Goal: Task Accomplishment & Management: Use online tool/utility

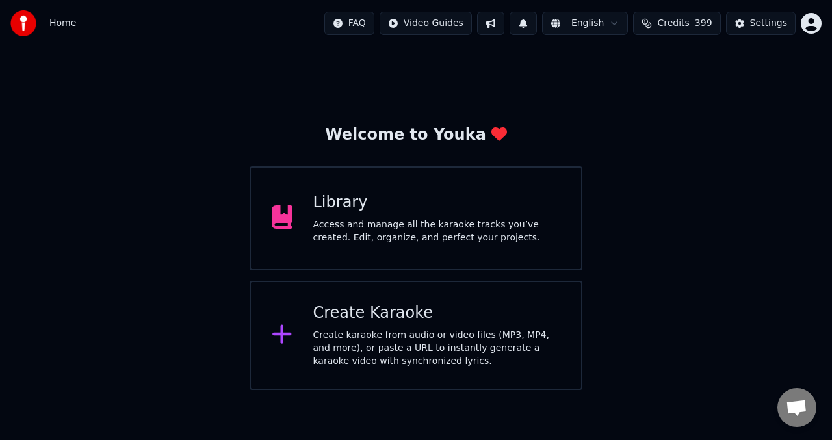
click at [390, 233] on div "Access and manage all the karaoke tracks you’ve created. Edit, organize, and pe…" at bounding box center [437, 232] width 248 height 26
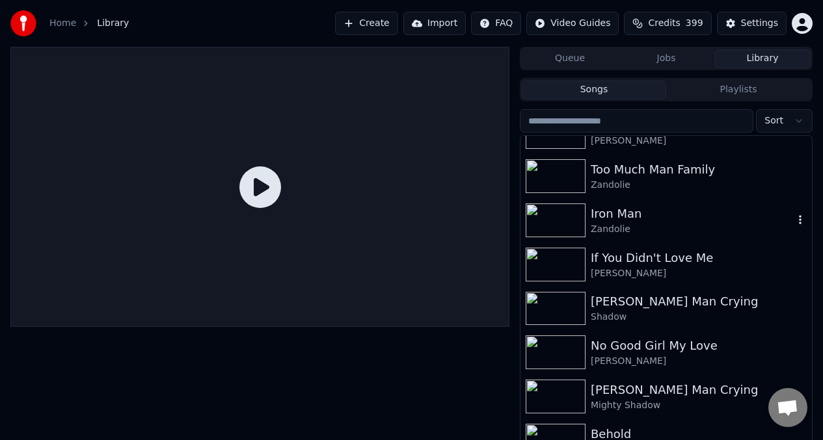
scroll to position [113, 0]
click at [362, 213] on div at bounding box center [259, 187] width 499 height 280
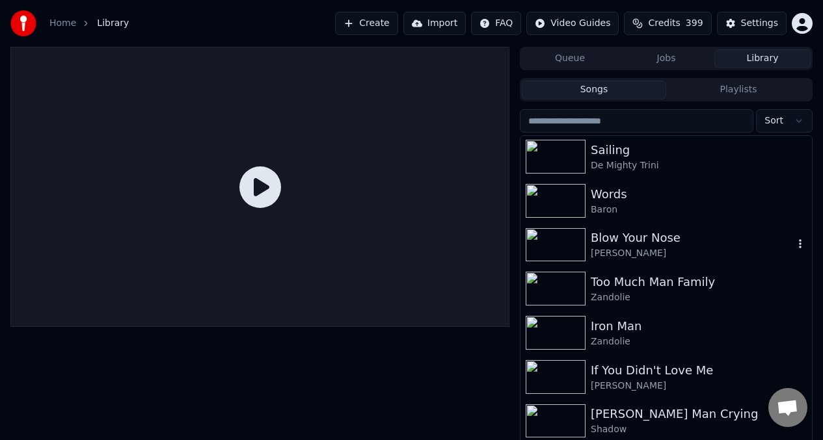
scroll to position [0, 0]
click at [562, 148] on img at bounding box center [555, 158] width 60 height 34
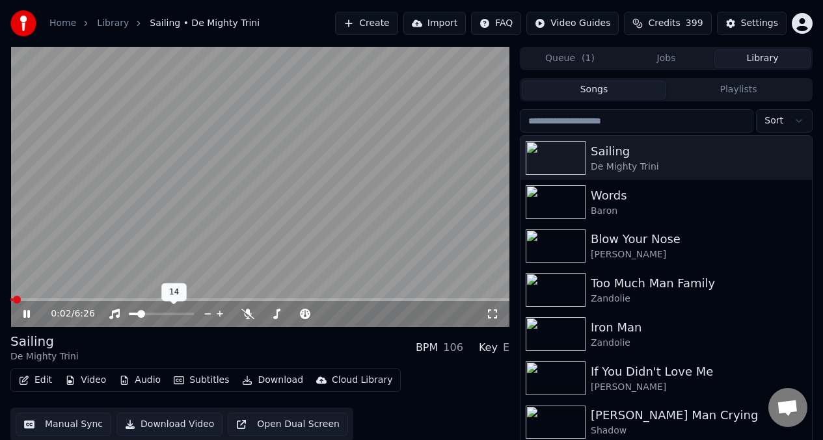
click at [138, 314] on span at bounding box center [133, 314] width 9 height 3
click at [248, 315] on icon at bounding box center [247, 314] width 13 height 10
click at [18, 298] on video at bounding box center [259, 187] width 499 height 280
click at [18, 299] on span at bounding box center [14, 299] width 8 height 3
click at [26, 312] on icon at bounding box center [27, 314] width 8 height 9
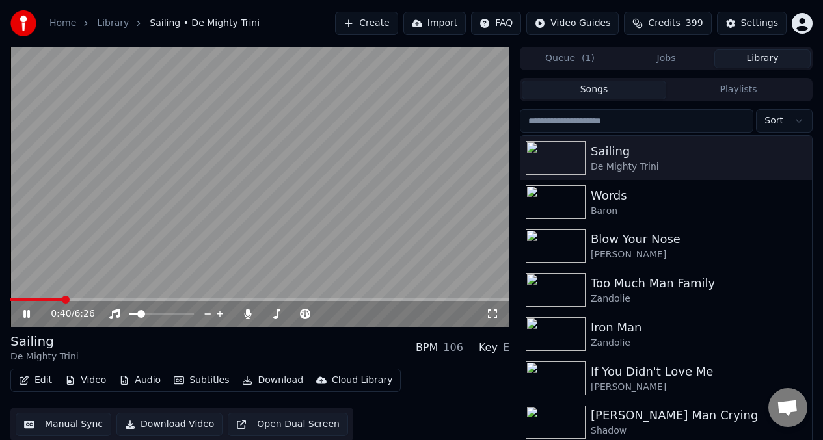
click at [72, 258] on video at bounding box center [259, 187] width 499 height 280
click at [38, 385] on button "Edit" at bounding box center [36, 380] width 44 height 18
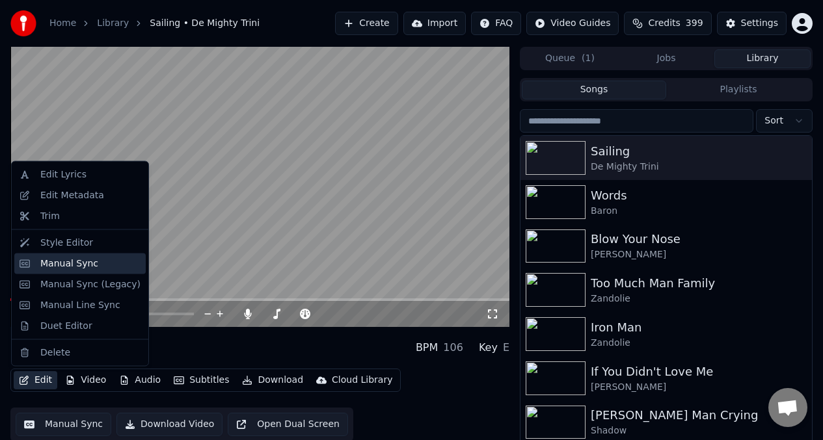
click at [80, 264] on div "Manual Sync" at bounding box center [69, 263] width 58 height 13
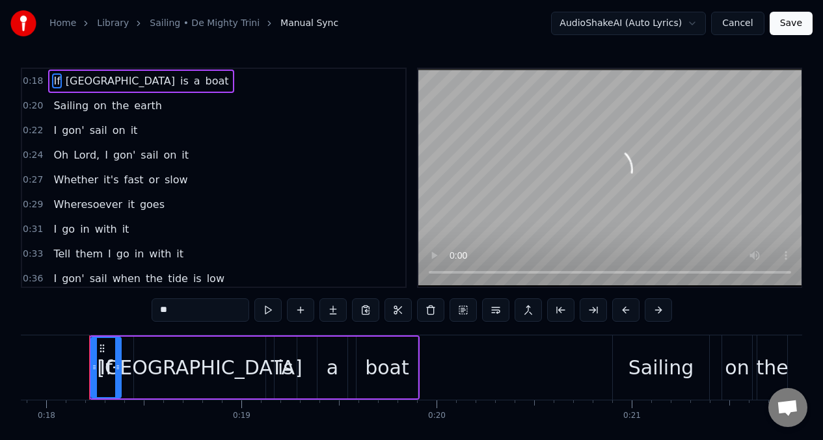
scroll to position [0, 3490]
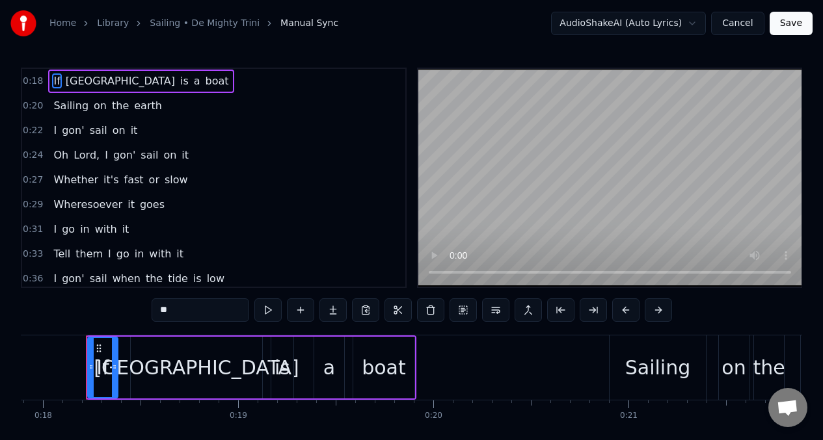
click at [200, 362] on div "[GEOGRAPHIC_DATA]" at bounding box center [196, 367] width 205 height 29
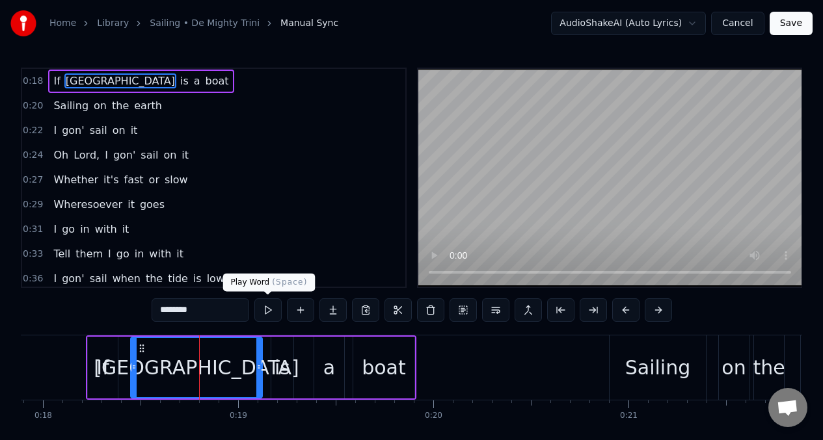
click at [267, 311] on button at bounding box center [267, 309] width 27 height 23
click at [334, 370] on div "a" at bounding box center [329, 368] width 30 height 62
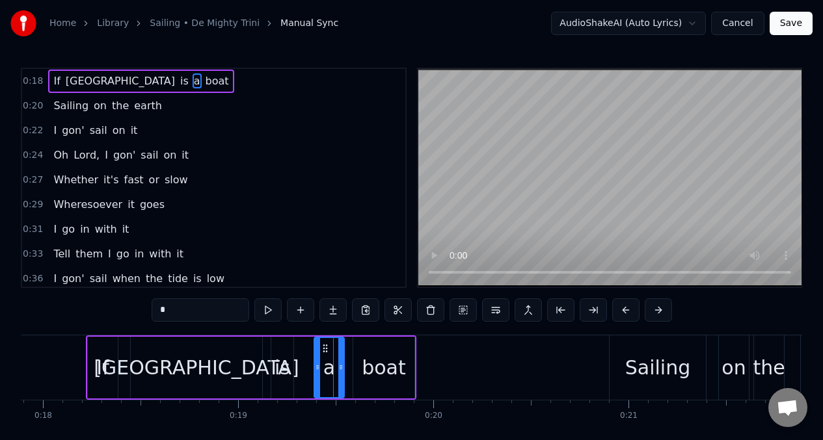
click at [172, 314] on input "*" at bounding box center [201, 309] width 98 height 23
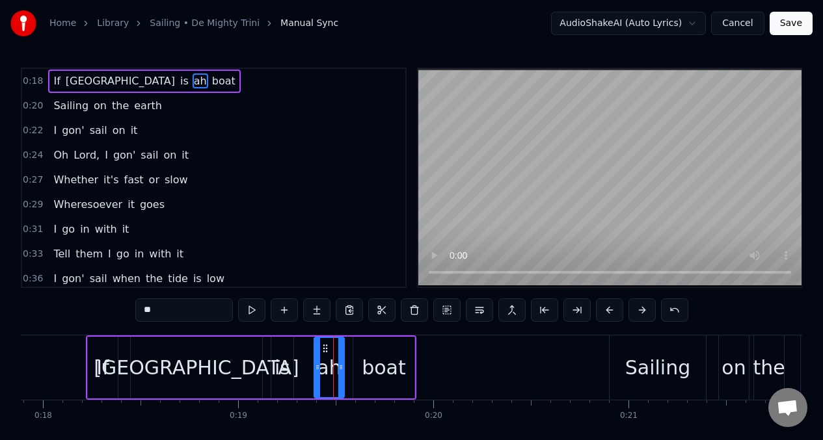
type input "**"
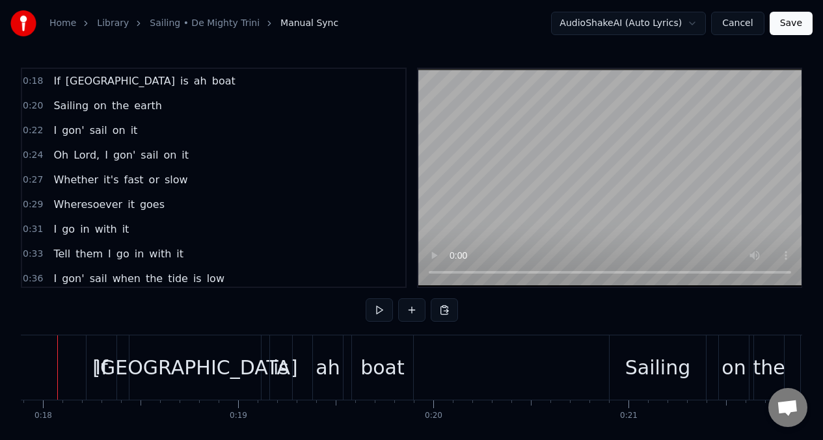
scroll to position [0, 3461]
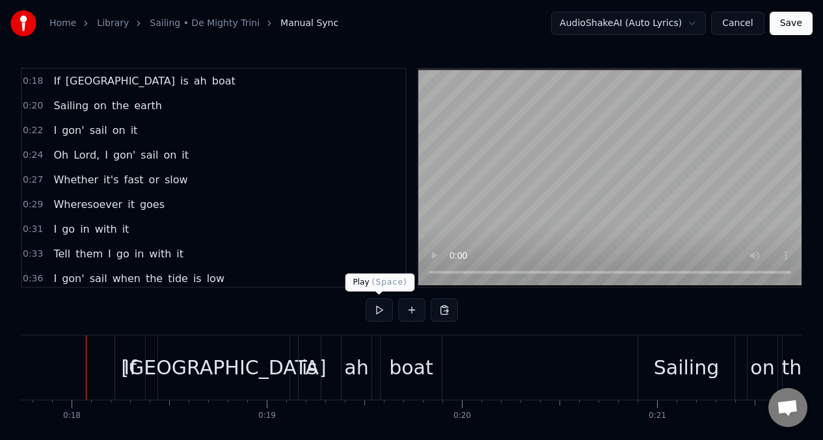
click at [377, 311] on button at bounding box center [378, 309] width 27 height 23
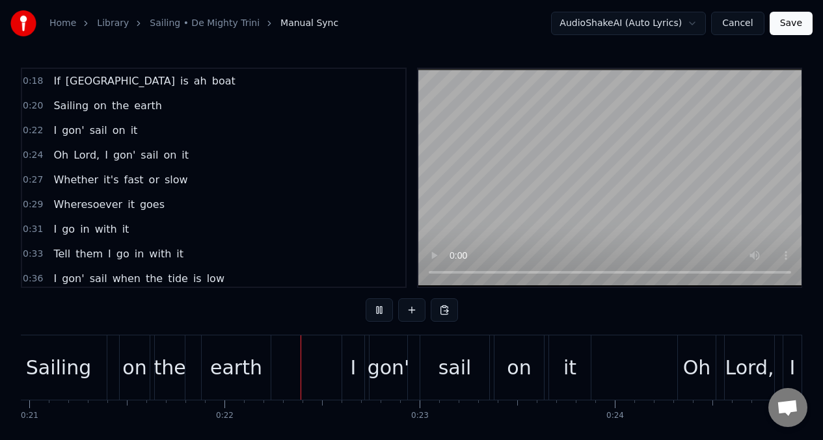
scroll to position [0, 4139]
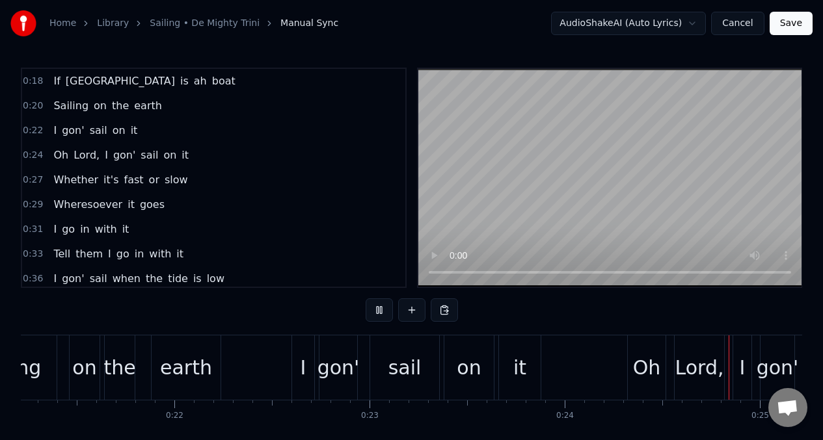
click at [304, 376] on div "I" at bounding box center [303, 367] width 6 height 29
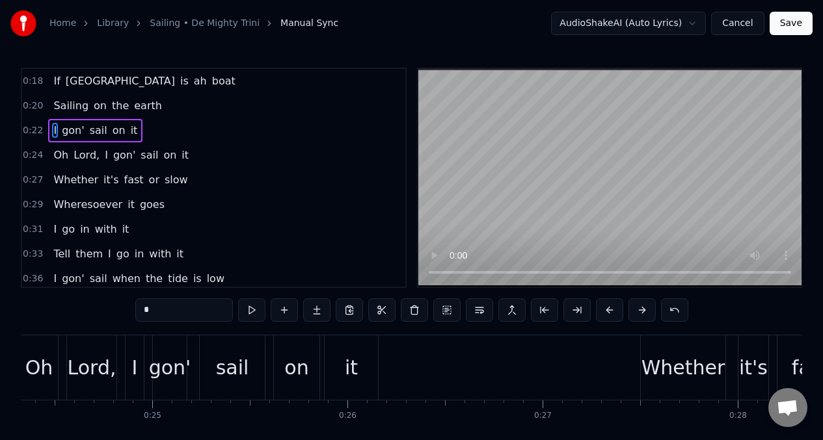
scroll to position [0, 4794]
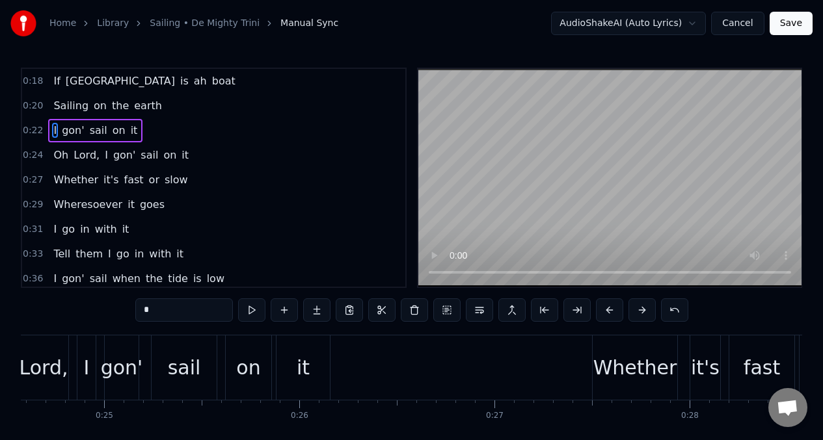
click at [161, 308] on input "*" at bounding box center [184, 309] width 98 height 23
click at [85, 372] on div "I" at bounding box center [87, 367] width 6 height 29
type input "*"
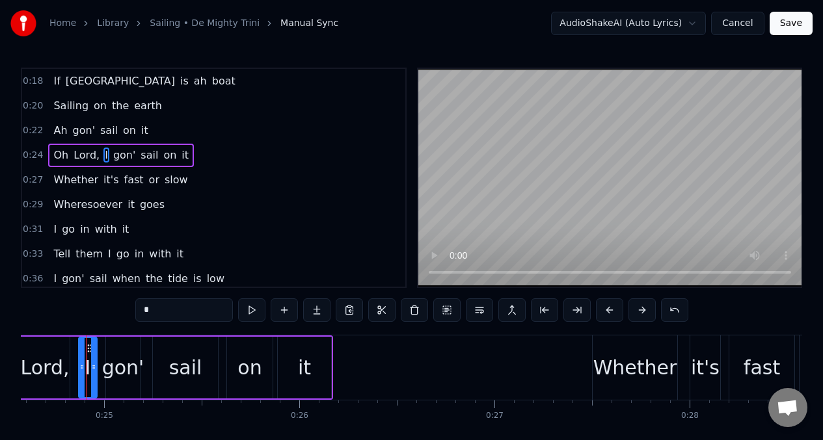
scroll to position [0, 4793]
click at [161, 313] on input "*" at bounding box center [184, 309] width 98 height 23
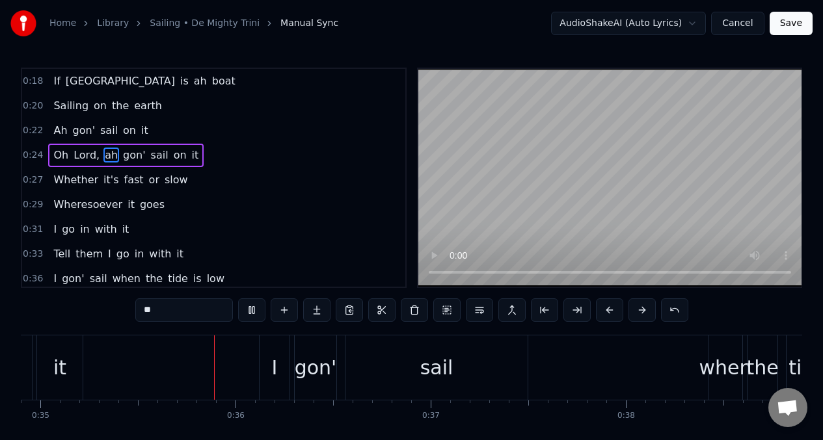
scroll to position [0, 6809]
click at [53, 226] on span "I" at bounding box center [55, 229] width 6 height 15
type input "*"
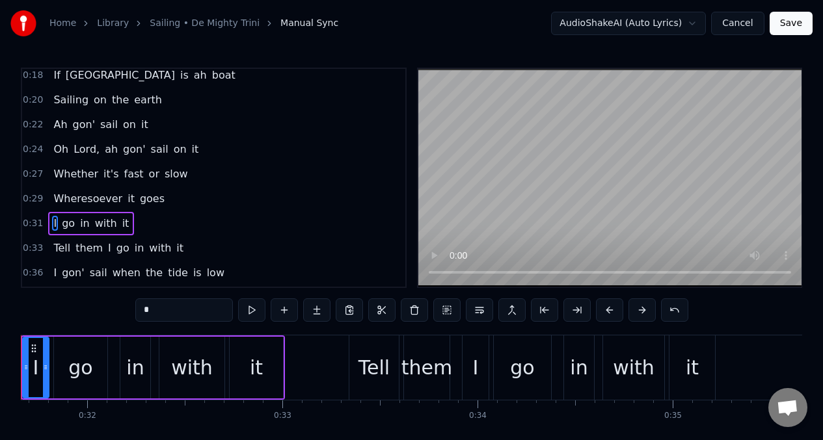
scroll to position [0, 6112]
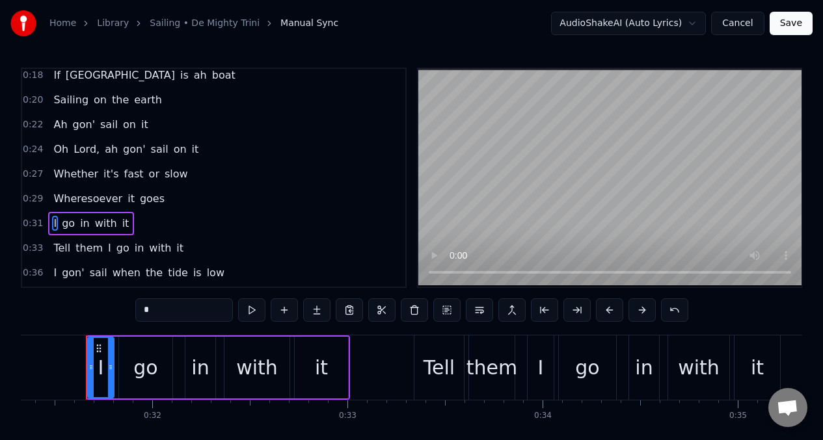
click at [152, 315] on input "*" at bounding box center [184, 309] width 98 height 23
click at [150, 366] on div "go" at bounding box center [145, 367] width 24 height 29
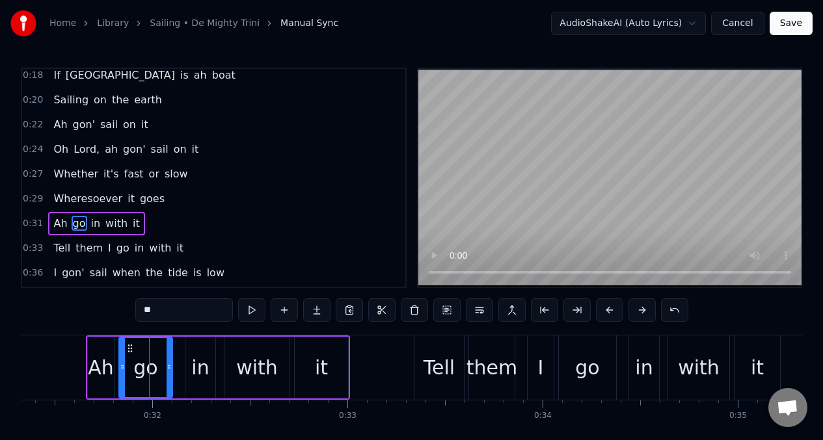
scroll to position [52, 0]
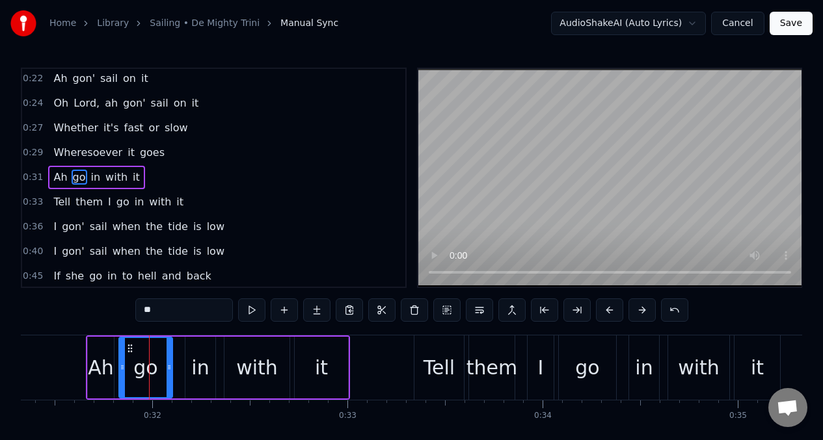
click at [179, 311] on input "**" at bounding box center [184, 309] width 98 height 23
click at [196, 357] on div "in" at bounding box center [200, 367] width 18 height 29
type input "**"
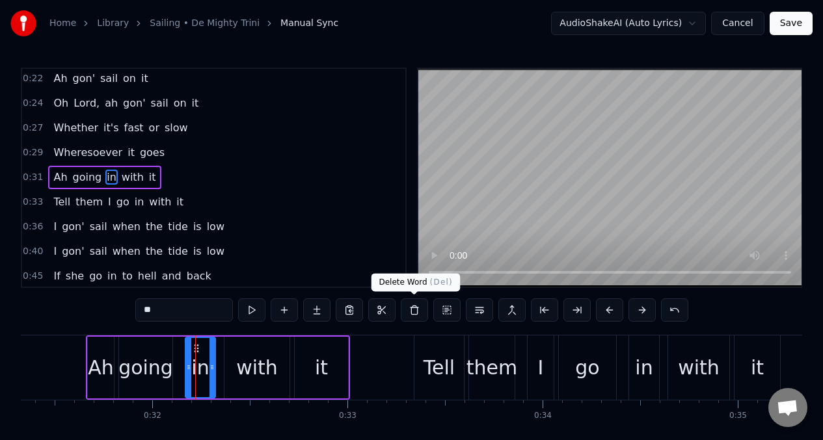
click at [415, 309] on button at bounding box center [414, 309] width 27 height 23
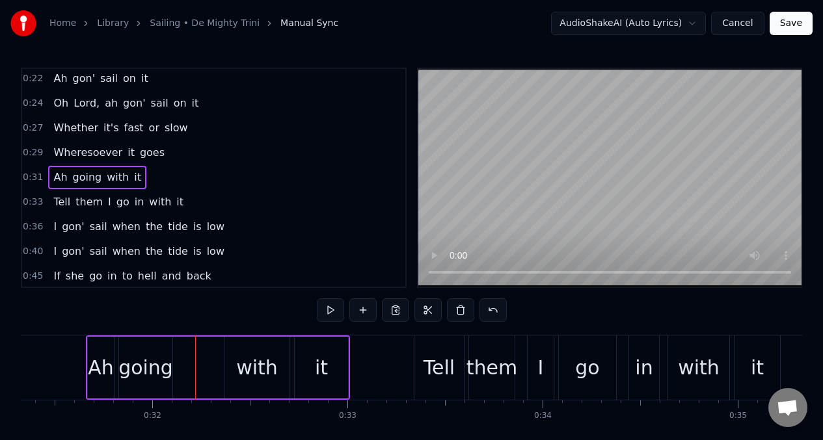
click at [166, 360] on div "going" at bounding box center [145, 367] width 55 height 29
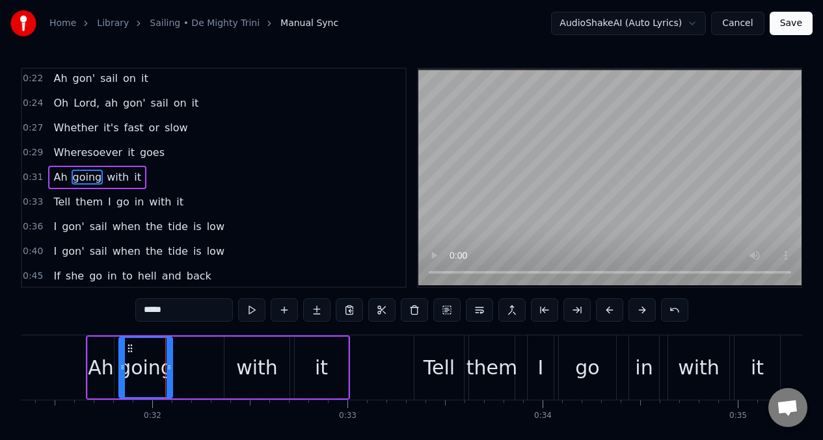
click at [167, 360] on div at bounding box center [168, 367] width 5 height 59
drag, startPoint x: 171, startPoint y: 362, endPoint x: 212, endPoint y: 365, distance: 41.2
click at [212, 365] on div at bounding box center [209, 367] width 5 height 59
click at [94, 358] on div "Ah" at bounding box center [101, 367] width 26 height 29
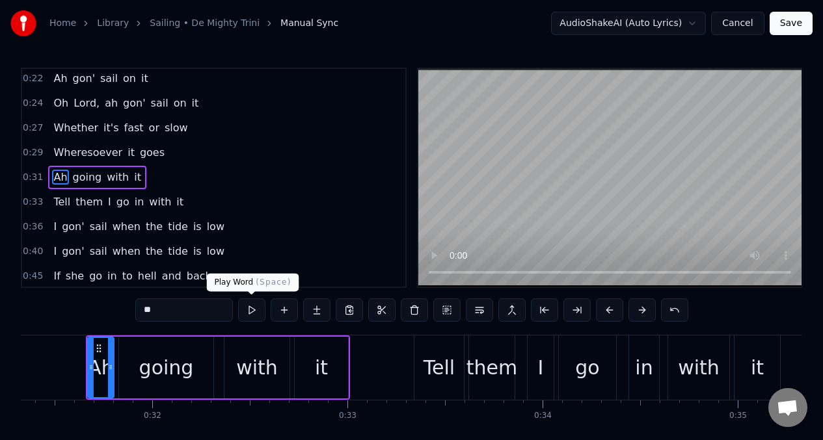
click at [249, 313] on button at bounding box center [251, 309] width 27 height 23
click at [155, 382] on div "going" at bounding box center [166, 368] width 94 height 62
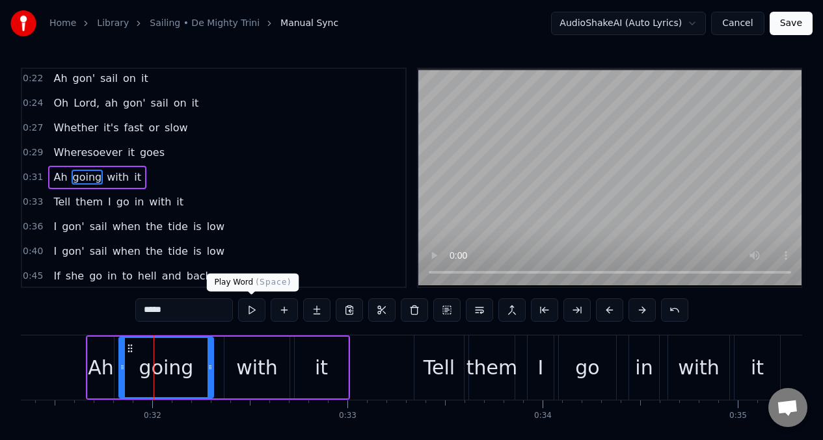
click at [256, 312] on button at bounding box center [251, 309] width 27 height 23
click at [536, 366] on div "I" at bounding box center [540, 368] width 26 height 64
type input "*"
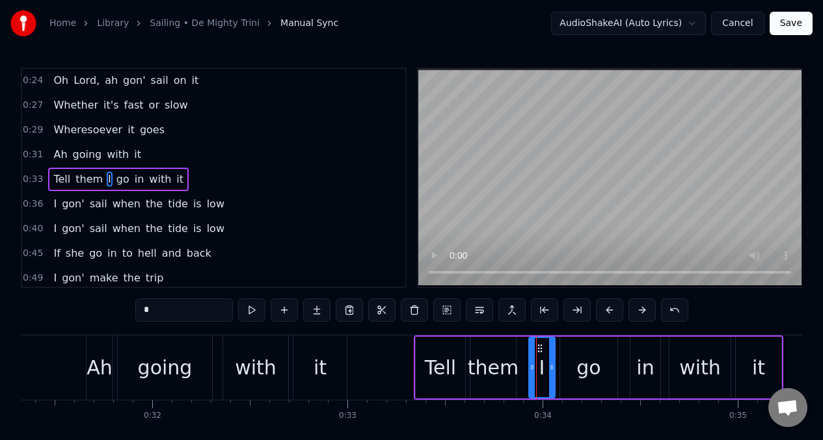
scroll to position [77, 0]
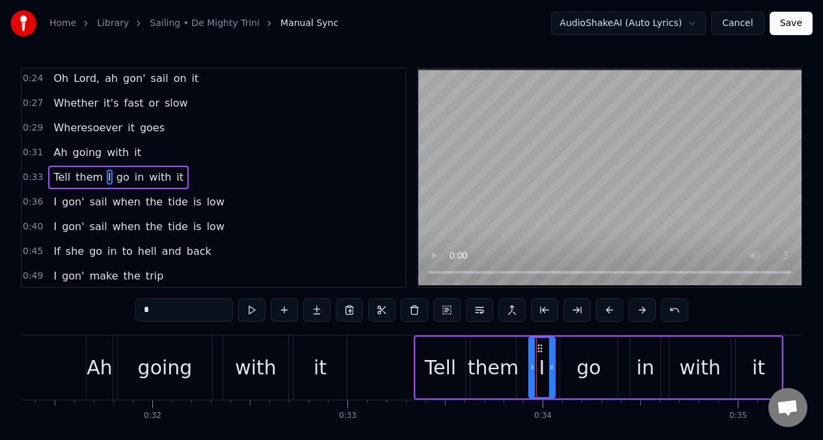
click at [155, 309] on input "*" at bounding box center [184, 309] width 98 height 23
click at [591, 371] on div "go" at bounding box center [588, 367] width 24 height 29
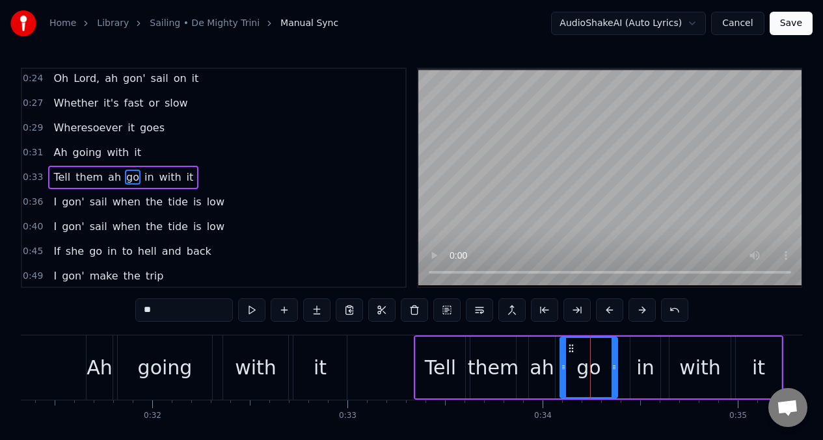
click at [165, 313] on input "**" at bounding box center [184, 309] width 98 height 23
click at [642, 365] on div "in" at bounding box center [645, 367] width 18 height 29
type input "**"
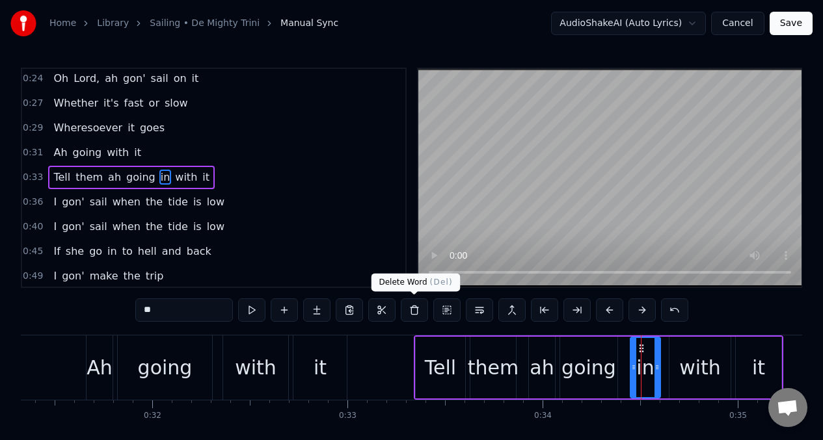
click at [412, 313] on button at bounding box center [414, 309] width 27 height 23
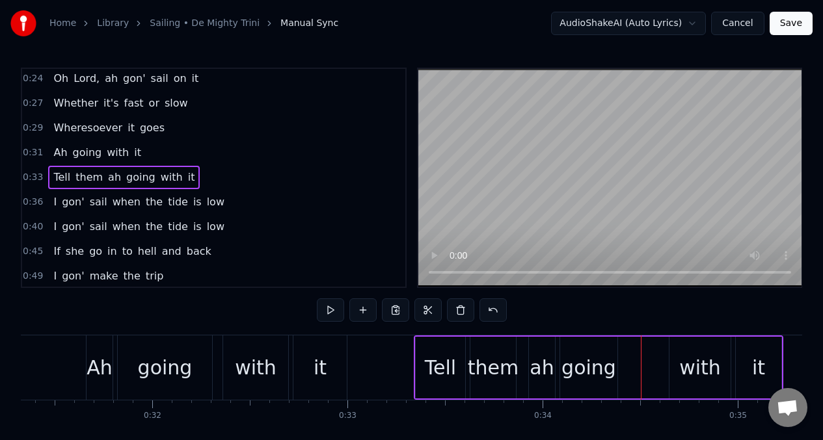
click at [606, 359] on div "going" at bounding box center [588, 367] width 55 height 29
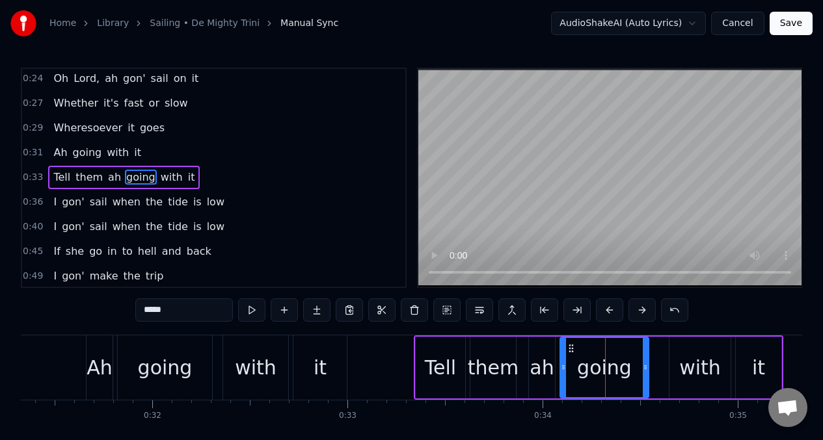
drag, startPoint x: 613, startPoint y: 361, endPoint x: 517, endPoint y: 314, distance: 107.0
click at [648, 364] on div at bounding box center [645, 367] width 5 height 59
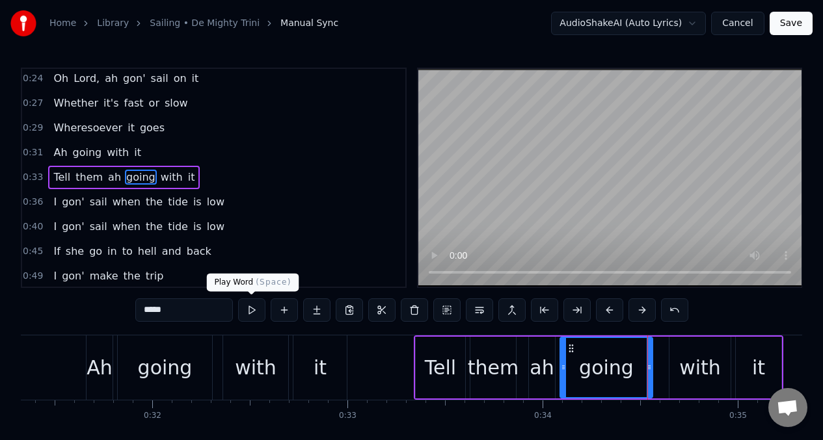
click at [252, 312] on button at bounding box center [251, 309] width 27 height 23
click at [64, 174] on span "Tell" at bounding box center [62, 177] width 20 height 15
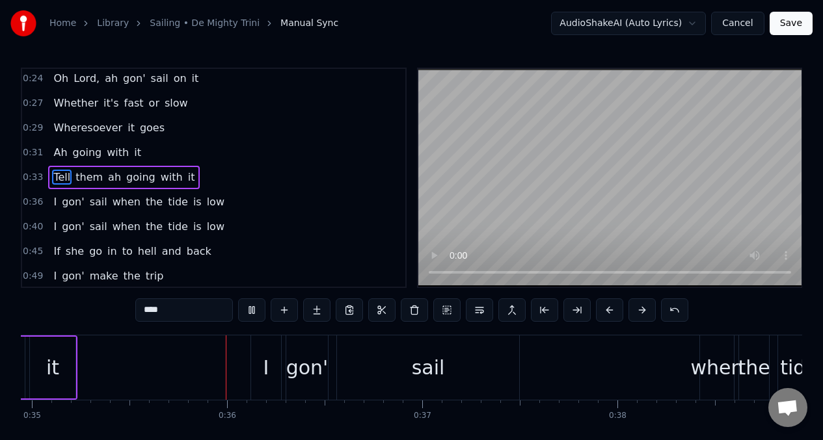
scroll to position [0, 6844]
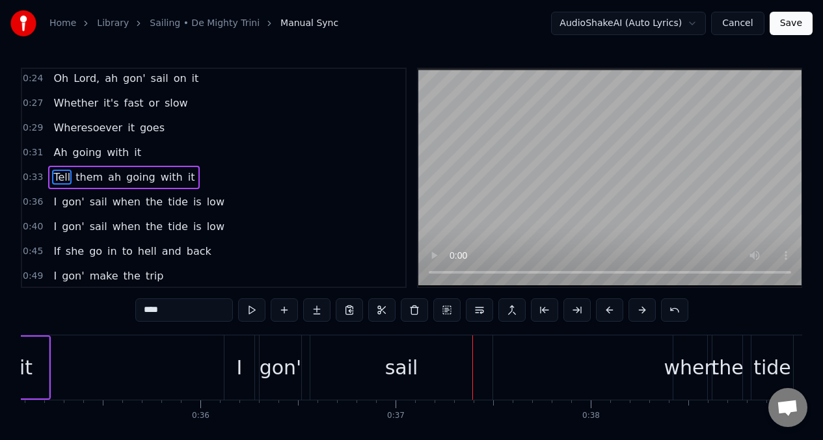
click at [53, 203] on span "I" at bounding box center [55, 201] width 6 height 15
type input "*"
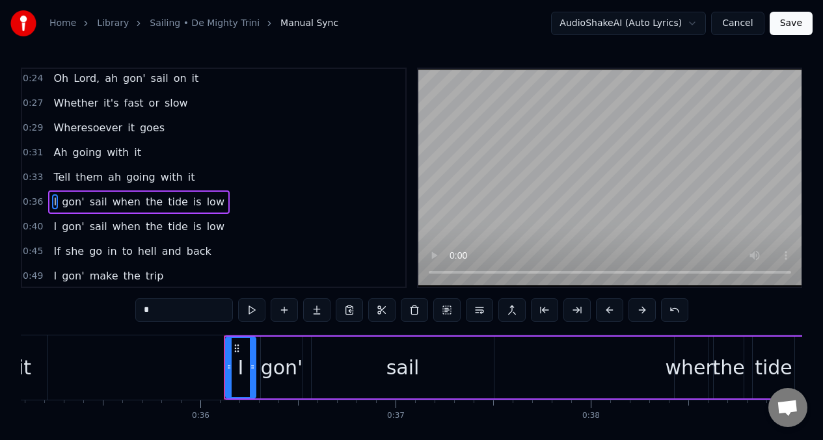
scroll to position [101, 0]
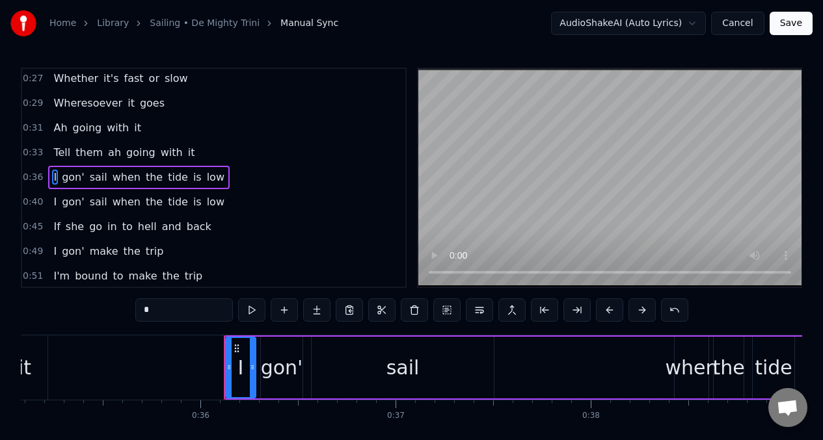
click at [160, 310] on input "*" at bounding box center [184, 309] width 98 height 23
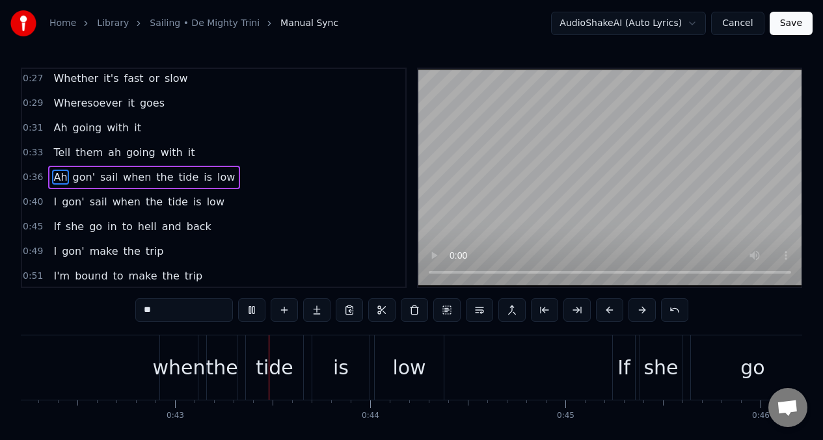
scroll to position [0, 8241]
click at [58, 178] on span "Ah" at bounding box center [60, 177] width 16 height 15
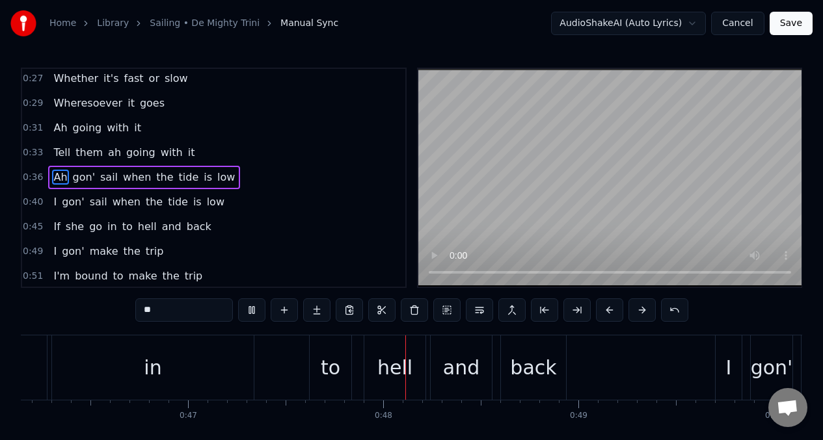
scroll to position [0, 9163]
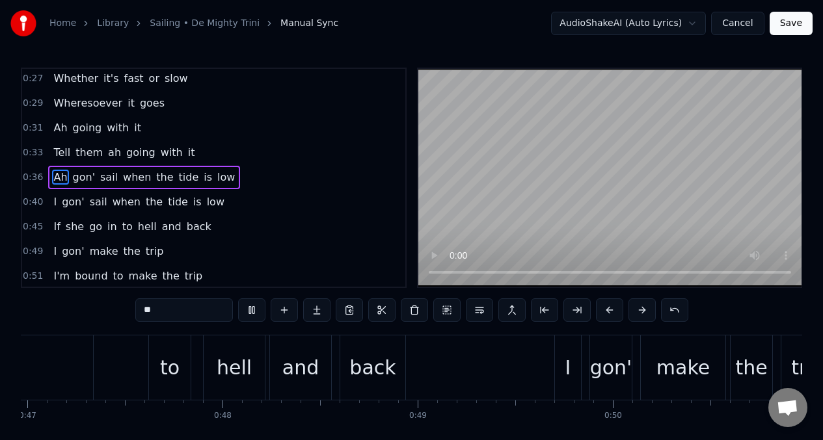
click at [178, 178] on span "tide" at bounding box center [189, 177] width 23 height 15
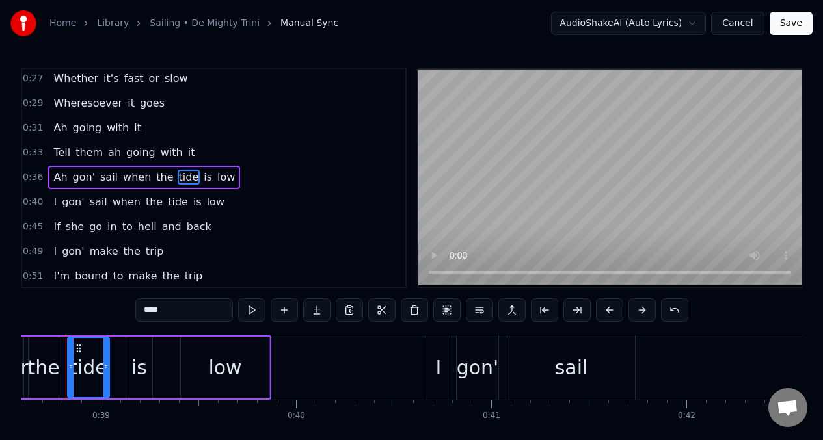
scroll to position [0, 7509]
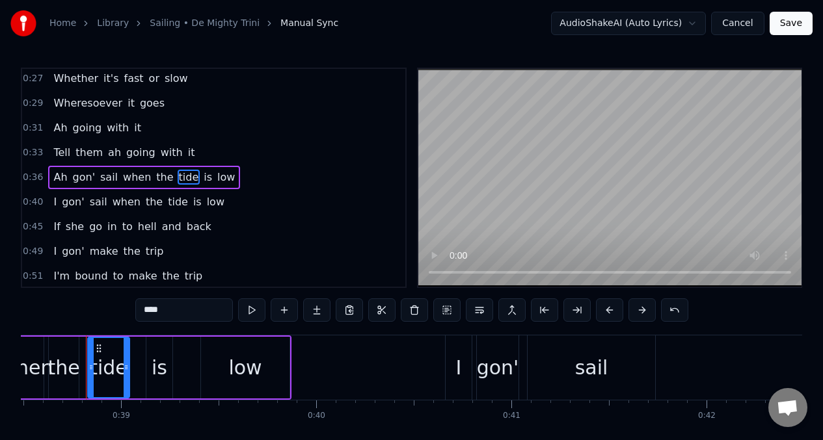
click at [216, 183] on span "low" at bounding box center [226, 177] width 20 height 15
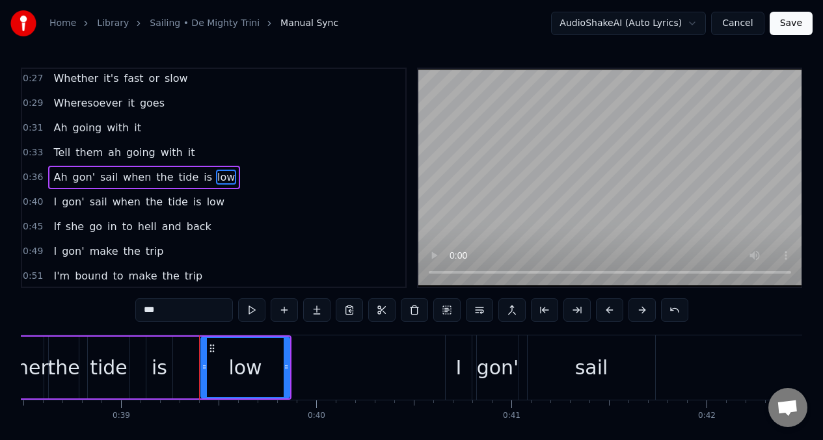
click at [167, 315] on input "***" at bounding box center [184, 309] width 98 height 23
type input "*"
click at [253, 313] on button at bounding box center [251, 309] width 27 height 23
click at [252, 314] on button at bounding box center [251, 309] width 27 height 23
click at [252, 313] on button at bounding box center [251, 309] width 27 height 23
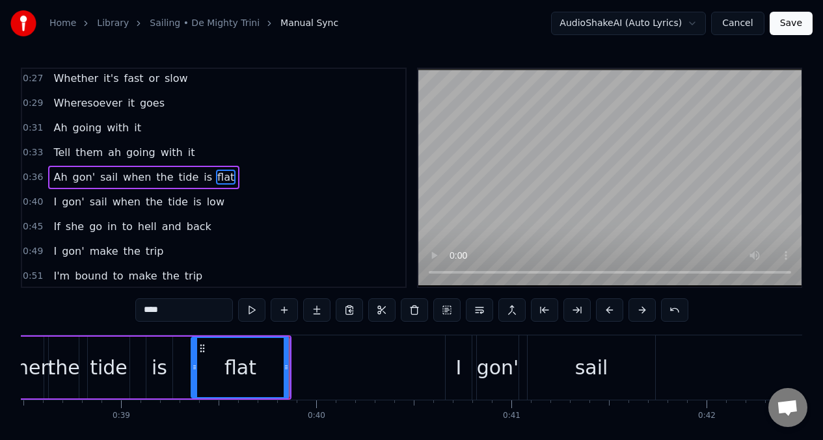
drag, startPoint x: 204, startPoint y: 367, endPoint x: 194, endPoint y: 368, distance: 9.8
click at [194, 368] on icon at bounding box center [194, 367] width 5 height 10
click at [251, 312] on button at bounding box center [251, 309] width 27 height 23
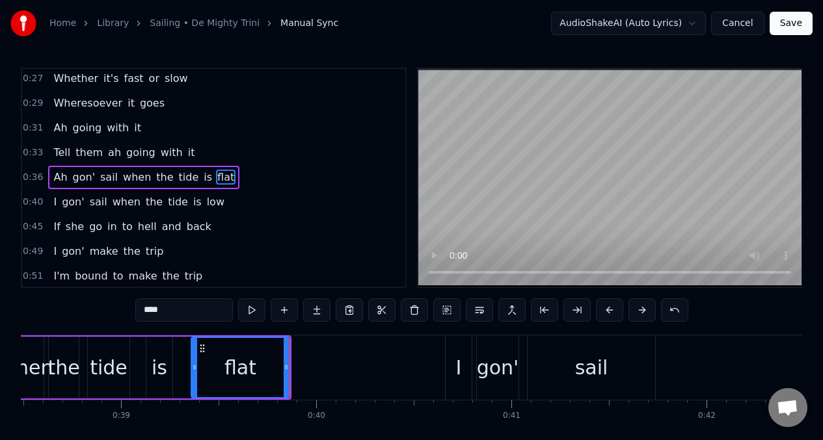
click at [52, 200] on span "I" at bounding box center [55, 201] width 6 height 15
type input "*"
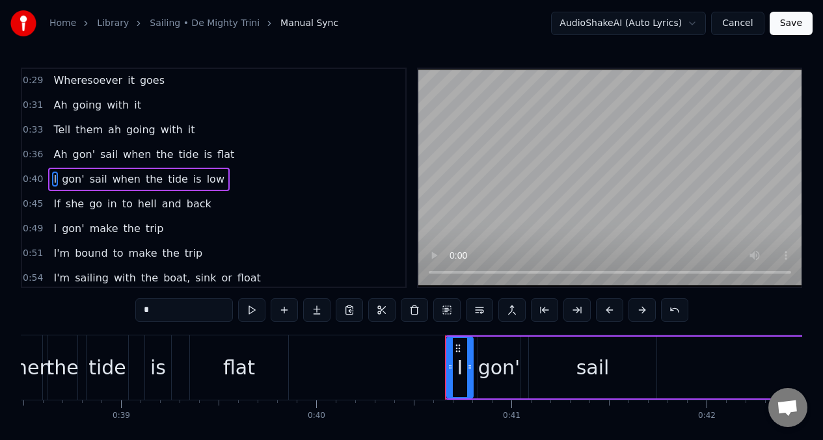
scroll to position [126, 0]
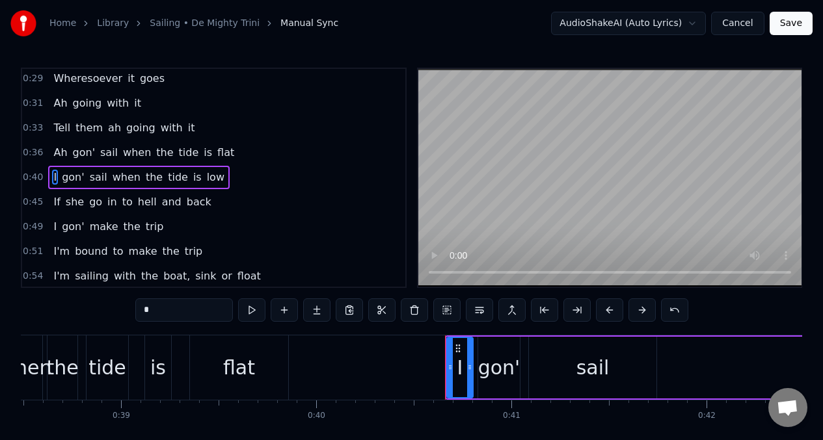
click at [158, 314] on input "*" at bounding box center [184, 309] width 98 height 23
click at [178, 181] on span "tide" at bounding box center [189, 177] width 23 height 15
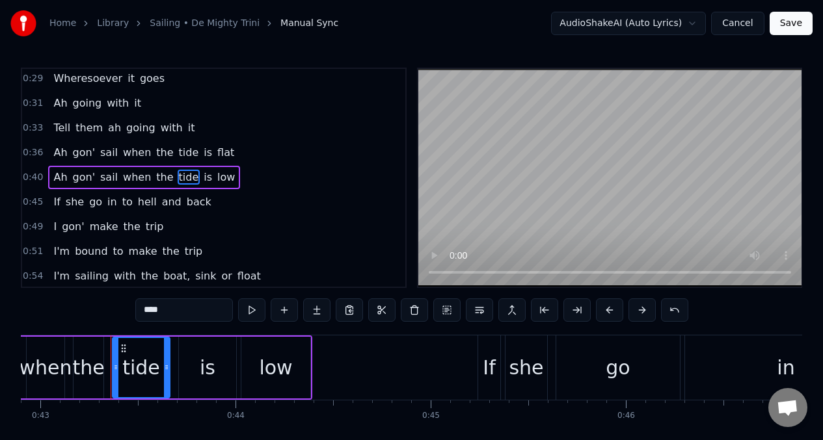
scroll to position [0, 8394]
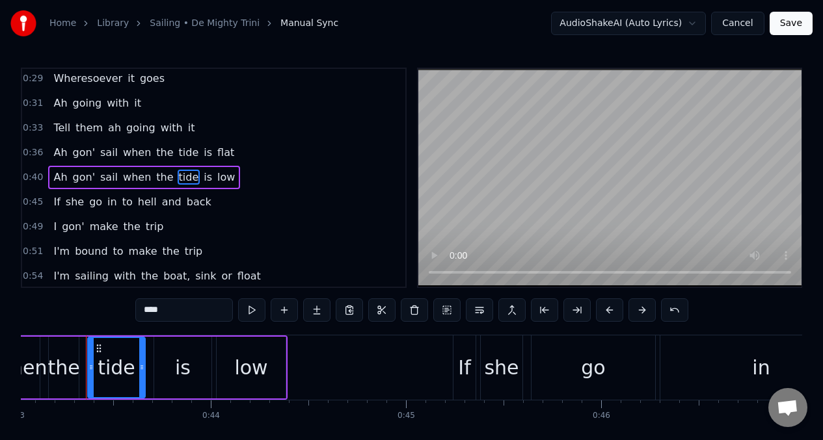
click at [252, 374] on div "low" at bounding box center [250, 367] width 33 height 29
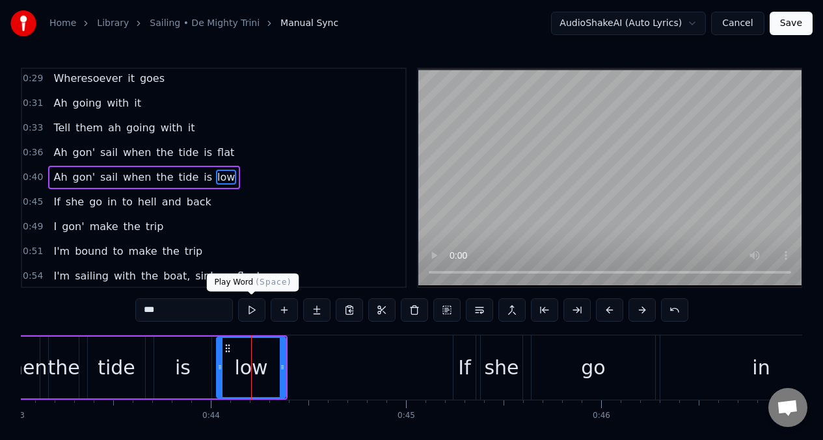
click at [250, 314] on button at bounding box center [251, 309] width 27 height 23
click at [57, 205] on span "If" at bounding box center [56, 201] width 9 height 15
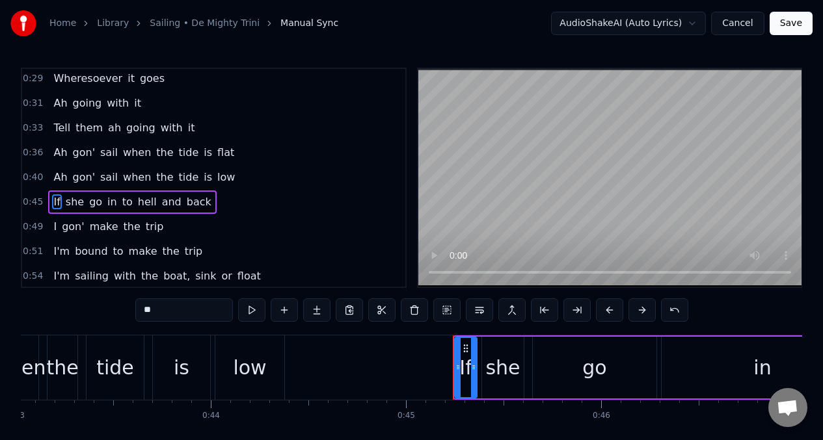
scroll to position [151, 0]
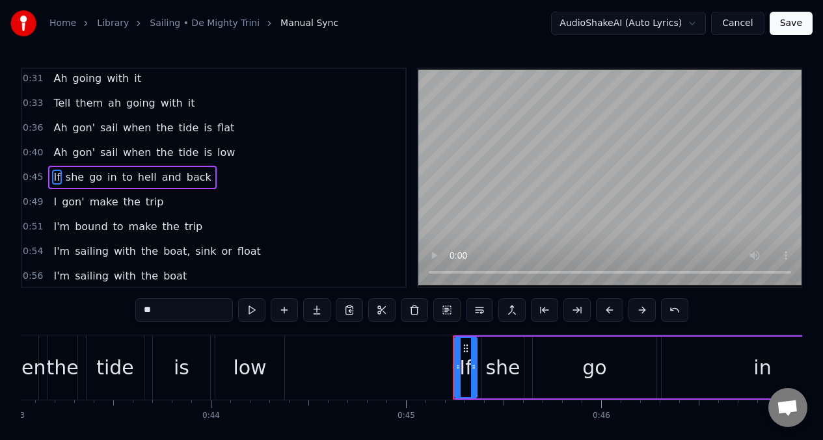
click at [92, 177] on span "go" at bounding box center [96, 177] width 16 height 15
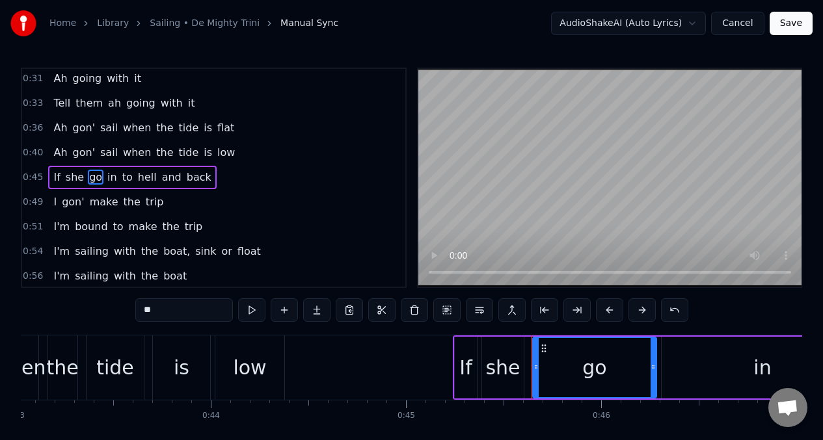
click at [173, 316] on input "**" at bounding box center [184, 309] width 98 height 23
click at [721, 367] on div "in" at bounding box center [762, 368] width 202 height 62
type input "**"
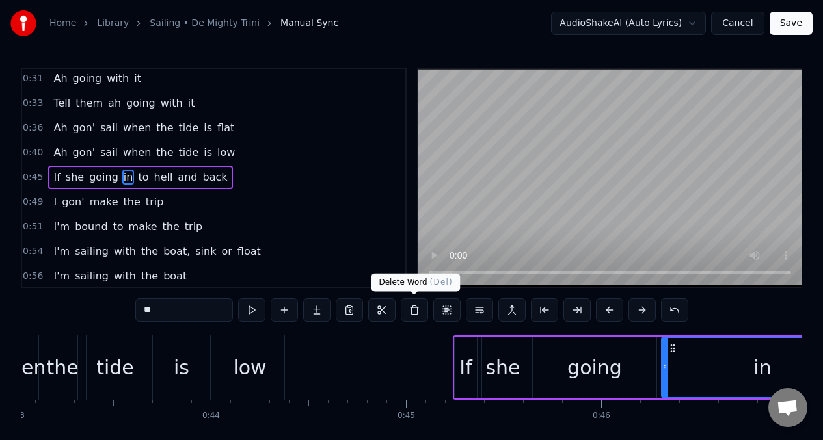
click at [413, 312] on button at bounding box center [414, 309] width 27 height 23
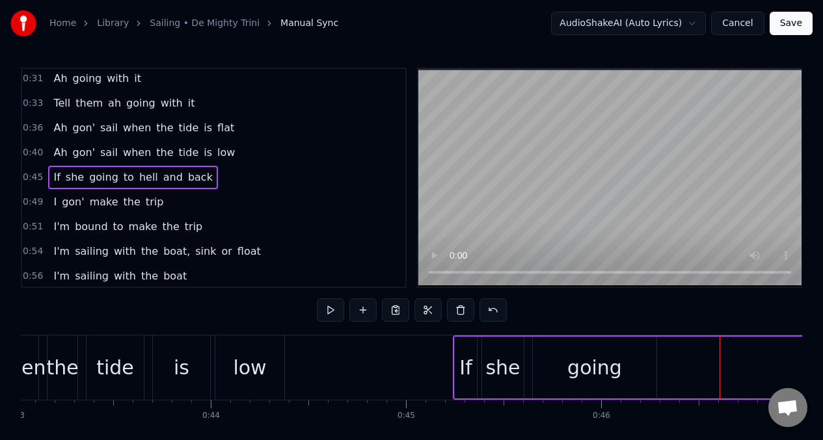
drag, startPoint x: 655, startPoint y: 366, endPoint x: 702, endPoint y: 363, distance: 46.9
click at [702, 363] on div "If she going to hell and back" at bounding box center [815, 368] width 724 height 64
click at [654, 362] on div "going" at bounding box center [595, 368] width 124 height 62
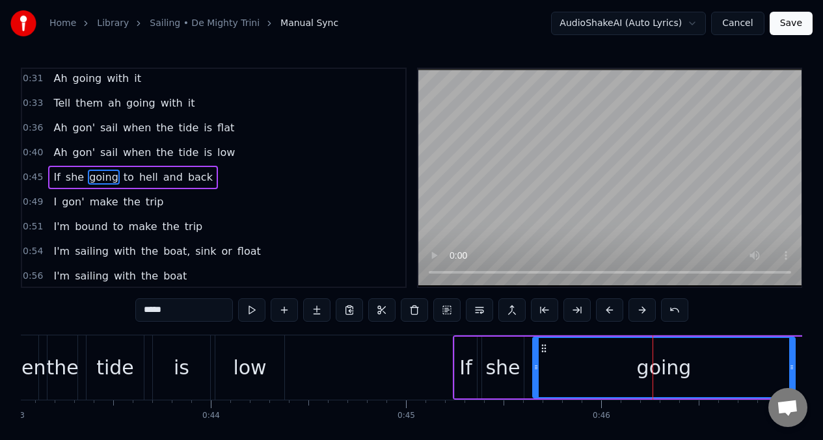
drag, startPoint x: 652, startPoint y: 367, endPoint x: 790, endPoint y: 352, distance: 139.3
click at [790, 352] on div at bounding box center [791, 367] width 5 height 59
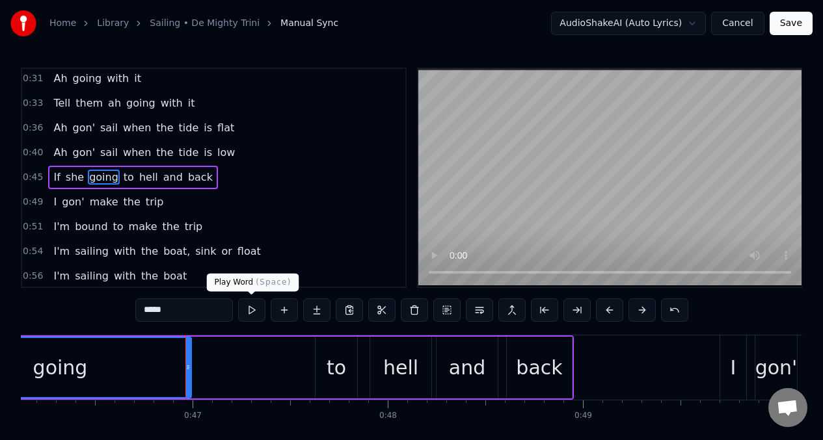
scroll to position [0, 9097]
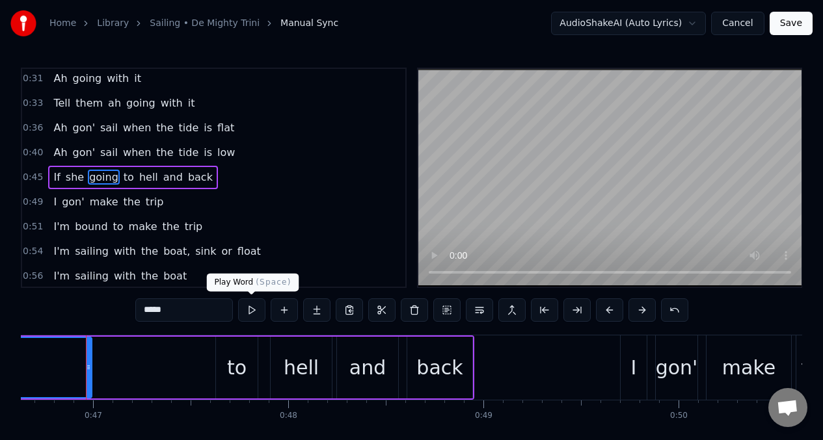
click at [250, 311] on button at bounding box center [251, 309] width 27 height 23
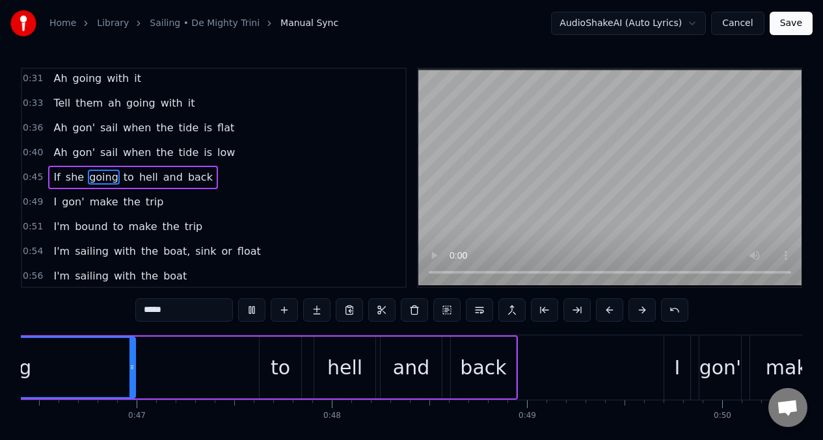
scroll to position [0, 8842]
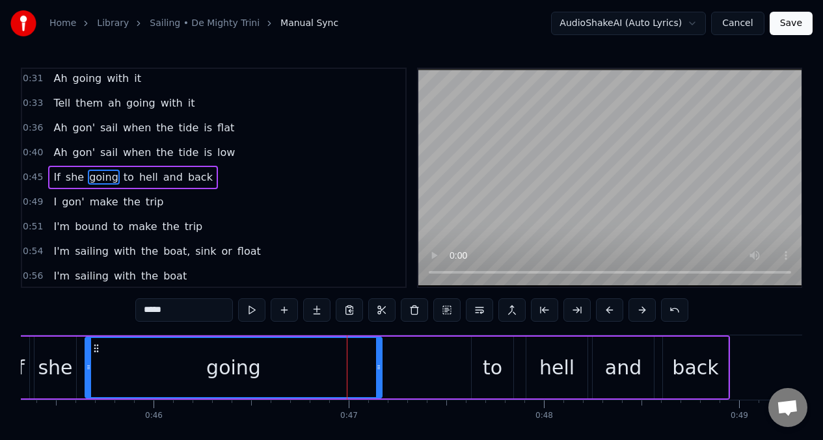
drag, startPoint x: 345, startPoint y: 365, endPoint x: 382, endPoint y: 368, distance: 36.5
click at [381, 368] on icon at bounding box center [378, 367] width 5 height 10
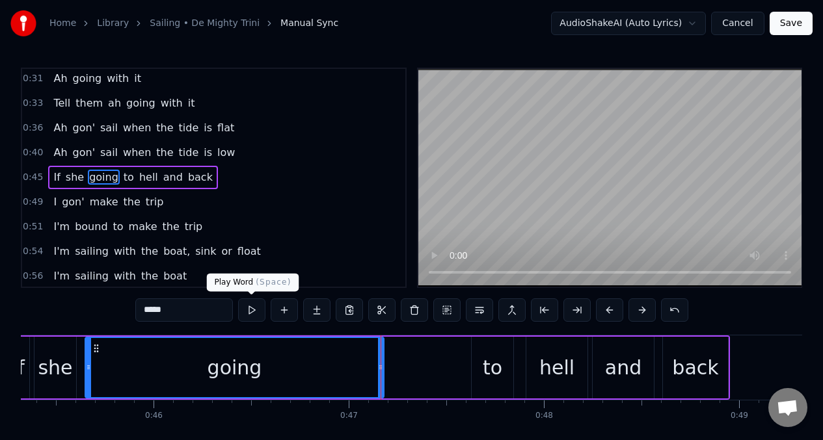
click at [252, 315] on button at bounding box center [251, 309] width 27 height 23
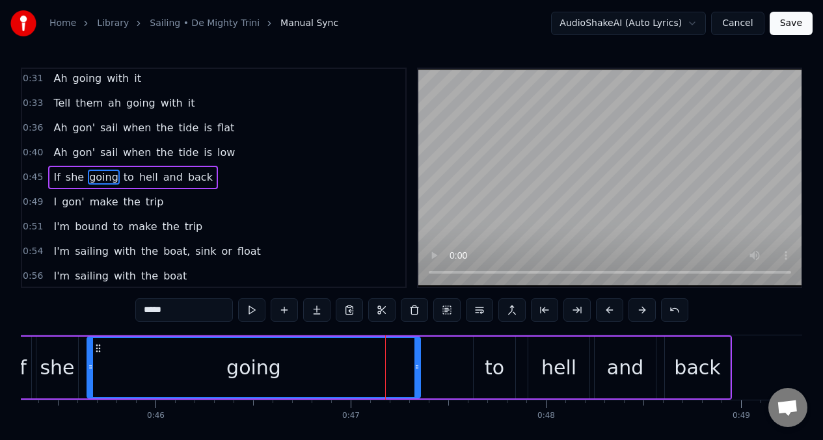
drag, startPoint x: 382, startPoint y: 366, endPoint x: 416, endPoint y: 367, distance: 34.5
click at [416, 367] on icon at bounding box center [416, 367] width 5 height 10
click at [250, 312] on button at bounding box center [251, 309] width 27 height 23
drag, startPoint x: 419, startPoint y: 369, endPoint x: 449, endPoint y: 365, distance: 30.2
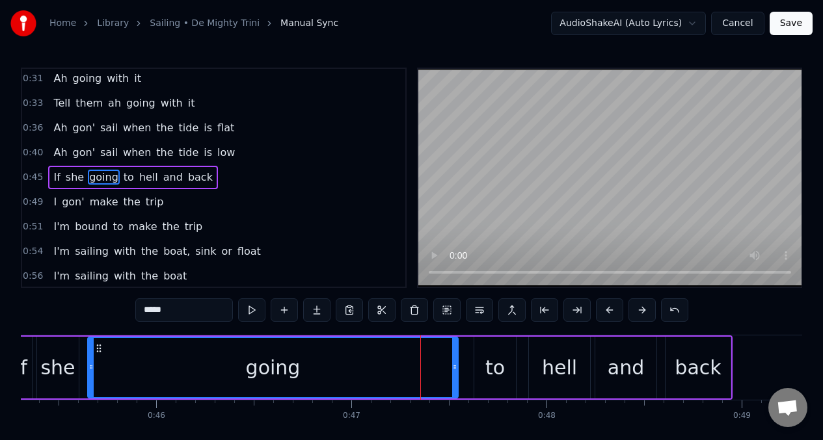
click at [457, 370] on icon at bounding box center [454, 367] width 5 height 10
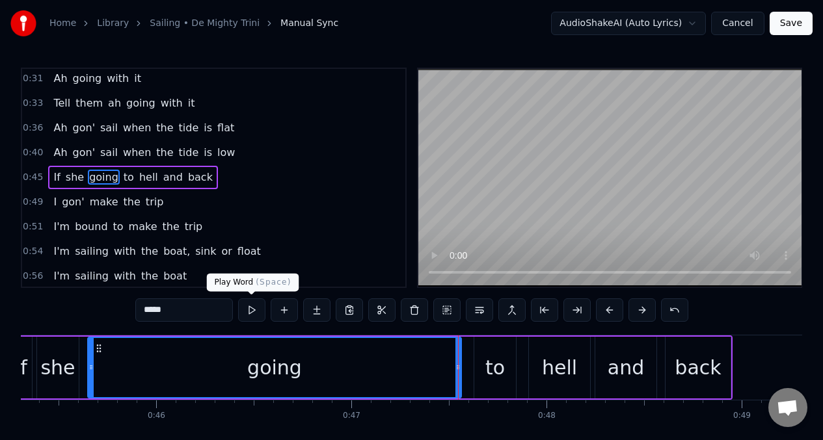
click at [252, 311] on button at bounding box center [251, 309] width 27 height 23
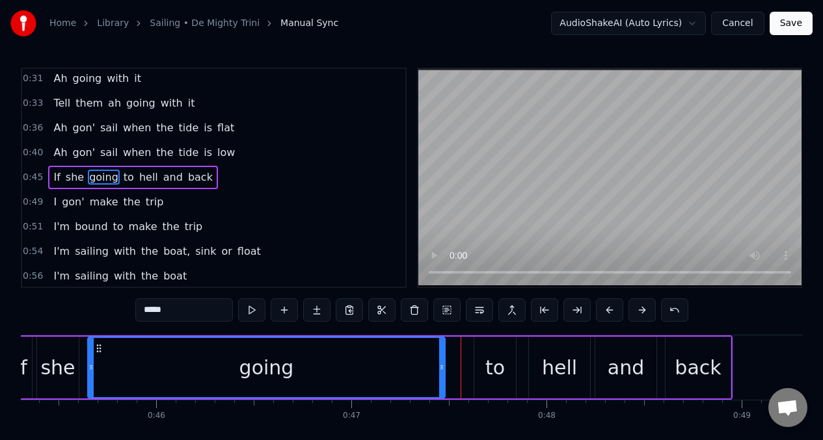
drag, startPoint x: 458, startPoint y: 367, endPoint x: 442, endPoint y: 368, distance: 16.3
click at [442, 368] on icon at bounding box center [441, 367] width 5 height 10
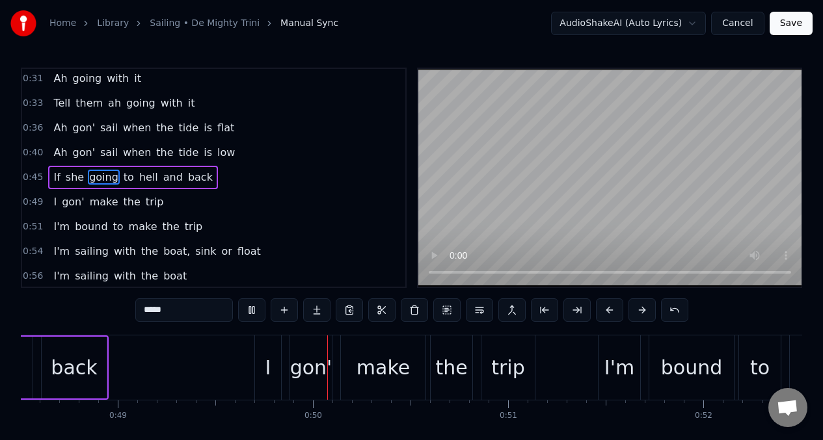
scroll to position [0, 9527]
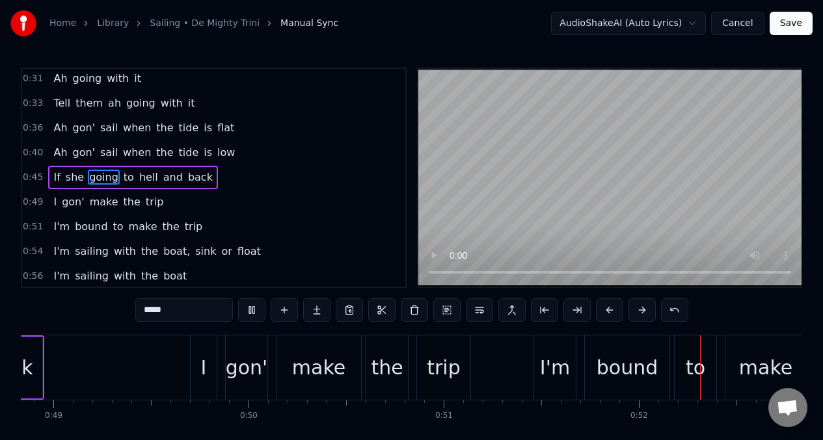
click at [54, 200] on span "I" at bounding box center [55, 201] width 6 height 15
type input "*"
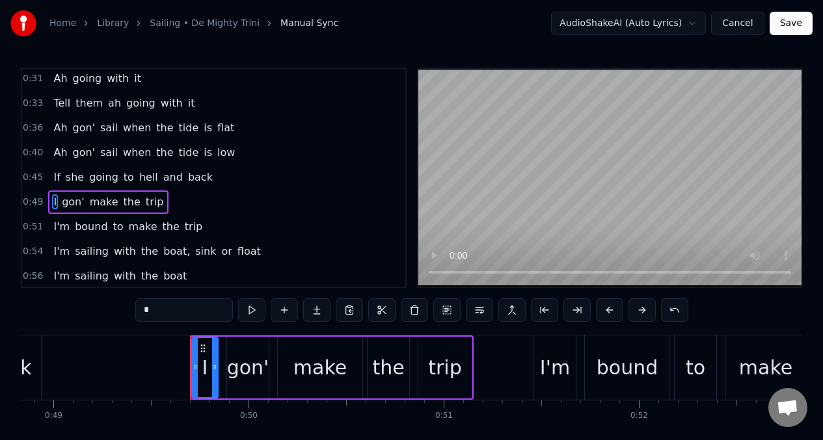
scroll to position [176, 0]
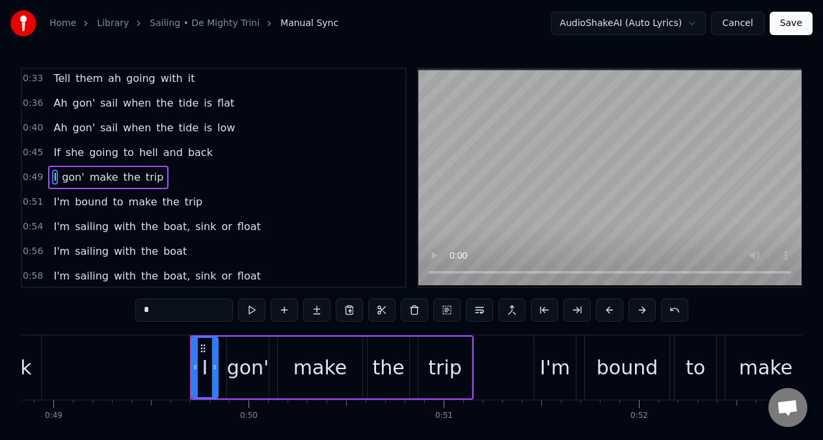
click at [152, 313] on input "*" at bounding box center [184, 309] width 98 height 23
click at [62, 180] on span "Ah" at bounding box center [60, 177] width 16 height 15
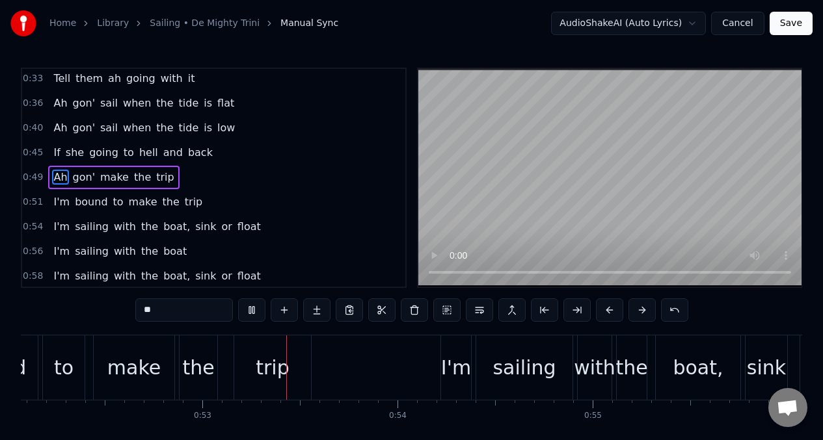
scroll to position [0, 10186]
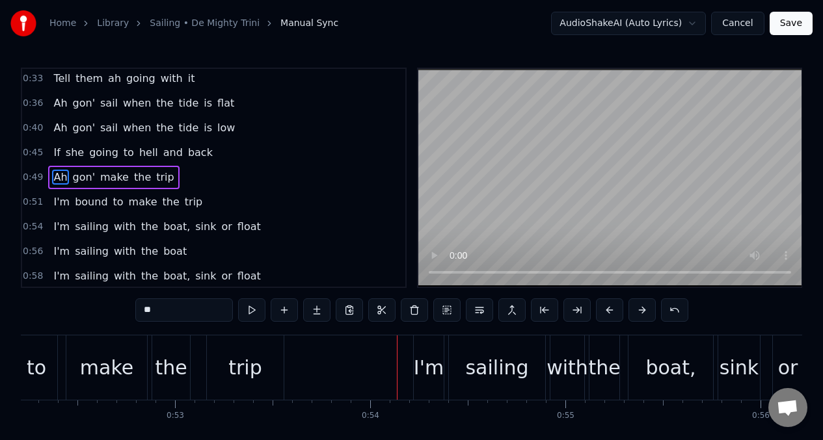
click at [55, 202] on span "I'm" at bounding box center [61, 201] width 19 height 15
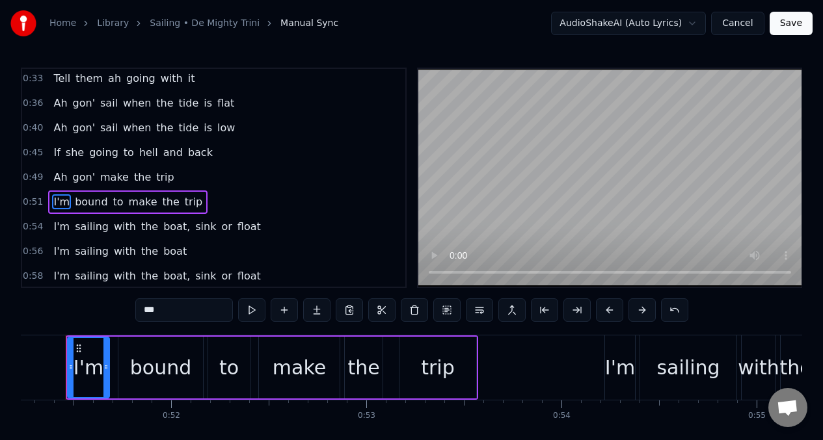
scroll to position [0, 9975]
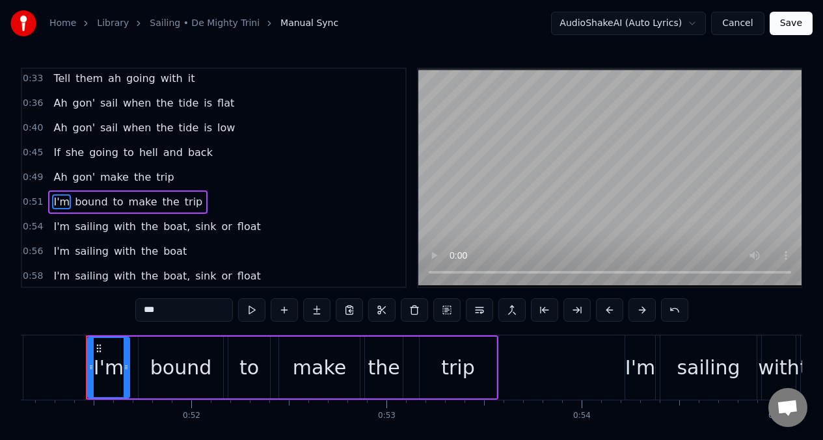
click at [167, 310] on input "***" at bounding box center [184, 309] width 98 height 23
type input "*"
click at [62, 205] on span "Ah" at bounding box center [60, 201] width 16 height 15
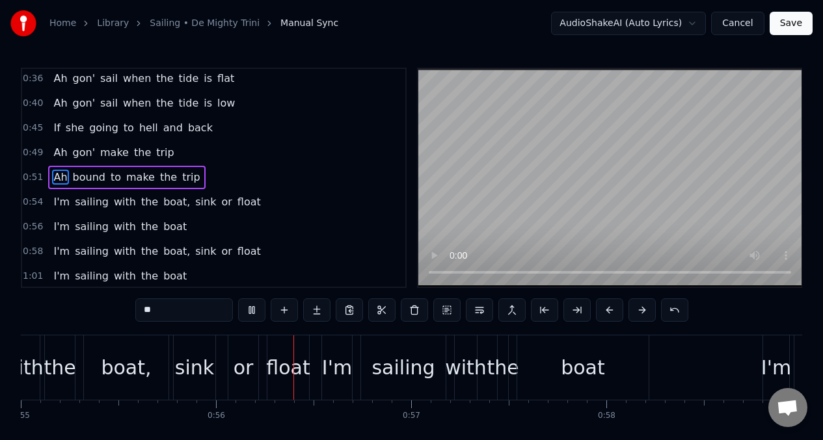
scroll to position [0, 10733]
click at [62, 201] on span "I'm" at bounding box center [61, 201] width 19 height 15
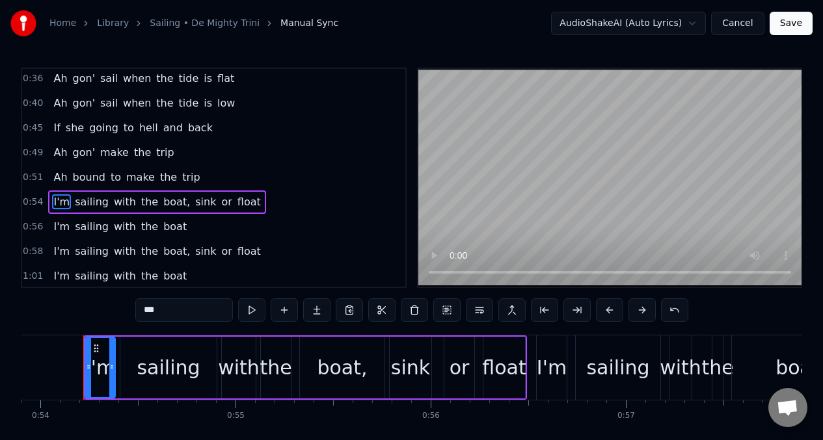
scroll to position [0, 10513]
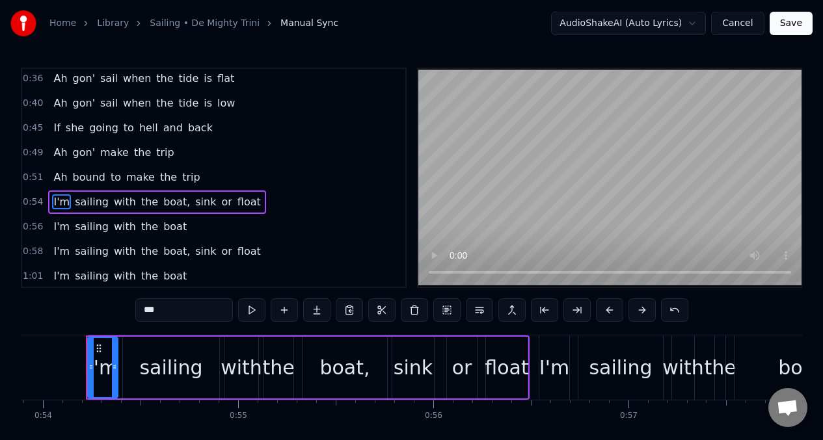
click at [165, 314] on input "***" at bounding box center [184, 309] width 98 height 23
type input "*"
click at [58, 233] on span "I'm" at bounding box center [61, 226] width 19 height 15
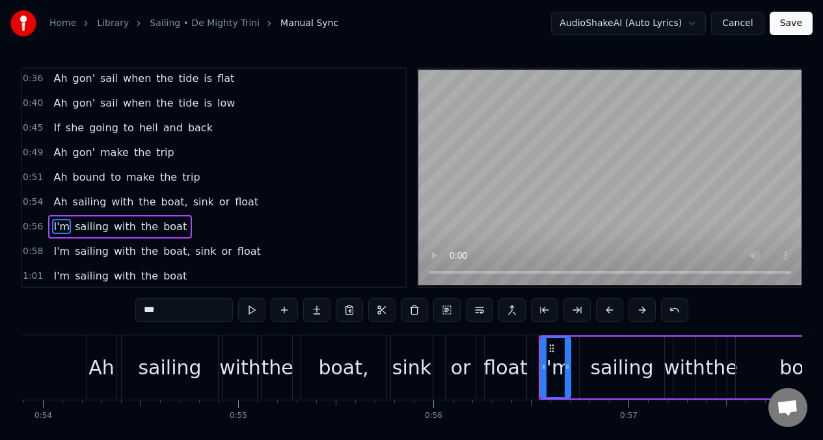
scroll to position [250, 0]
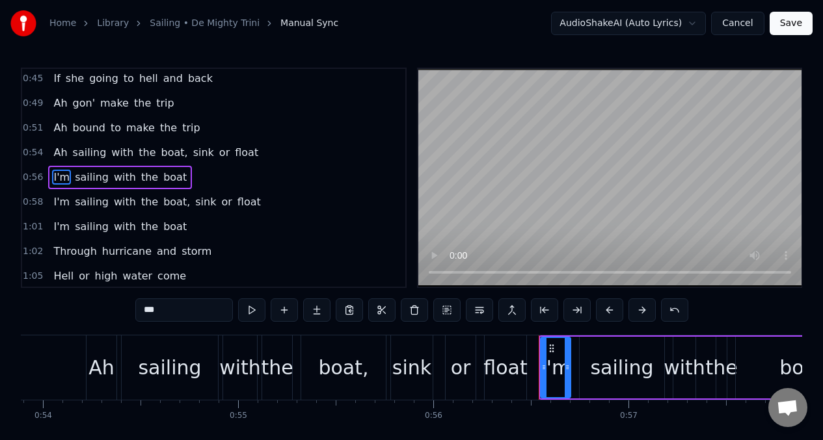
click at [162, 315] on input "***" at bounding box center [184, 309] width 98 height 23
type input "*"
click at [62, 204] on span "I'm" at bounding box center [61, 201] width 19 height 15
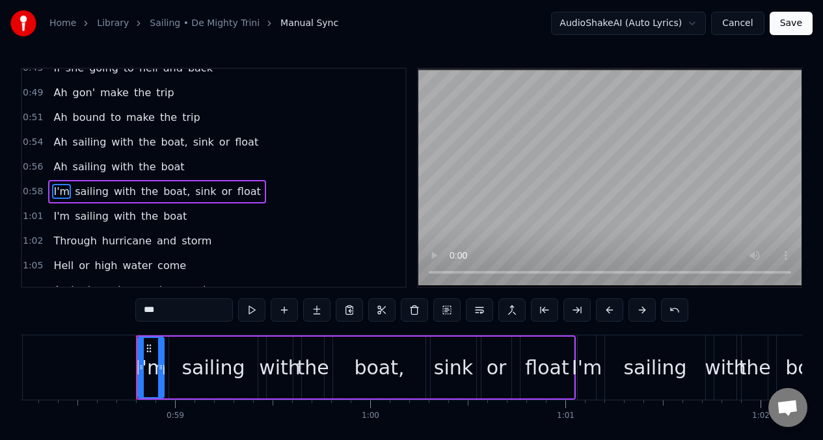
scroll to position [0, 11407]
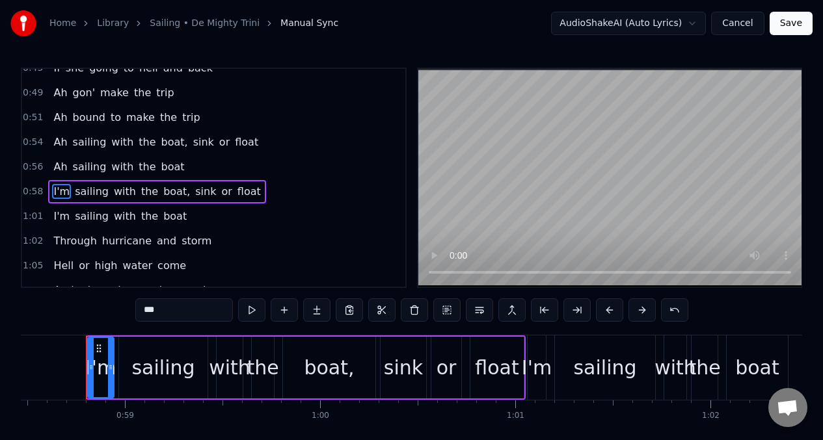
click at [161, 315] on input "***" at bounding box center [184, 309] width 98 height 23
type input "*"
click at [62, 220] on span "I'm" at bounding box center [61, 216] width 19 height 15
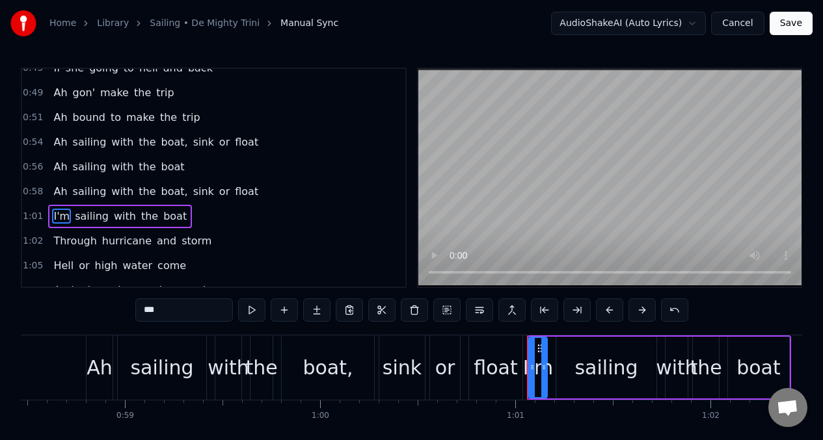
scroll to position [299, 0]
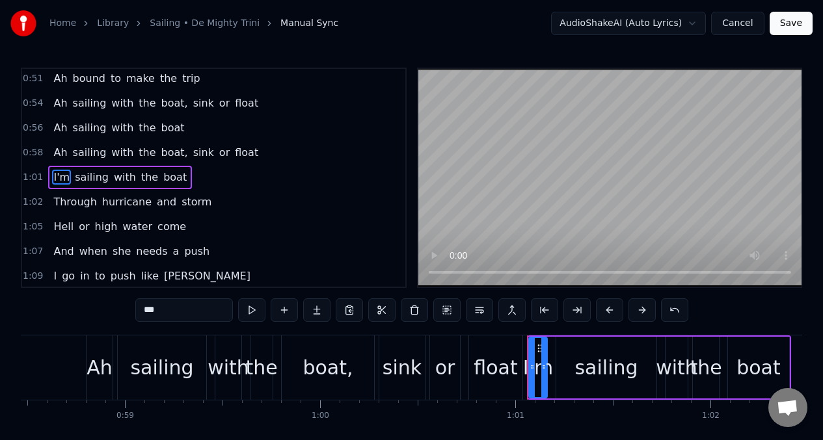
click at [164, 312] on input "***" at bounding box center [184, 309] width 98 height 23
type input "*"
click at [55, 175] on span "Ah" at bounding box center [60, 177] width 16 height 15
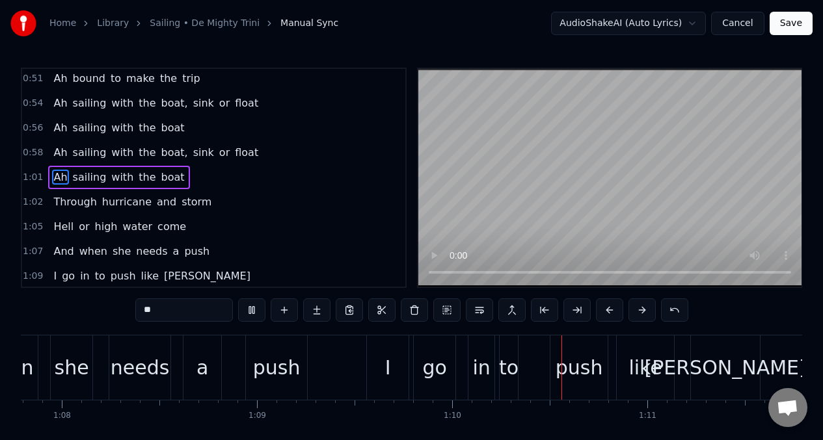
scroll to position [0, 13544]
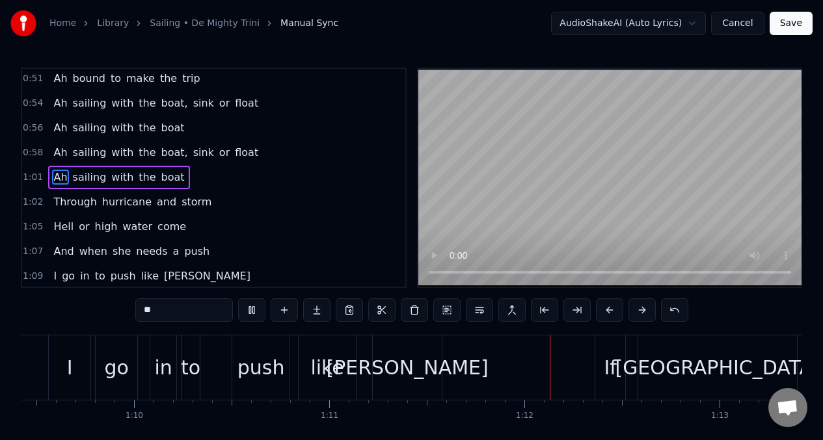
click at [53, 278] on span "I" at bounding box center [55, 276] width 6 height 15
type input "*"
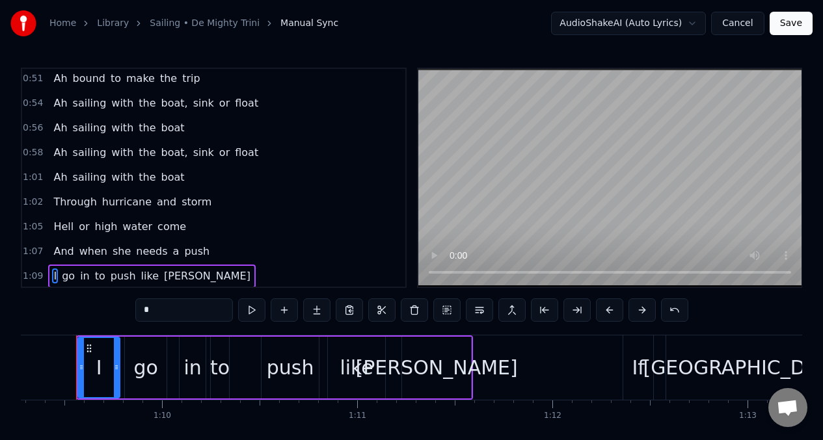
scroll to position [0, 13506]
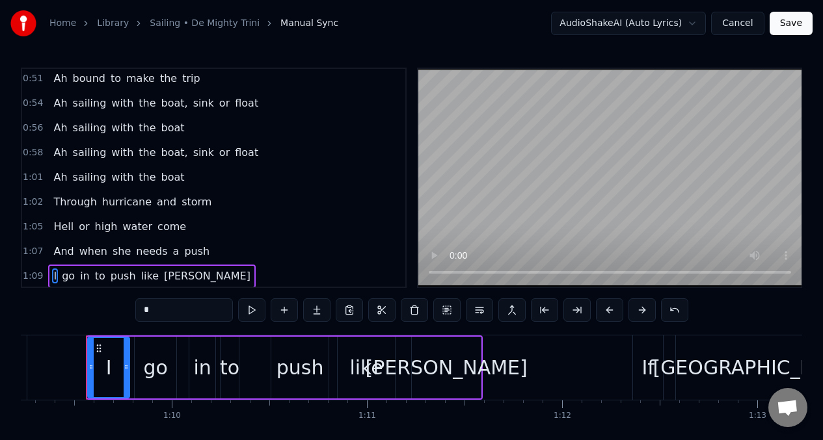
click at [164, 312] on input "*" at bounding box center [184, 309] width 98 height 23
click at [165, 369] on div "go" at bounding box center [155, 367] width 24 height 29
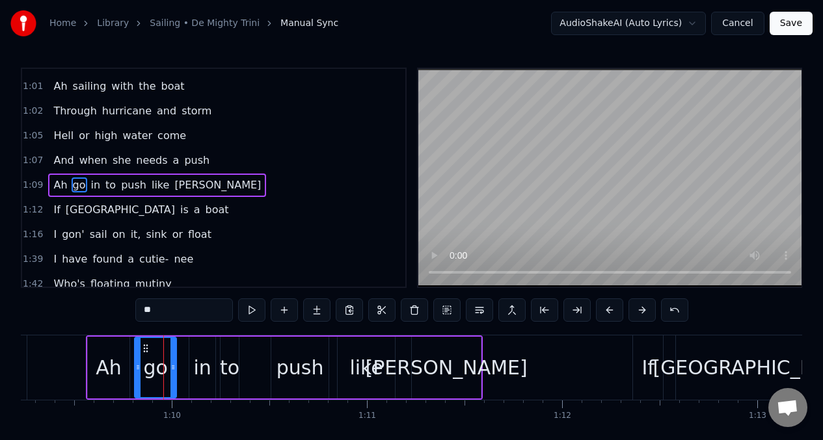
scroll to position [398, 0]
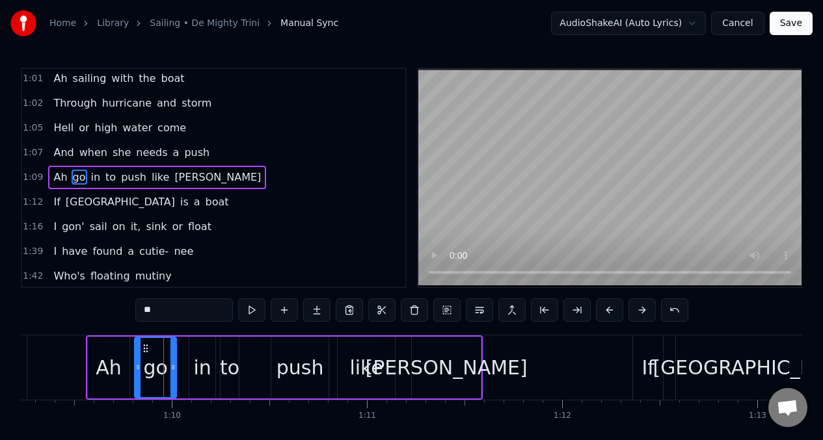
click at [165, 313] on input "**" at bounding box center [184, 309] width 98 height 23
click at [199, 370] on div "in" at bounding box center [202, 367] width 18 height 29
type input "**"
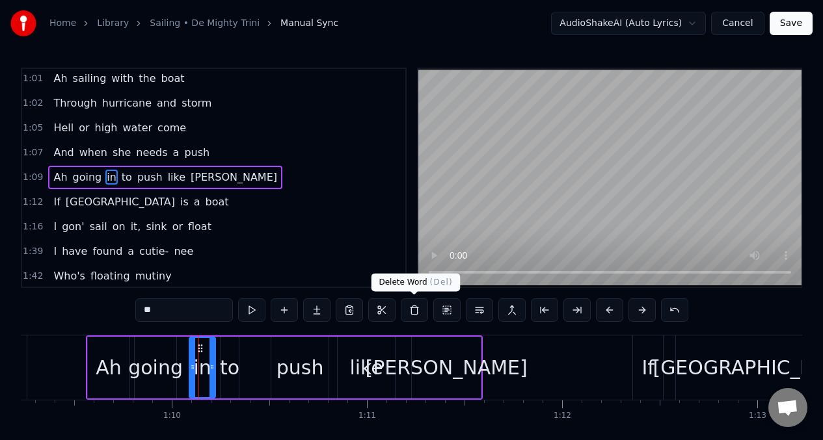
drag, startPoint x: 417, startPoint y: 311, endPoint x: 409, endPoint y: 312, distance: 7.8
click at [416, 312] on button at bounding box center [414, 309] width 27 height 23
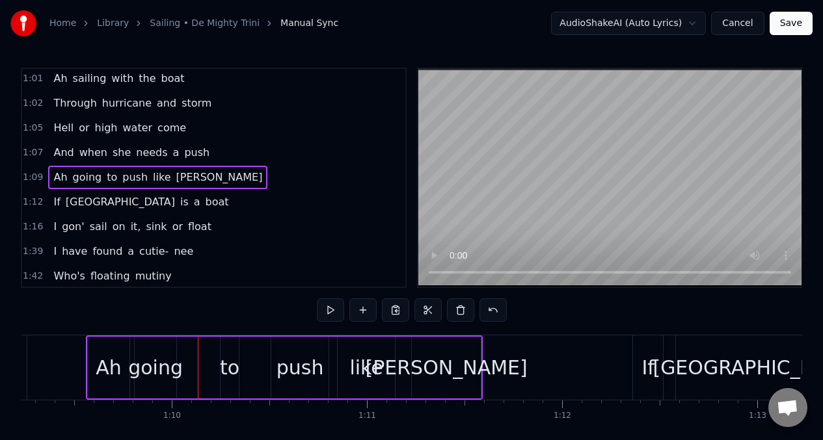
click at [176, 353] on div "going" at bounding box center [155, 367] width 55 height 29
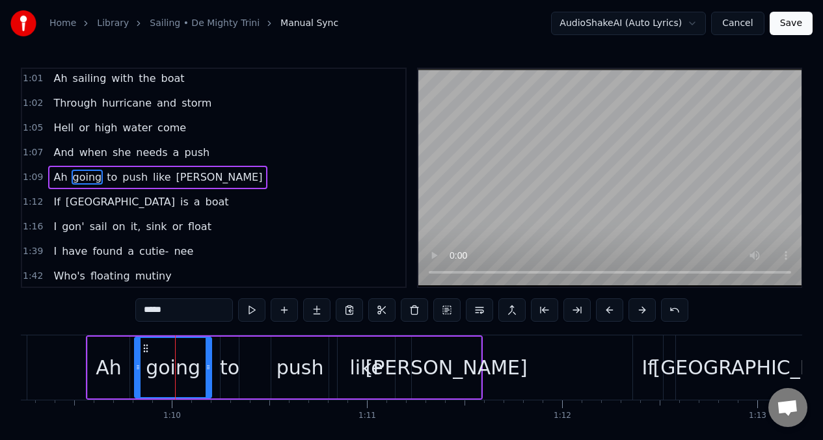
drag, startPoint x: 171, startPoint y: 353, endPoint x: 206, endPoint y: 354, distance: 35.1
click at [206, 354] on div at bounding box center [208, 367] width 5 height 59
click at [251, 308] on button at bounding box center [251, 309] width 27 height 23
drag, startPoint x: 207, startPoint y: 351, endPoint x: 204, endPoint y: 357, distance: 6.7
click at [201, 354] on div at bounding box center [201, 367] width 5 height 59
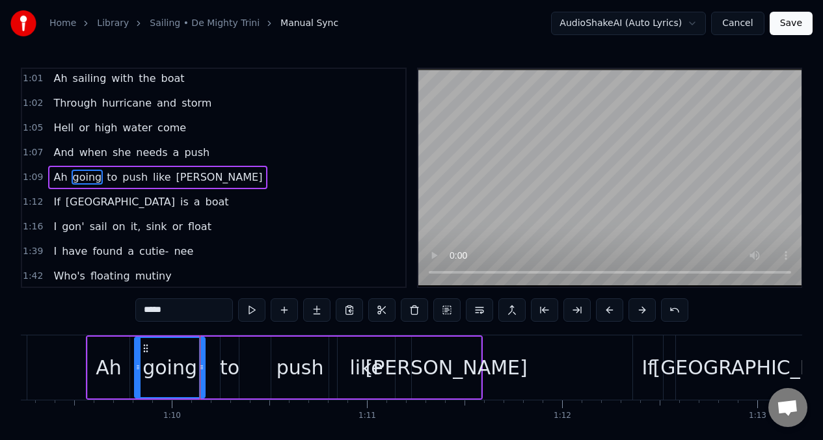
click at [64, 200] on span "[GEOGRAPHIC_DATA]" at bounding box center [120, 201] width 112 height 15
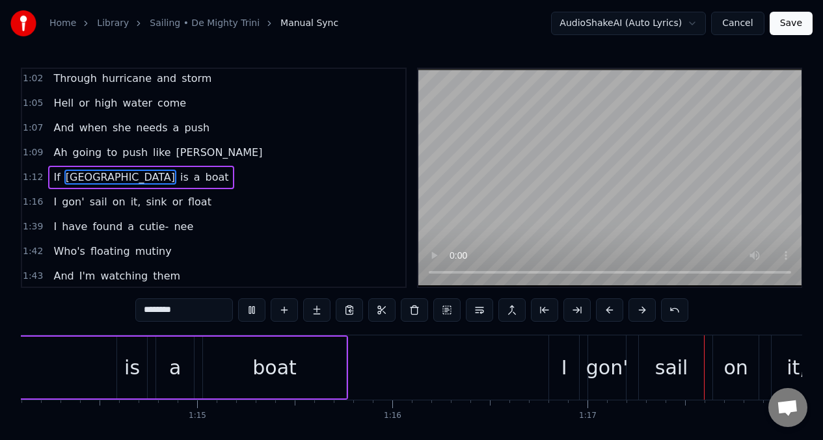
scroll to position [0, 14935]
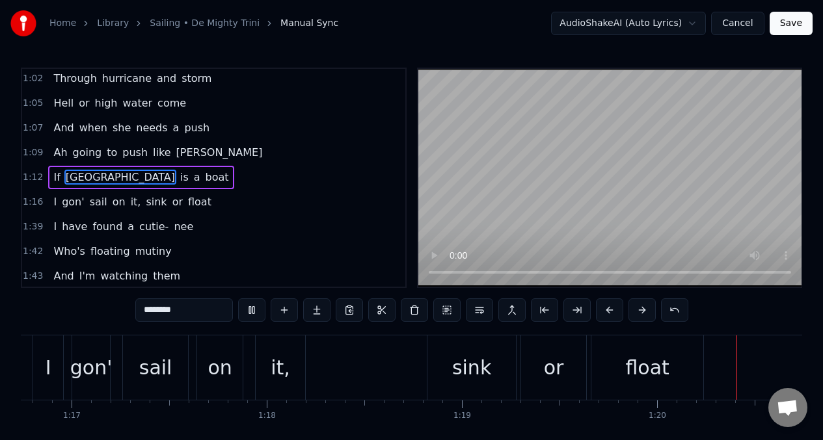
click at [52, 207] on span "I" at bounding box center [55, 201] width 6 height 15
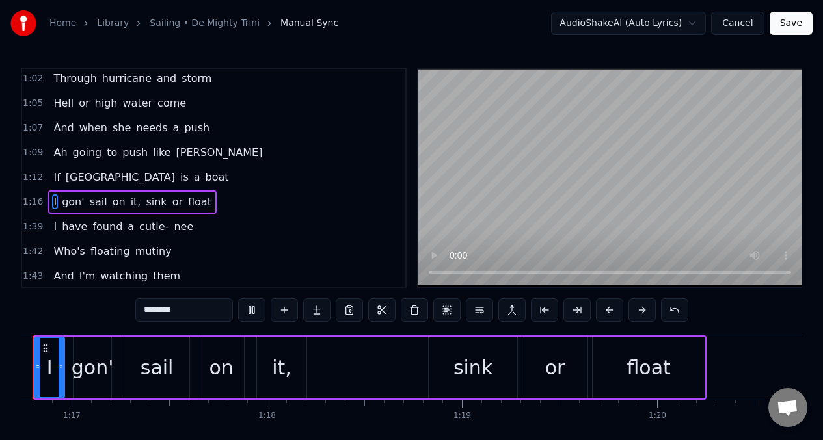
type input "*"
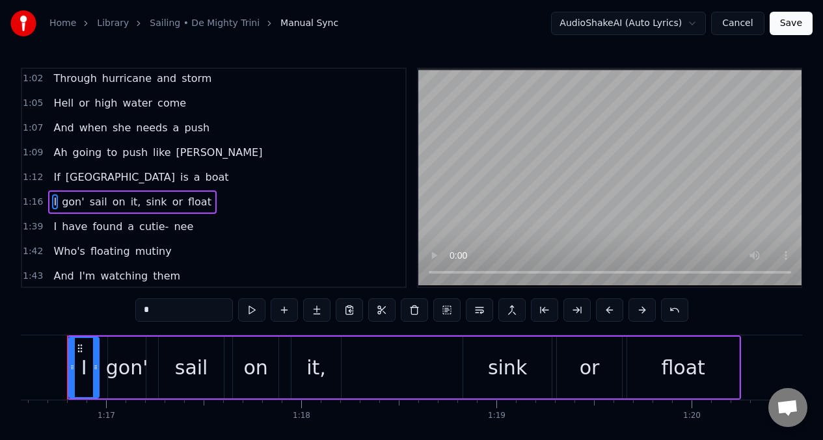
scroll to position [0, 14918]
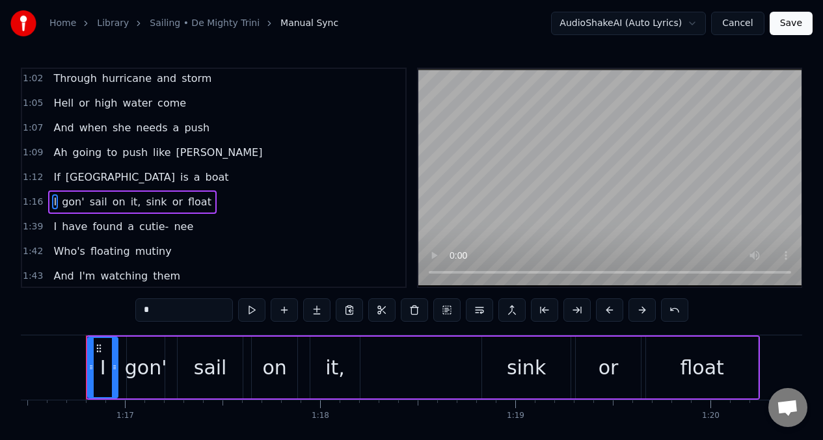
click at [161, 313] on input "*" at bounding box center [184, 309] width 98 height 23
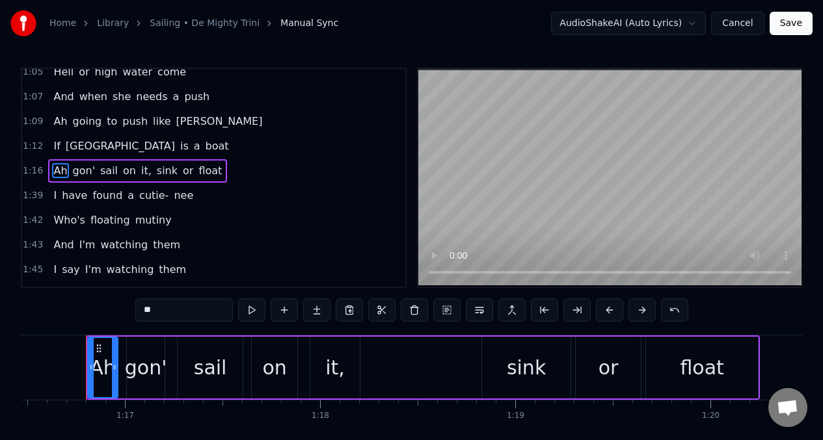
scroll to position [444, 0]
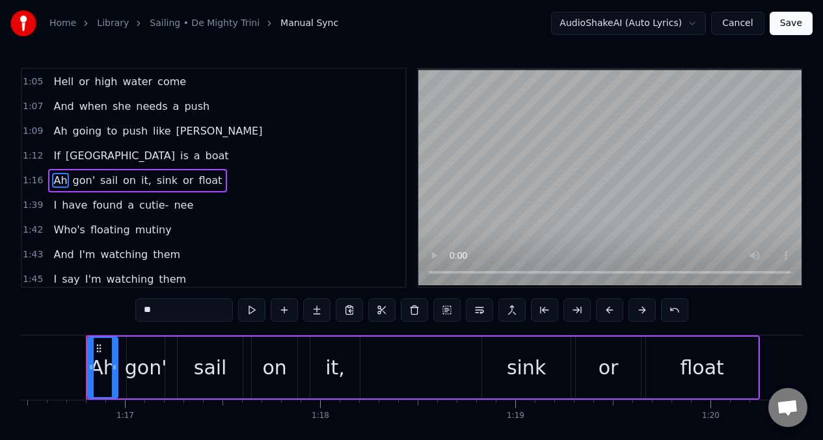
click at [192, 157] on span "a" at bounding box center [196, 155] width 9 height 15
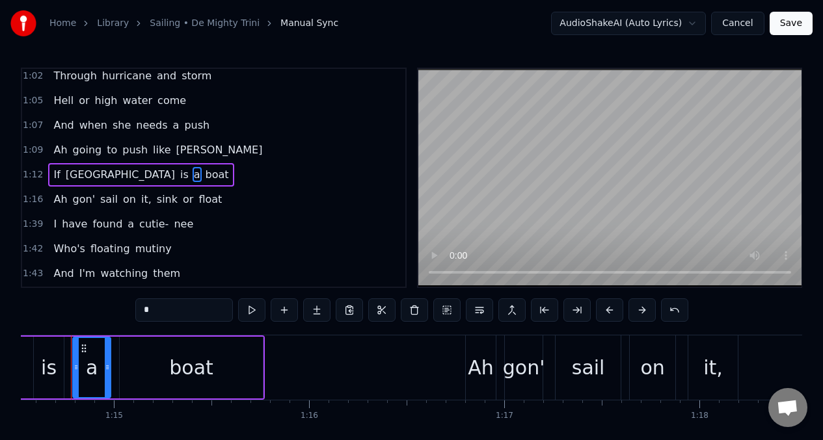
scroll to position [0, 14524]
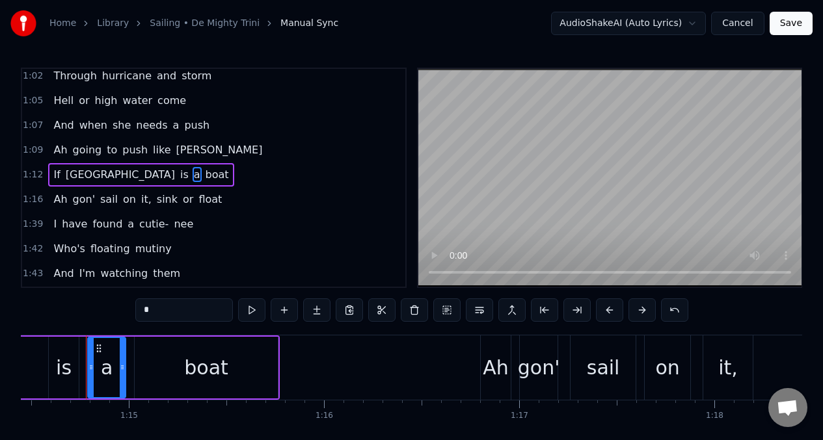
click at [161, 317] on input "*" at bounding box center [184, 309] width 98 height 23
click at [62, 204] on span "Ah" at bounding box center [60, 199] width 16 height 15
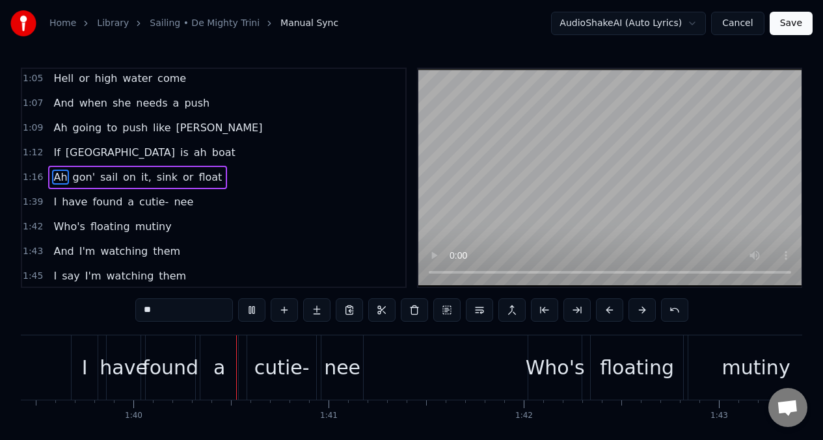
scroll to position [0, 19409]
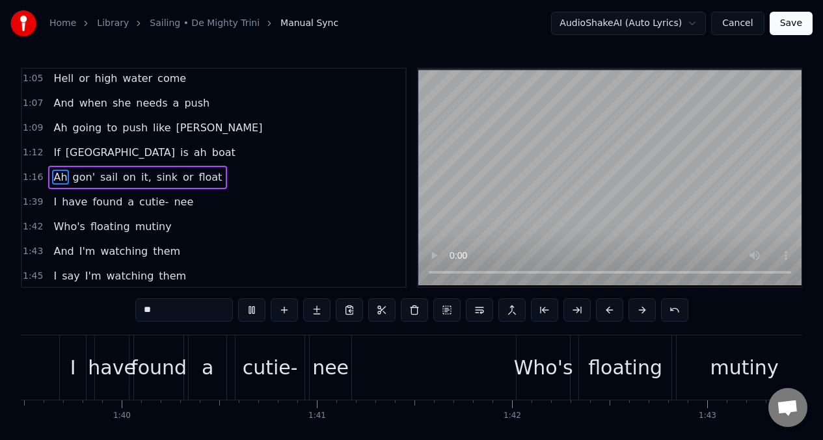
click at [52, 202] on span "I" at bounding box center [55, 201] width 6 height 15
type input "*"
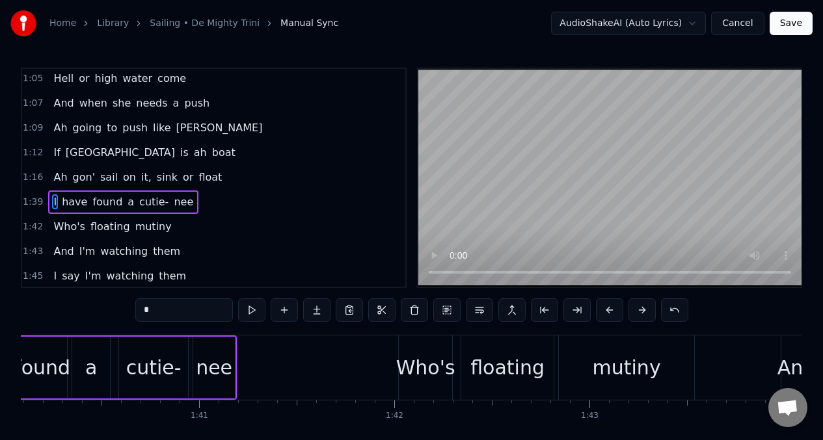
scroll to position [0, 19382]
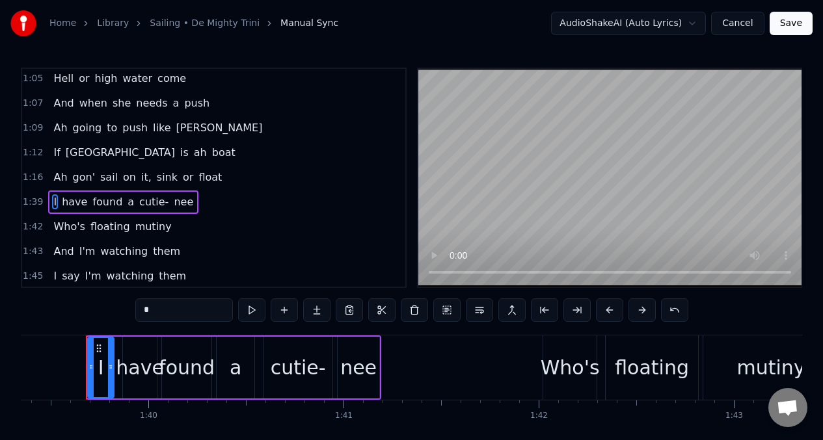
click at [152, 312] on input "*" at bounding box center [184, 309] width 98 height 23
click at [53, 198] on span "Ah" at bounding box center [60, 201] width 16 height 15
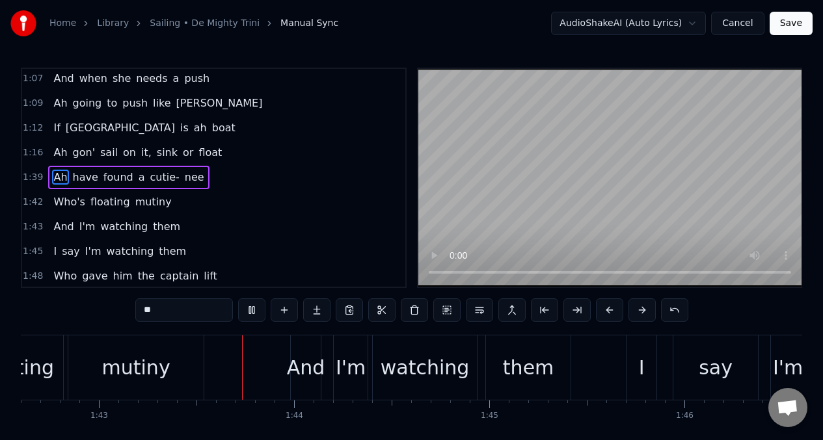
scroll to position [0, 20054]
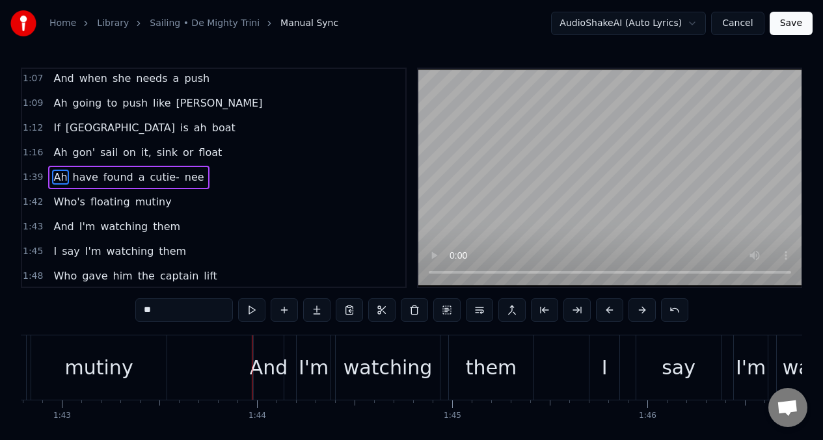
click at [103, 206] on span "floating" at bounding box center [110, 201] width 42 height 15
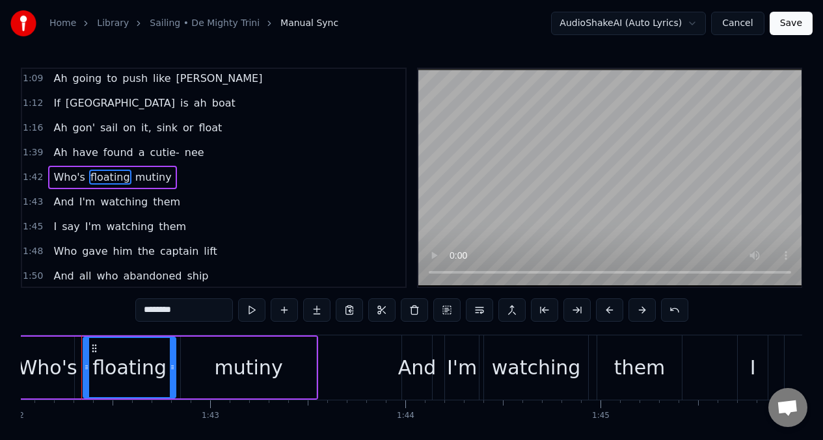
scroll to position [0, 19901]
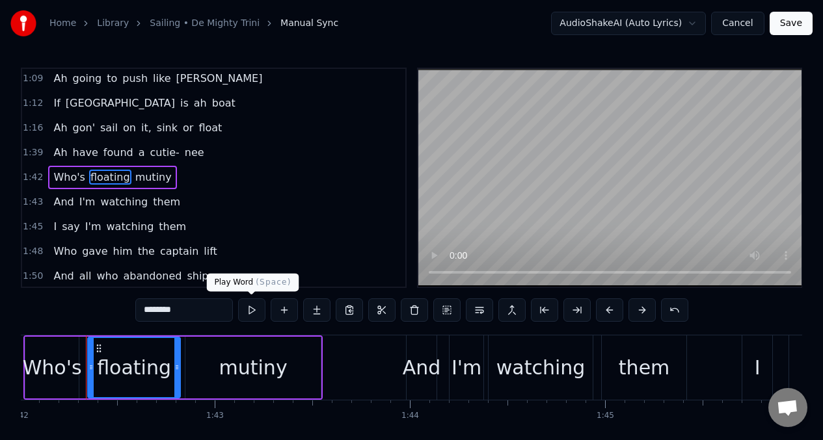
click at [246, 312] on button at bounding box center [251, 309] width 27 height 23
click at [181, 313] on input "********" at bounding box center [184, 309] width 98 height 23
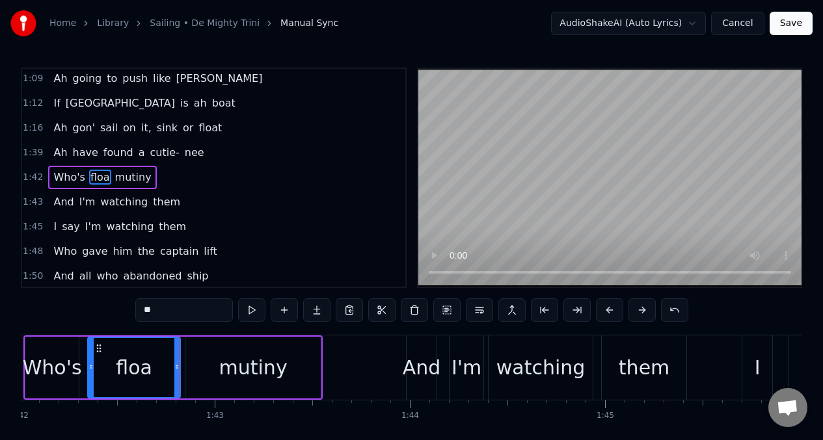
type input "*"
click at [132, 360] on div "plotting" at bounding box center [133, 367] width 75 height 29
click at [53, 154] on span "Ah" at bounding box center [60, 152] width 16 height 15
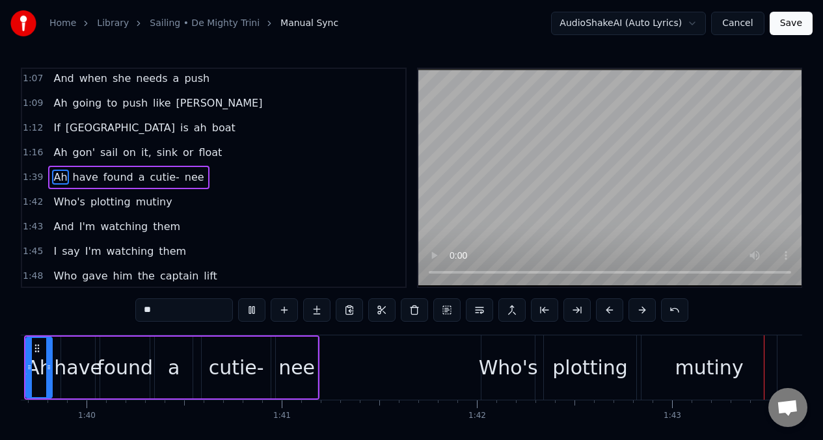
scroll to position [0, 20041]
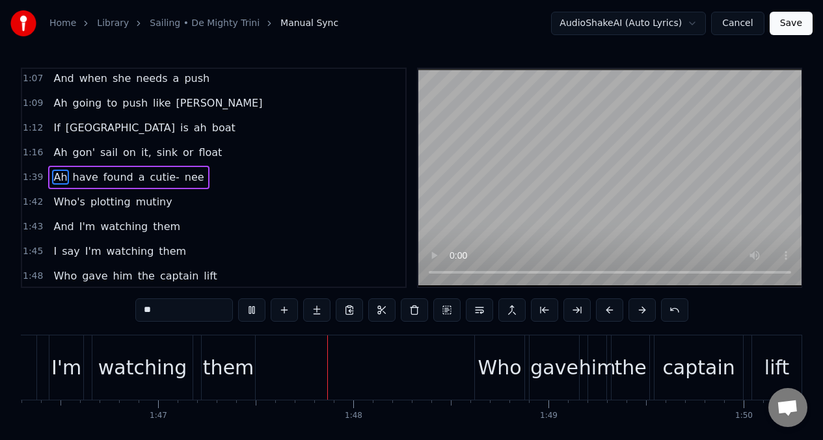
click at [68, 230] on span "And" at bounding box center [63, 226] width 23 height 15
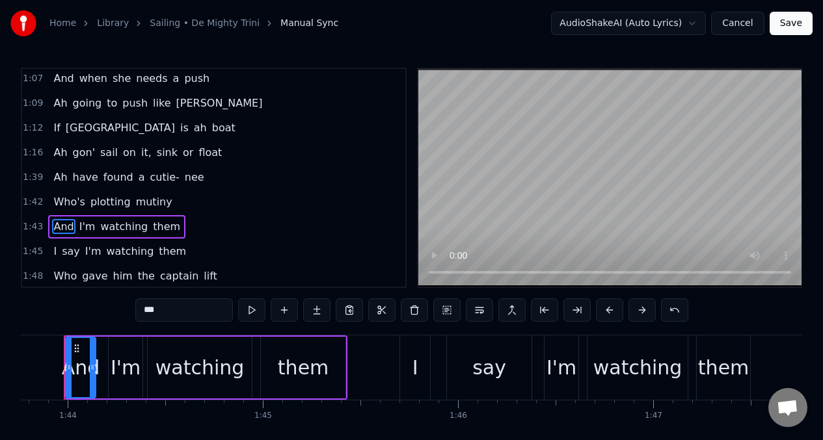
scroll to position [0, 20221]
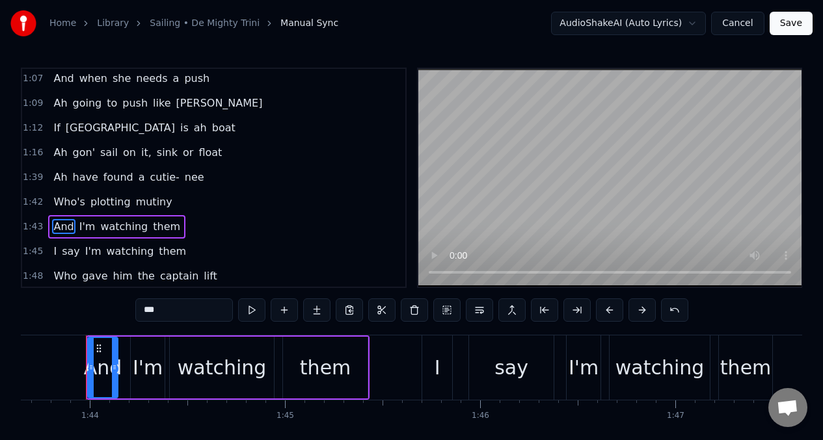
click at [81, 228] on span "I'm" at bounding box center [87, 226] width 19 height 15
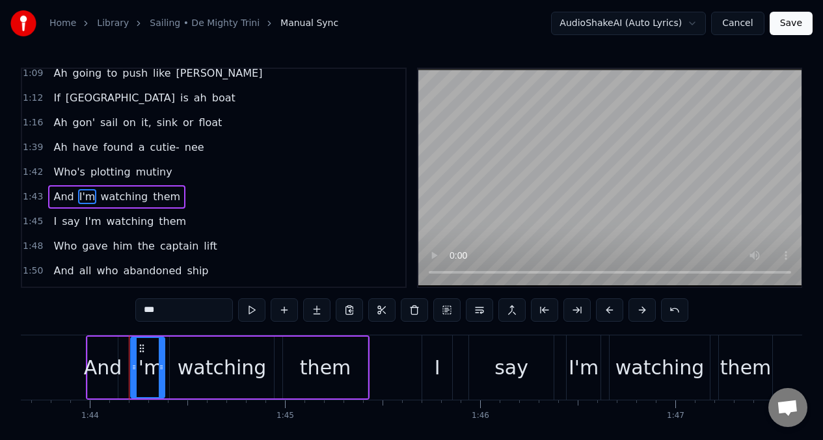
scroll to position [522, 0]
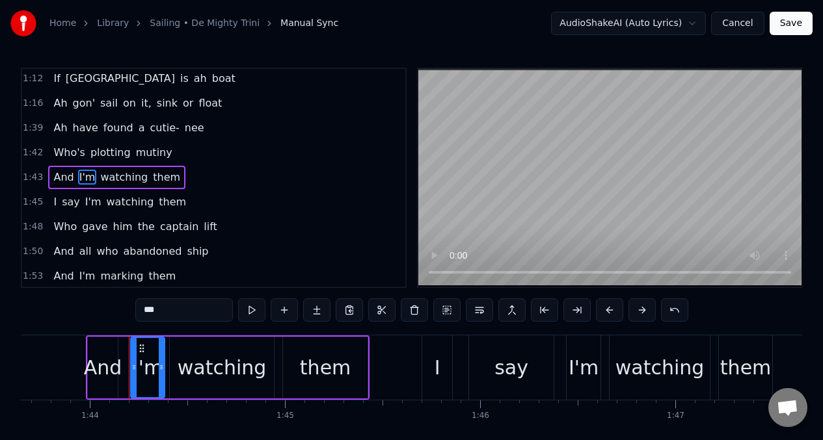
click at [169, 313] on input "***" at bounding box center [184, 309] width 98 height 23
type input "*"
click at [52, 204] on span "I" at bounding box center [55, 201] width 6 height 15
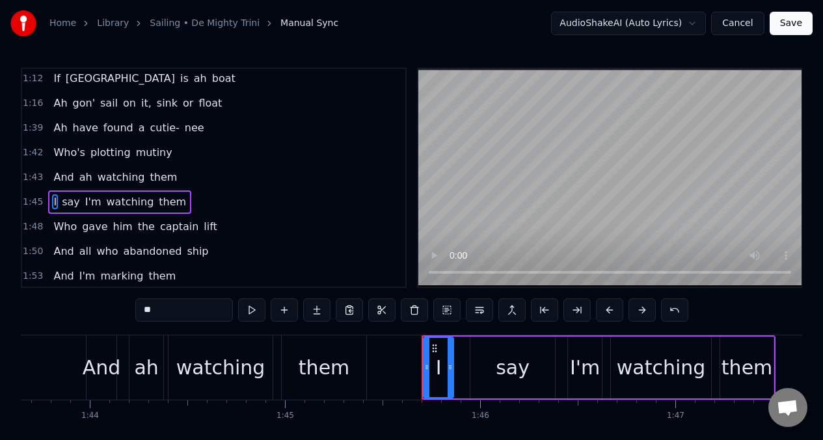
type input "*"
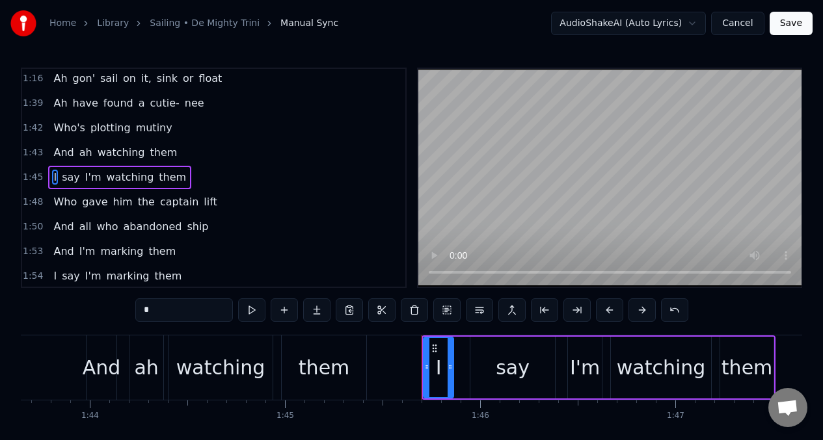
click at [158, 315] on input "*" at bounding box center [184, 309] width 98 height 23
click at [101, 181] on span "I'm" at bounding box center [103, 177] width 19 height 15
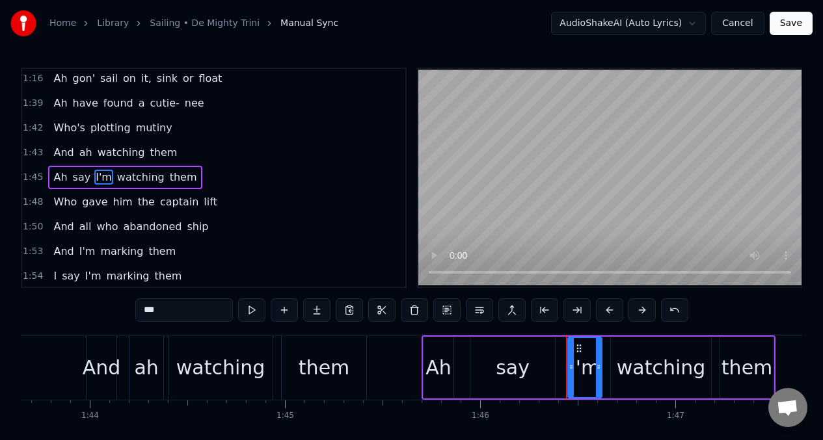
click at [167, 310] on input "***" at bounding box center [184, 309] width 98 height 23
type input "*"
click at [57, 181] on span "Ah" at bounding box center [60, 177] width 16 height 15
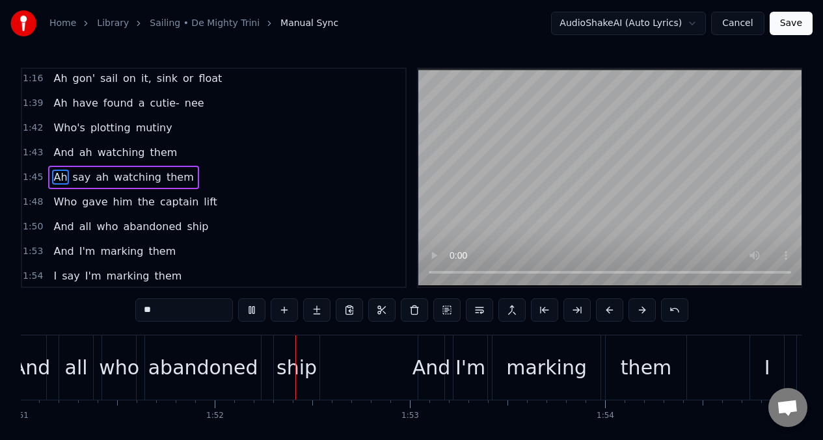
scroll to position [0, 21658]
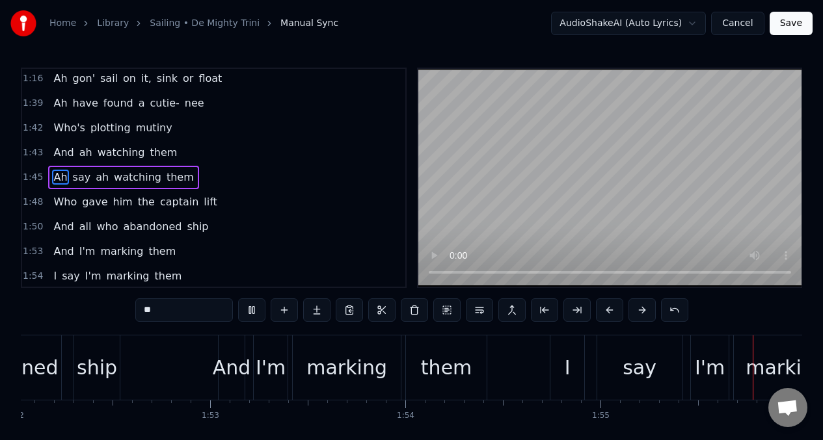
click at [60, 200] on span "Who" at bounding box center [65, 201] width 26 height 15
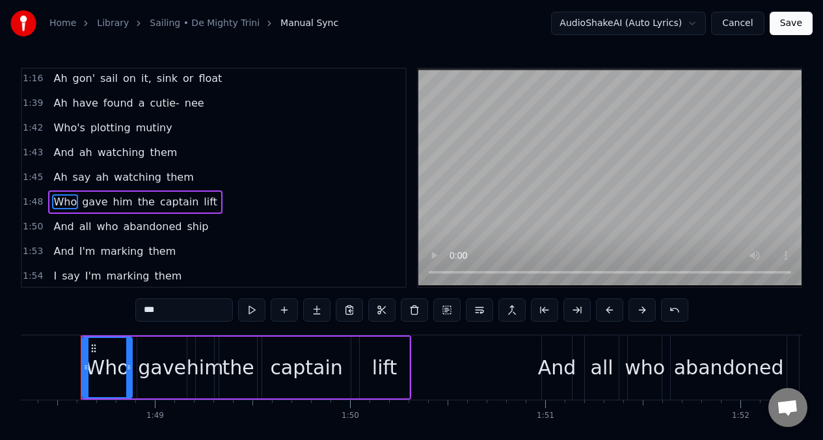
scroll to position [0, 21126]
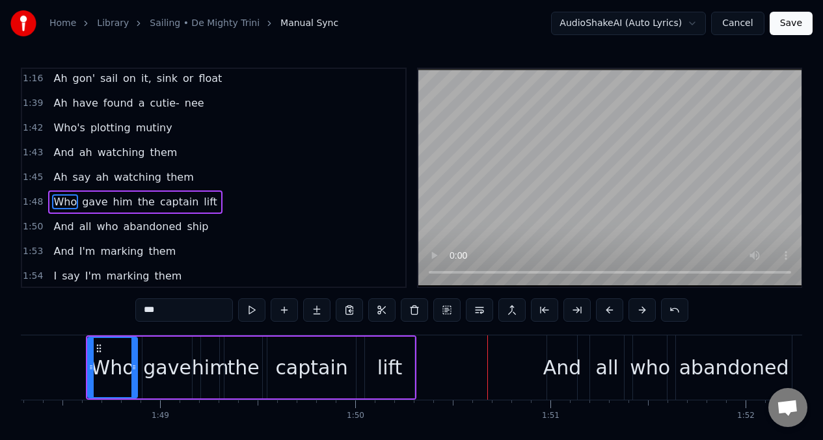
click at [166, 368] on div "gave" at bounding box center [167, 367] width 48 height 29
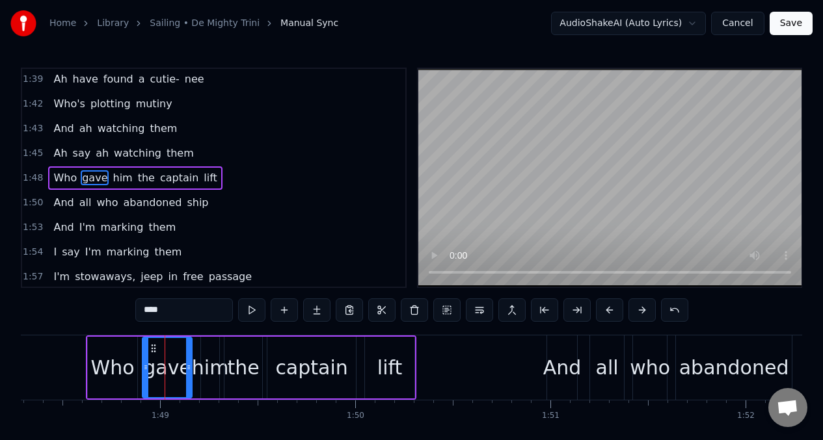
scroll to position [571, 0]
click at [178, 312] on input "****" at bounding box center [184, 309] width 98 height 23
click at [215, 369] on div "him" at bounding box center [210, 367] width 37 height 29
type input "***"
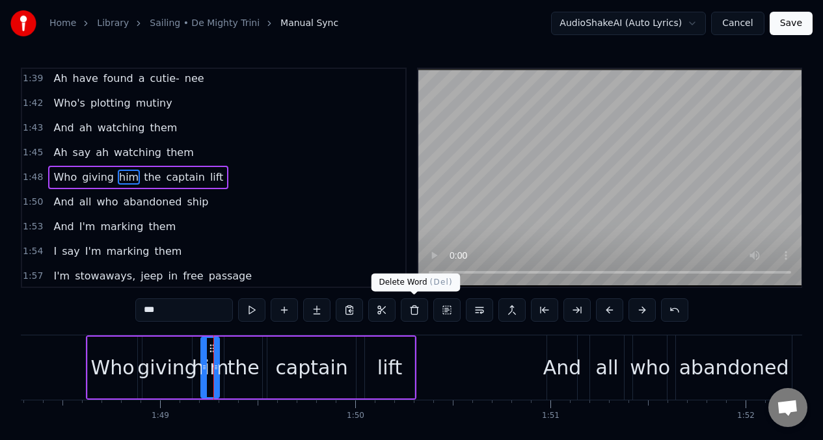
click at [414, 313] on button at bounding box center [414, 309] width 27 height 23
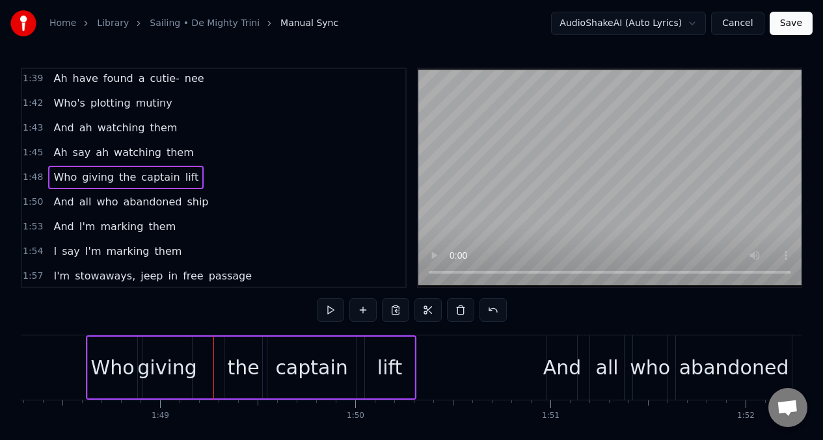
click at [183, 350] on div "giving" at bounding box center [166, 368] width 49 height 62
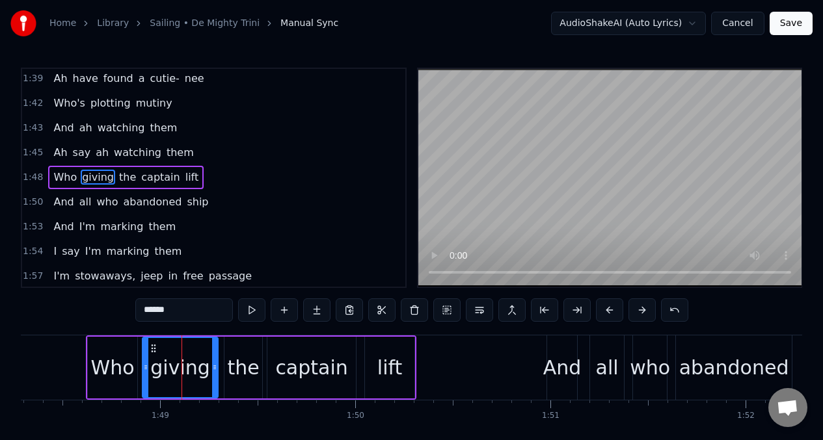
drag, startPoint x: 190, startPoint y: 355, endPoint x: 215, endPoint y: 356, distance: 24.7
click at [215, 356] on div at bounding box center [214, 367] width 5 height 59
click at [248, 313] on button at bounding box center [251, 309] width 27 height 23
drag, startPoint x: 214, startPoint y: 352, endPoint x: 207, endPoint y: 355, distance: 7.0
click at [207, 355] on div at bounding box center [208, 367] width 5 height 59
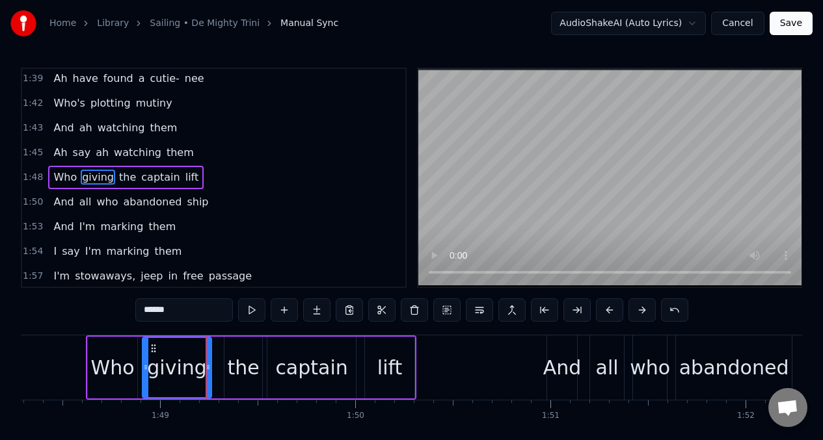
click at [404, 369] on div "lift" at bounding box center [389, 368] width 49 height 62
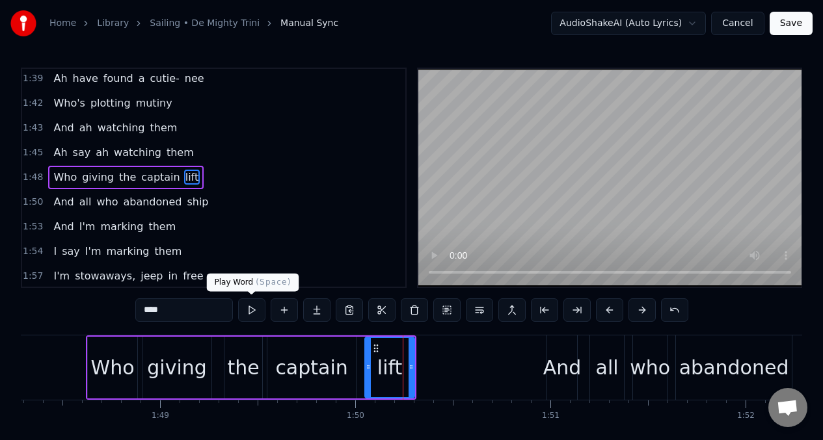
click at [250, 313] on button at bounding box center [251, 309] width 27 height 23
click at [248, 313] on button at bounding box center [251, 309] width 27 height 23
click at [168, 313] on input "****" at bounding box center [184, 309] width 98 height 23
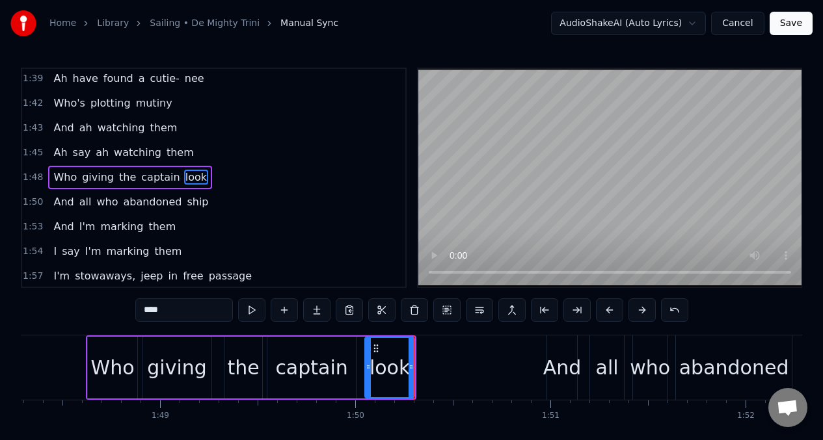
click at [57, 176] on span "Who" at bounding box center [65, 177] width 26 height 15
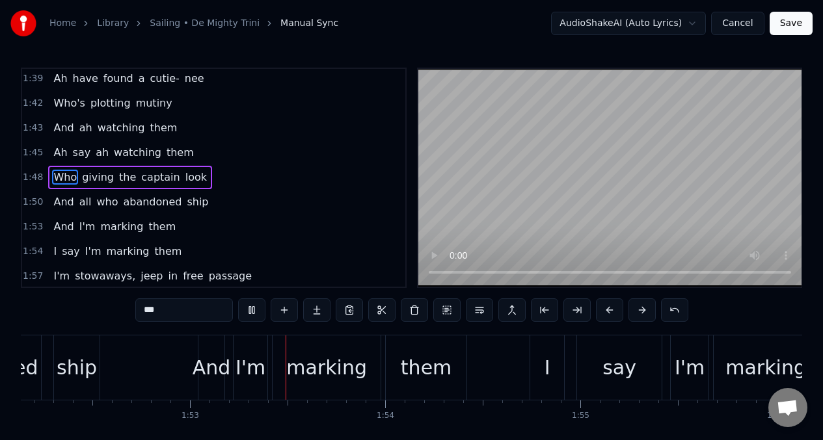
scroll to position [0, 21894]
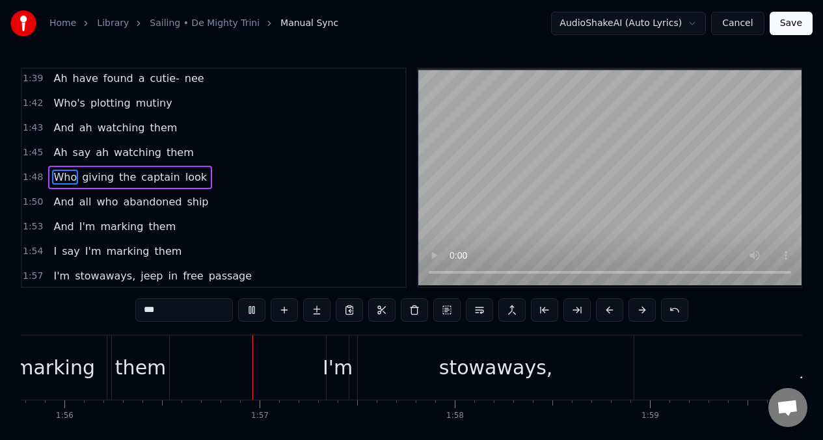
click at [79, 227] on span "I'm" at bounding box center [87, 226] width 19 height 15
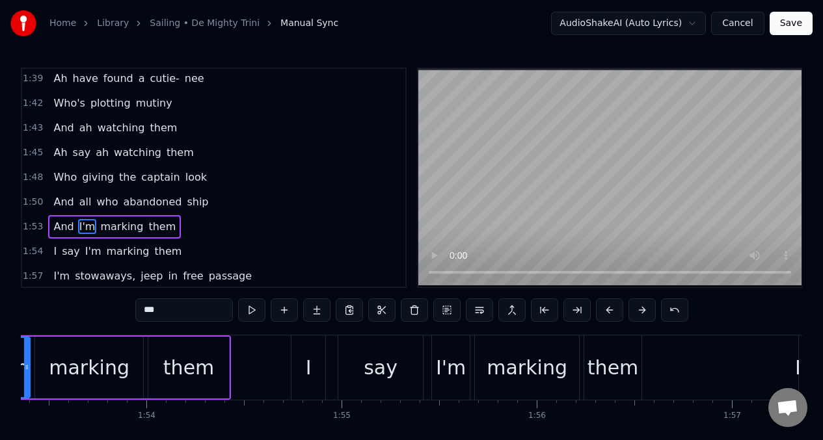
scroll to position [0, 22024]
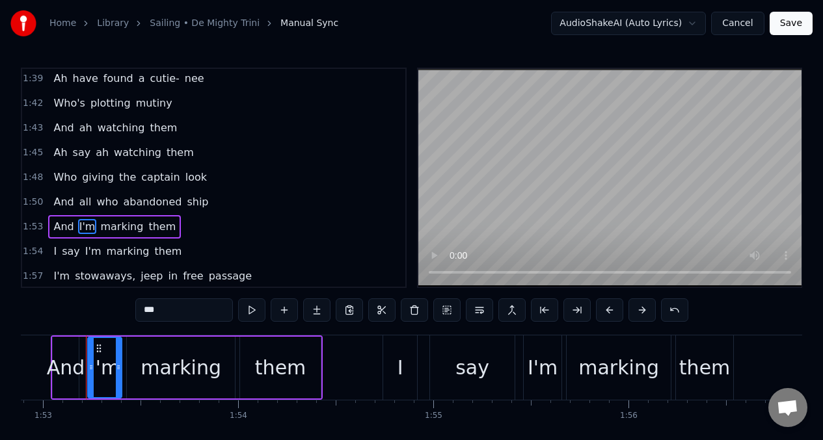
click at [160, 310] on input "***" at bounding box center [184, 309] width 98 height 23
type input "*"
click at [53, 255] on span "I" at bounding box center [55, 251] width 6 height 15
type input "*"
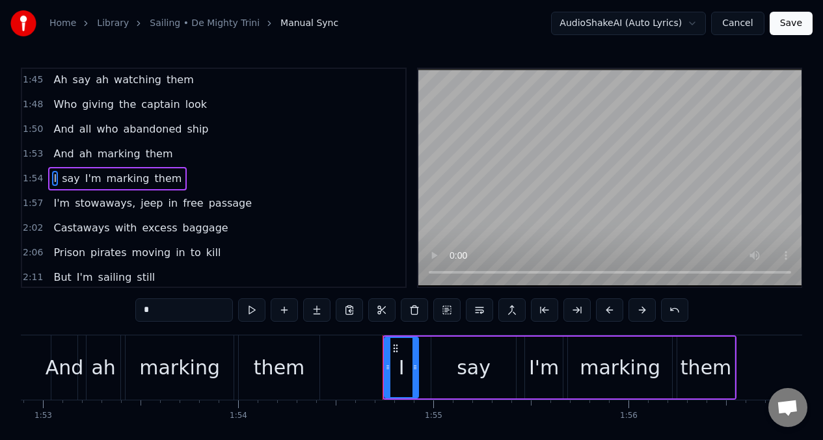
scroll to position [645, 0]
click at [159, 316] on input "*" at bounding box center [184, 309] width 98 height 23
click at [101, 180] on span "I'm" at bounding box center [103, 177] width 19 height 15
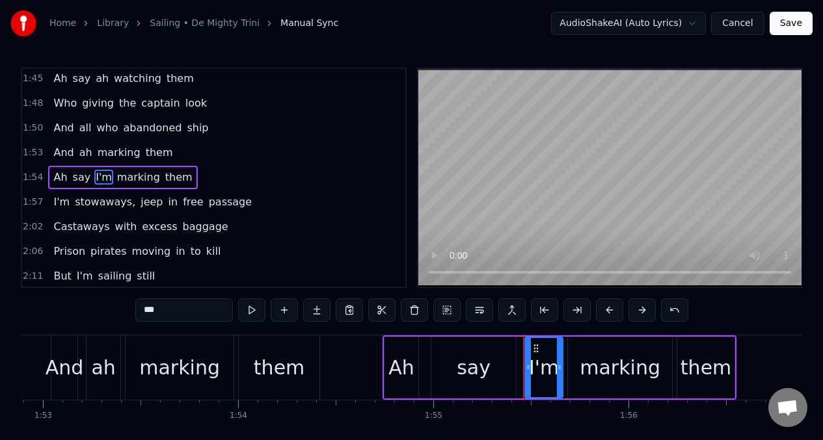
click at [165, 314] on input "***" at bounding box center [184, 309] width 98 height 23
type input "*"
click at [56, 176] on span "Ah" at bounding box center [60, 177] width 16 height 15
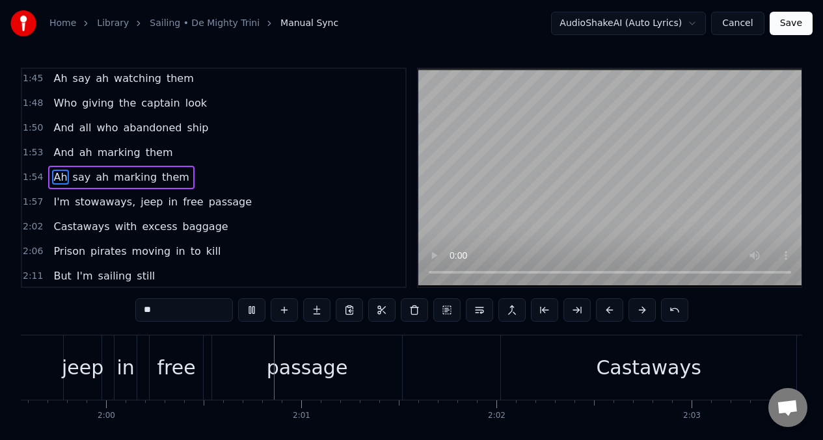
scroll to position [0, 23344]
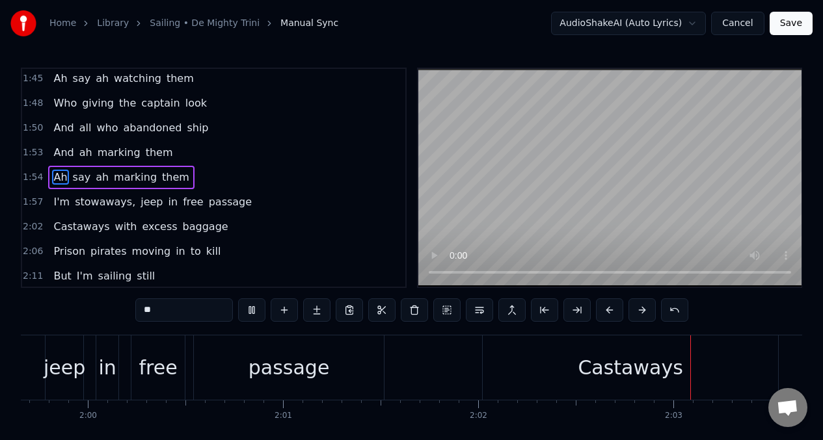
click at [55, 182] on span "Ah" at bounding box center [60, 177] width 16 height 15
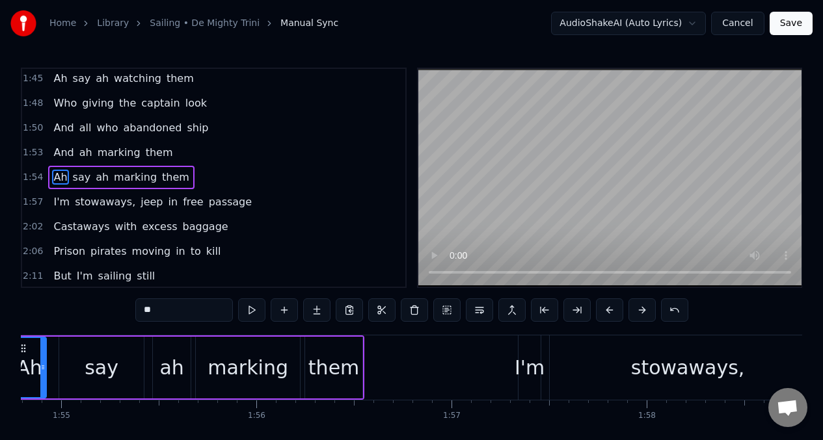
scroll to position [0, 22320]
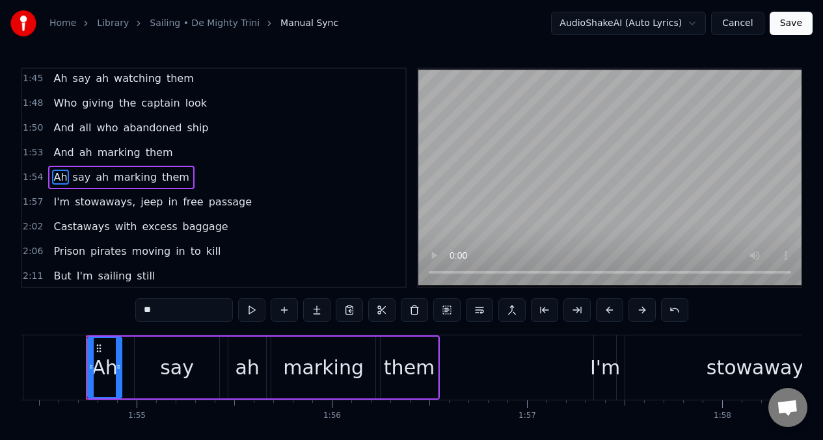
click at [604, 364] on div "I'm" at bounding box center [605, 367] width 30 height 29
type input "***"
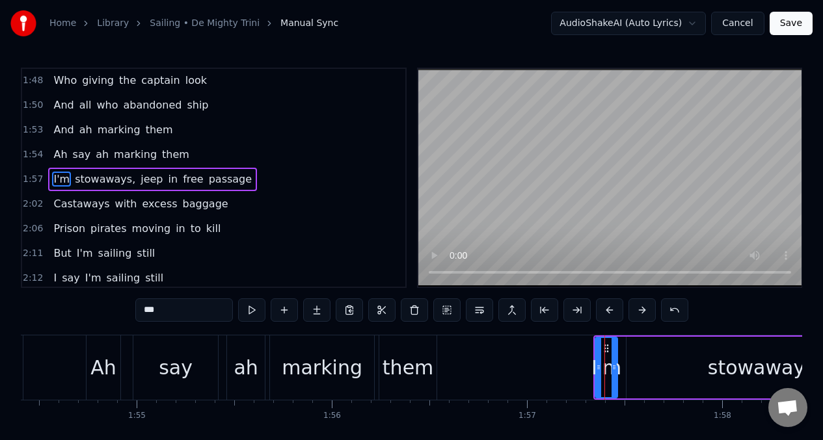
scroll to position [670, 0]
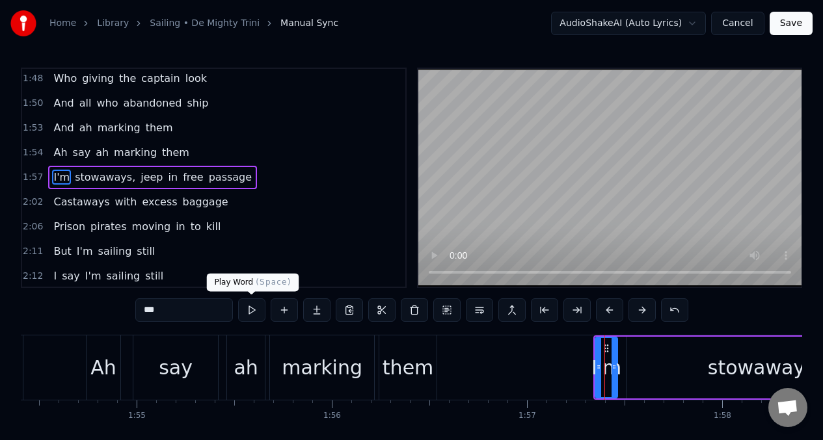
click at [251, 309] on button at bounding box center [251, 309] width 27 height 23
click at [414, 313] on button at bounding box center [414, 309] width 27 height 23
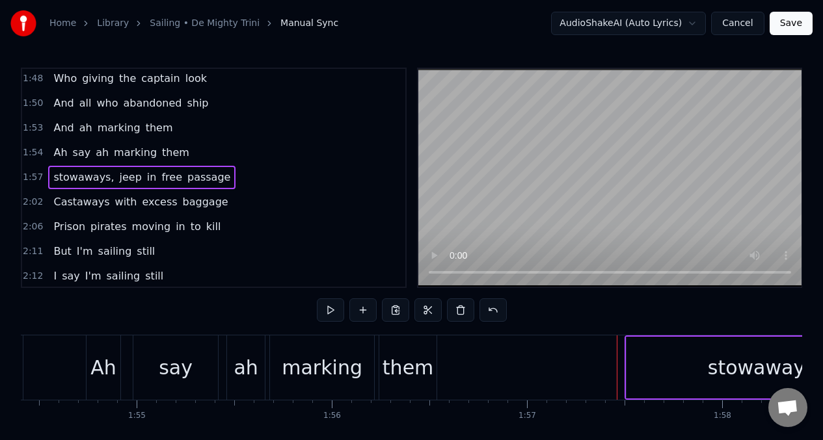
click at [631, 366] on div "stowaways," at bounding box center [764, 368] width 276 height 62
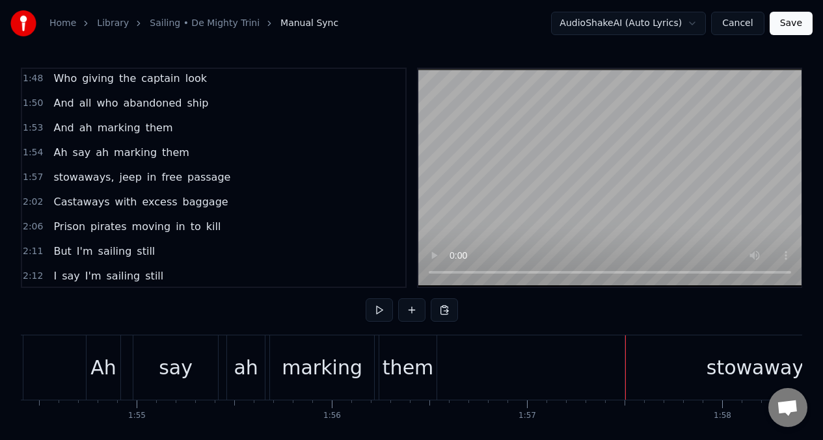
click at [639, 367] on div "stowaways," at bounding box center [763, 368] width 276 height 64
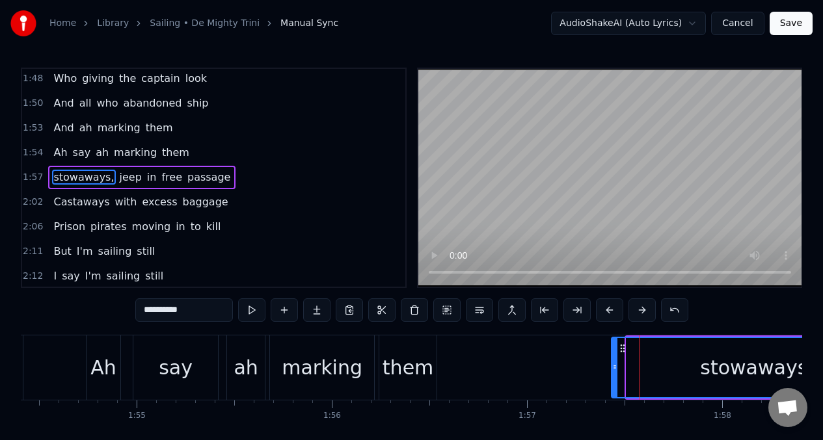
drag, startPoint x: 628, startPoint y: 366, endPoint x: 613, endPoint y: 367, distance: 15.0
click at [613, 367] on icon at bounding box center [614, 367] width 5 height 10
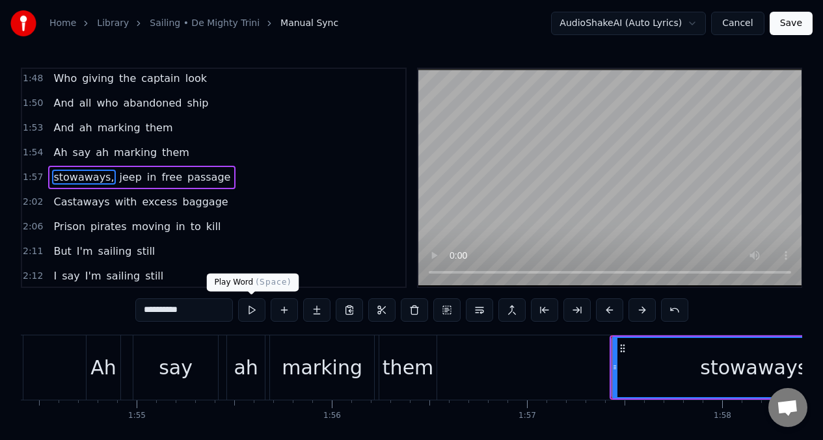
click at [255, 312] on button at bounding box center [251, 309] width 27 height 23
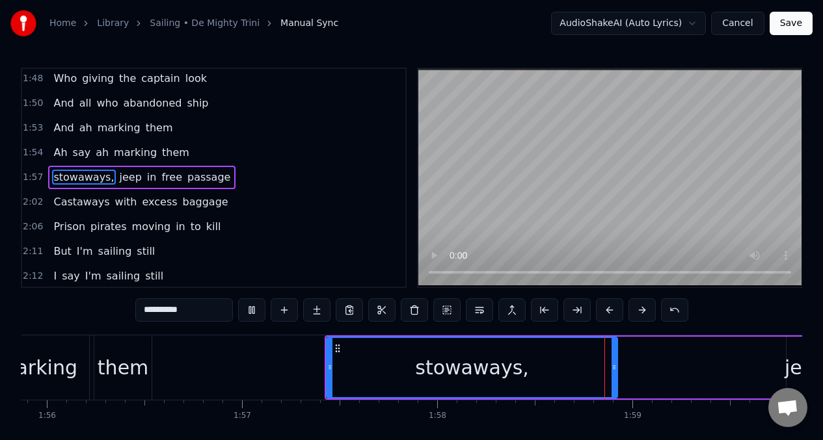
scroll to position [0, 23000]
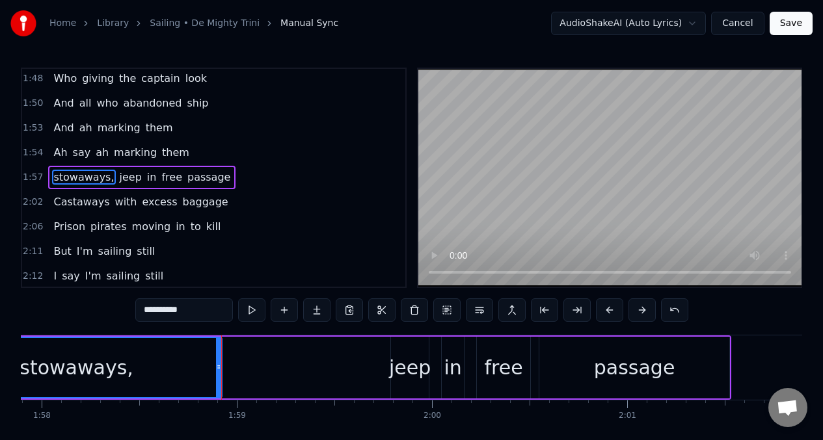
click at [149, 313] on input "**********" at bounding box center [184, 309] width 98 height 23
click at [142, 310] on input "*********" at bounding box center [184, 309] width 98 height 23
click at [69, 174] on span "Stowaways," at bounding box center [84, 177] width 64 height 15
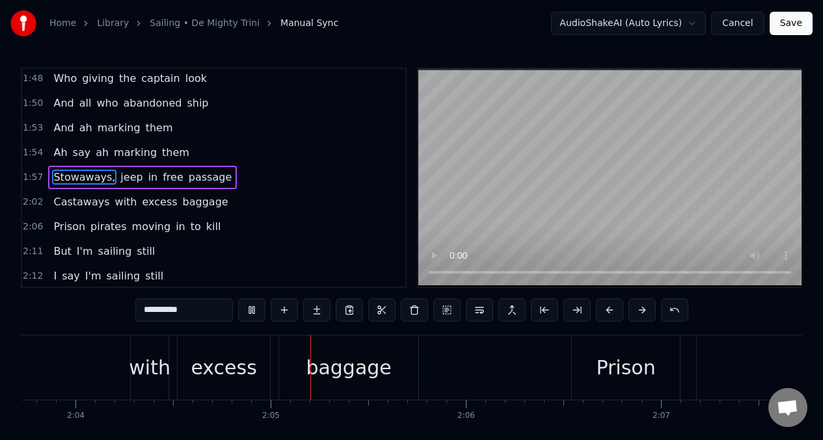
scroll to position [0, 24200]
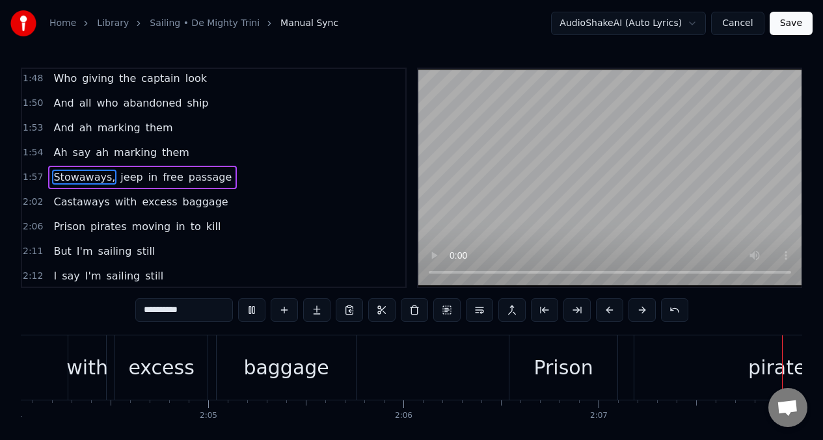
click at [52, 173] on span "Stowaways," at bounding box center [84, 177] width 64 height 15
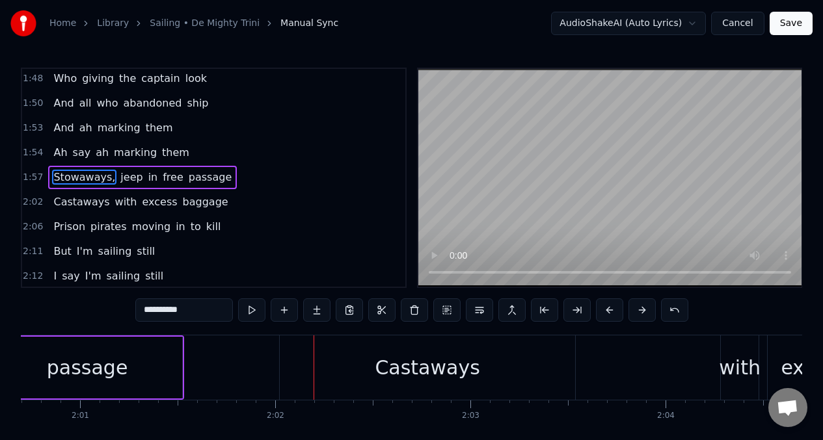
scroll to position [0, 23656]
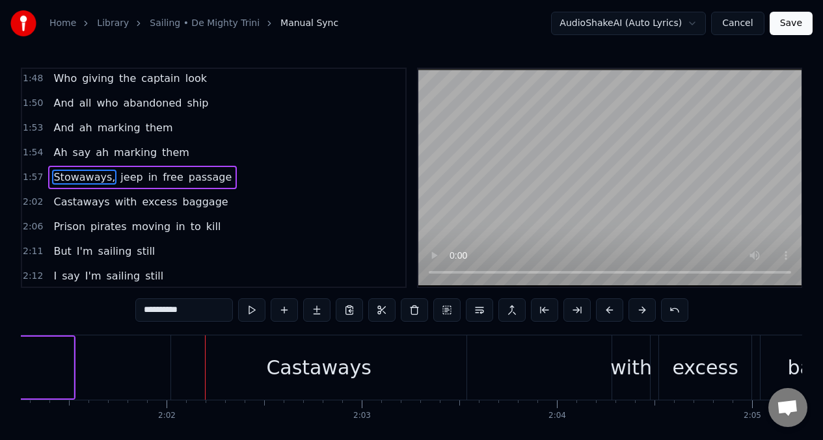
click at [54, 158] on span "Ah" at bounding box center [60, 152] width 16 height 15
type input "**"
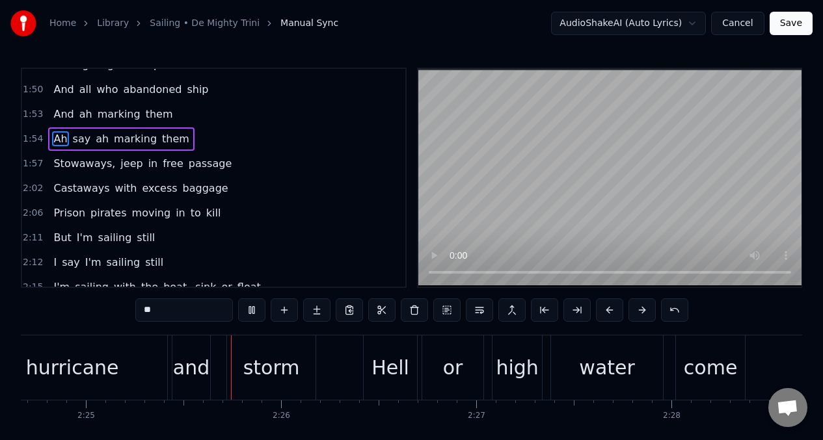
scroll to position [0, 28226]
click at [310, 167] on div "1:57 Stowaways, jeep in free passage" at bounding box center [213, 164] width 383 height 25
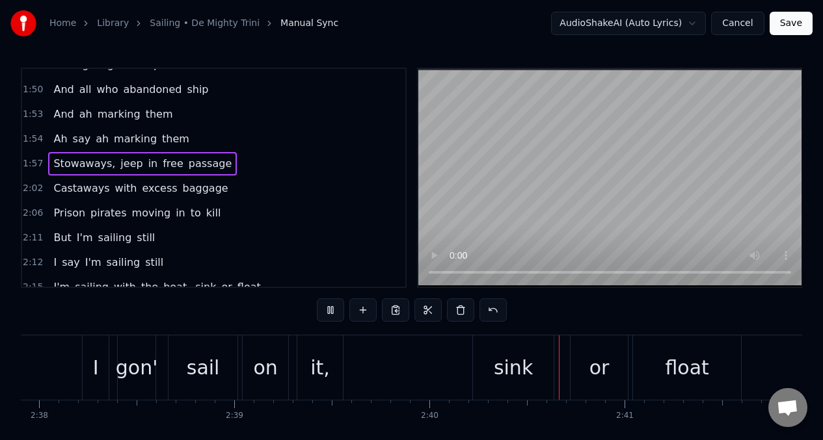
scroll to position [0, 31119]
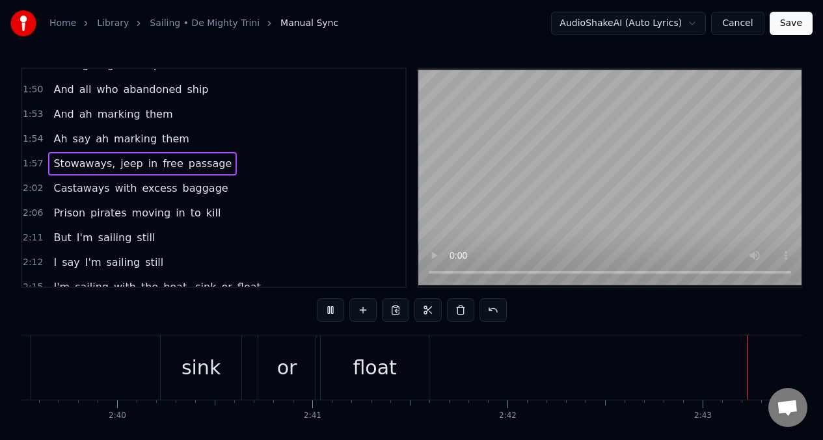
click at [293, 170] on div "1:57 Stowaways, jeep in free passage" at bounding box center [213, 164] width 383 height 25
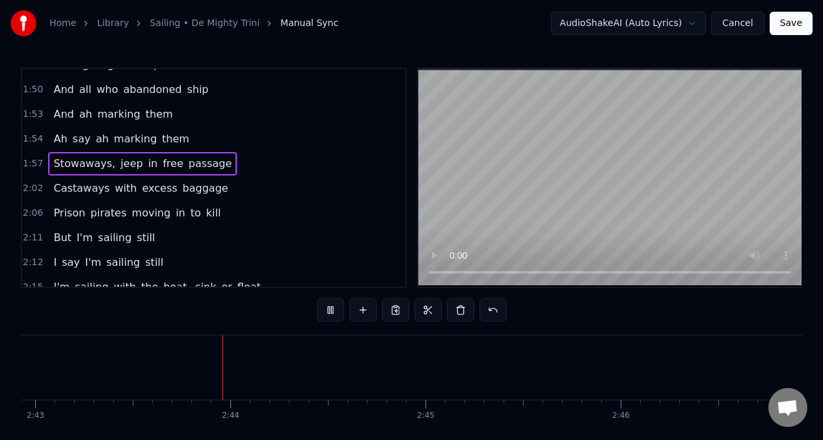
scroll to position [0, 31814]
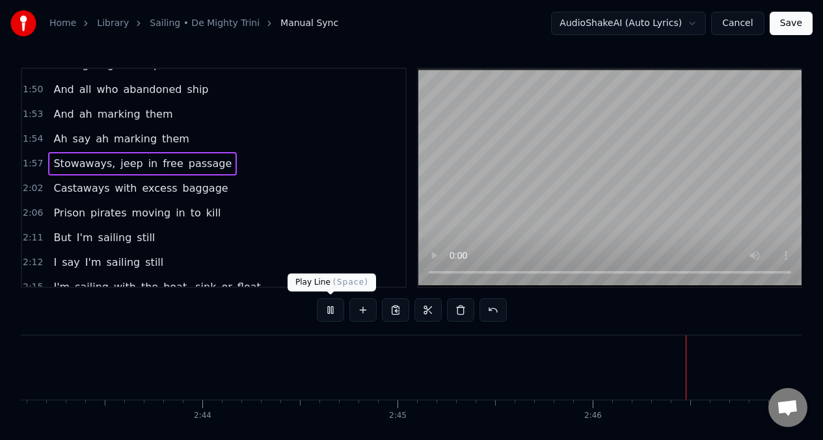
click at [328, 313] on button at bounding box center [330, 309] width 27 height 23
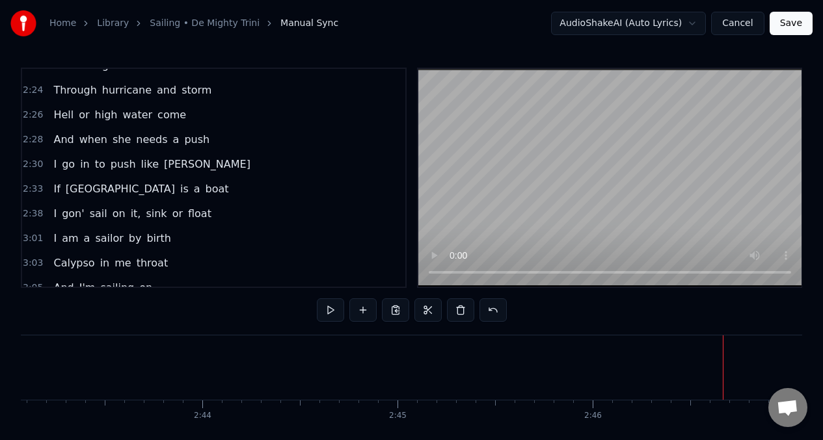
scroll to position [0, 0]
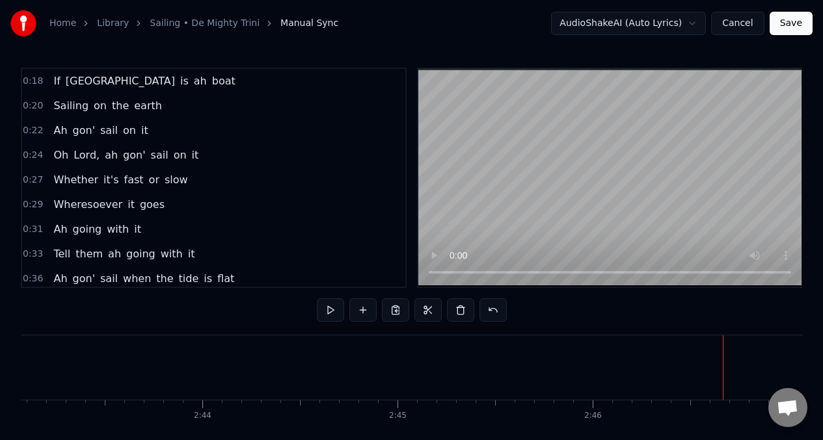
click at [107, 127] on span "sail" at bounding box center [109, 130] width 20 height 15
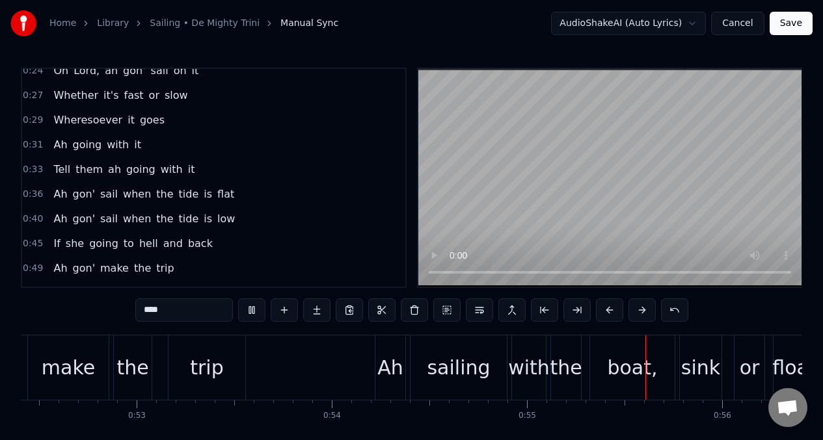
scroll to position [98, 0]
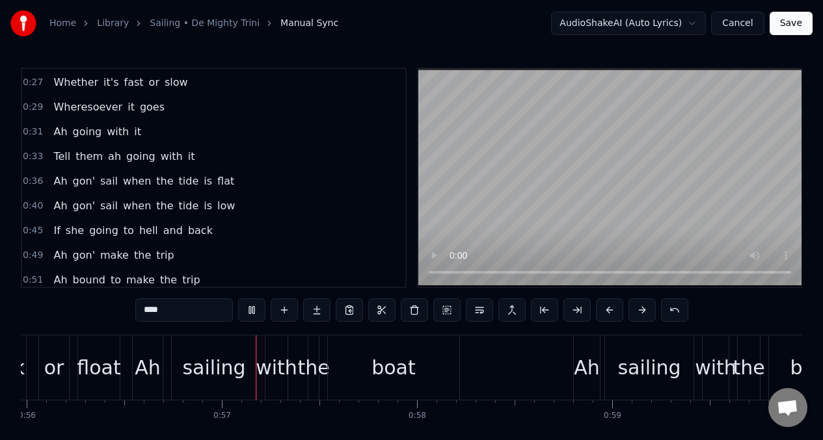
click at [217, 203] on span "low" at bounding box center [226, 205] width 20 height 15
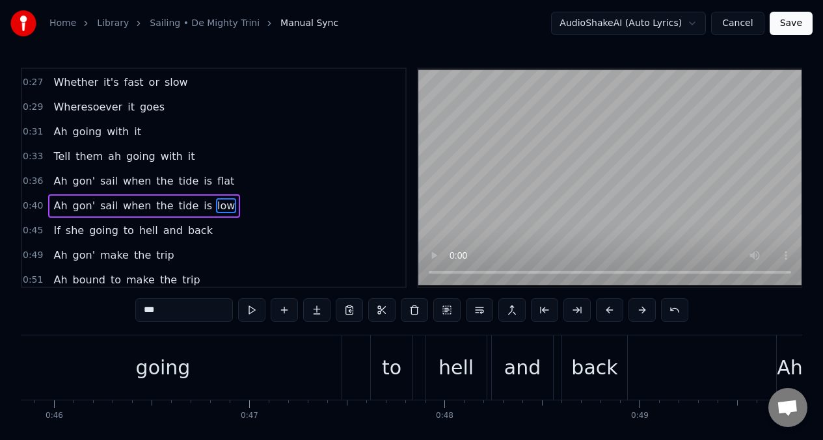
click at [165, 306] on input "***" at bounding box center [184, 309] width 98 height 23
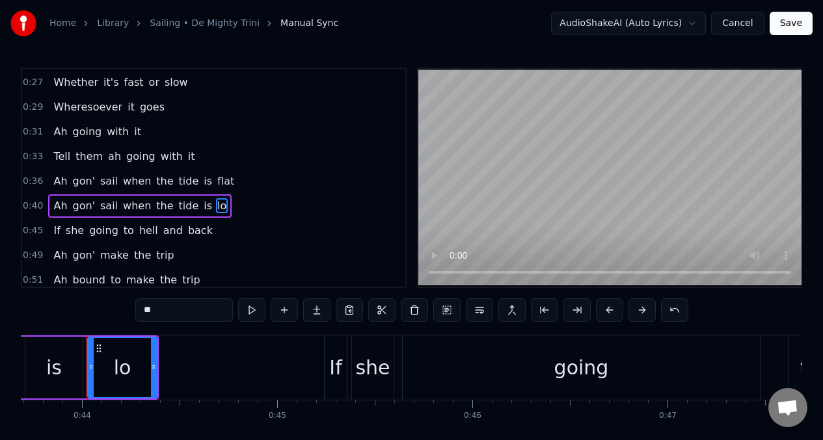
type input "*"
click at [55, 210] on span "Ah" at bounding box center [60, 205] width 16 height 15
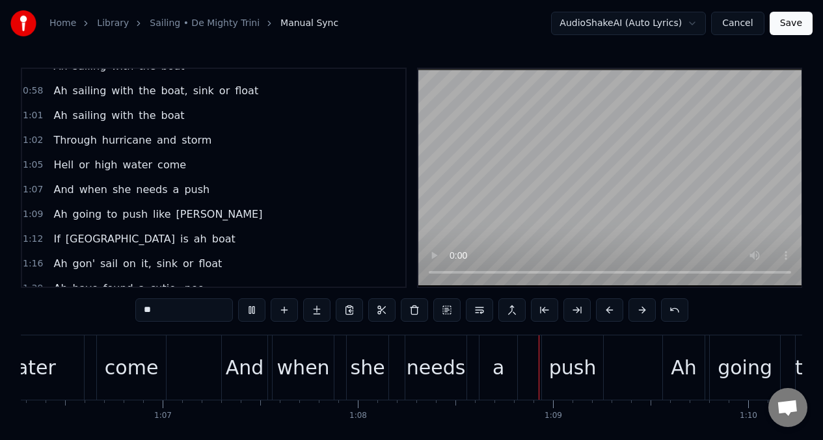
scroll to position [0, 0]
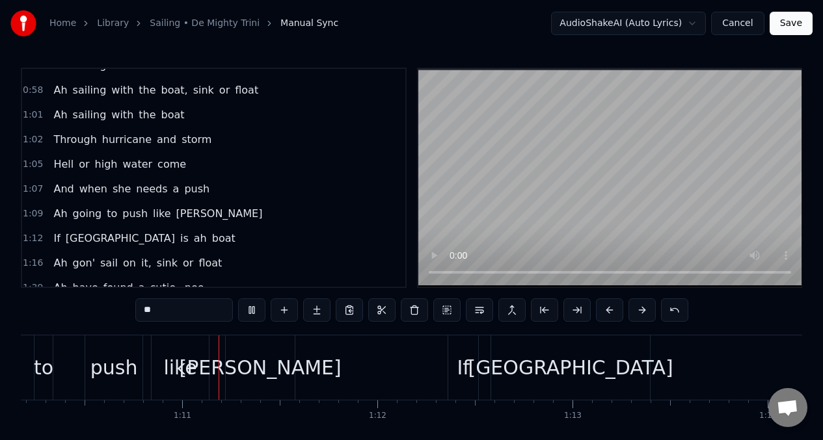
click at [172, 191] on span "a" at bounding box center [176, 188] width 9 height 15
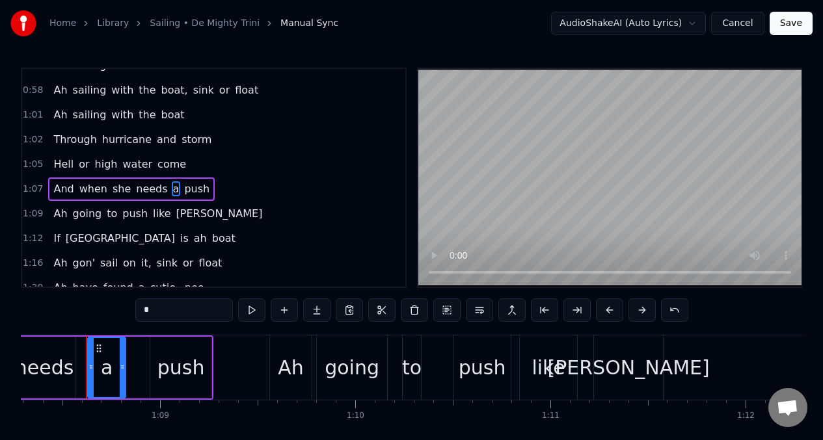
click at [158, 315] on input "*" at bounding box center [184, 309] width 98 height 23
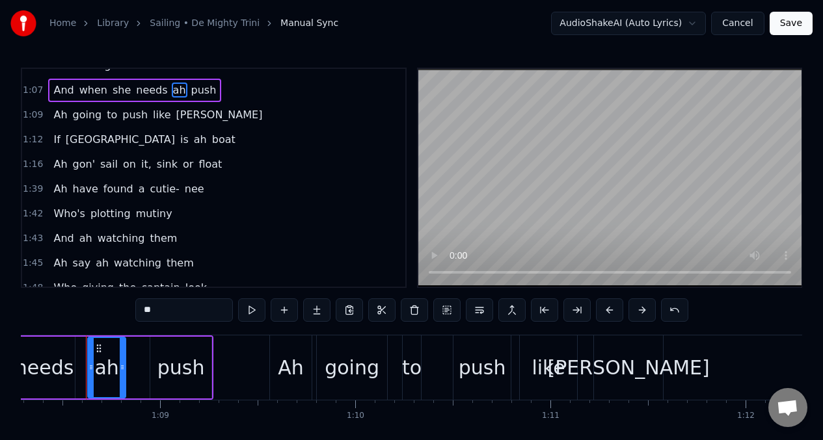
scroll to position [463, 0]
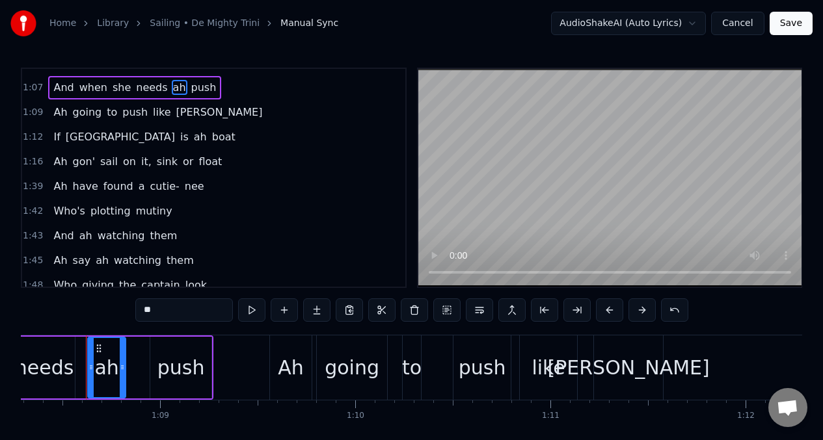
click at [63, 161] on span "Ah" at bounding box center [60, 161] width 16 height 15
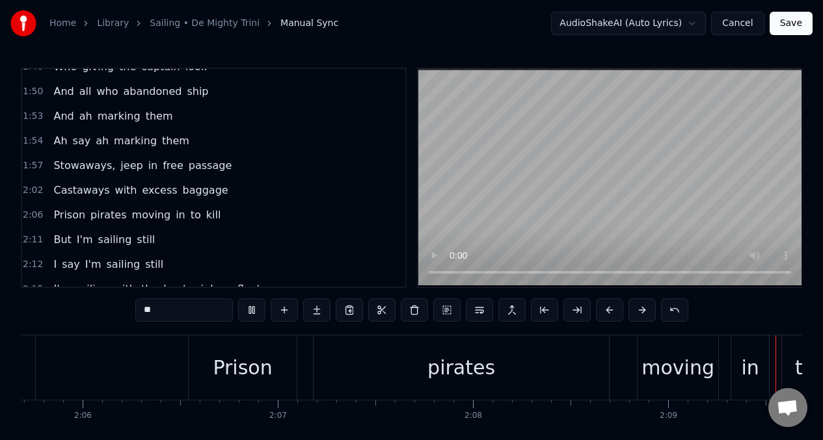
scroll to position [0, 24598]
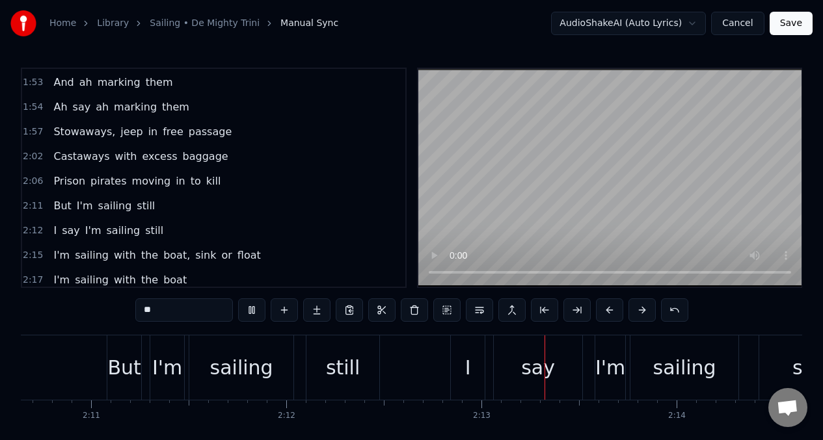
click at [75, 207] on span "I'm" at bounding box center [84, 205] width 19 height 15
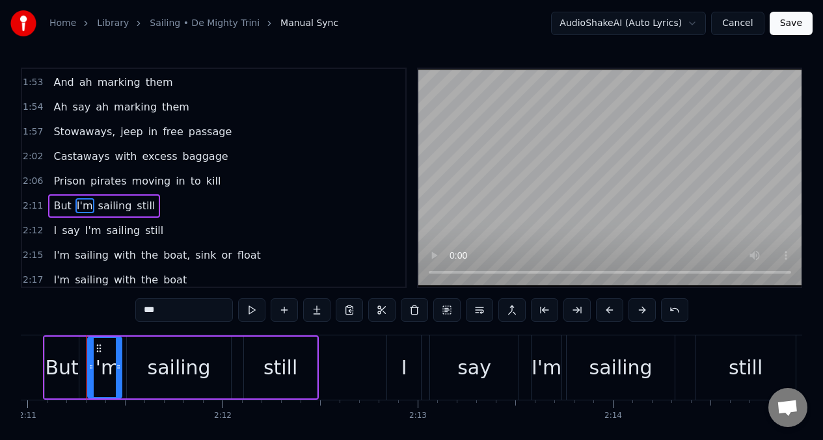
click at [166, 317] on input "***" at bounding box center [184, 309] width 98 height 23
type input "*"
type input "**"
click at [55, 233] on div "I say I'm sailing still" at bounding box center [108, 230] width 120 height 23
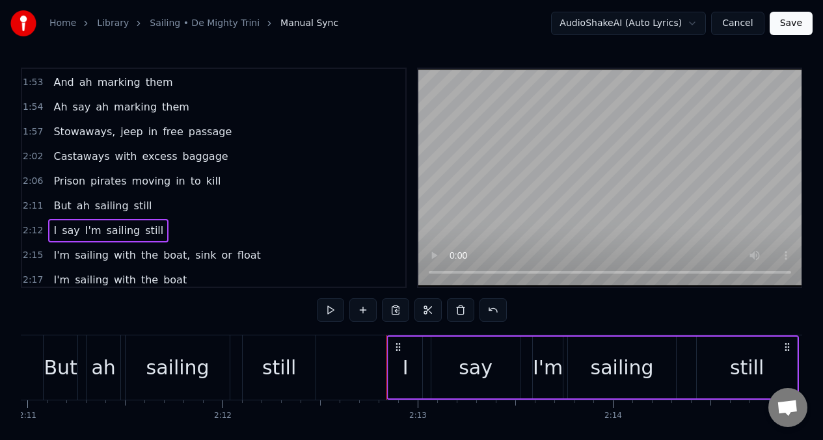
click at [52, 235] on span "I" at bounding box center [55, 230] width 6 height 15
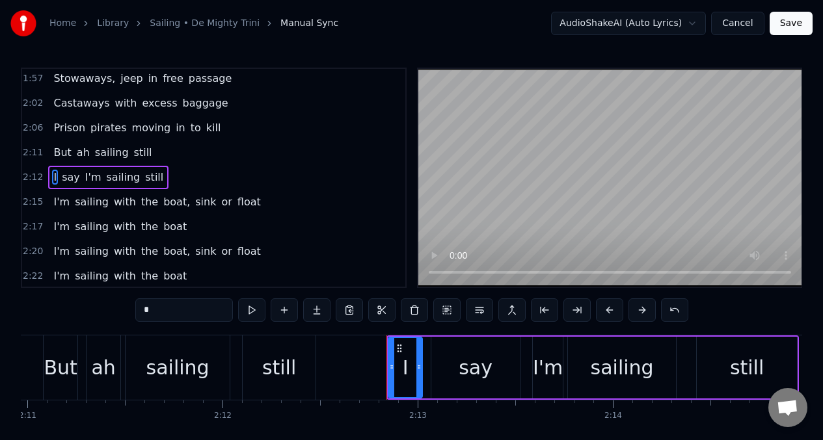
click at [153, 317] on input "*" at bounding box center [184, 309] width 98 height 23
click at [101, 182] on span "I'm" at bounding box center [103, 177] width 19 height 15
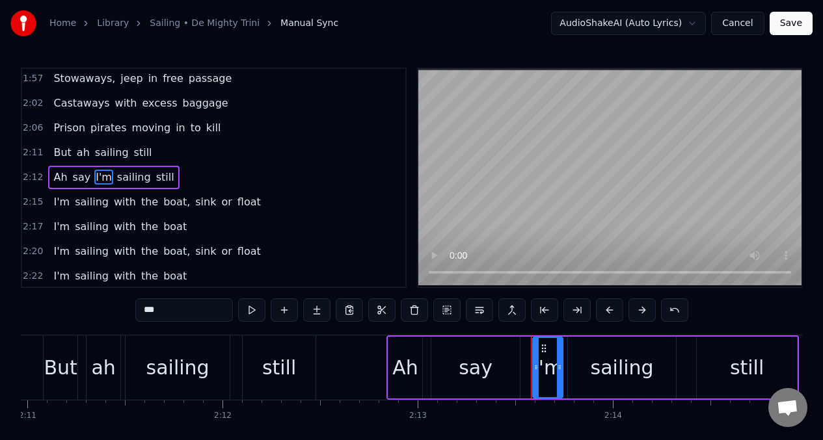
click at [165, 314] on input "***" at bounding box center [184, 309] width 98 height 23
type input "*"
click at [52, 203] on span "I'm" at bounding box center [61, 201] width 19 height 15
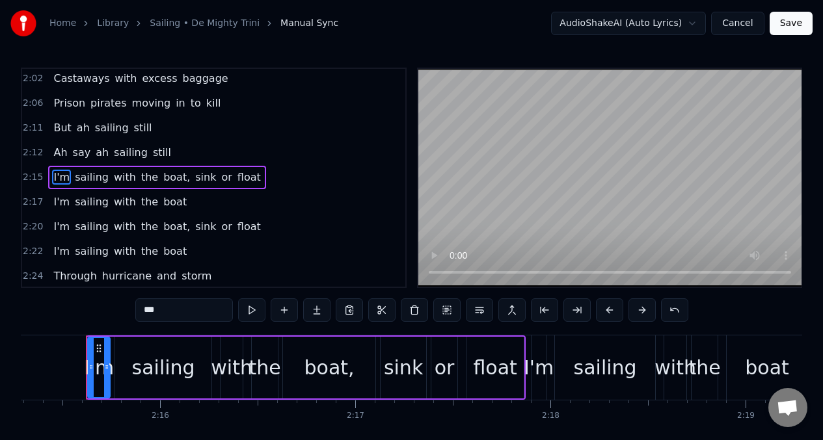
click at [166, 312] on input "***" at bounding box center [184, 309] width 98 height 23
type input "*"
click at [58, 209] on span "I'm" at bounding box center [61, 201] width 19 height 15
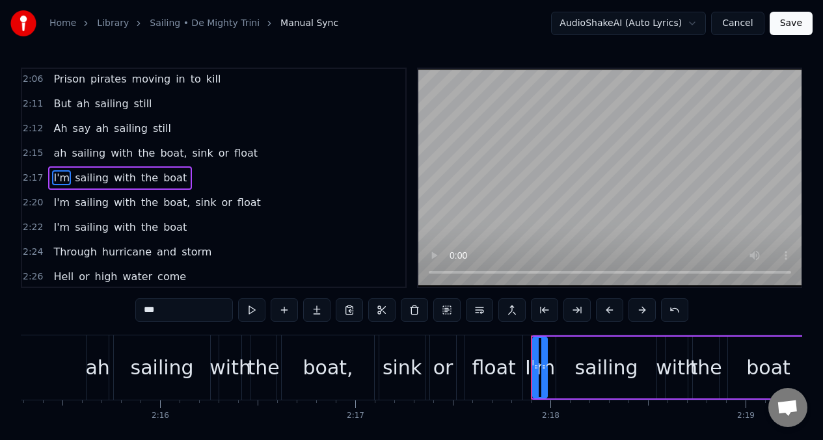
scroll to position [818, 0]
click at [167, 315] on input "***" at bounding box center [184, 309] width 98 height 23
type input "*"
click at [65, 202] on span "I'm" at bounding box center [61, 201] width 19 height 15
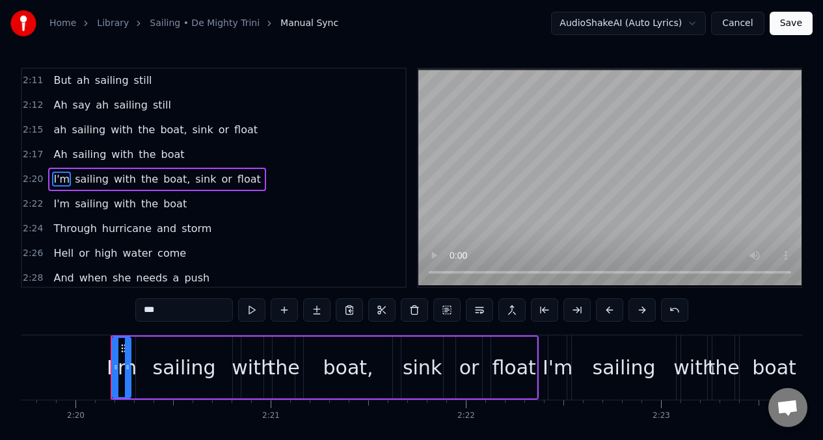
scroll to position [0, 27283]
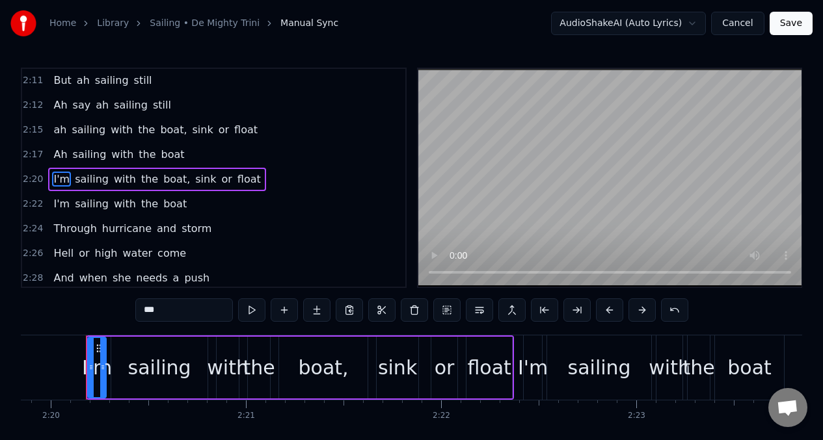
click at [163, 313] on input "***" at bounding box center [184, 309] width 98 height 23
type input "*"
click at [56, 210] on span "I'm" at bounding box center [61, 203] width 19 height 15
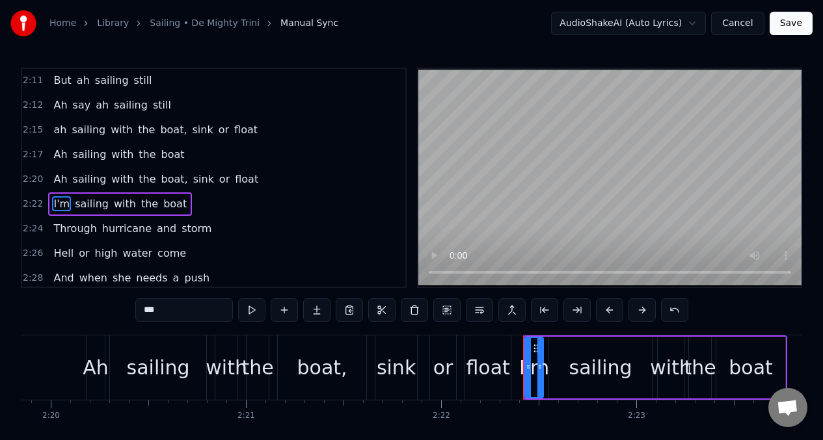
scroll to position [868, 0]
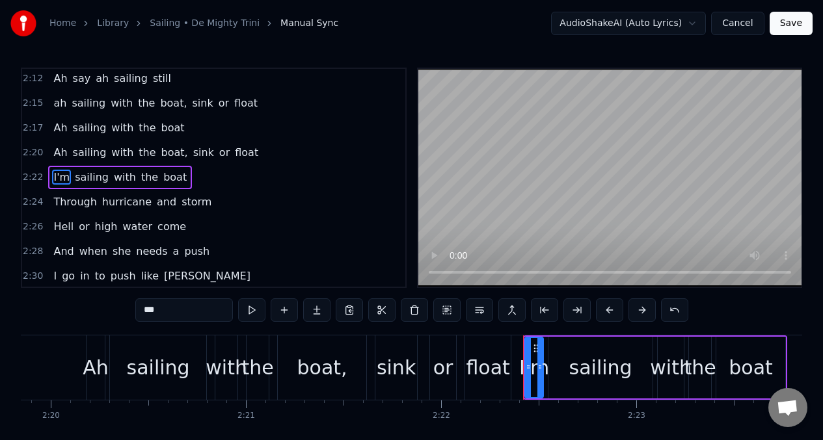
click at [166, 313] on input "***" at bounding box center [184, 309] width 98 height 23
type input "*"
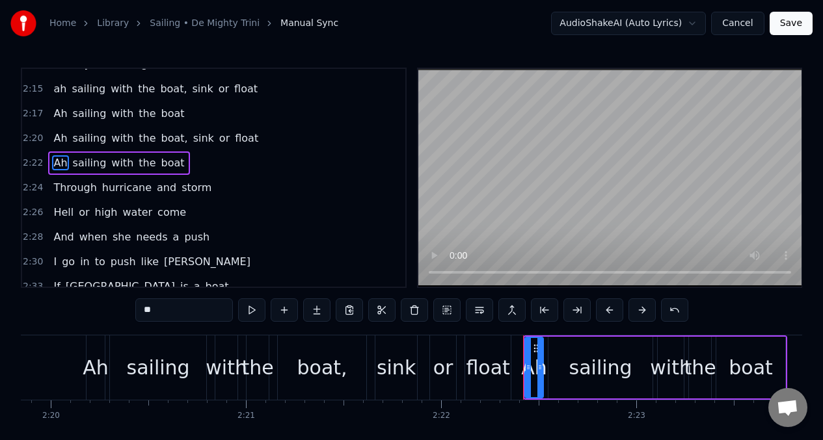
scroll to position [886, 0]
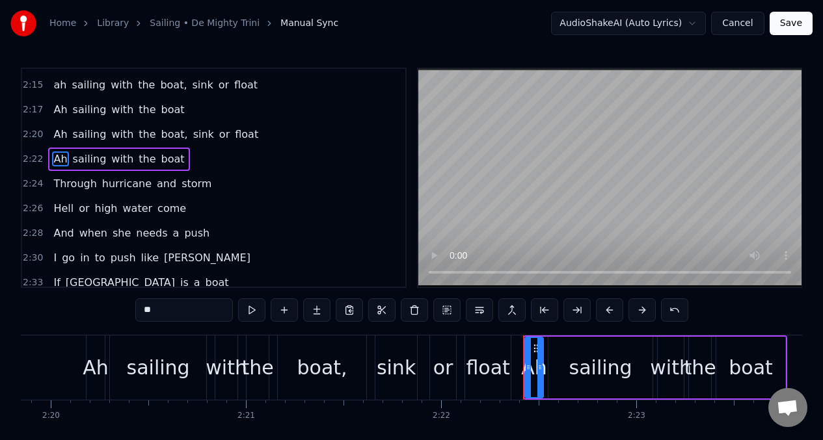
click at [172, 234] on span "a" at bounding box center [176, 233] width 9 height 15
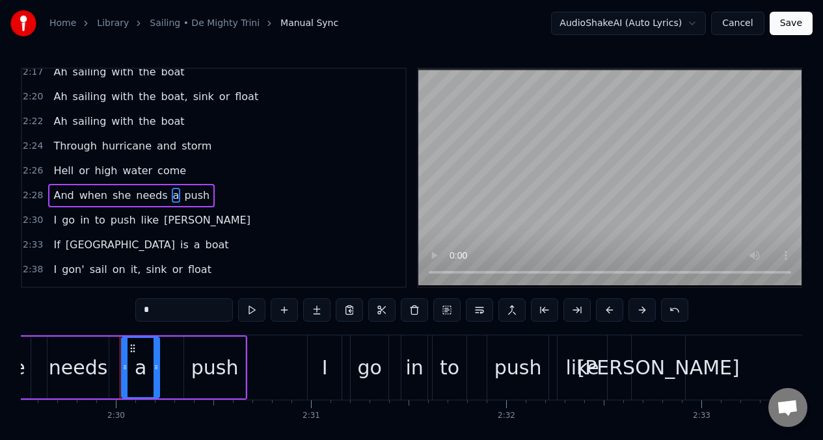
scroll to position [0, 29203]
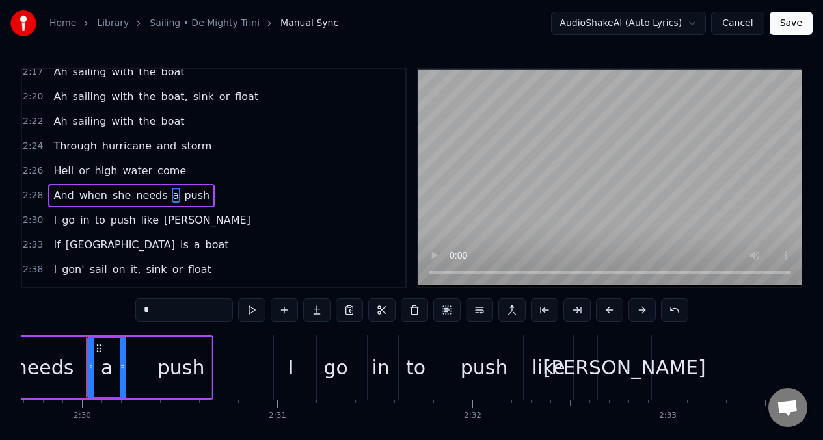
click at [159, 315] on input "*" at bounding box center [184, 309] width 98 height 23
click at [52, 219] on span "I" at bounding box center [55, 220] width 6 height 15
type input "*"
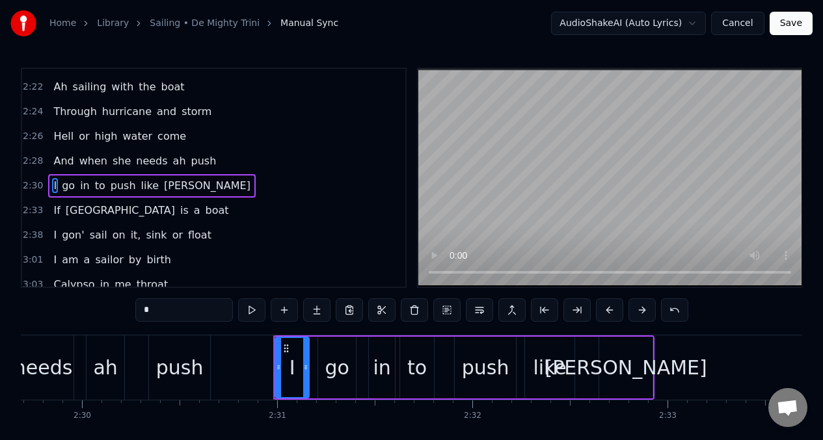
scroll to position [966, 0]
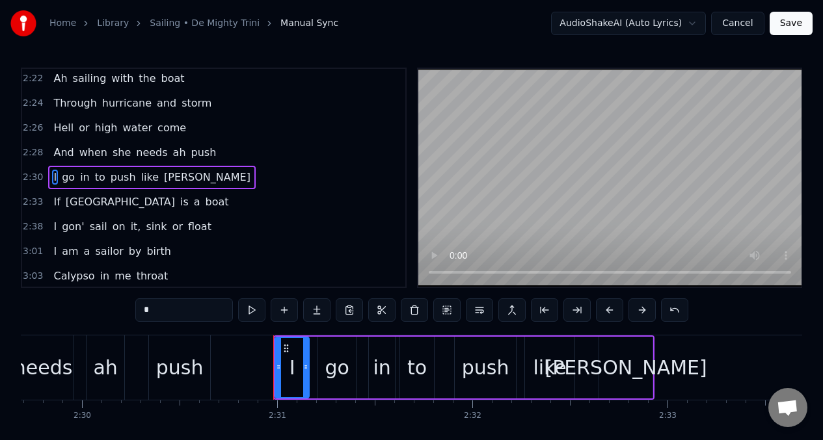
click at [154, 312] on input "*" at bounding box center [184, 309] width 98 height 23
click at [192, 206] on span "a" at bounding box center [196, 201] width 9 height 15
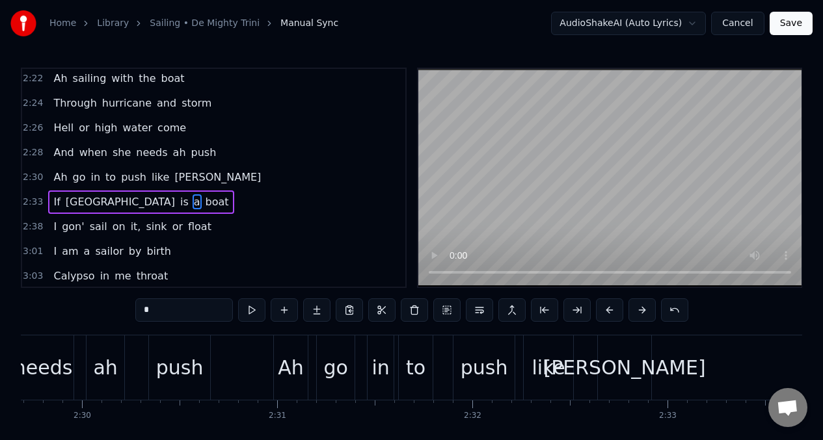
scroll to position [986, 0]
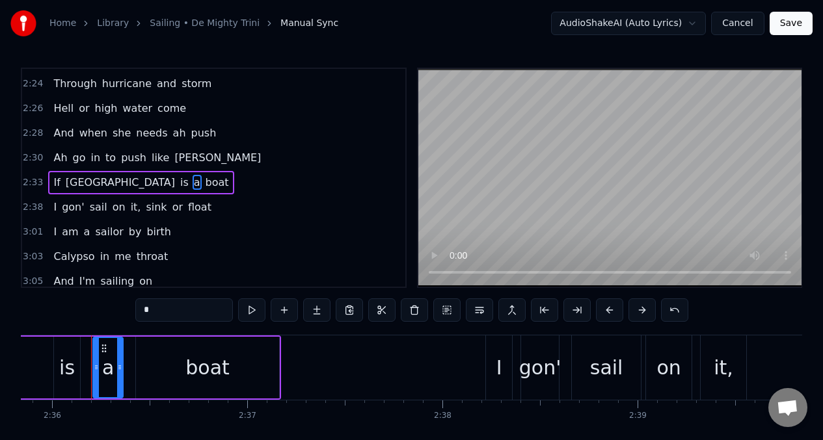
click at [166, 313] on input "*" at bounding box center [184, 309] width 98 height 23
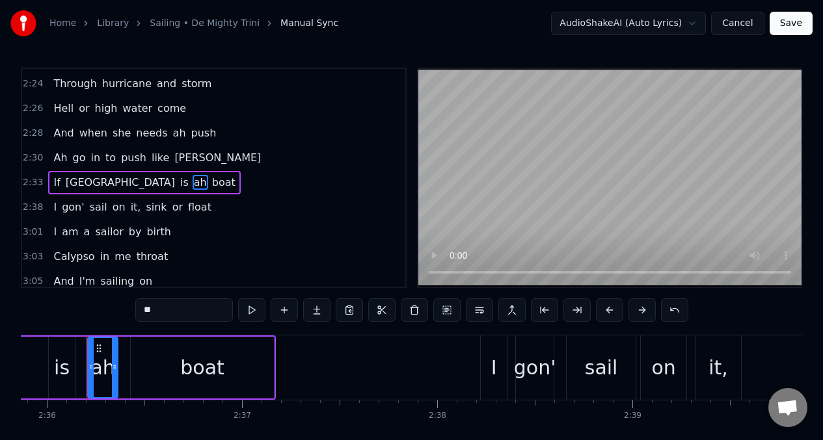
click at [53, 209] on span "I" at bounding box center [55, 207] width 6 height 15
type input "*"
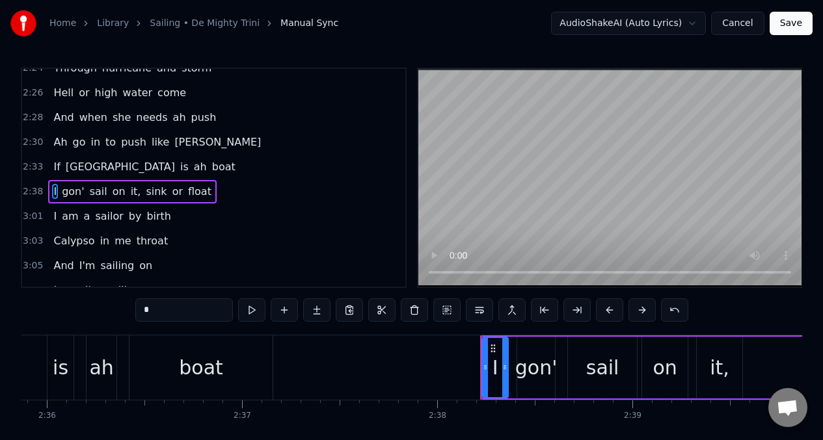
scroll to position [1016, 0]
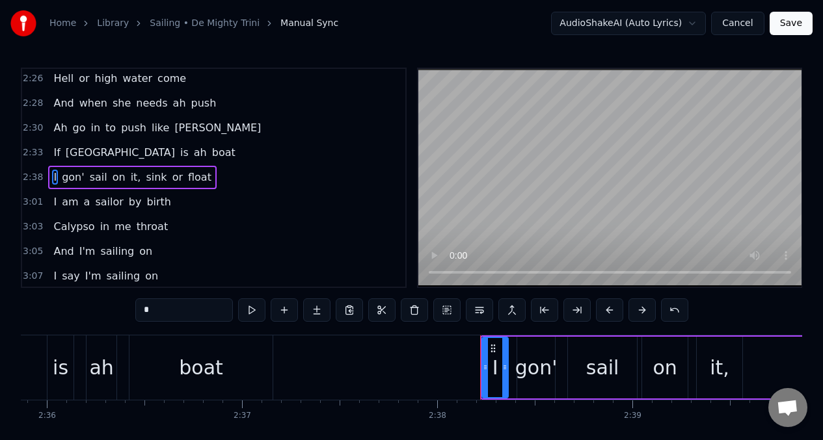
click at [155, 317] on input "*" at bounding box center [184, 309] width 98 height 23
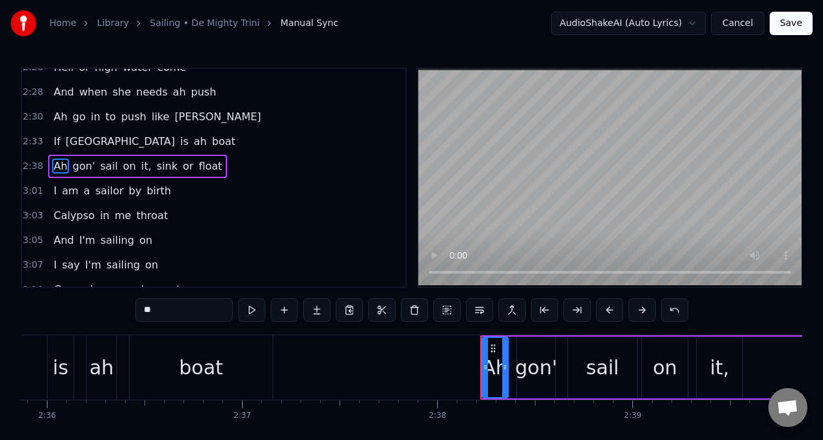
scroll to position [1028, 0]
click at [55, 166] on span "Ah" at bounding box center [60, 164] width 16 height 15
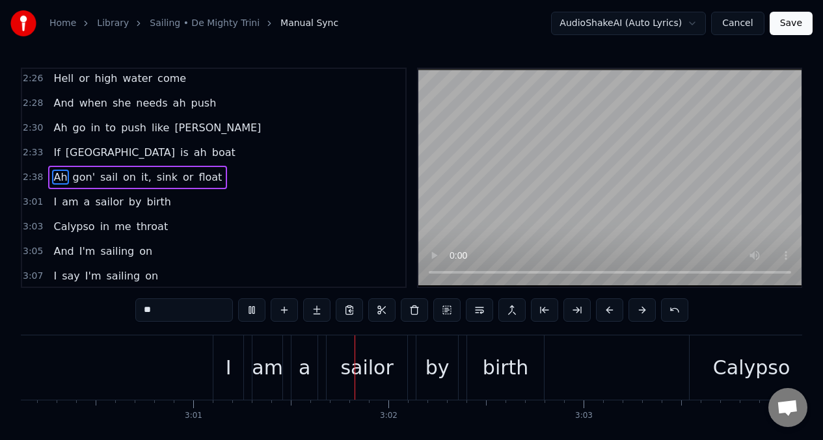
scroll to position [0, 35276]
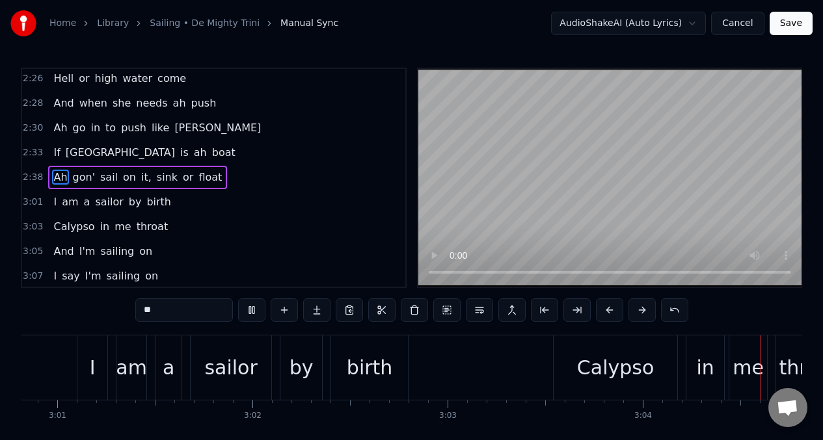
click at [83, 201] on span "a" at bounding box center [87, 201] width 9 height 15
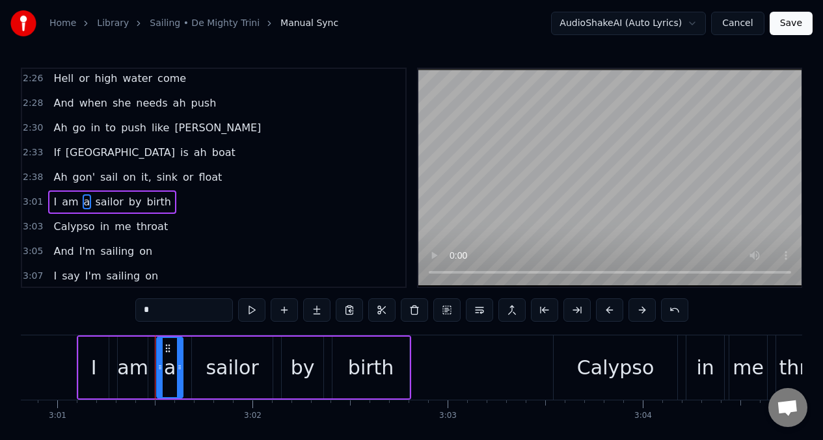
scroll to position [1041, 0]
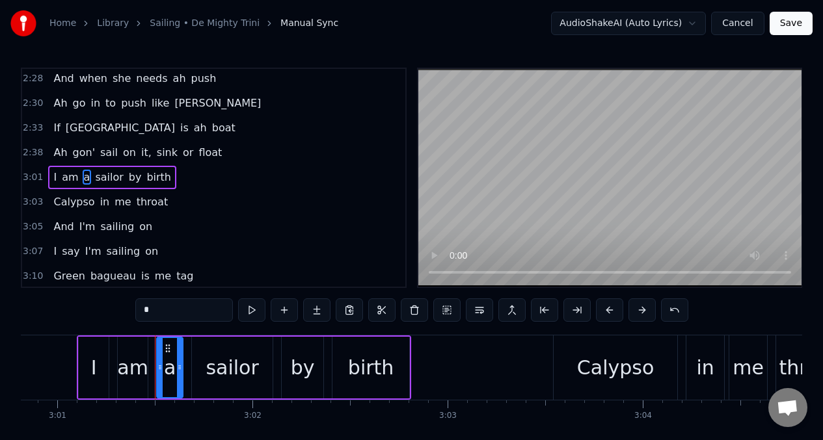
click at [163, 310] on input "*" at bounding box center [184, 309] width 98 height 23
click at [115, 202] on span "me" at bounding box center [122, 201] width 19 height 15
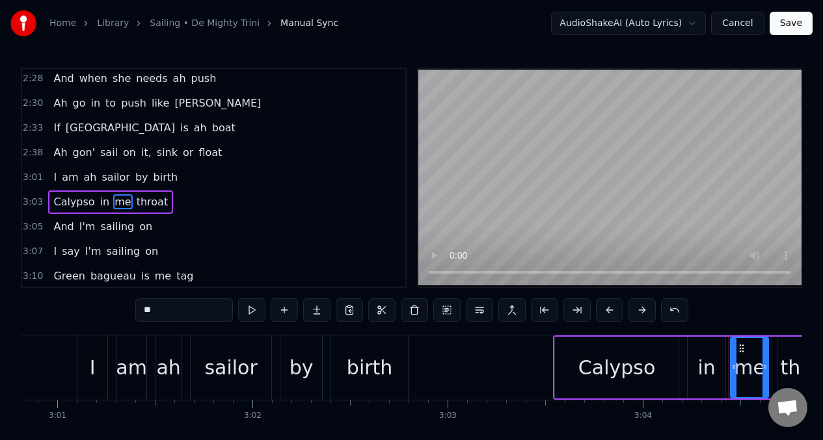
scroll to position [1065, 0]
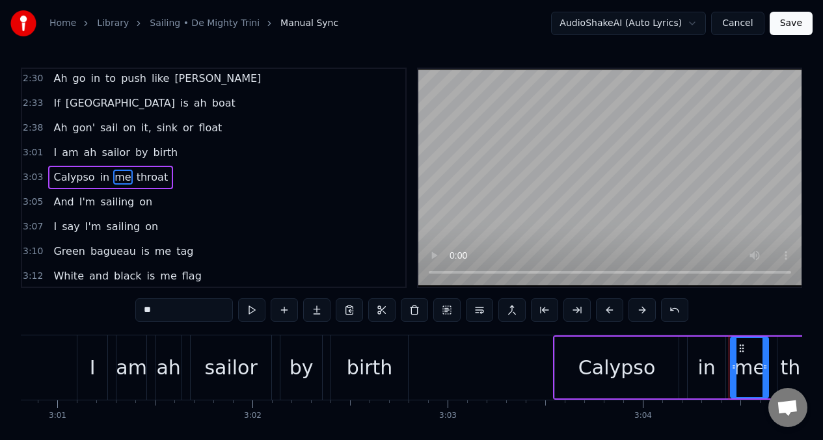
click at [165, 315] on input "**" at bounding box center [184, 309] width 98 height 23
type input "***"
click at [55, 149] on div "I am ah sailor by birth" at bounding box center [115, 152] width 135 height 23
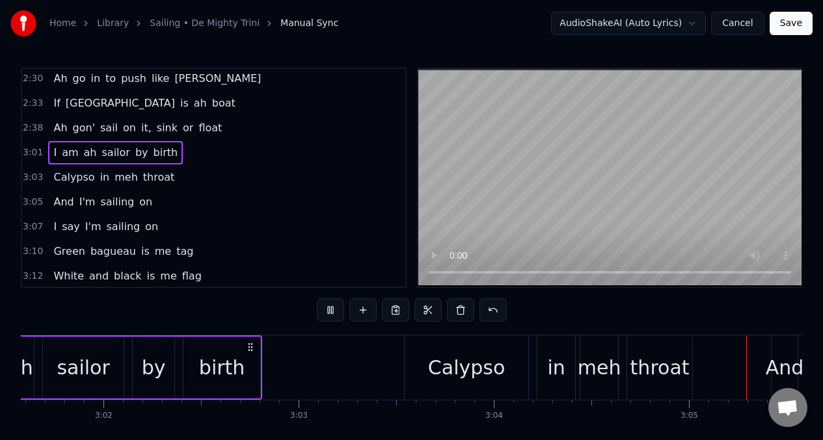
scroll to position [0, 35948]
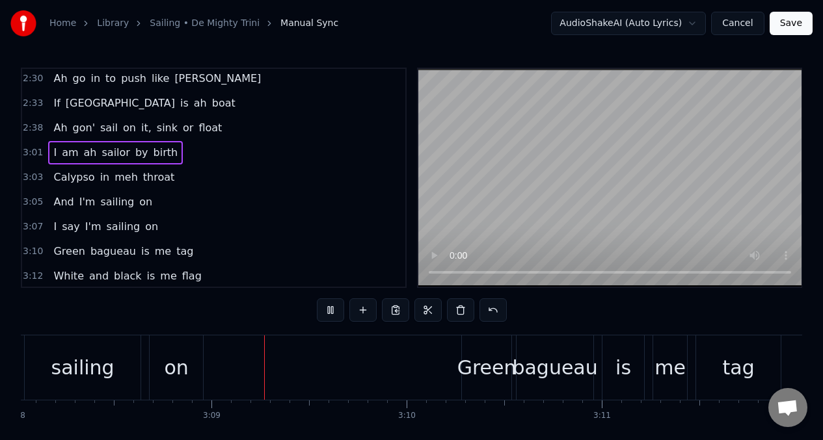
click at [83, 207] on span "I'm" at bounding box center [87, 201] width 19 height 15
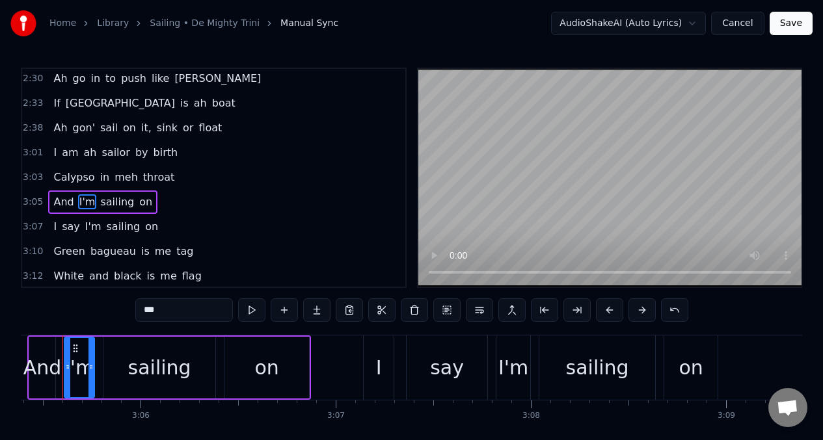
scroll to position [0, 36145]
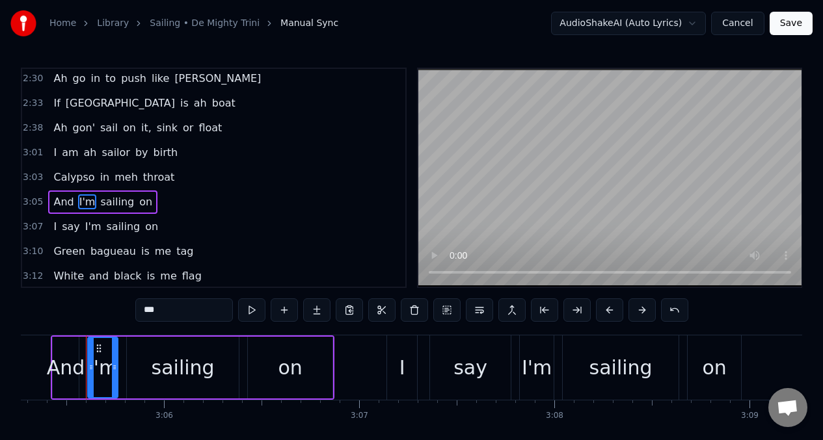
click at [170, 317] on input "***" at bounding box center [184, 309] width 98 height 23
type input "*"
click at [54, 226] on span "I" at bounding box center [55, 226] width 6 height 15
type input "*"
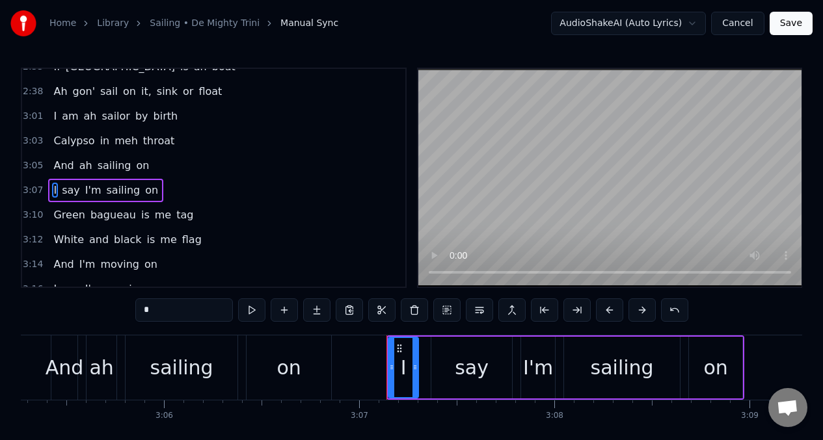
scroll to position [1115, 0]
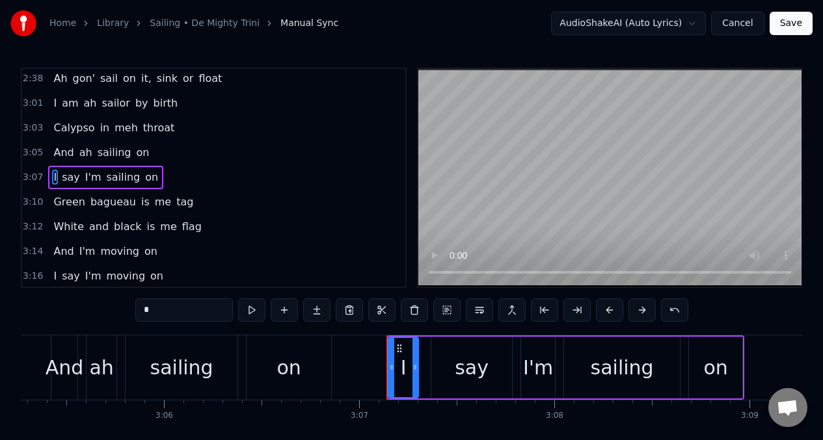
click at [161, 309] on input "*" at bounding box center [184, 309] width 98 height 23
click at [101, 178] on span "I'm" at bounding box center [103, 177] width 19 height 15
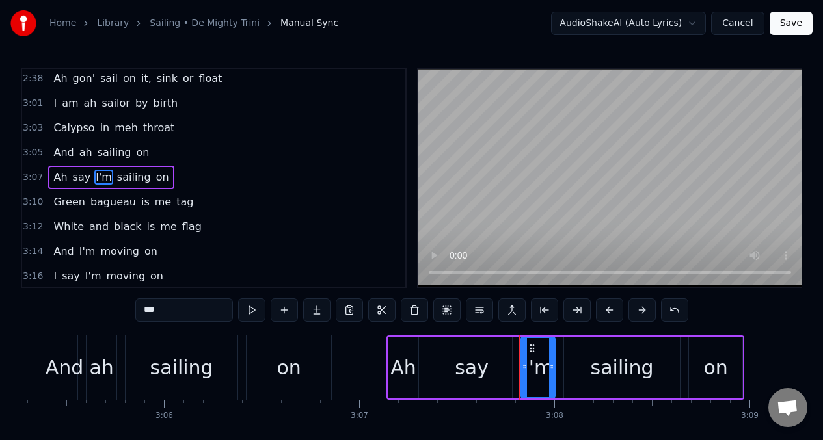
click at [165, 313] on input "***" at bounding box center [184, 309] width 98 height 23
type input "*"
click at [53, 176] on span "Ah" at bounding box center [60, 177] width 16 height 15
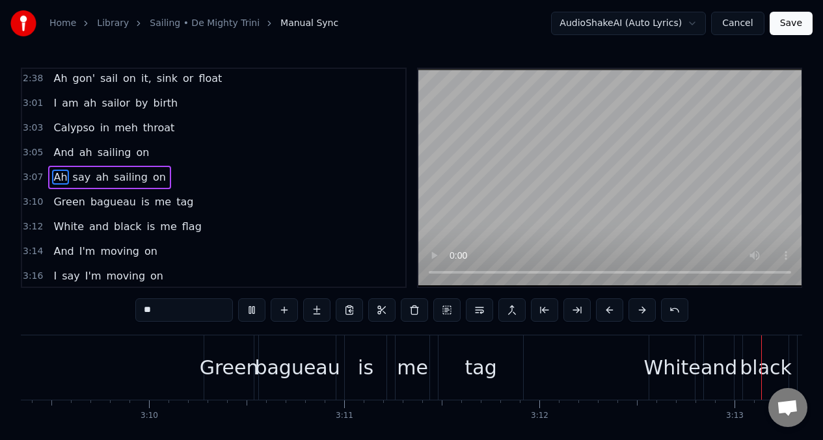
scroll to position [0, 37491]
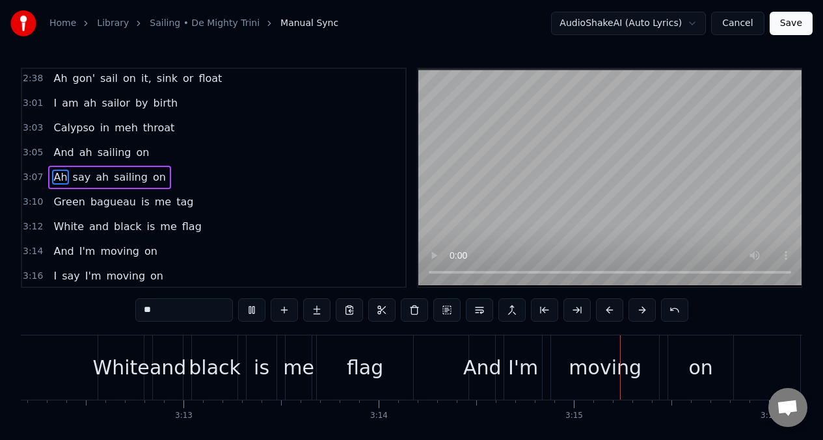
click at [58, 178] on span "Ah" at bounding box center [60, 177] width 16 height 15
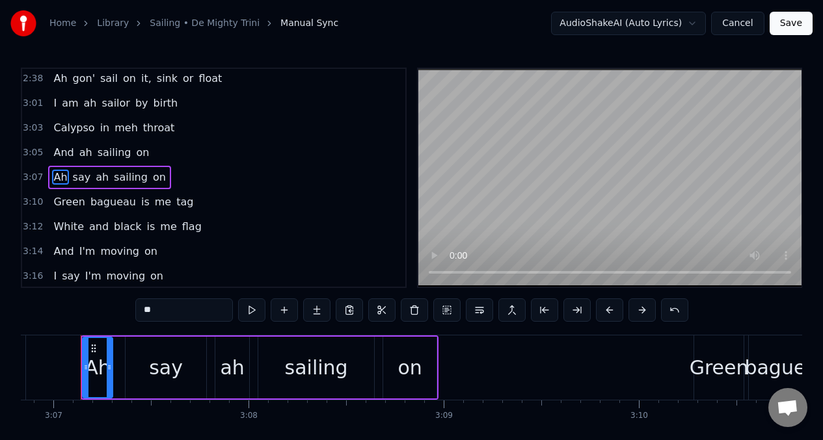
scroll to position [0, 36445]
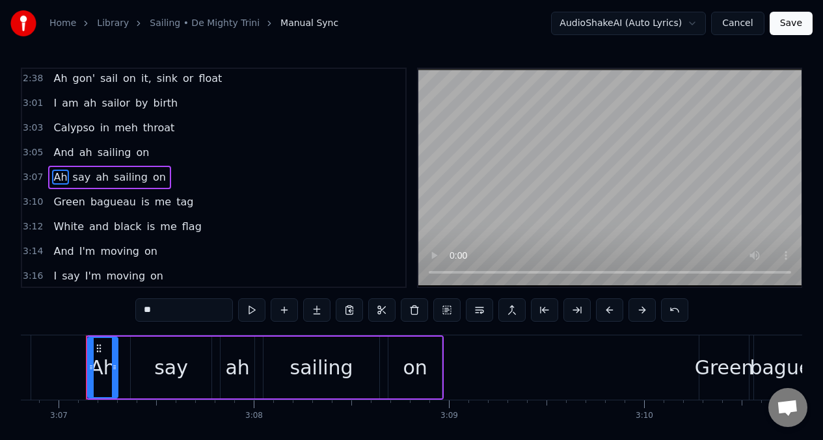
click at [161, 230] on span "me" at bounding box center [168, 226] width 19 height 15
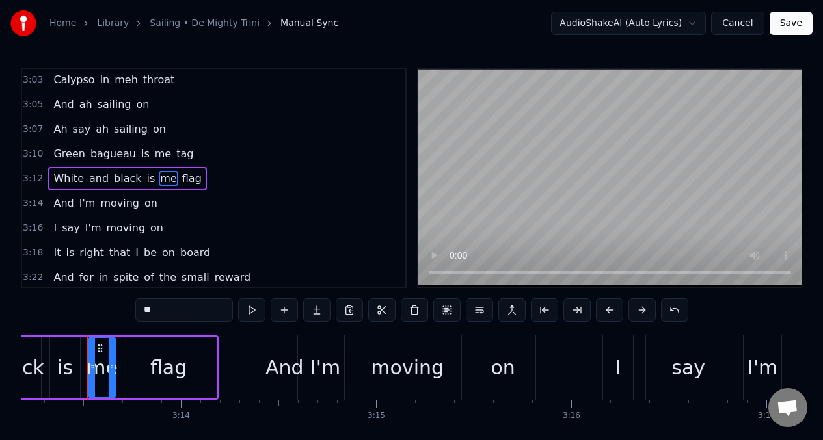
scroll to position [0, 37690]
click at [168, 310] on input "**" at bounding box center [184, 309] width 98 height 23
click at [55, 151] on span "Green" at bounding box center [69, 153] width 34 height 15
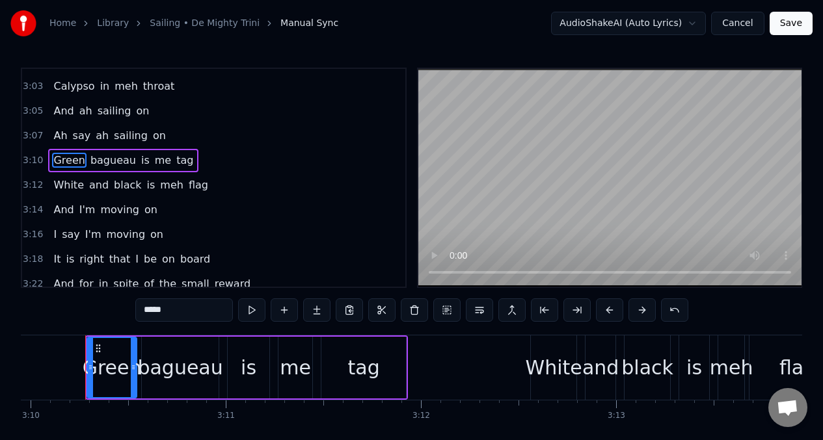
scroll to position [0, 37058]
click at [252, 310] on button at bounding box center [251, 309] width 27 height 23
click at [178, 315] on input "*****" at bounding box center [184, 309] width 98 height 23
type input "*"
click at [127, 161] on span "bagueau" at bounding box center [126, 160] width 48 height 15
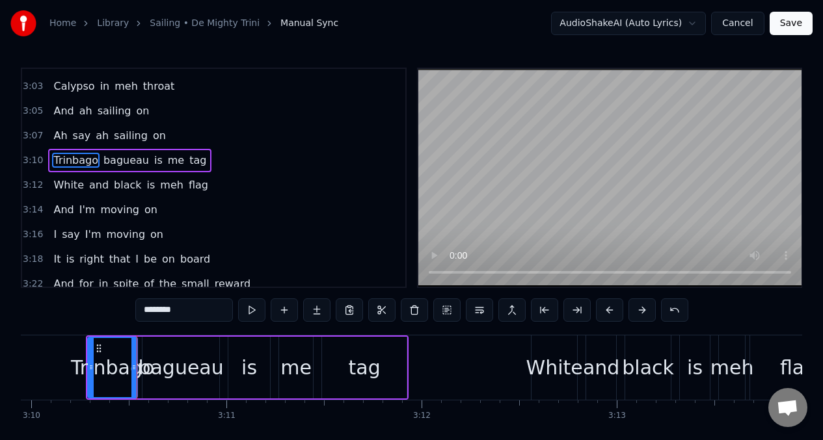
type input "*******"
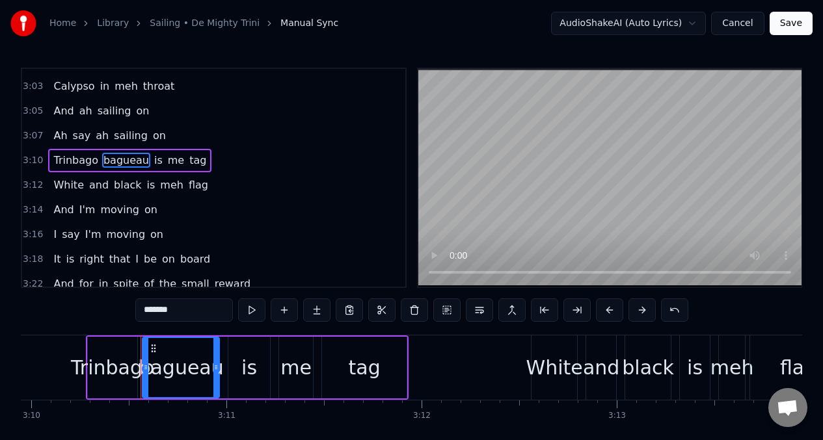
scroll to position [1139, 0]
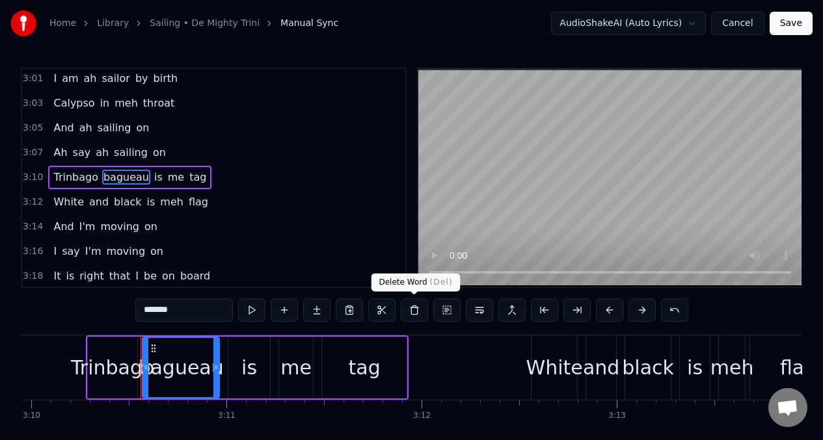
click at [416, 312] on button at bounding box center [414, 309] width 27 height 23
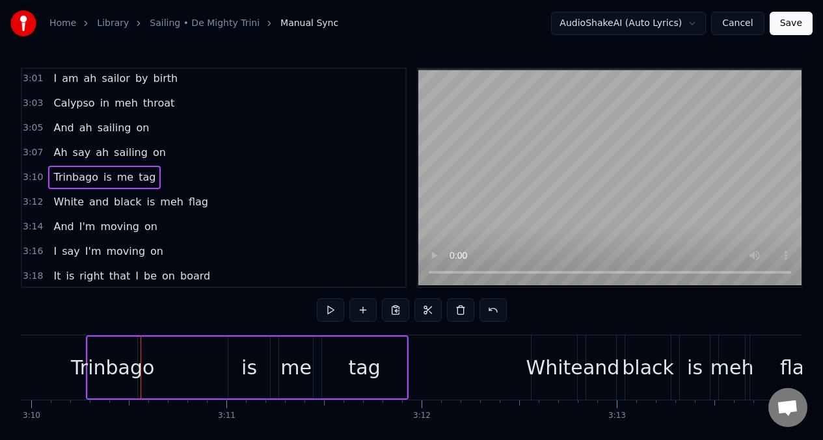
click at [120, 351] on div "Trinbago" at bounding box center [112, 368] width 49 height 62
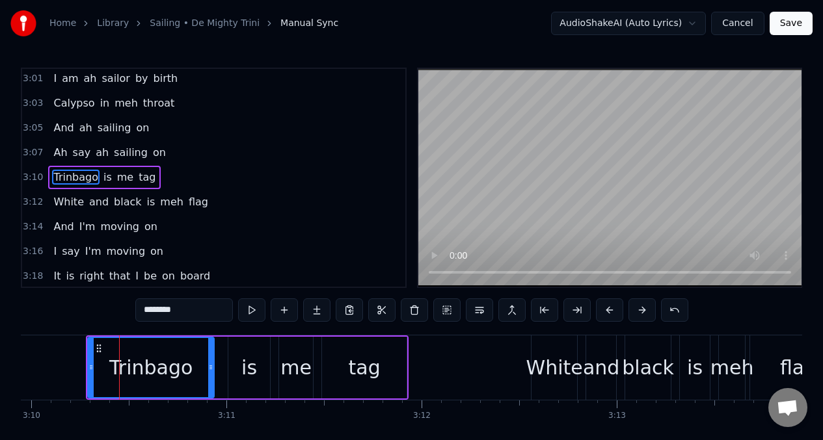
drag, startPoint x: 134, startPoint y: 353, endPoint x: 211, endPoint y: 354, distance: 76.7
click at [211, 354] on div at bounding box center [210, 367] width 5 height 59
click at [250, 311] on button at bounding box center [251, 309] width 27 height 23
drag, startPoint x: 212, startPoint y: 354, endPoint x: 210, endPoint y: 370, distance: 16.4
click at [206, 357] on div at bounding box center [204, 367] width 5 height 59
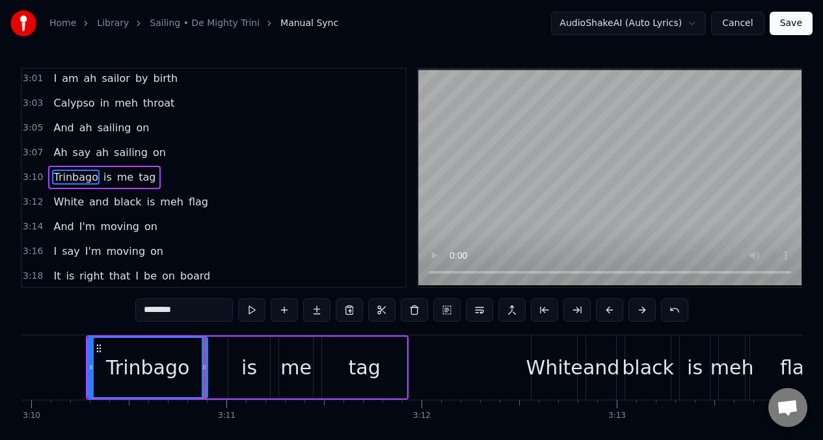
click at [63, 159] on span "Ah" at bounding box center [60, 152] width 16 height 15
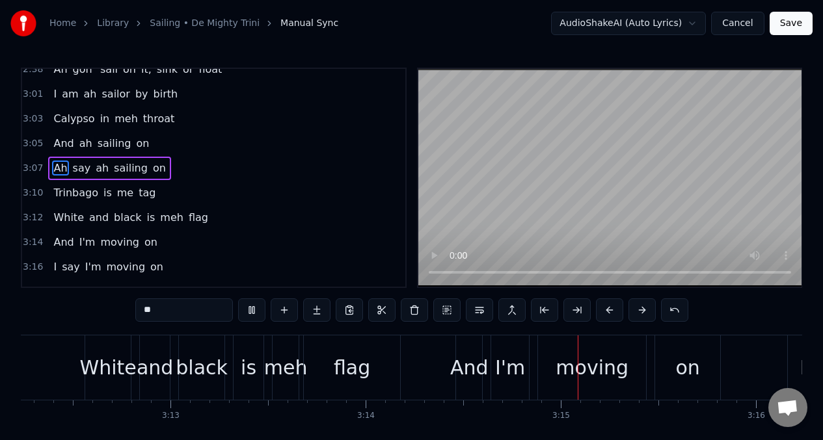
scroll to position [0, 37888]
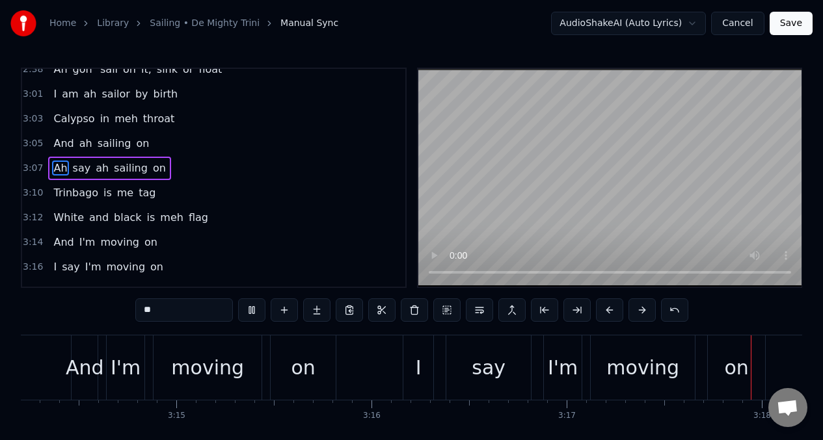
click at [122, 195] on span "me" at bounding box center [125, 192] width 19 height 15
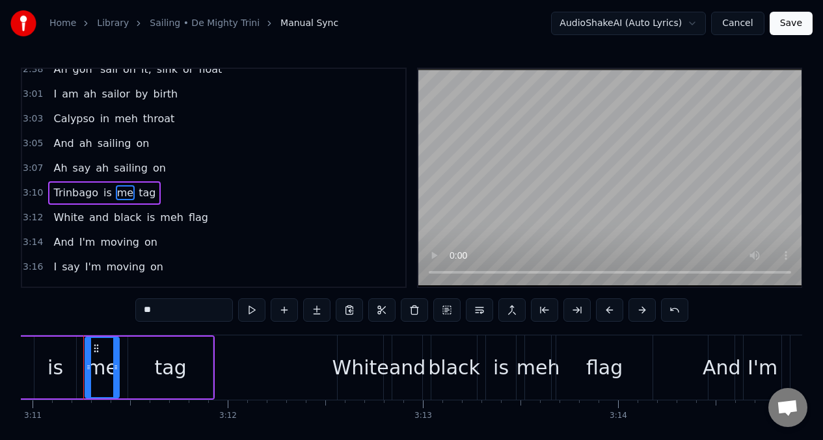
scroll to position [0, 37249]
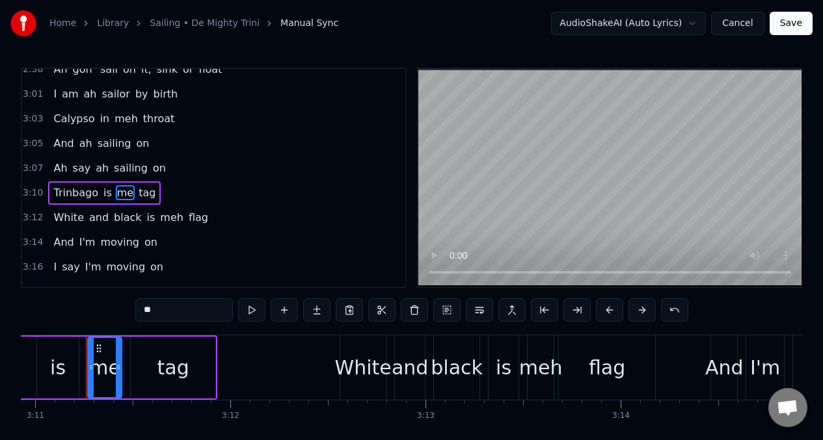
click at [165, 310] on input "**" at bounding box center [184, 309] width 98 height 23
click at [81, 246] on span "I'm" at bounding box center [87, 242] width 19 height 15
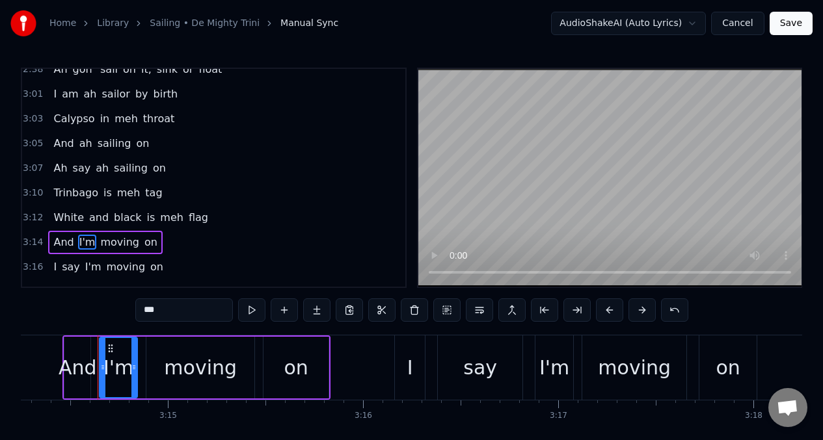
scroll to position [0, 37908]
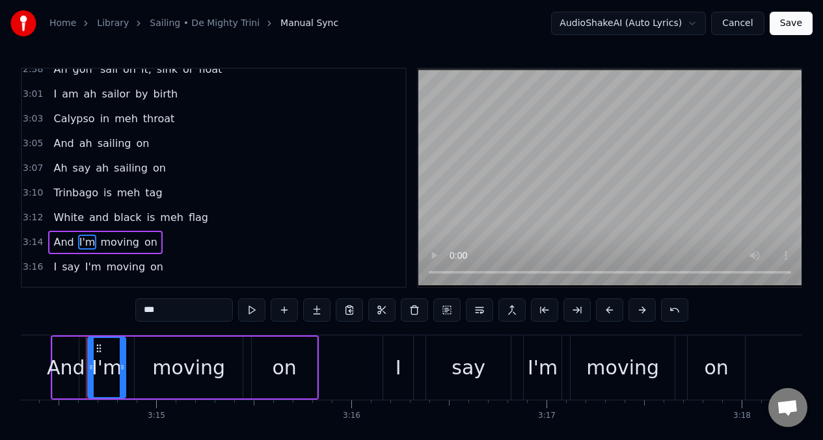
click at [167, 319] on input "***" at bounding box center [184, 309] width 98 height 23
type input "*"
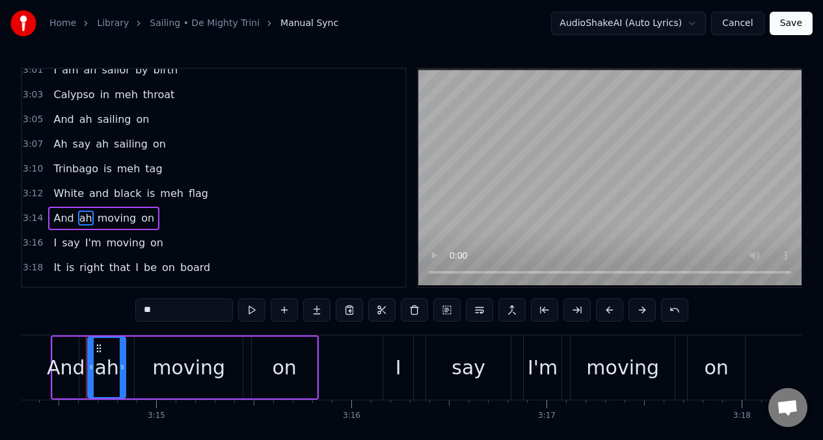
scroll to position [1267, 0]
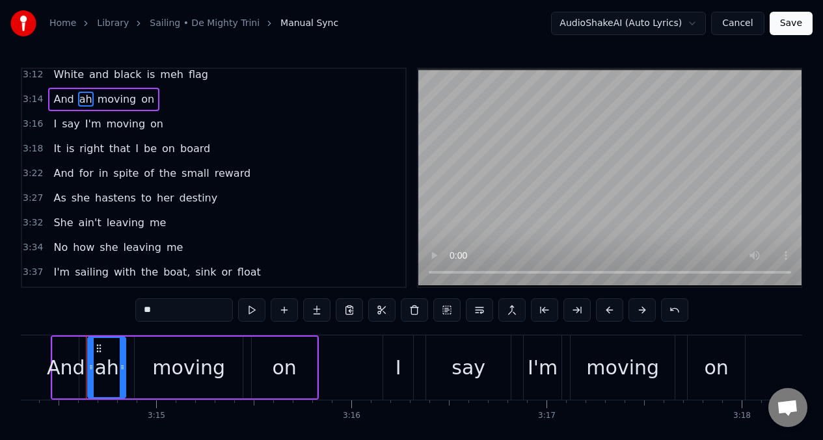
click at [53, 124] on span "I" at bounding box center [55, 123] width 6 height 15
type input "*"
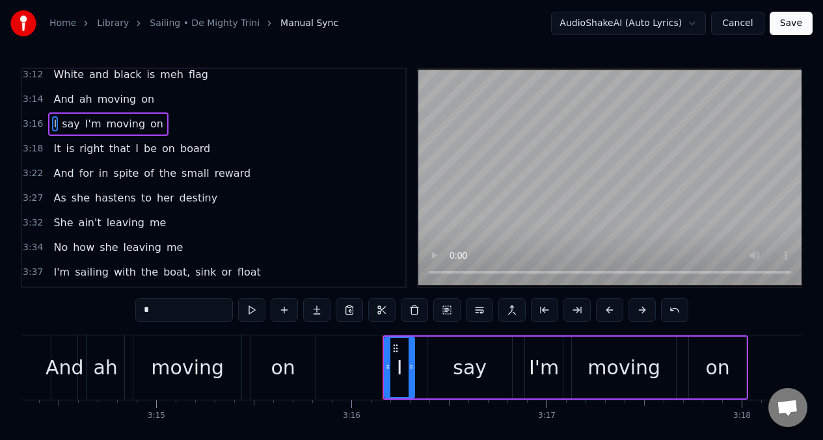
scroll to position [1213, 0]
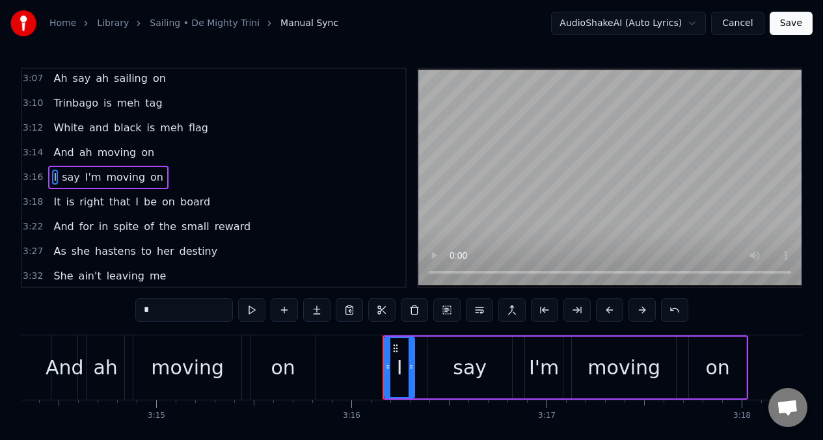
click at [155, 313] on input "*" at bounding box center [184, 309] width 98 height 23
type input "*"
click at [100, 174] on span "I'm" at bounding box center [103, 177] width 19 height 15
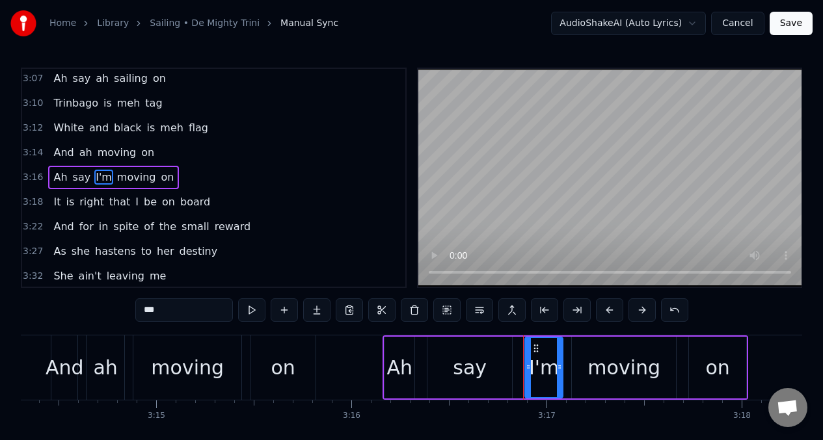
click at [174, 315] on input "***" at bounding box center [184, 309] width 98 height 23
type input "*"
click at [53, 155] on span "And" at bounding box center [63, 152] width 23 height 15
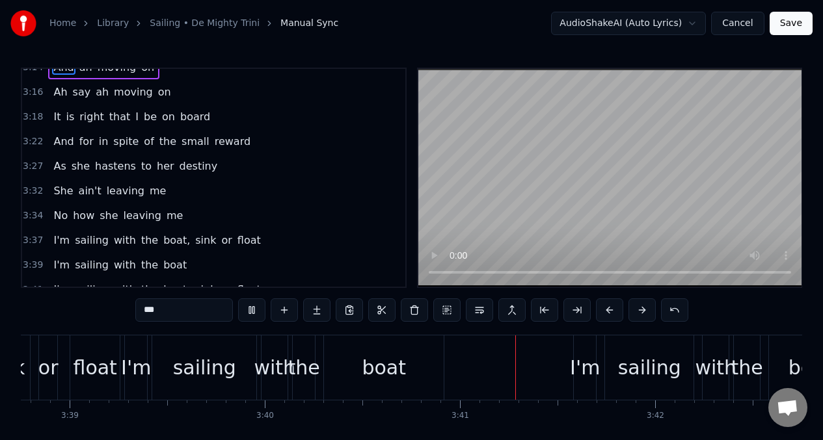
scroll to position [1364, 0]
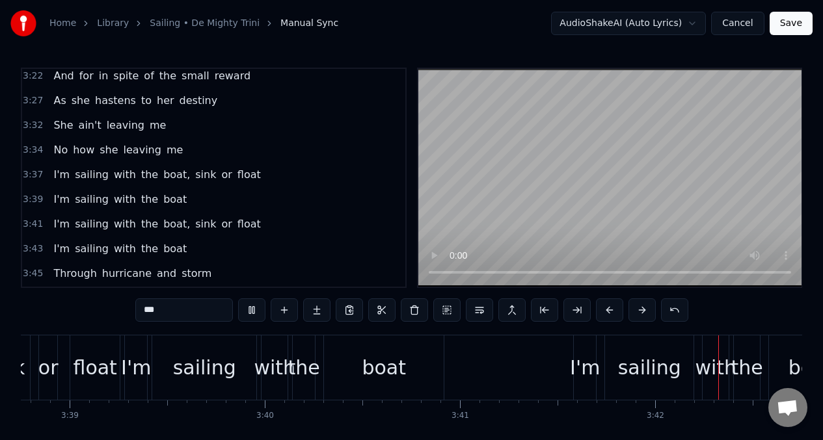
click at [59, 177] on span "I'm" at bounding box center [61, 174] width 19 height 15
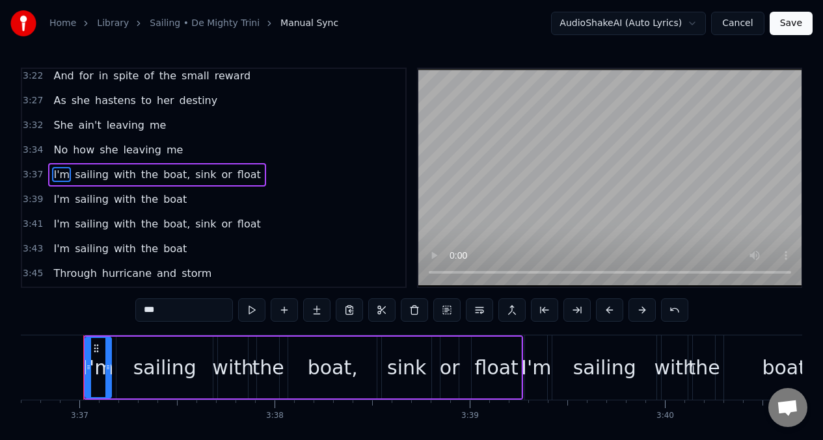
scroll to position [0, 42275]
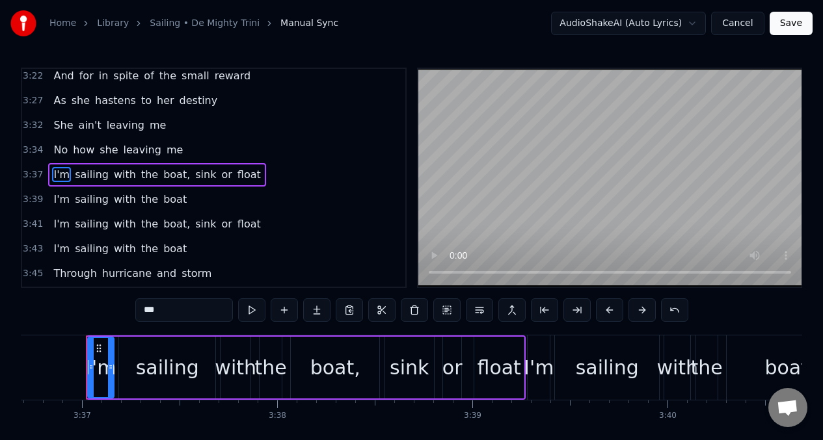
click at [164, 311] on input "***" at bounding box center [184, 309] width 98 height 23
type input "*"
click at [59, 204] on span "I'm" at bounding box center [61, 199] width 19 height 15
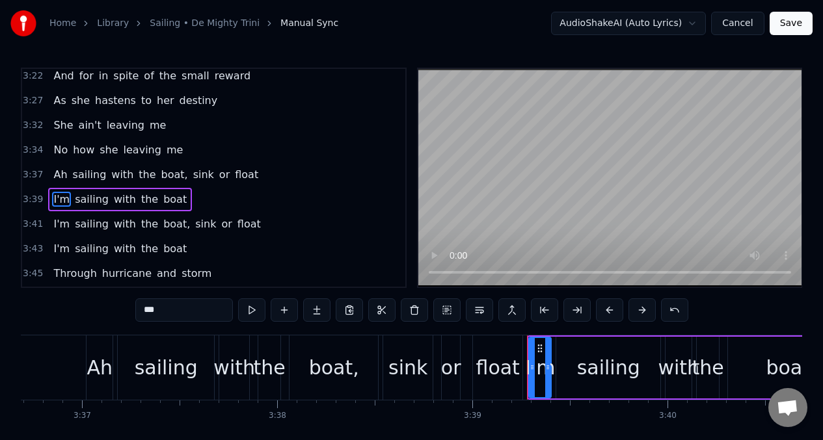
scroll to position [1386, 0]
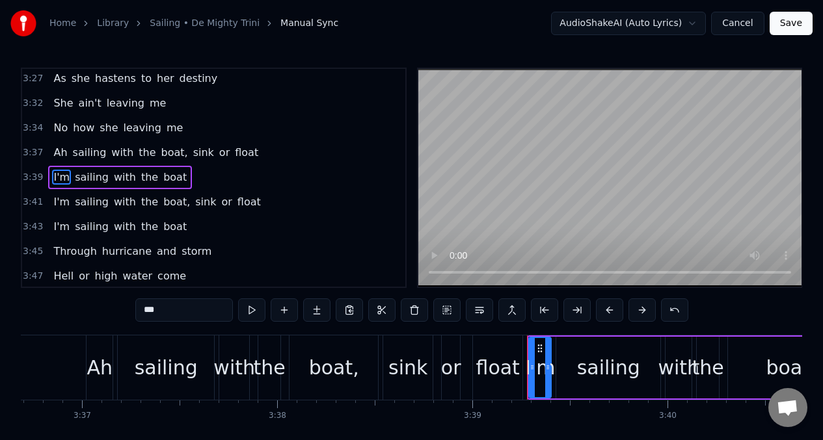
click at [163, 311] on input "***" at bounding box center [184, 309] width 98 height 23
type input "*"
click at [60, 200] on span "I'm" at bounding box center [61, 201] width 19 height 15
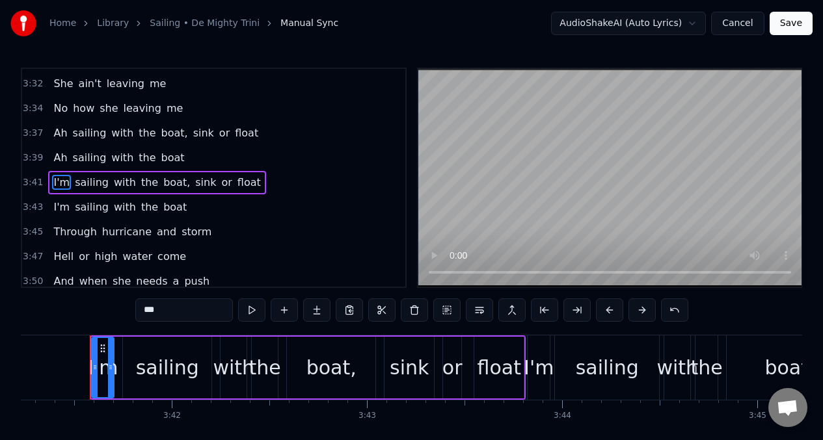
scroll to position [0, 43164]
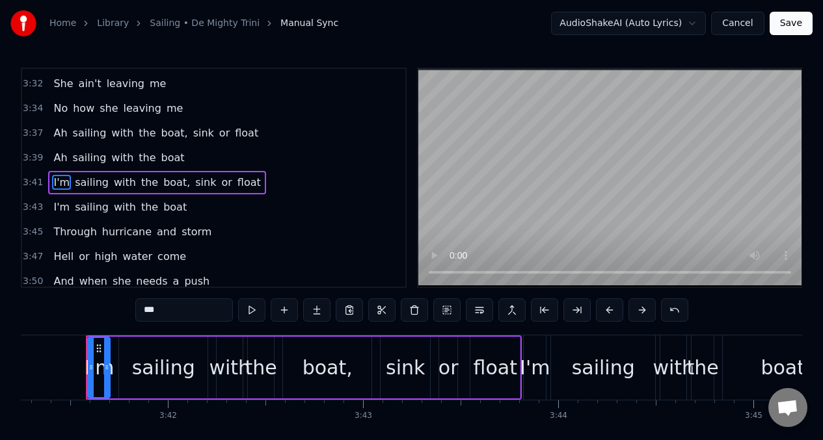
click at [161, 312] on input "***" at bounding box center [184, 309] width 98 height 23
type input "*"
click at [62, 206] on span "I'm" at bounding box center [61, 207] width 19 height 15
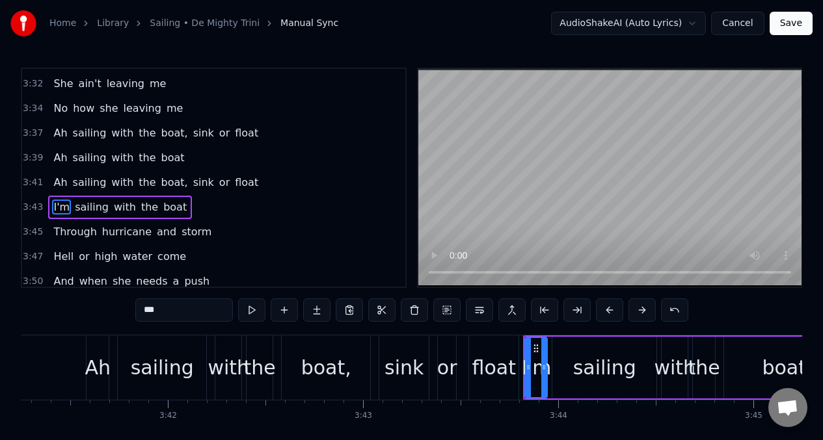
scroll to position [1436, 0]
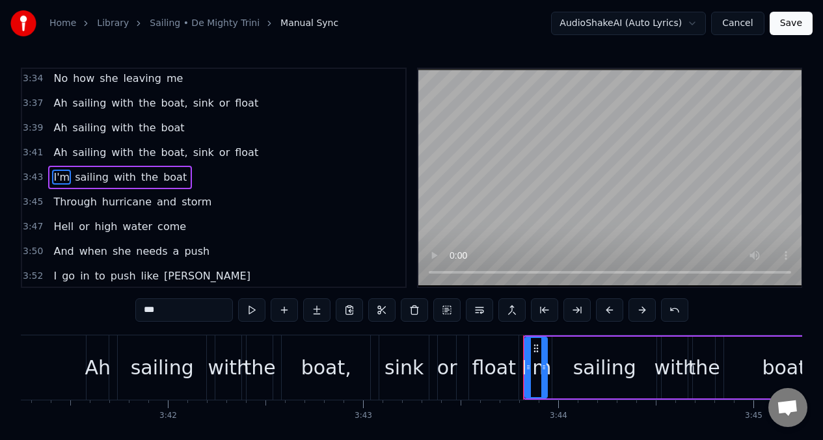
click at [172, 314] on input "***" at bounding box center [184, 309] width 98 height 23
type input "*"
click at [172, 252] on span "a" at bounding box center [176, 251] width 9 height 15
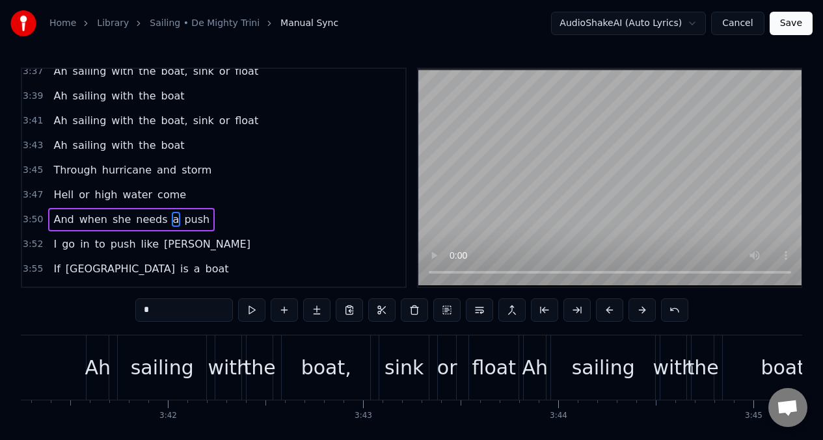
scroll to position [1504, 0]
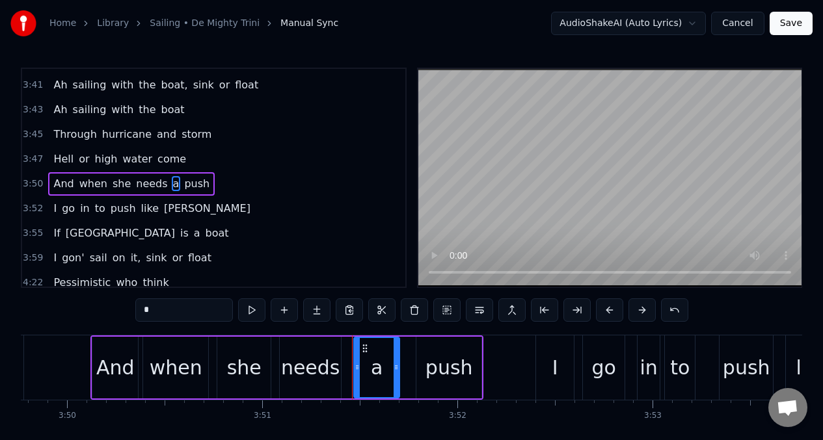
click at [155, 313] on input "*" at bounding box center [184, 309] width 98 height 23
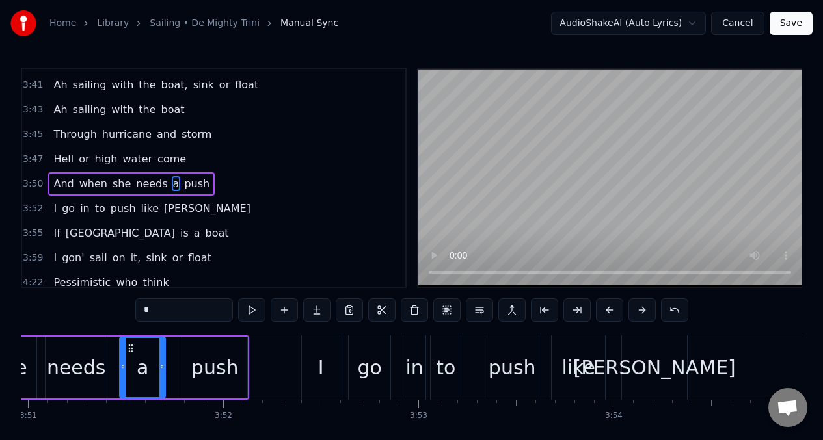
scroll to position [0, 45092]
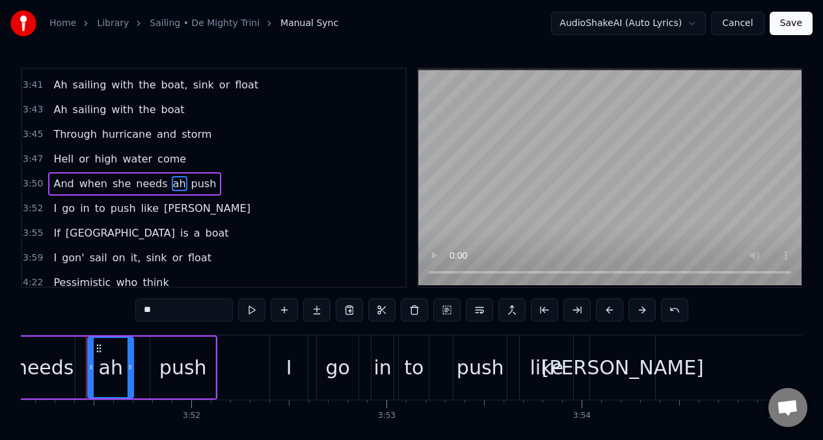
click at [55, 159] on span "Hell" at bounding box center [63, 159] width 23 height 15
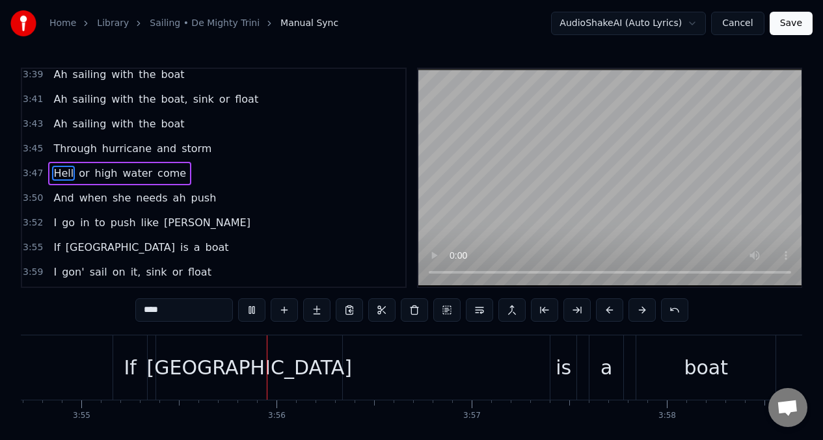
scroll to position [0, 45790]
click at [55, 224] on span "I" at bounding box center [55, 222] width 6 height 15
type input "*"
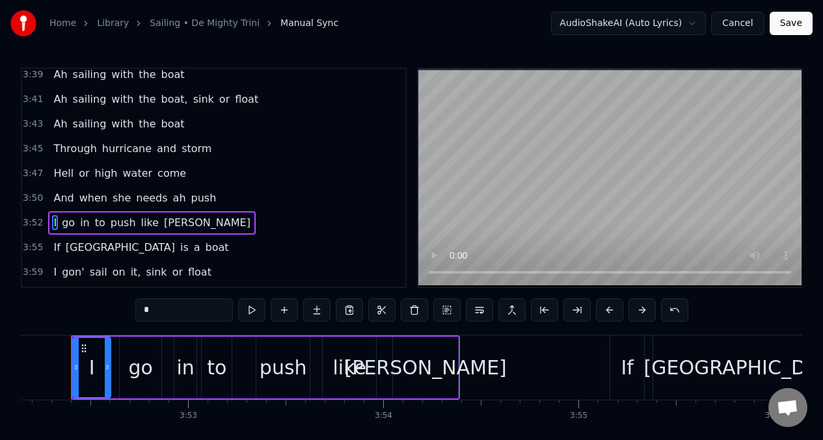
scroll to position [0, 45275]
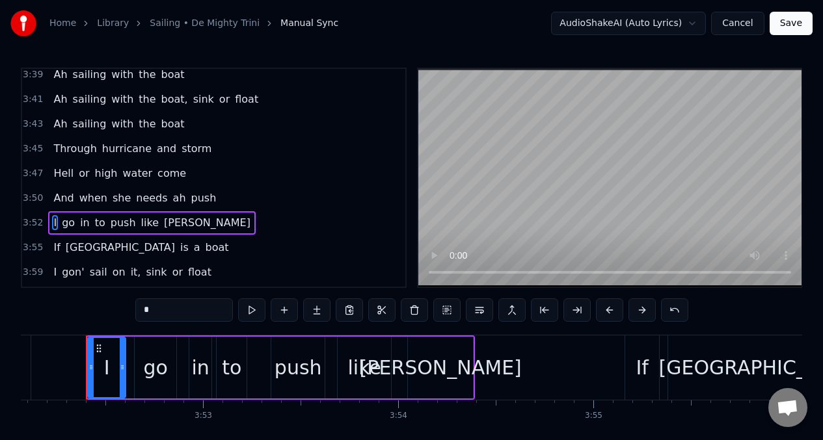
click at [155, 308] on input "*" at bounding box center [184, 309] width 98 height 23
click at [162, 377] on div "go" at bounding box center [156, 367] width 24 height 29
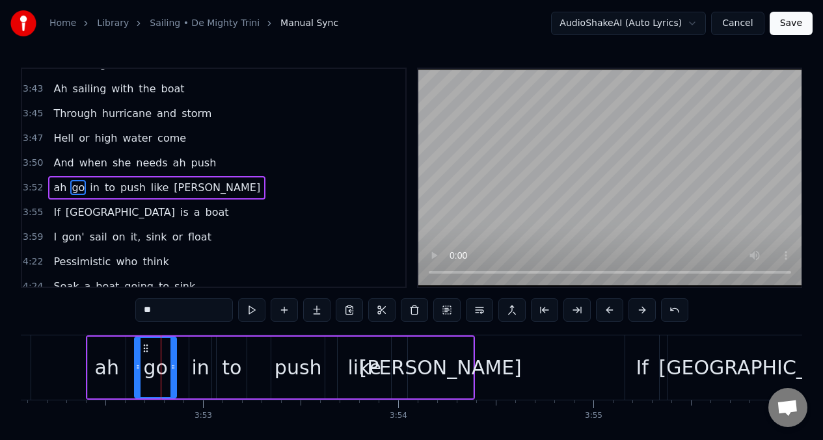
scroll to position [1535, 0]
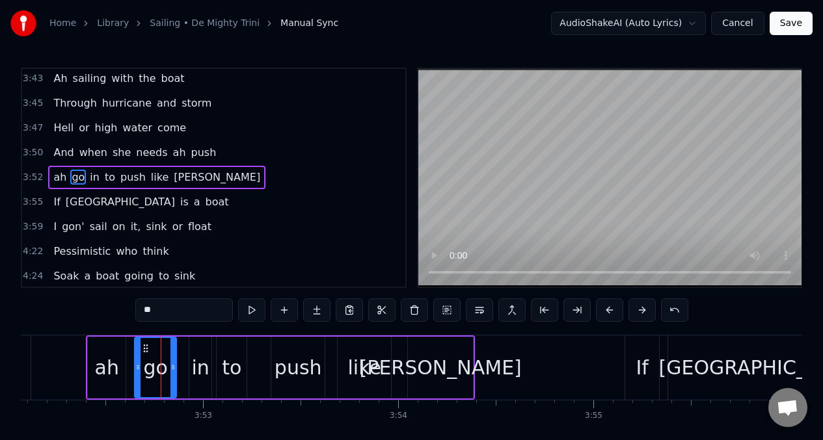
click at [110, 373] on div "ah" at bounding box center [107, 367] width 24 height 29
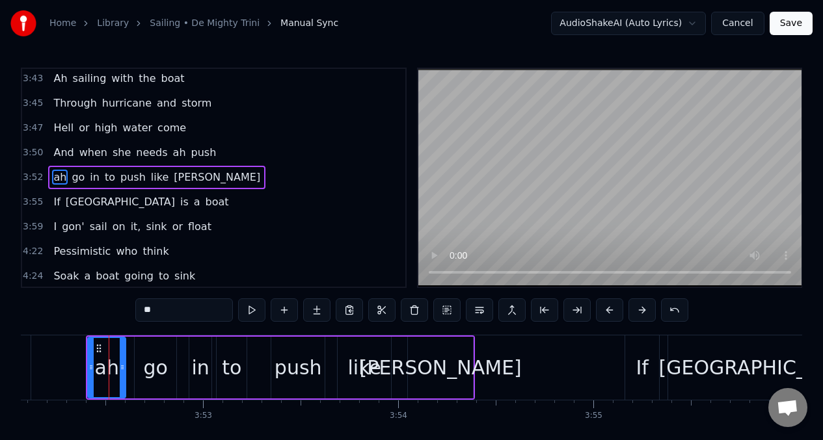
click at [165, 314] on input "**" at bounding box center [184, 309] width 98 height 23
type input "*"
click at [164, 367] on div "go" at bounding box center [156, 367] width 24 height 29
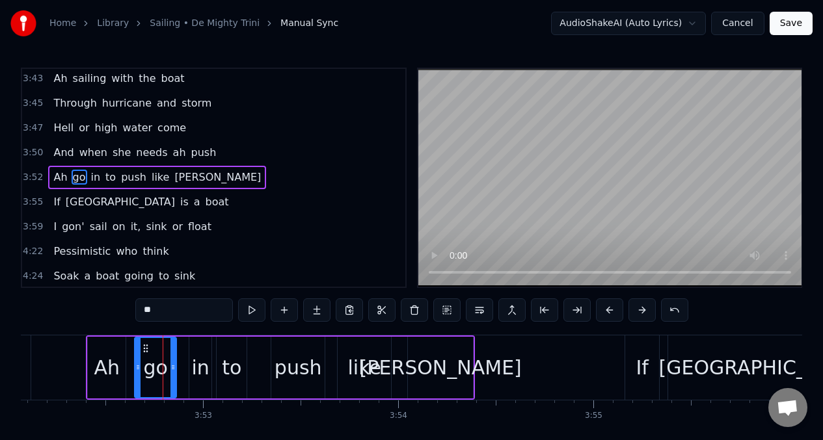
click at [171, 313] on input "**" at bounding box center [184, 309] width 98 height 23
click at [196, 374] on div "in" at bounding box center [201, 367] width 18 height 29
type input "**"
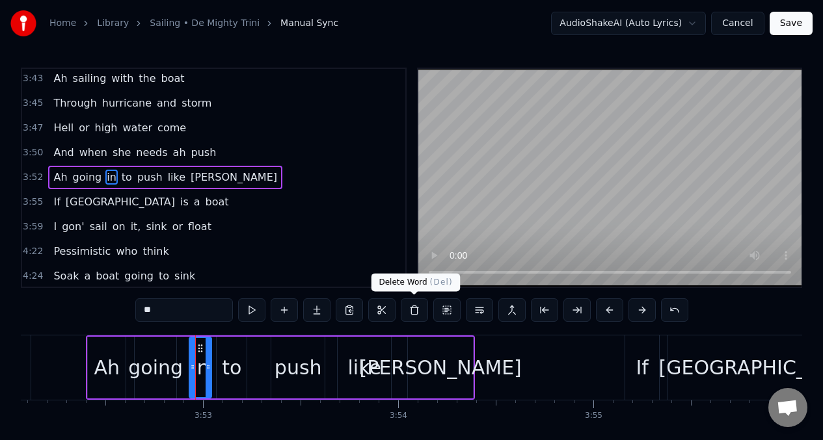
click at [410, 313] on button at bounding box center [414, 309] width 27 height 23
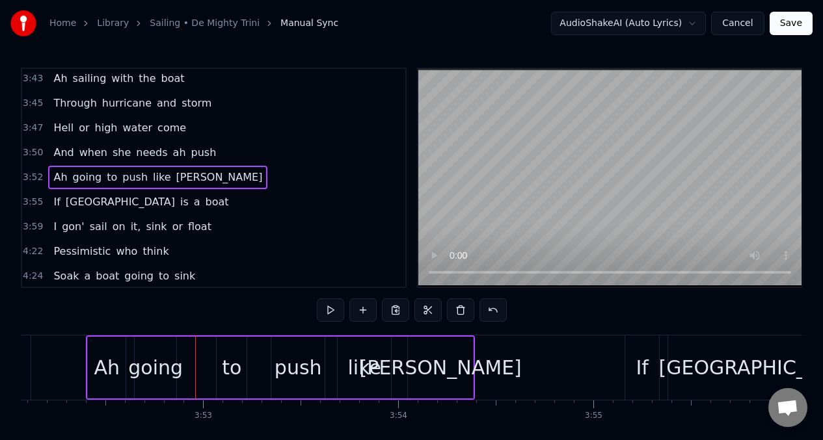
click at [157, 358] on div "going" at bounding box center [155, 367] width 55 height 29
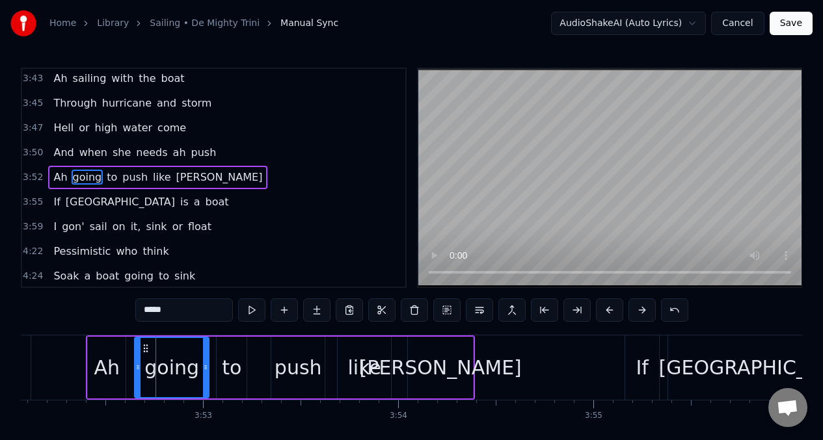
drag, startPoint x: 175, startPoint y: 362, endPoint x: 207, endPoint y: 364, distance: 31.9
click at [207, 364] on div at bounding box center [205, 367] width 5 height 59
click at [254, 312] on button at bounding box center [251, 309] width 27 height 23
click at [254, 315] on button at bounding box center [251, 309] width 27 height 23
drag, startPoint x: 206, startPoint y: 352, endPoint x: 198, endPoint y: 353, distance: 8.6
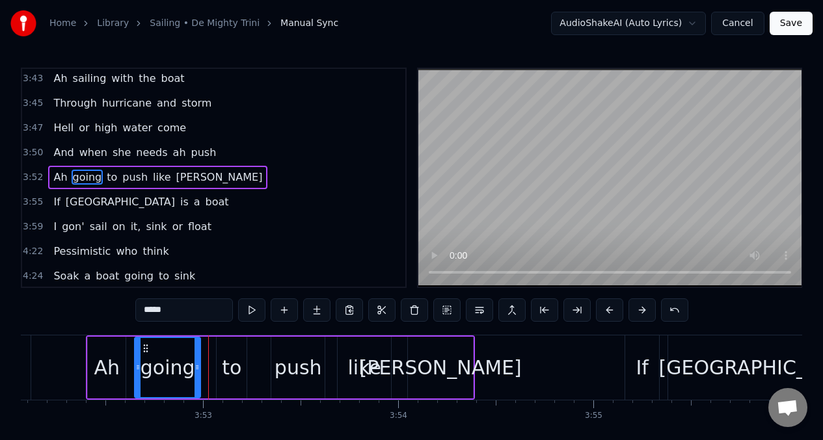
click at [198, 353] on div at bounding box center [196, 367] width 5 height 59
click at [224, 352] on div "to" at bounding box center [232, 368] width 30 height 62
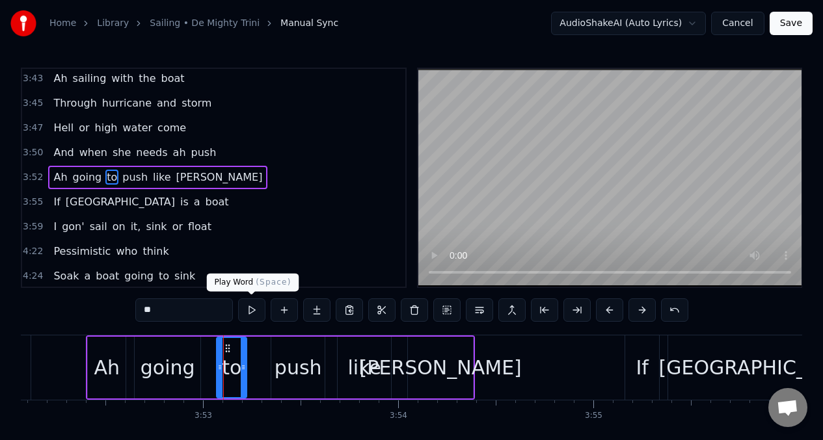
click at [250, 315] on button at bounding box center [251, 309] width 27 height 23
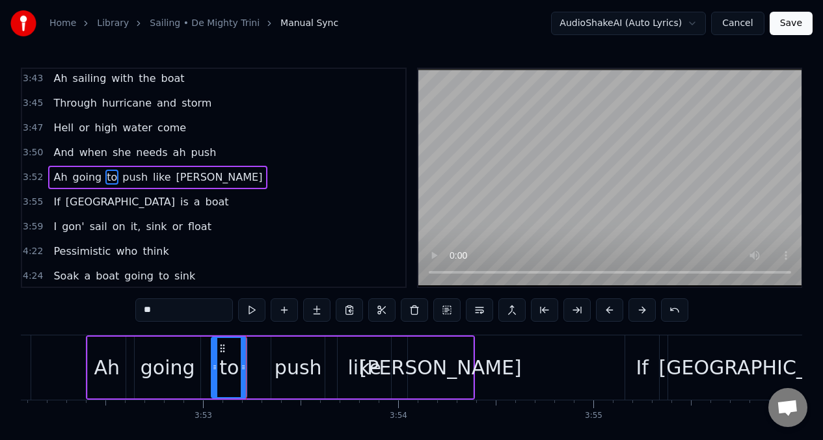
drag, startPoint x: 219, startPoint y: 356, endPoint x: 222, endPoint y: 349, distance: 8.1
click at [213, 358] on div at bounding box center [214, 367] width 5 height 59
click at [254, 310] on button at bounding box center [251, 309] width 27 height 23
click at [192, 205] on span "a" at bounding box center [196, 201] width 9 height 15
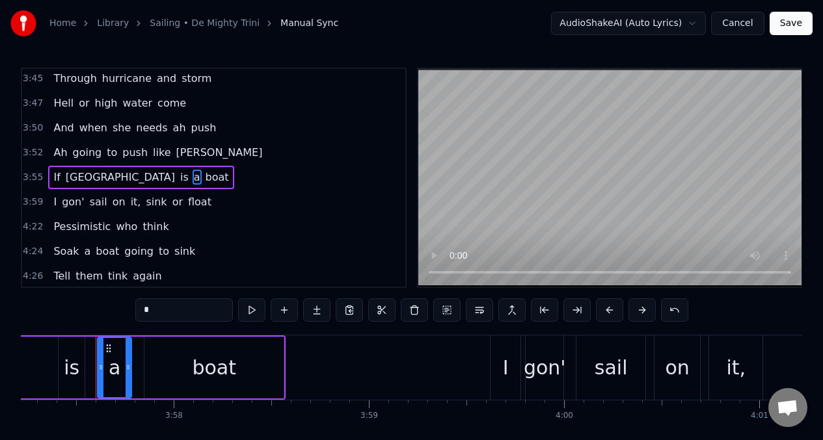
scroll to position [0, 46290]
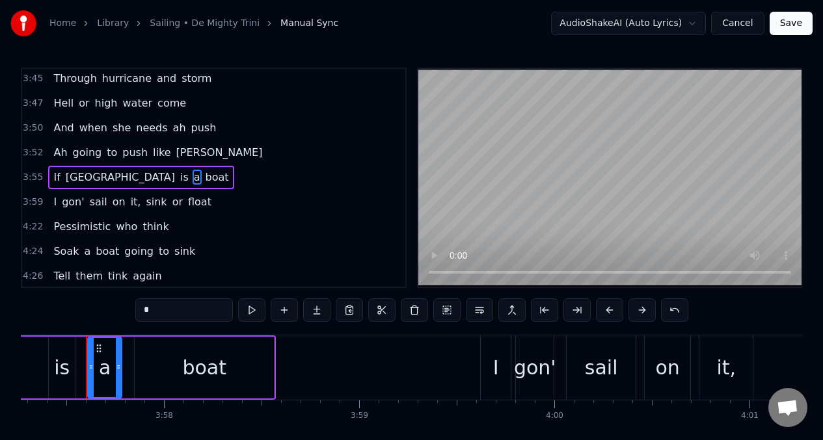
click at [161, 317] on input "*" at bounding box center [184, 309] width 98 height 23
click at [53, 204] on span "I" at bounding box center [55, 201] width 6 height 15
type input "*"
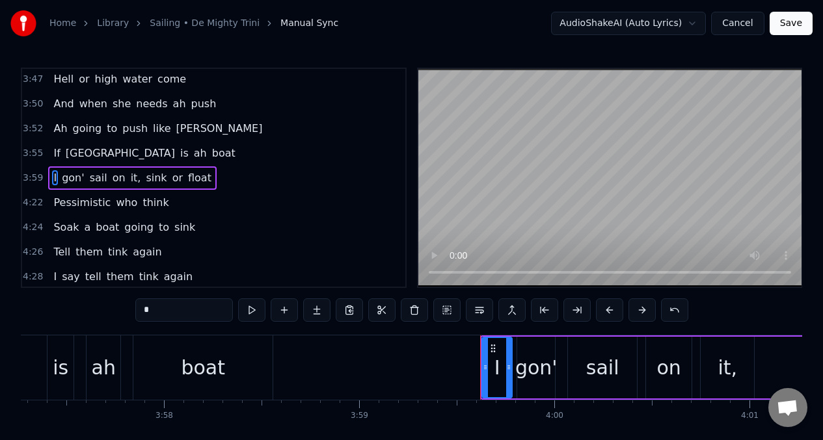
scroll to position [1584, 0]
click at [150, 312] on input "*" at bounding box center [184, 309] width 98 height 23
click at [59, 160] on span "If" at bounding box center [56, 153] width 9 height 16
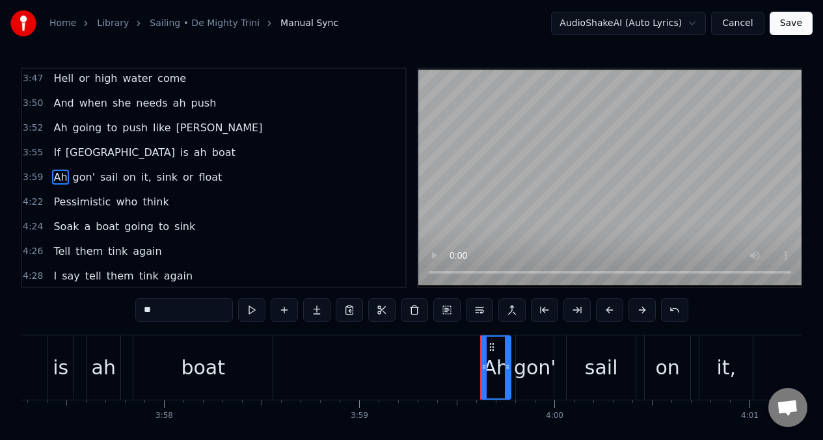
click at [70, 151] on span "[GEOGRAPHIC_DATA]" at bounding box center [120, 152] width 112 height 15
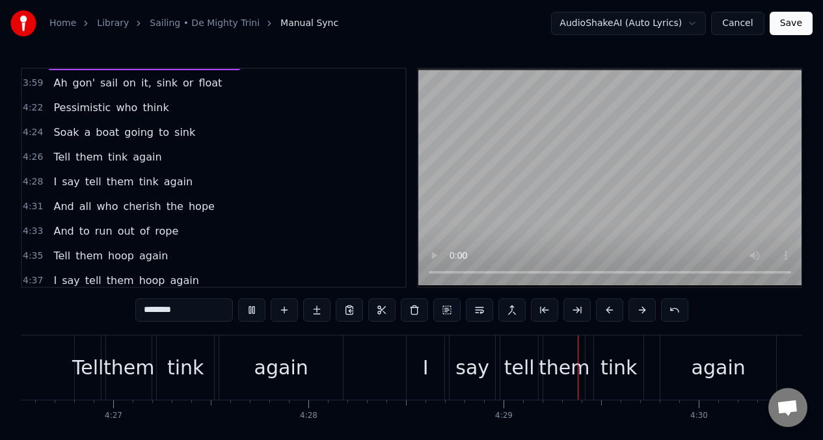
scroll to position [0, 52289]
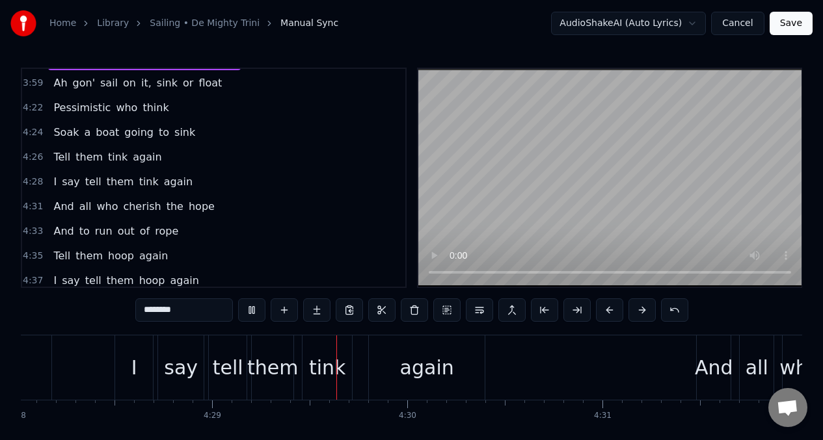
click at [61, 104] on span "Pessimistic" at bounding box center [82, 107] width 60 height 15
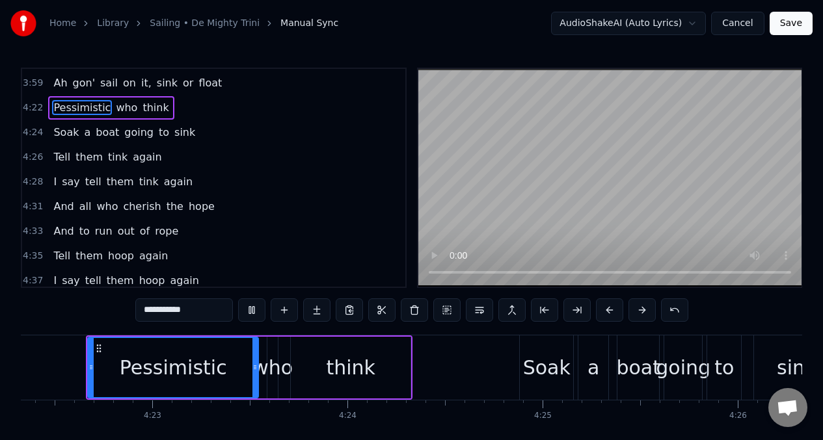
scroll to position [0, 51847]
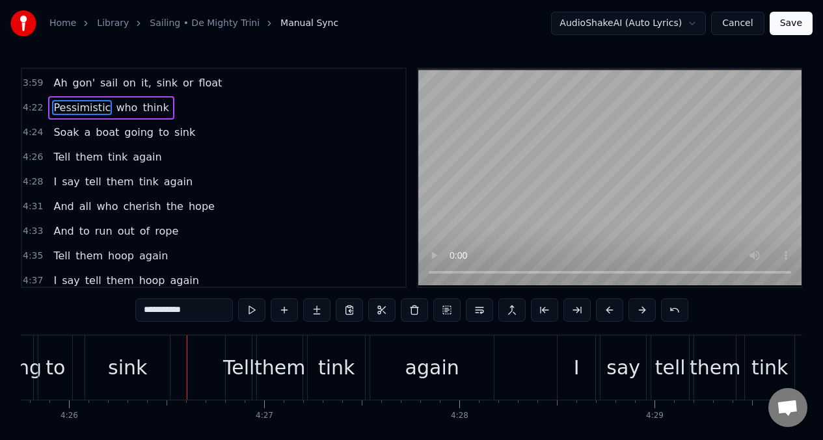
click at [69, 133] on span "Soak" at bounding box center [66, 132] width 28 height 15
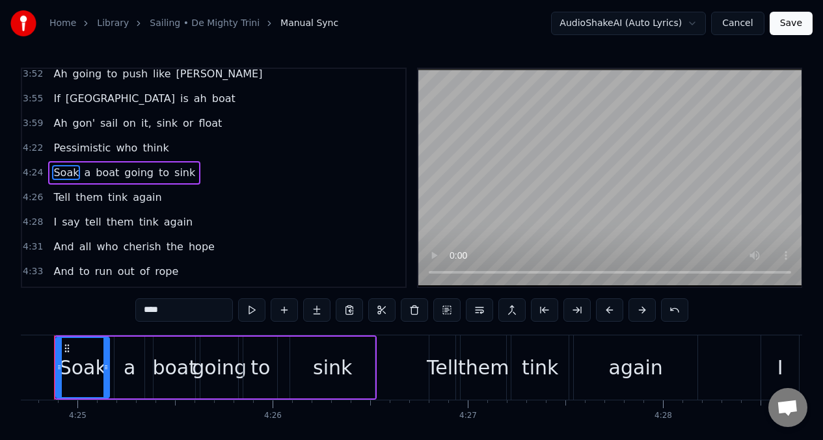
scroll to position [0, 51612]
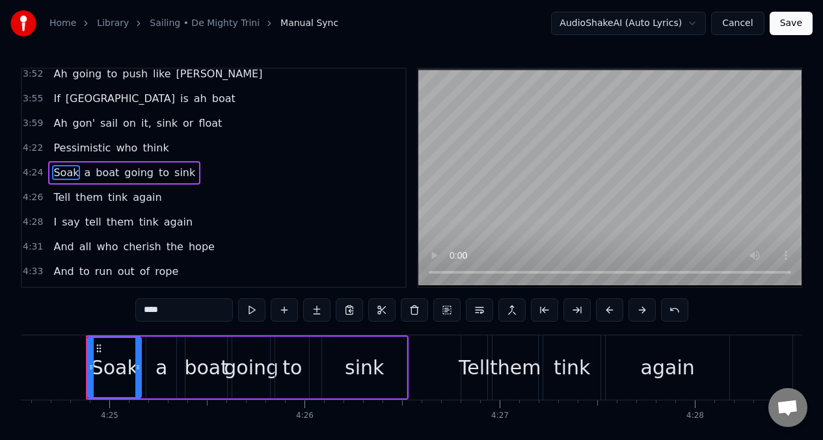
click at [184, 312] on input "****" at bounding box center [184, 309] width 98 height 23
click at [159, 367] on div "a" at bounding box center [161, 367] width 12 height 29
type input "*"
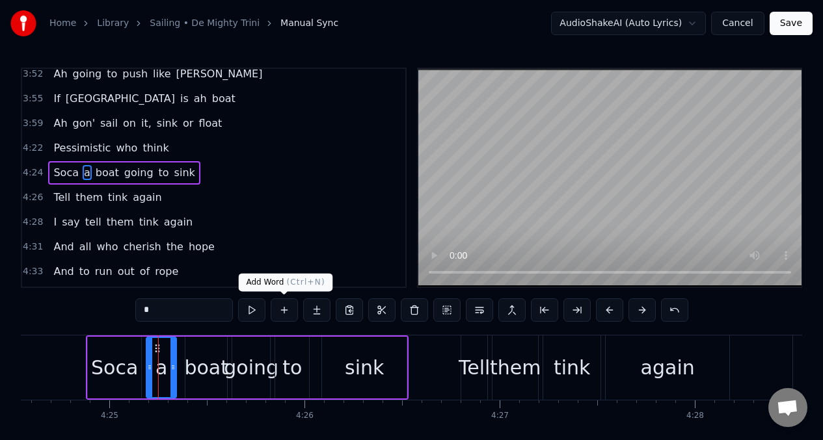
scroll to position [1634, 0]
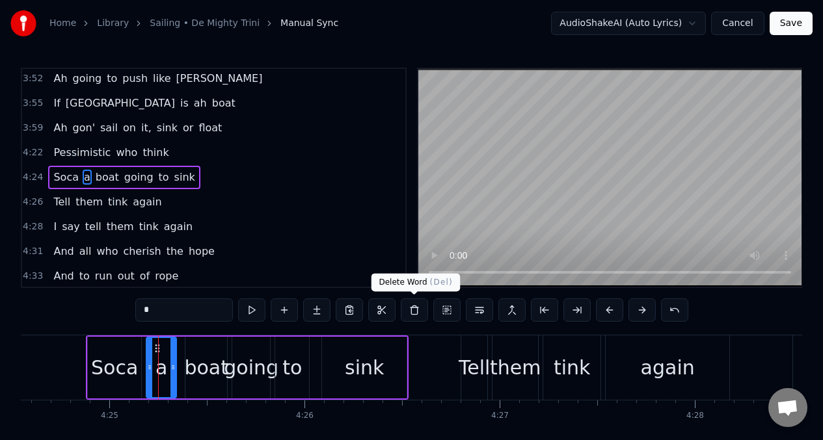
click at [411, 309] on button at bounding box center [414, 309] width 27 height 23
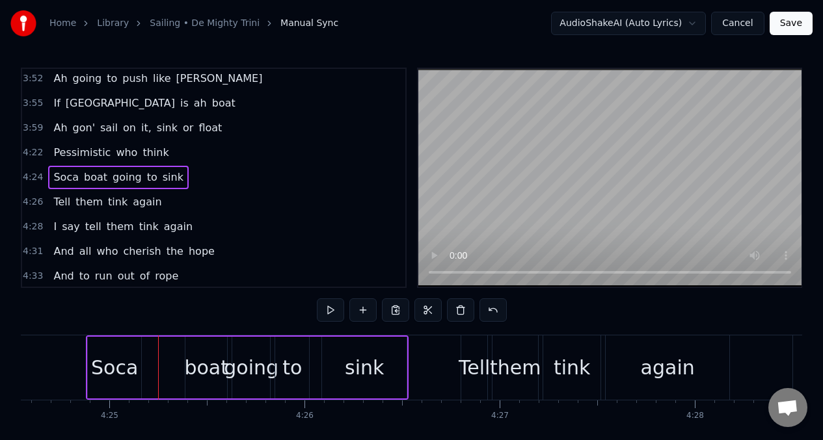
click at [118, 358] on div "Soca" at bounding box center [114, 367] width 47 height 29
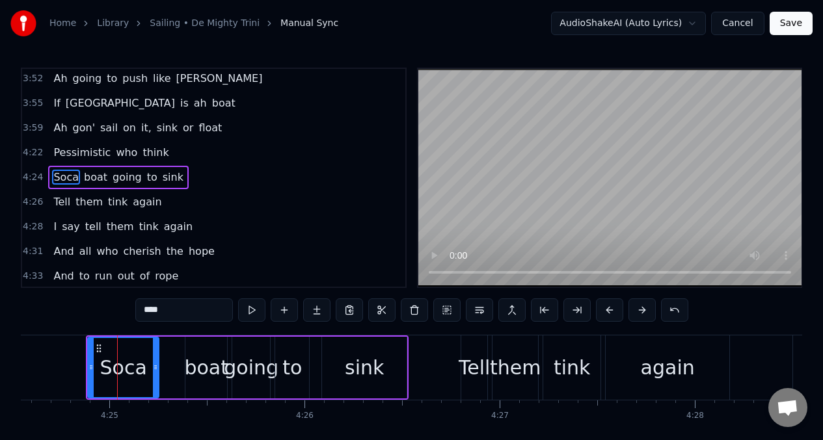
drag, startPoint x: 137, startPoint y: 358, endPoint x: 155, endPoint y: 356, distance: 17.6
click at [155, 356] on div at bounding box center [155, 367] width 5 height 59
click at [250, 309] on button at bounding box center [251, 309] width 27 height 23
click at [192, 351] on div "boat" at bounding box center [206, 368] width 42 height 62
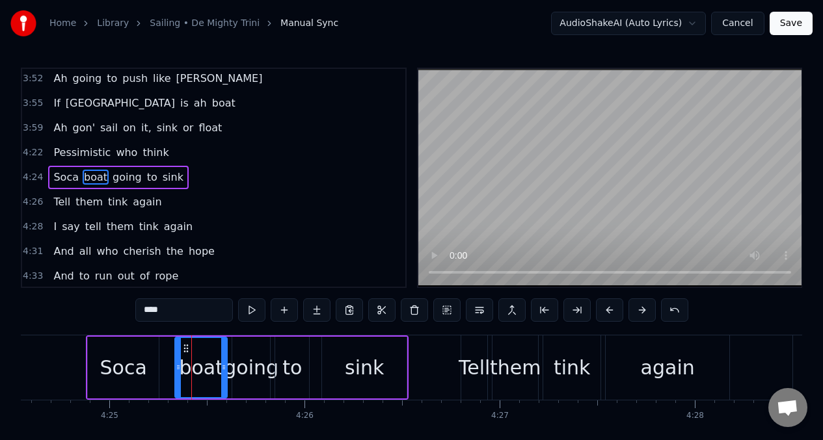
drag, startPoint x: 188, startPoint y: 352, endPoint x: 178, endPoint y: 352, distance: 10.4
click at [178, 352] on div at bounding box center [178, 367] width 5 height 59
drag, startPoint x: 222, startPoint y: 349, endPoint x: 213, endPoint y: 350, distance: 8.6
click at [213, 350] on div at bounding box center [215, 367] width 5 height 59
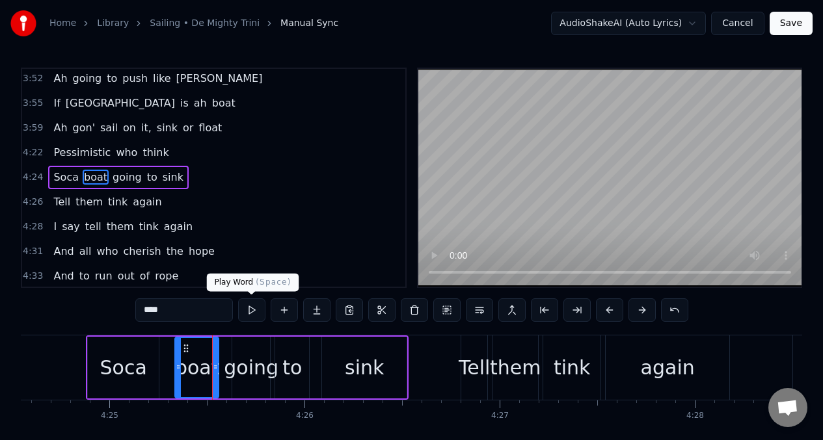
click at [254, 310] on button at bounding box center [251, 309] width 27 height 23
click at [249, 364] on div "going" at bounding box center [251, 367] width 55 height 29
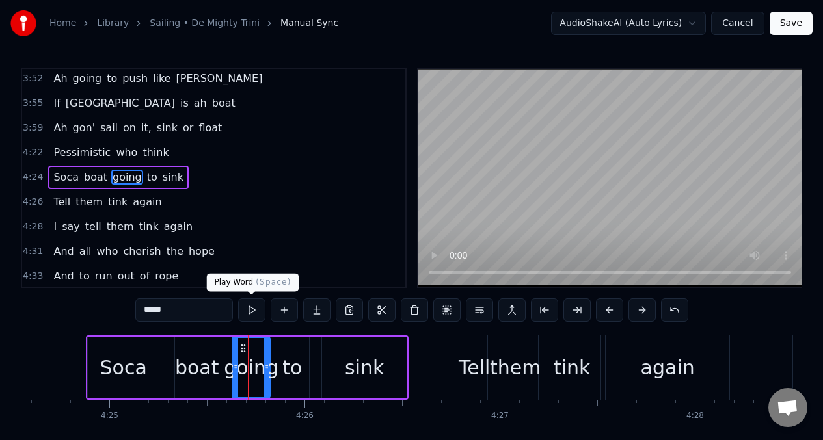
click at [250, 310] on button at bounding box center [251, 309] width 27 height 23
click at [55, 157] on span "Pessimistic" at bounding box center [82, 152] width 60 height 15
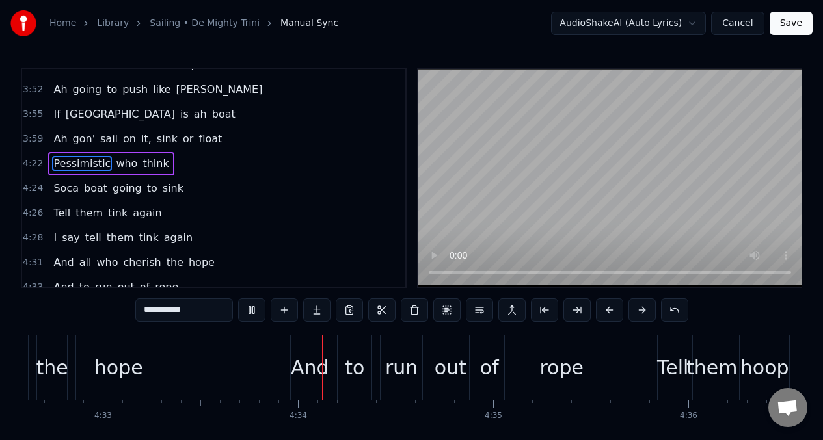
scroll to position [0, 53274]
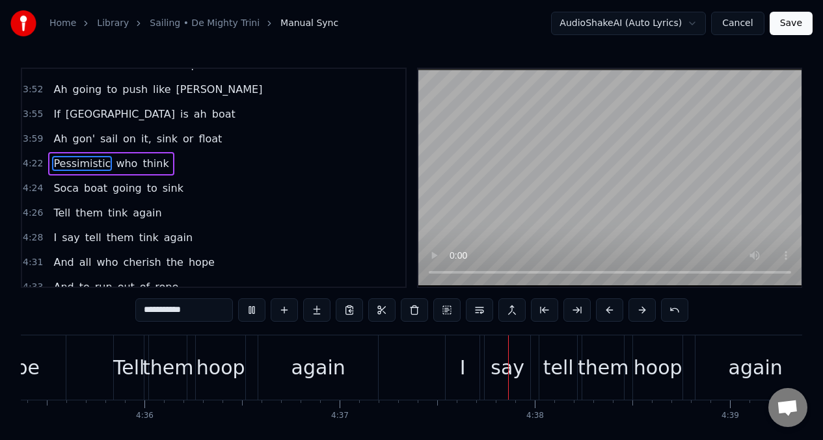
click at [57, 213] on span "Tell" at bounding box center [62, 213] width 20 height 15
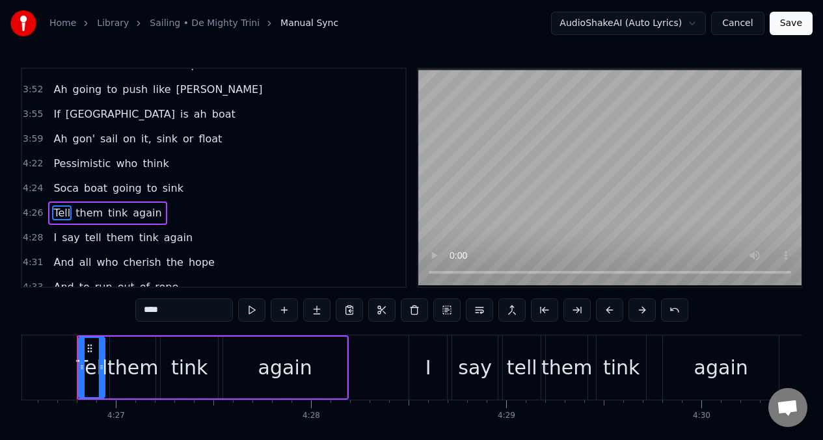
scroll to position [0, 51986]
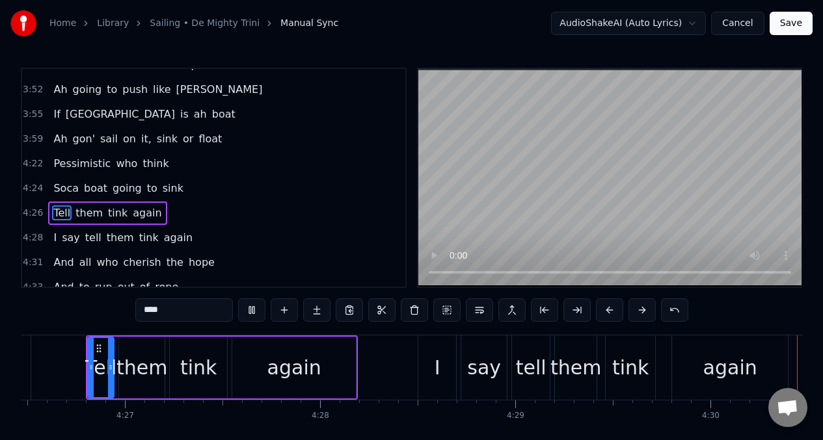
click at [53, 238] on span "I" at bounding box center [55, 237] width 6 height 15
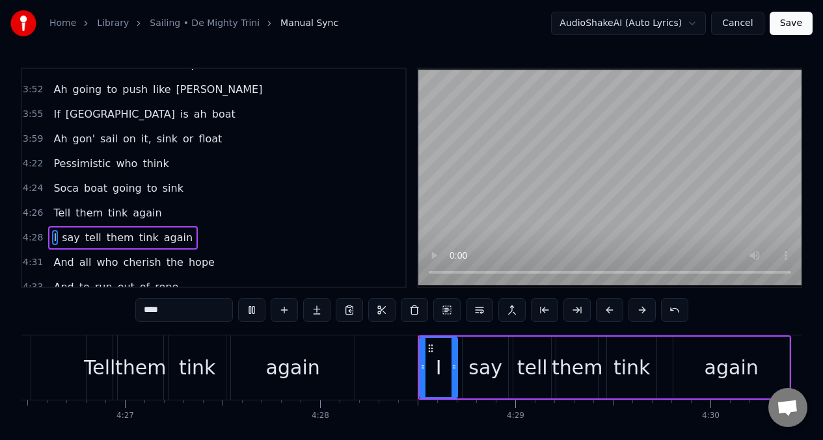
type input "*"
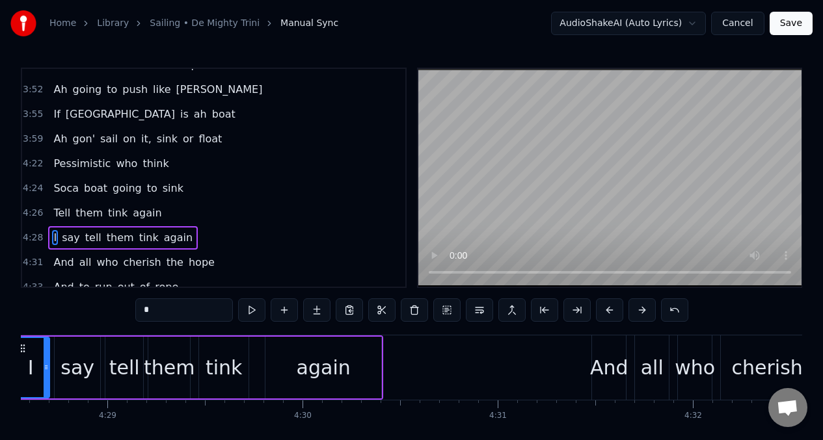
scroll to position [0, 52642]
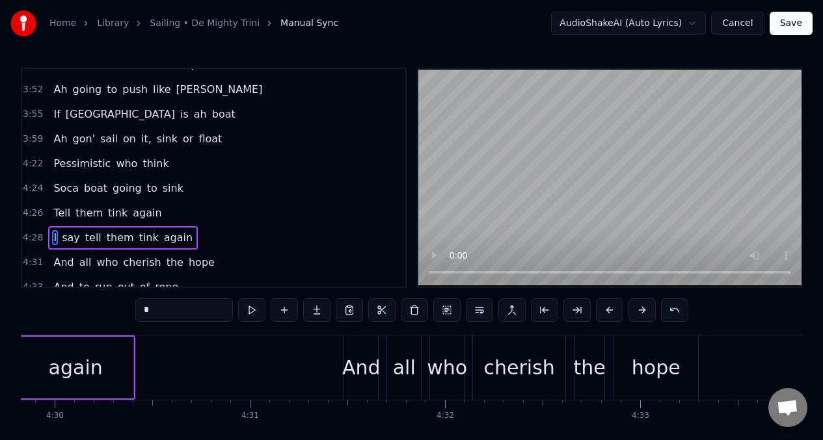
click at [153, 308] on input "*" at bounding box center [184, 309] width 98 height 23
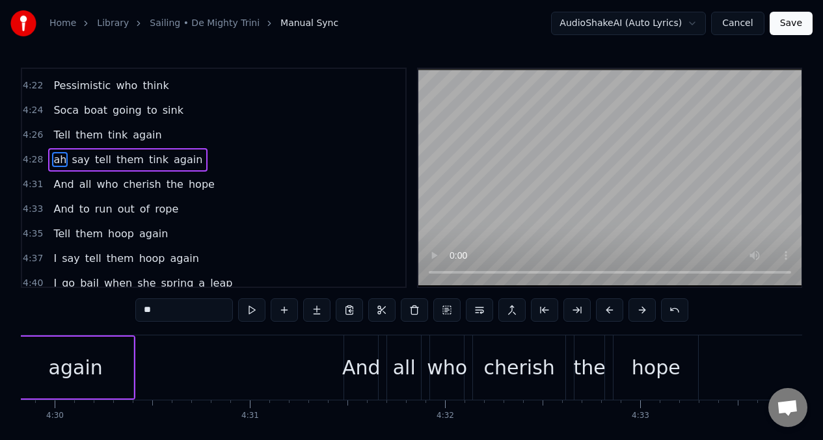
scroll to position [1713, 0]
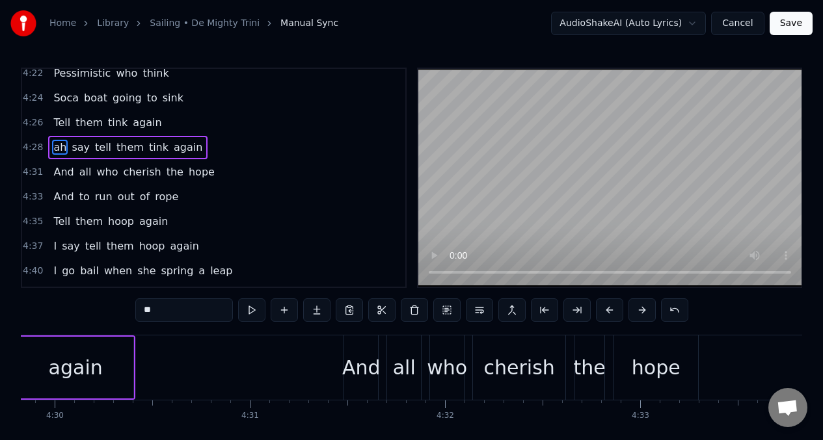
click at [70, 143] on span "say" at bounding box center [80, 147] width 21 height 15
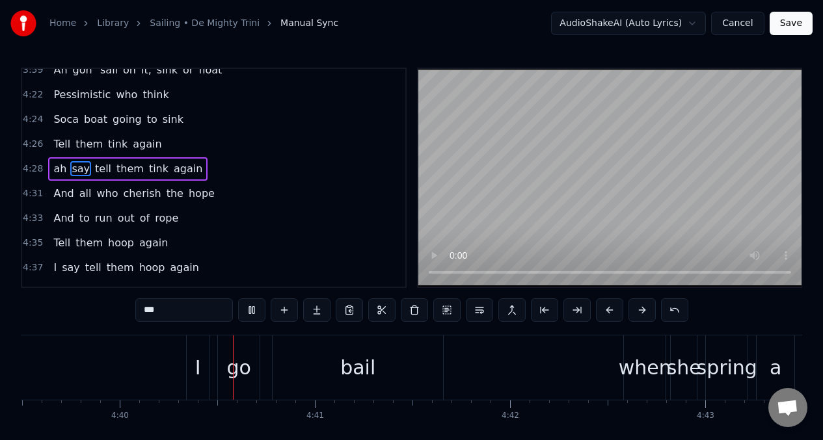
scroll to position [0, 54531]
click at [58, 166] on span "ah" at bounding box center [60, 168] width 16 height 15
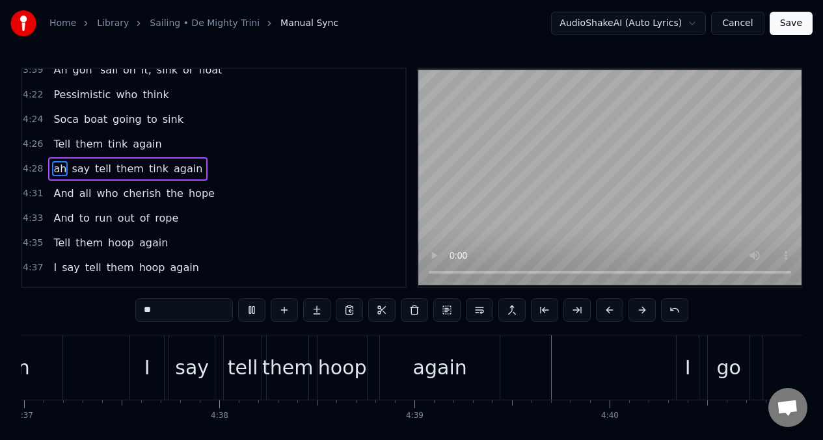
scroll to position [0, 54365]
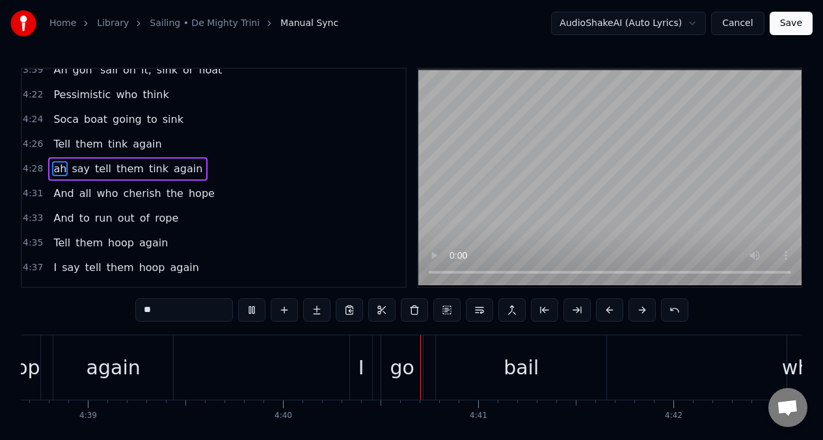
click at [57, 196] on span "And" at bounding box center [63, 193] width 23 height 15
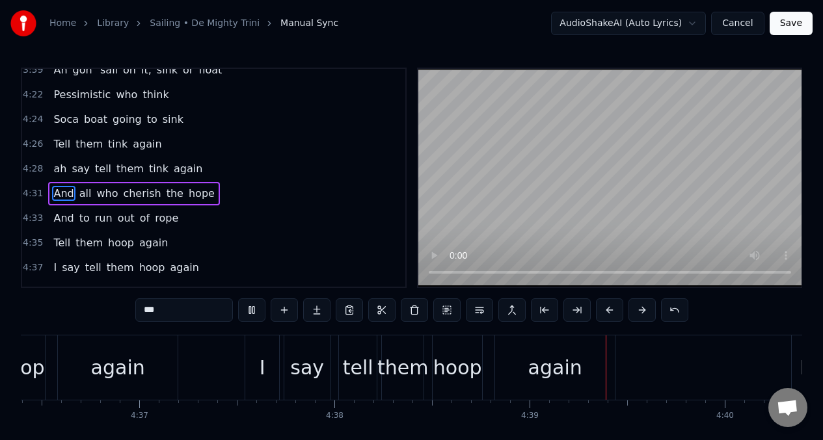
scroll to position [0, 54274]
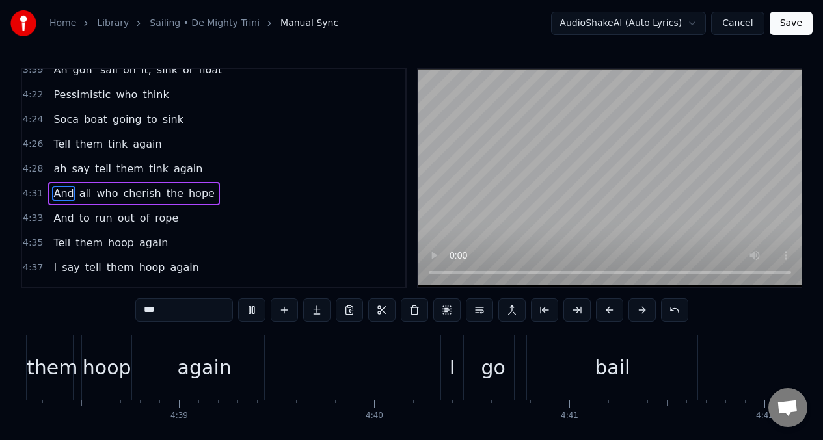
click at [115, 246] on span "hoop" at bounding box center [121, 242] width 29 height 15
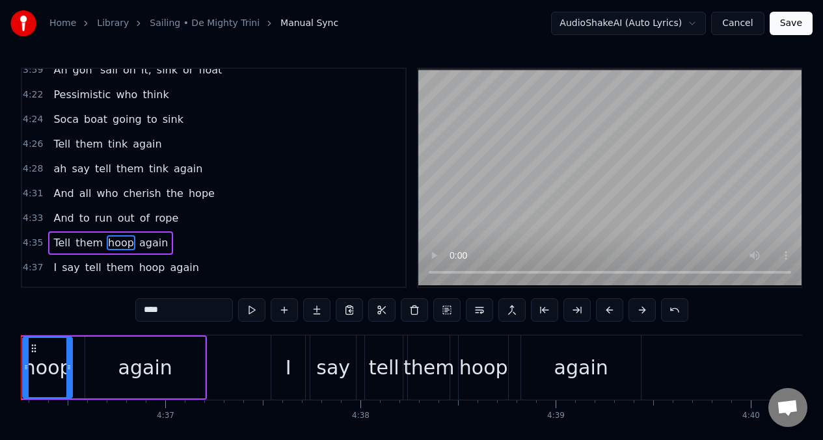
scroll to position [0, 53832]
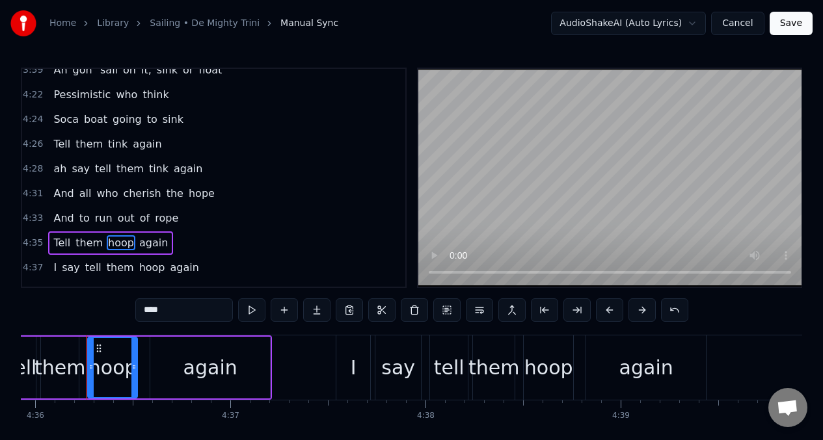
click at [172, 311] on input "****" at bounding box center [184, 309] width 98 height 23
click at [53, 271] on span "I" at bounding box center [55, 267] width 6 height 15
type input "*"
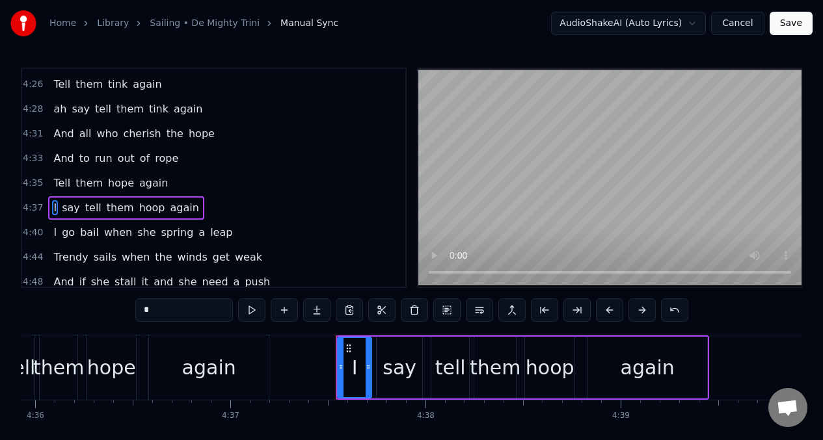
scroll to position [1782, 0]
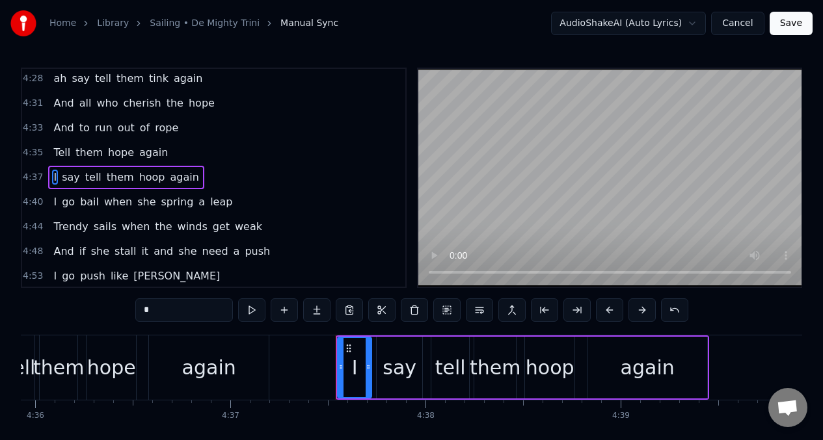
click at [157, 310] on input "*" at bounding box center [184, 309] width 98 height 23
click at [153, 182] on span "hoop" at bounding box center [162, 177] width 29 height 15
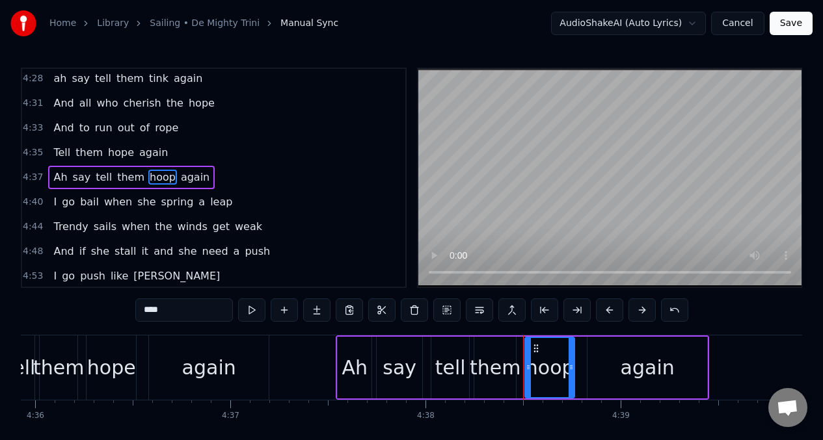
click at [178, 310] on input "****" at bounding box center [184, 309] width 98 height 23
click at [54, 204] on span "I" at bounding box center [55, 201] width 6 height 15
type input "*"
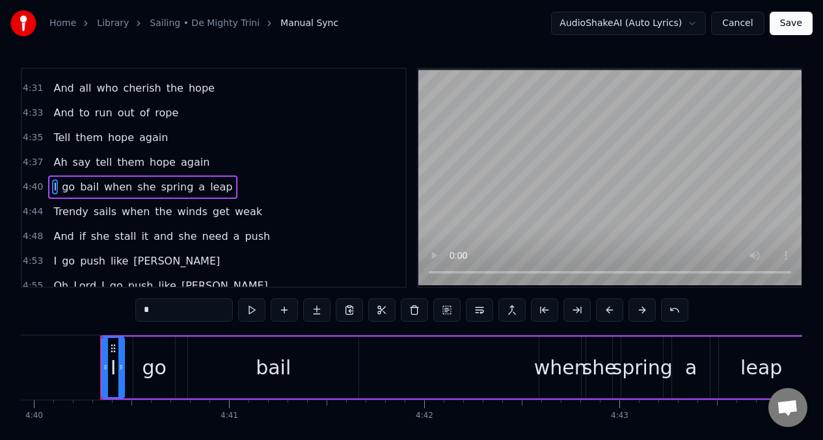
scroll to position [0, 54628]
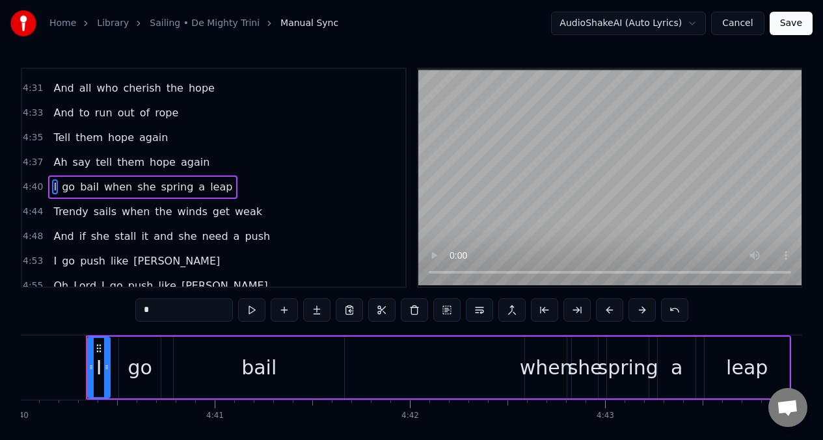
click at [153, 315] on input "*" at bounding box center [184, 309] width 98 height 23
click at [208, 184] on span "a" at bounding box center [212, 186] width 9 height 15
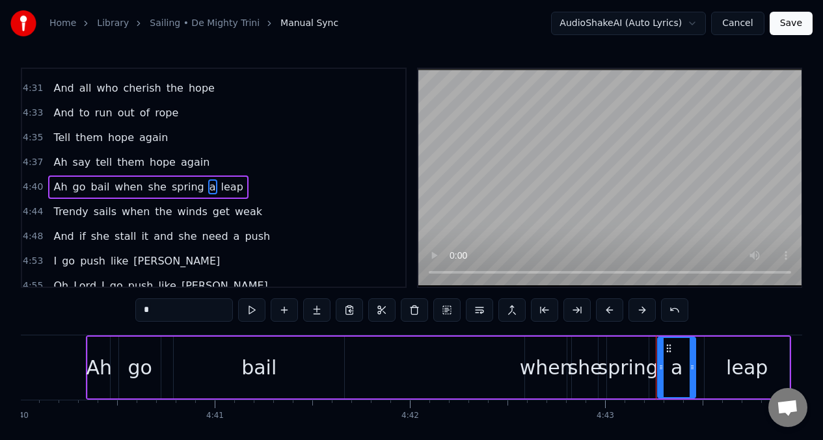
scroll to position [1807, 0]
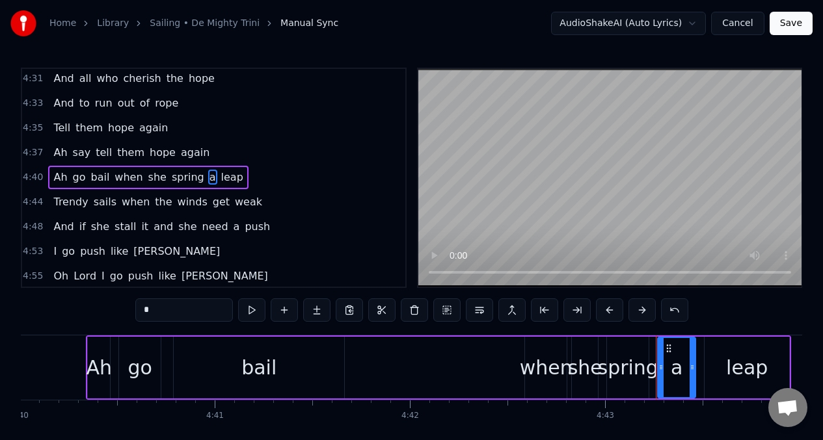
click at [174, 315] on input "*" at bounding box center [184, 309] width 98 height 23
click at [57, 149] on span "Ah" at bounding box center [60, 152] width 16 height 15
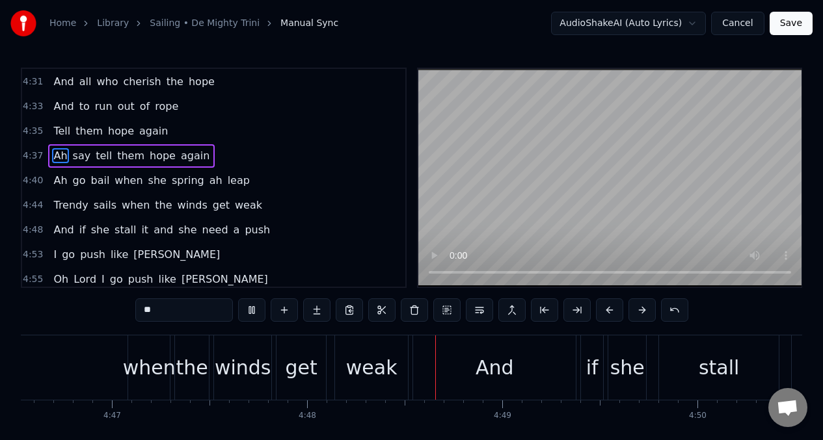
scroll to position [0, 56098]
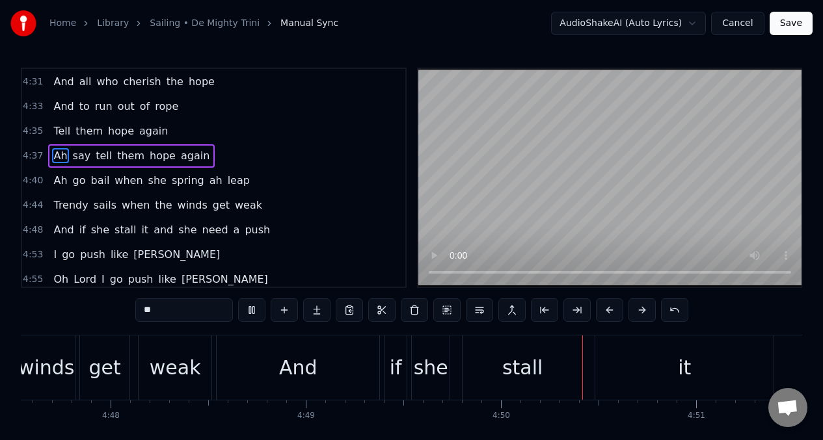
click at [83, 208] on span "Trendy" at bounding box center [70, 205] width 37 height 15
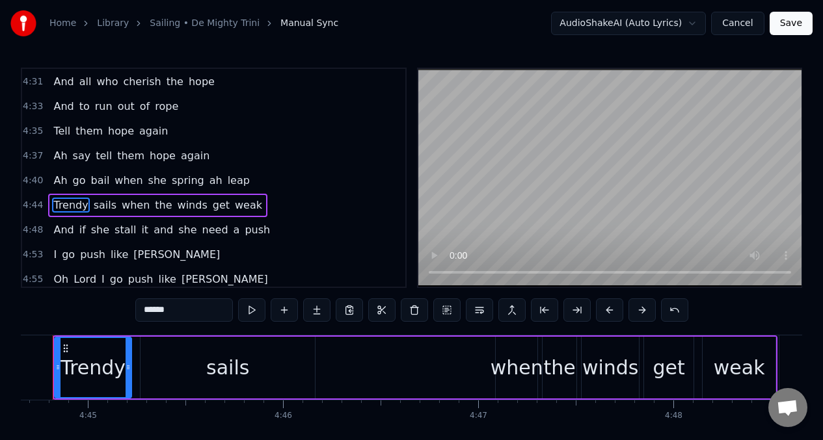
scroll to position [0, 55502]
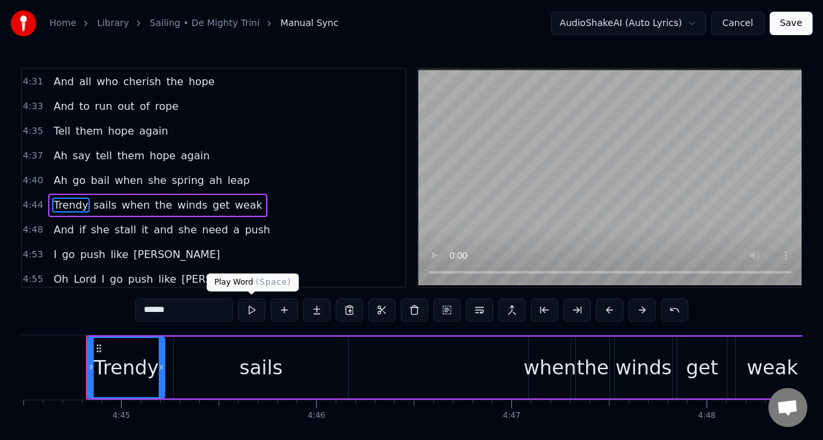
click at [255, 310] on button at bounding box center [251, 309] width 27 height 23
click at [254, 310] on button at bounding box center [251, 309] width 27 height 23
click at [62, 201] on span "Trendy" at bounding box center [70, 205] width 37 height 15
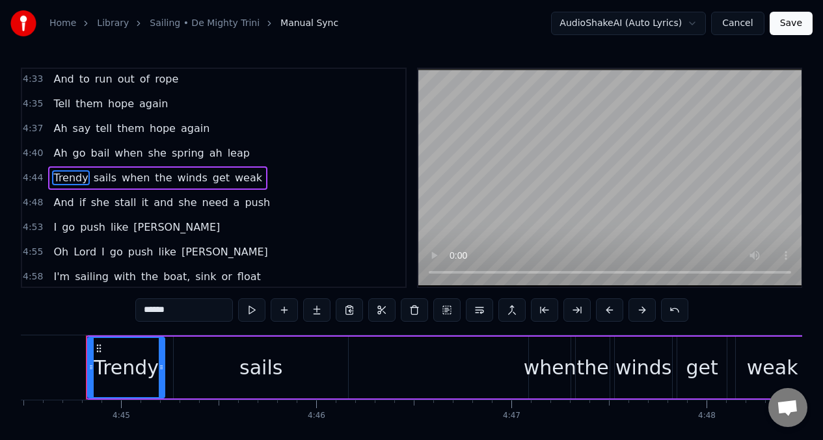
scroll to position [1831, 0]
click at [250, 310] on button at bounding box center [251, 309] width 27 height 23
click at [249, 308] on button at bounding box center [251, 309] width 27 height 23
click at [248, 306] on button at bounding box center [251, 309] width 27 height 23
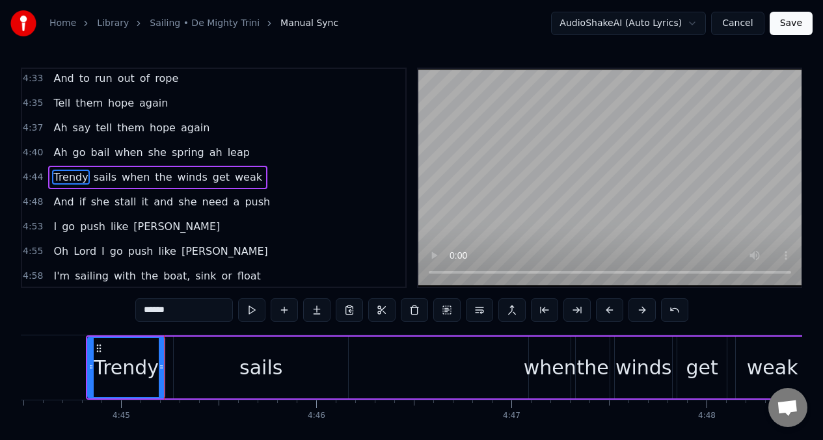
click at [248, 306] on button at bounding box center [251, 309] width 27 height 23
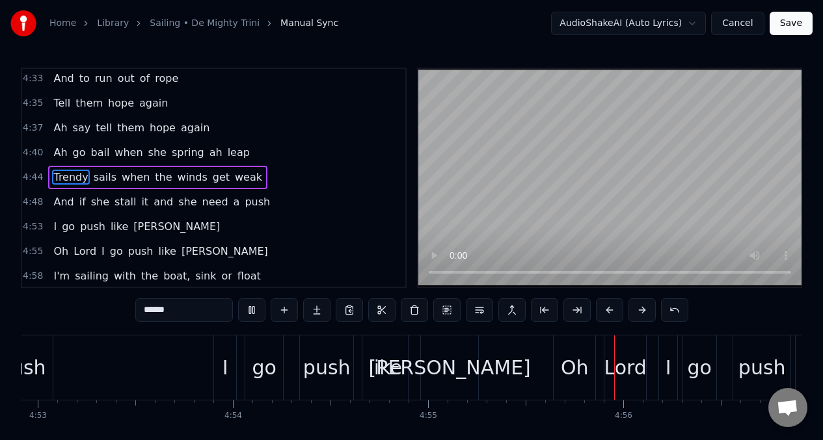
scroll to position [0, 57556]
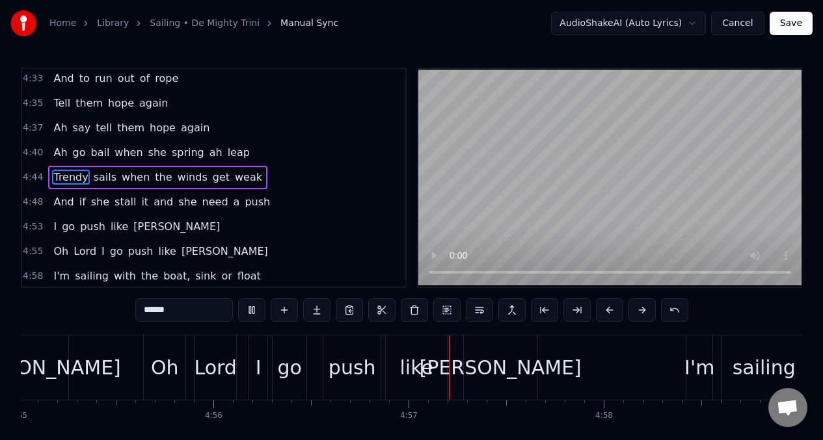
click at [56, 200] on span "And" at bounding box center [63, 201] width 23 height 15
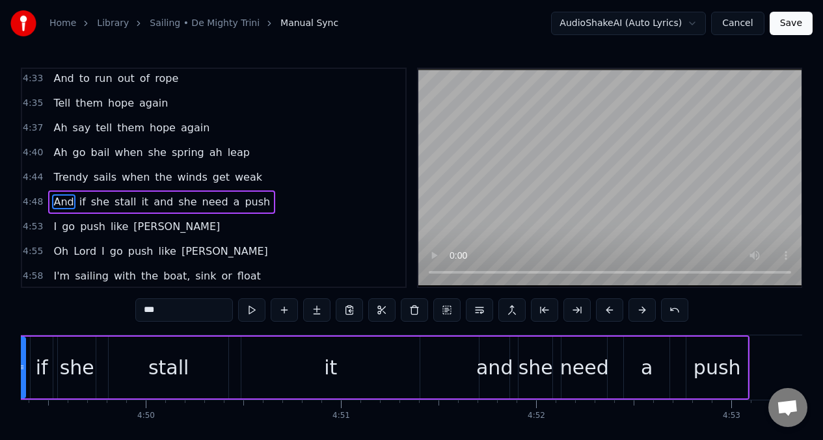
scroll to position [0, 56228]
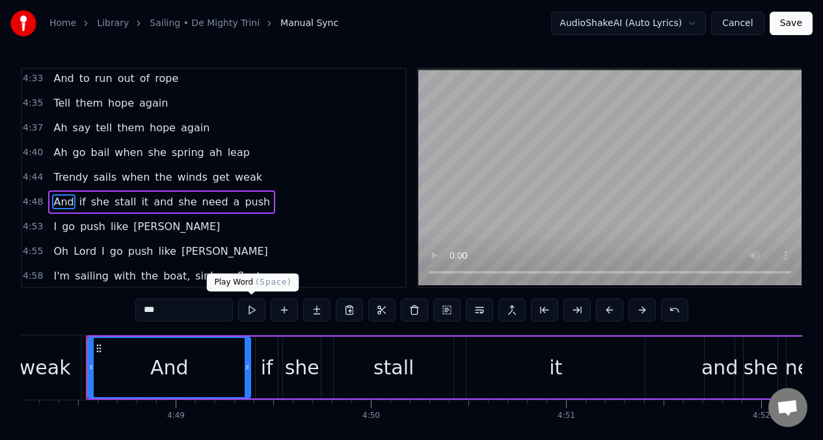
click at [249, 313] on button at bounding box center [251, 309] width 27 height 23
click at [48, 362] on div "weak" at bounding box center [45, 367] width 51 height 29
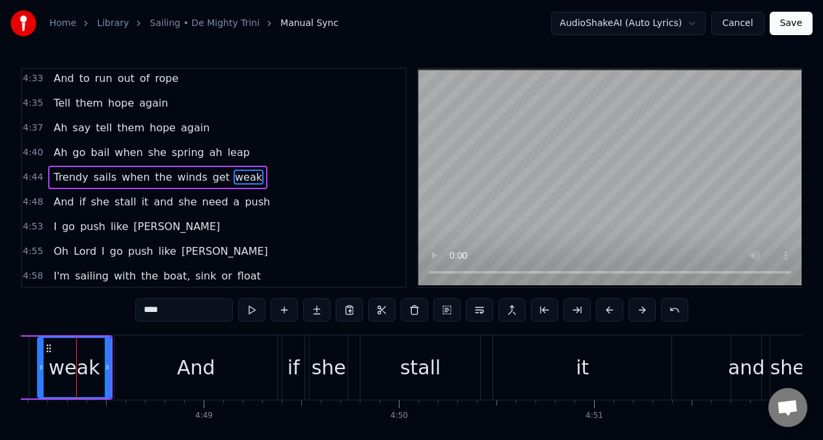
scroll to position [0, 56190]
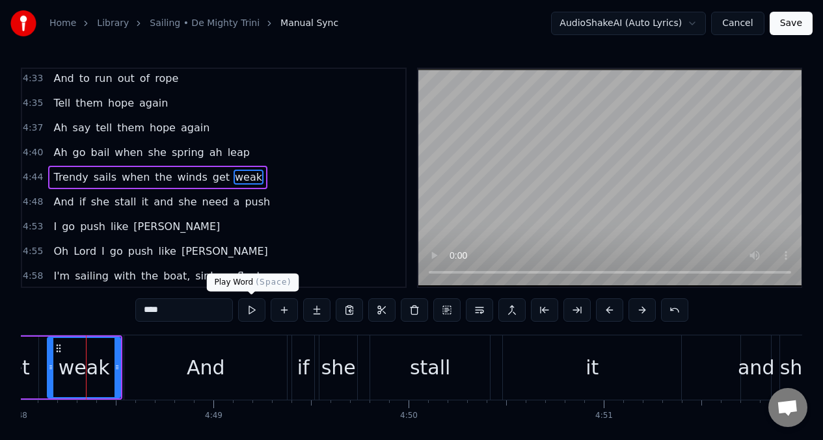
click at [252, 310] on button at bounding box center [251, 309] width 27 height 23
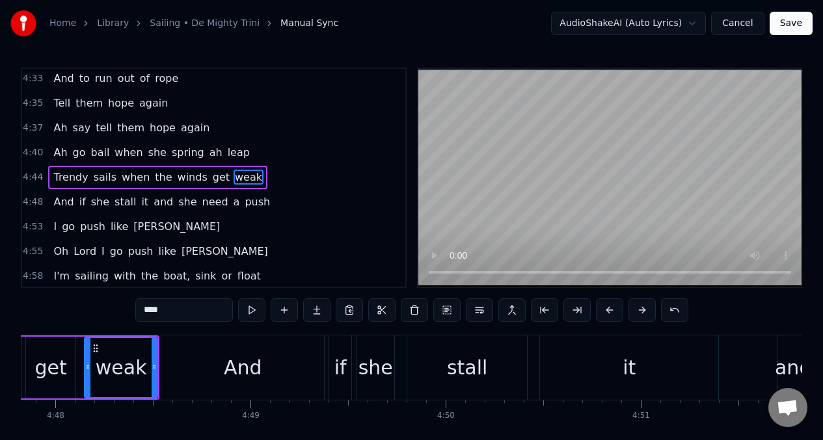
drag, startPoint x: 346, startPoint y: 367, endPoint x: 304, endPoint y: 347, distance: 46.6
click at [345, 367] on div "if" at bounding box center [340, 368] width 22 height 64
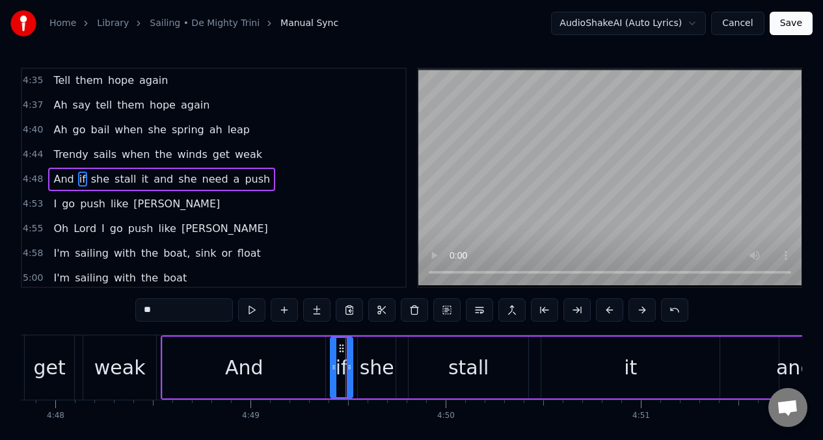
scroll to position [1856, 0]
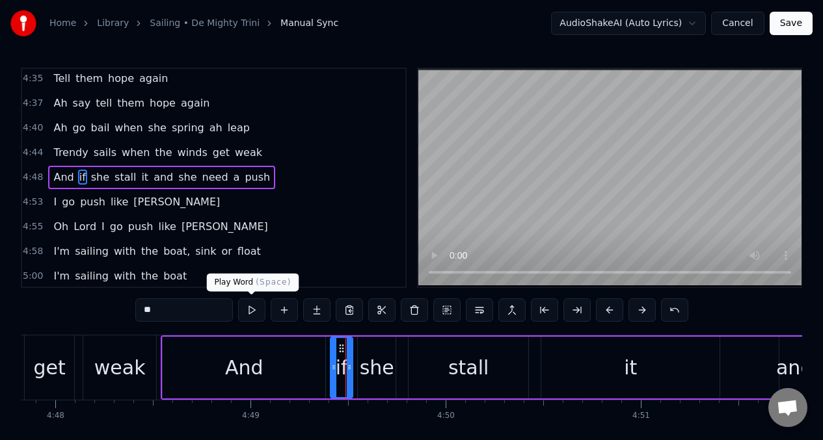
click at [252, 312] on button at bounding box center [251, 309] width 27 height 23
click at [220, 360] on div "And" at bounding box center [244, 368] width 163 height 62
type input "***"
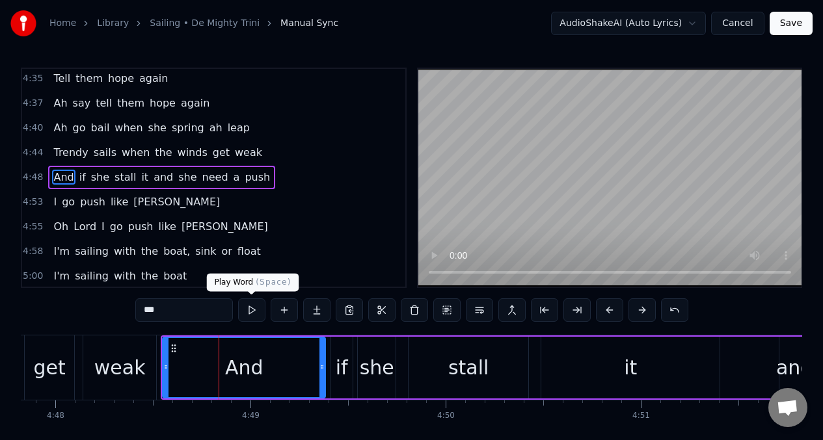
click at [248, 309] on button at bounding box center [251, 309] width 27 height 23
click at [416, 313] on button at bounding box center [414, 309] width 27 height 23
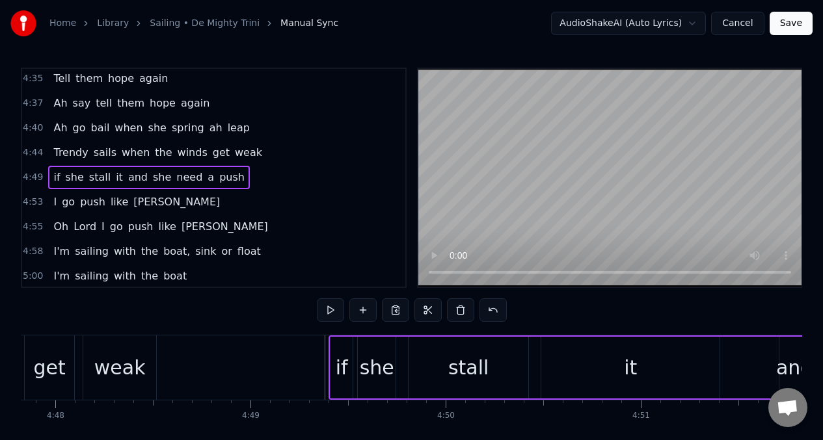
click at [342, 375] on div "if" at bounding box center [342, 367] width 12 height 29
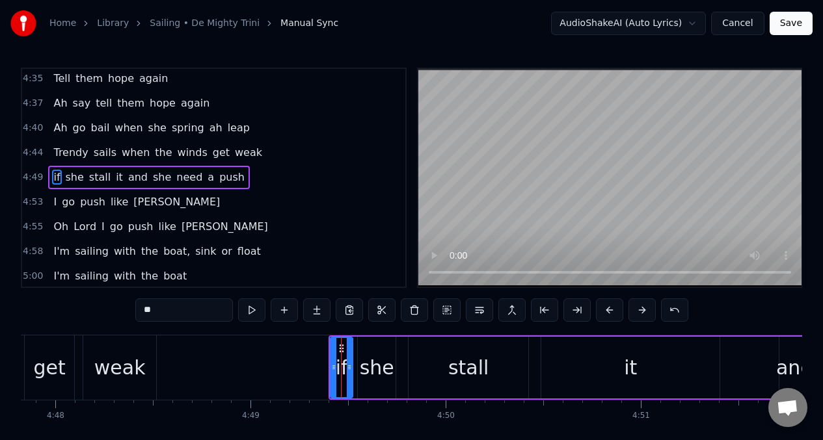
click at [168, 314] on input "**" at bounding box center [184, 309] width 98 height 23
type input "*"
click at [112, 358] on div "weak" at bounding box center [119, 367] width 51 height 29
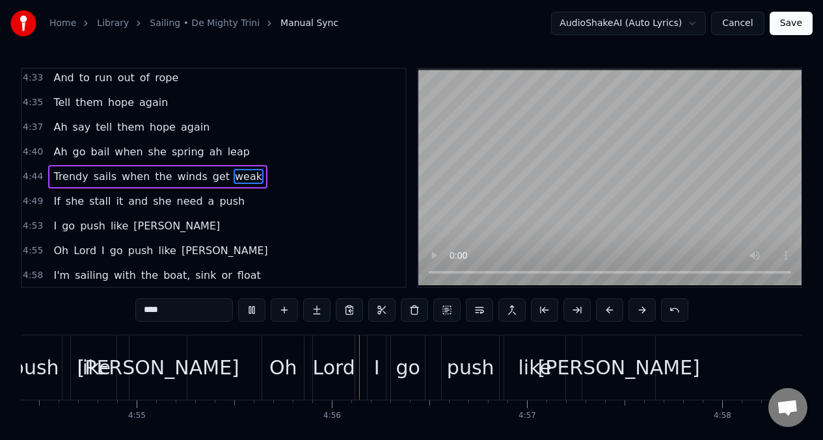
scroll to position [0, 57556]
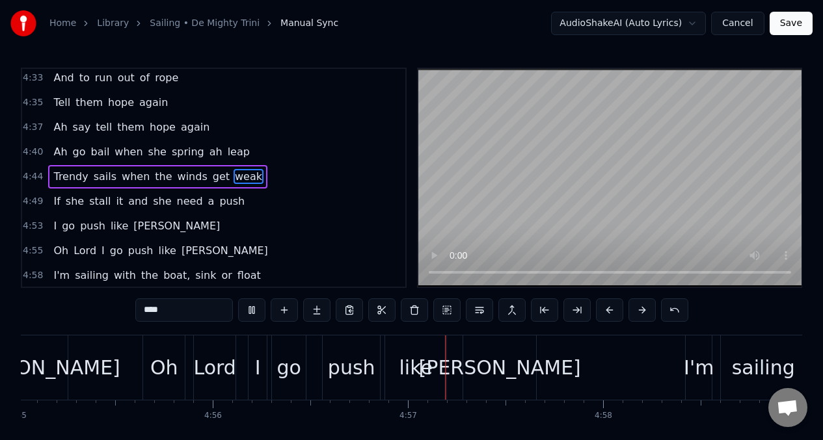
click at [92, 202] on span "stall" at bounding box center [100, 201] width 24 height 15
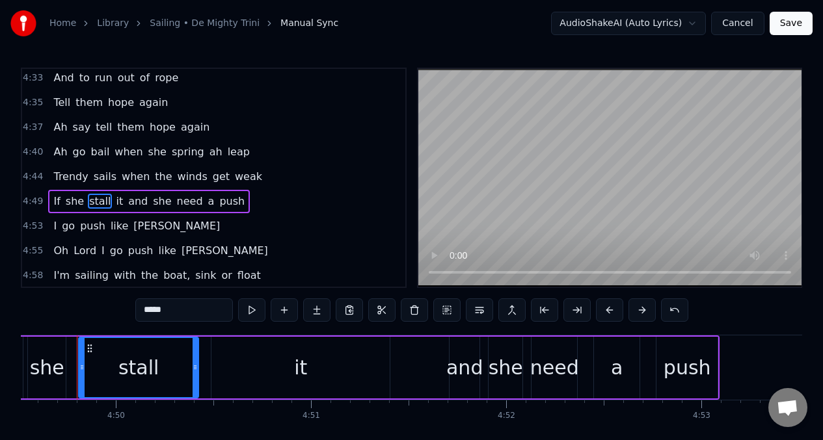
scroll to position [0, 56474]
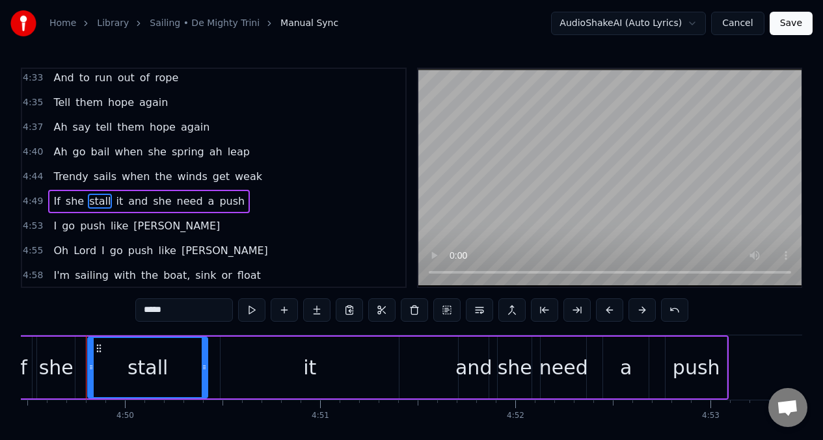
click at [168, 313] on input "*****" at bounding box center [184, 309] width 98 height 23
click at [131, 199] on span "it" at bounding box center [136, 201] width 10 height 15
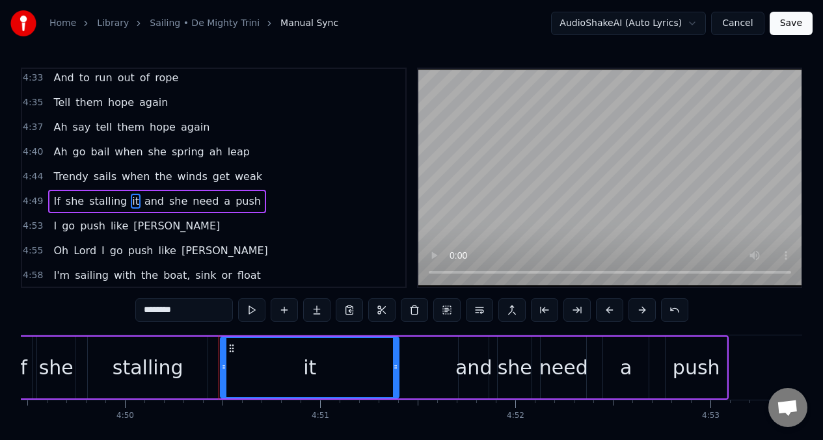
type input "**"
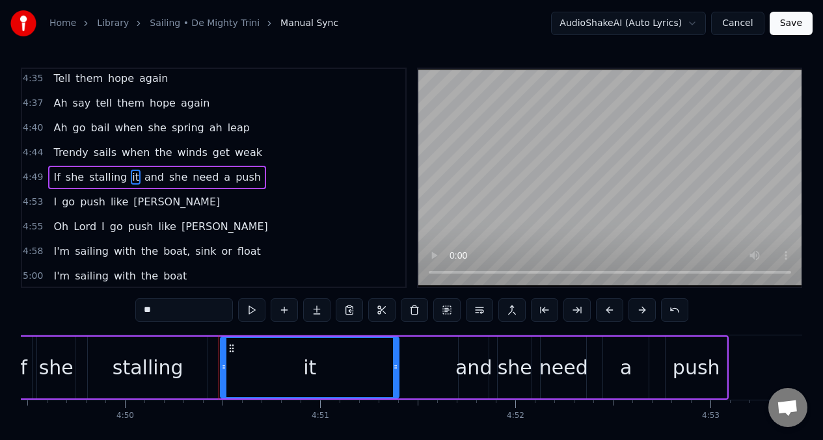
click at [411, 312] on button at bounding box center [414, 309] width 27 height 23
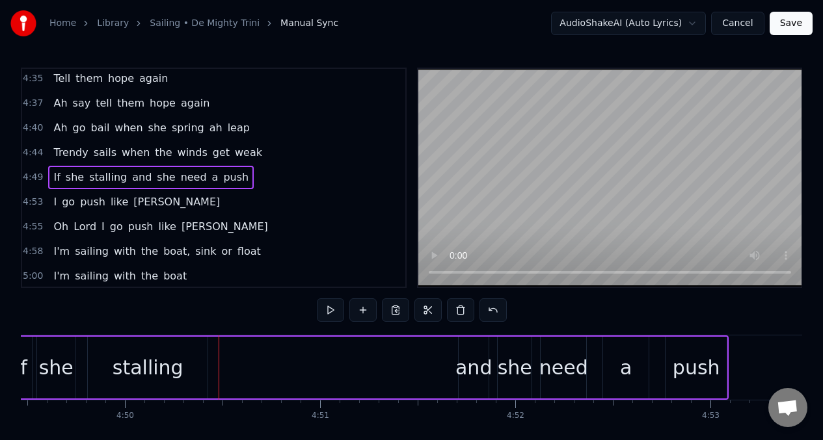
click at [197, 364] on div "stalling" at bounding box center [148, 368] width 120 height 62
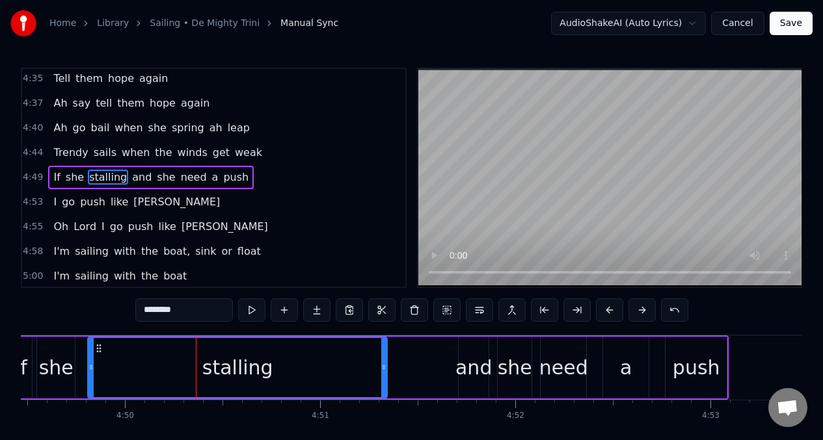
drag, startPoint x: 205, startPoint y: 366, endPoint x: 384, endPoint y: 356, distance: 179.1
click at [384, 356] on div at bounding box center [383, 367] width 5 height 59
click at [252, 314] on button at bounding box center [251, 309] width 27 height 23
click at [211, 181] on span "a" at bounding box center [215, 177] width 9 height 15
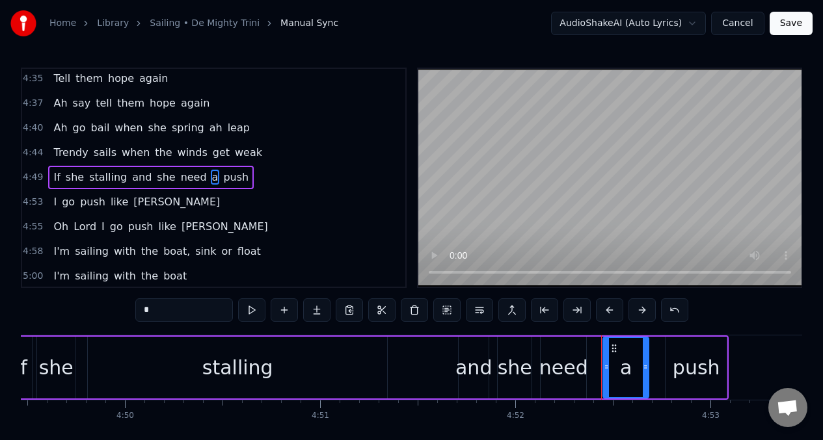
click at [165, 317] on input "*" at bounding box center [184, 309] width 98 height 23
click at [57, 176] on span "If" at bounding box center [56, 177] width 9 height 15
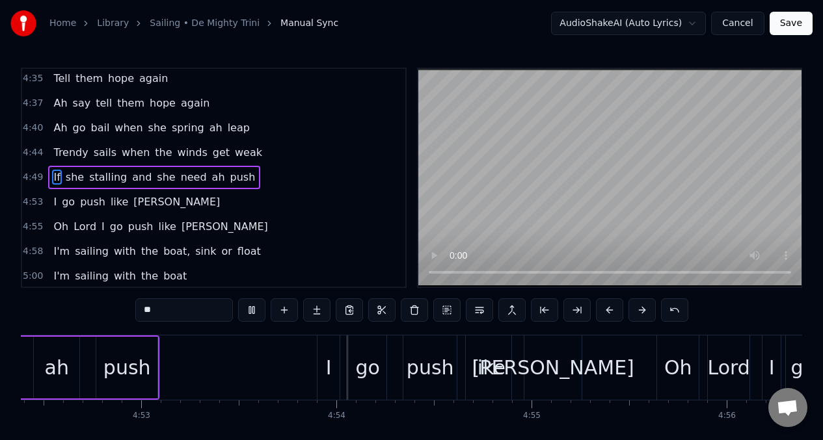
scroll to position [0, 57168]
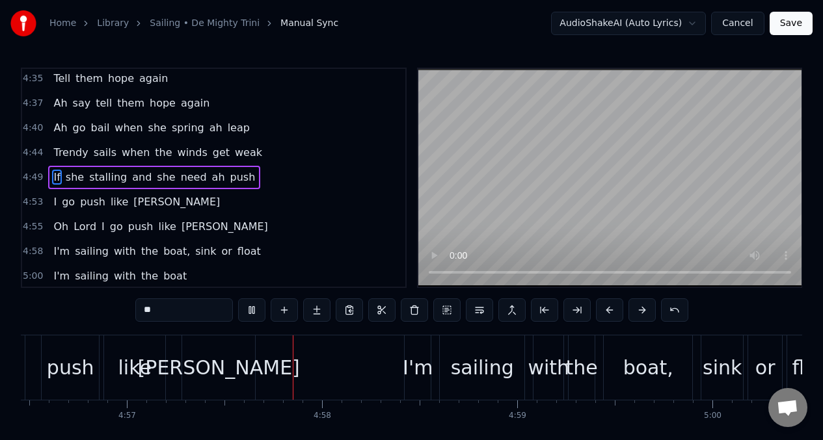
click at [55, 206] on span "I" at bounding box center [55, 201] width 6 height 15
type input "*"
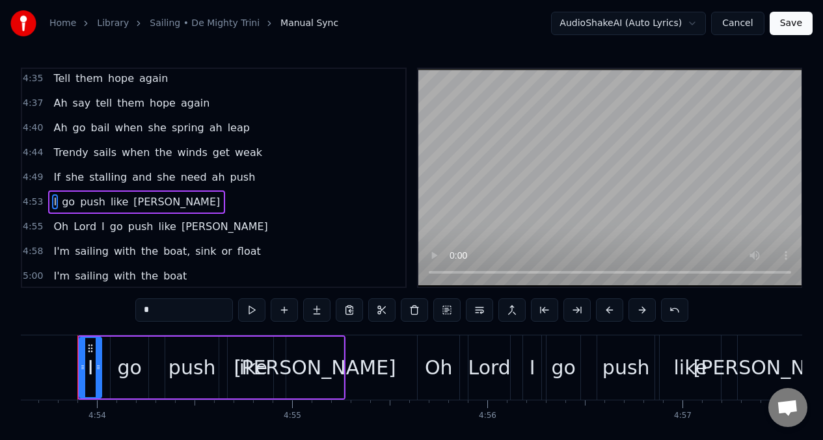
scroll to position [0, 57273]
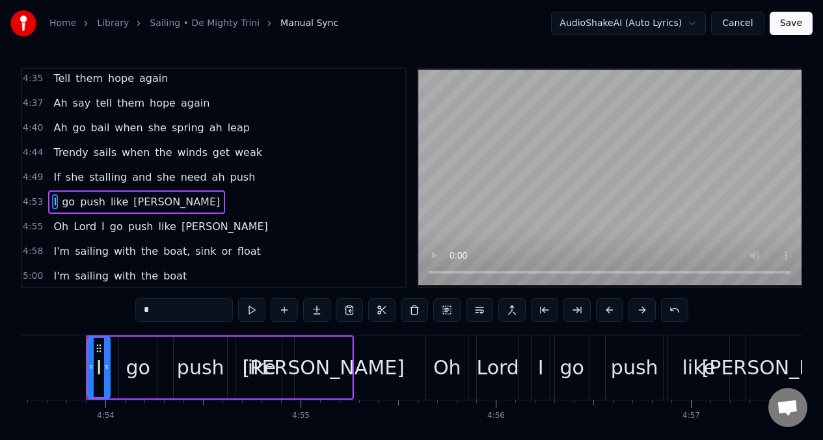
click at [156, 312] on input "*" at bounding box center [184, 309] width 98 height 23
click at [101, 232] on span "I" at bounding box center [103, 226] width 6 height 15
type input "*"
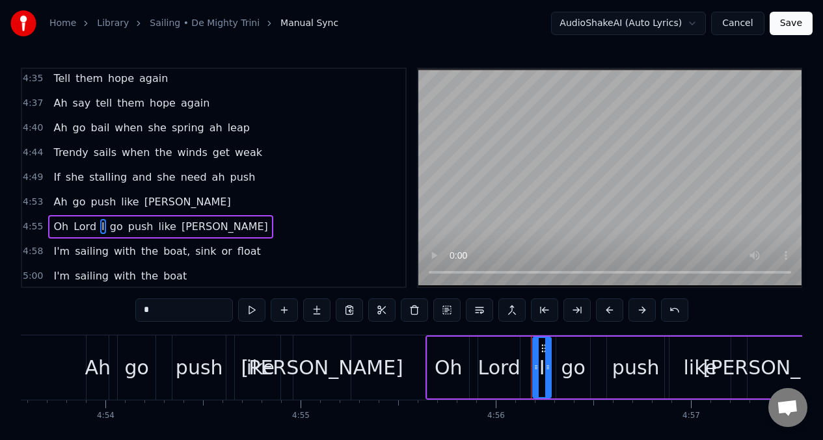
scroll to position [1905, 0]
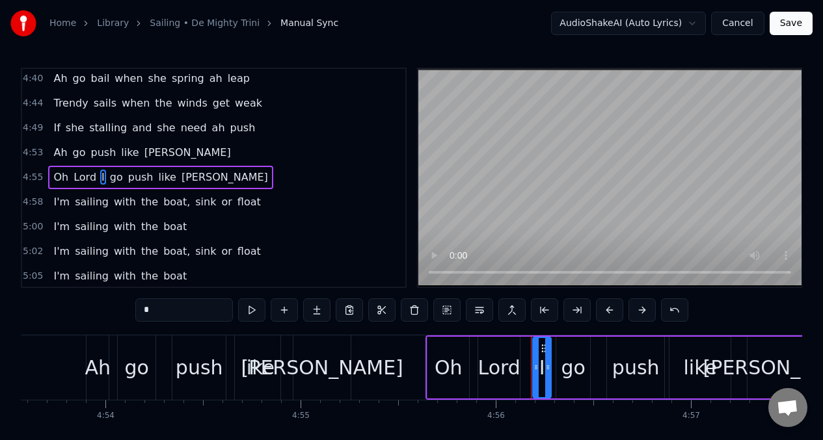
click at [152, 313] on input "*" at bounding box center [184, 309] width 98 height 23
type input "*"
click at [56, 204] on span "I'm" at bounding box center [61, 201] width 19 height 15
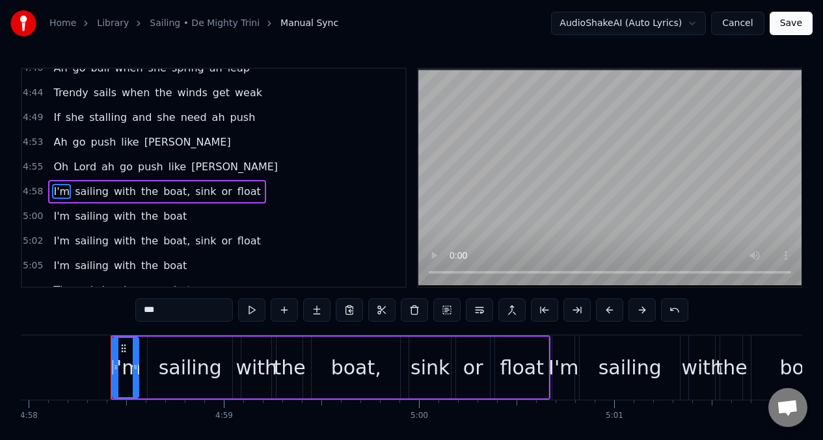
scroll to position [0, 58155]
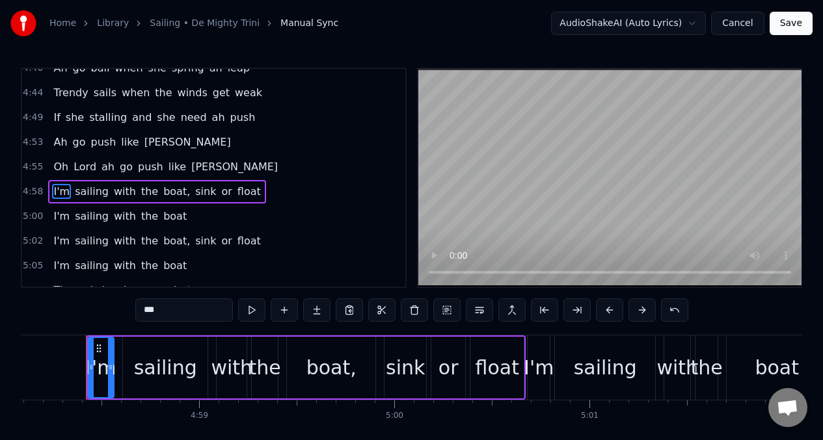
click at [170, 312] on input "***" at bounding box center [184, 309] width 98 height 23
type input "*"
click at [57, 211] on span "I'm" at bounding box center [61, 216] width 19 height 15
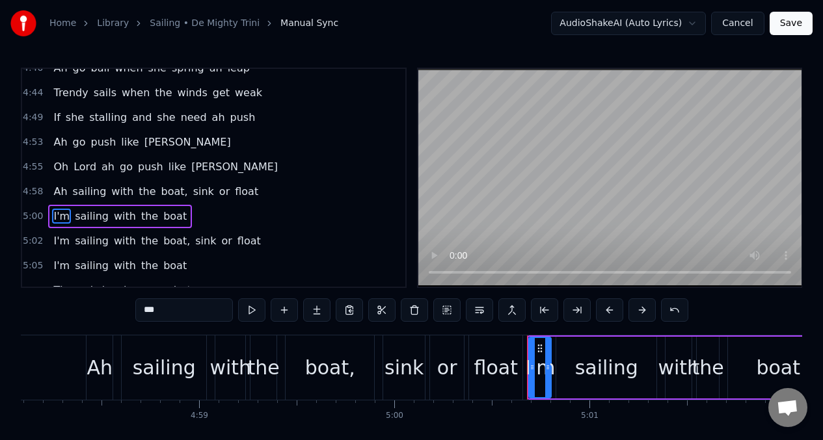
scroll to position [1955, 0]
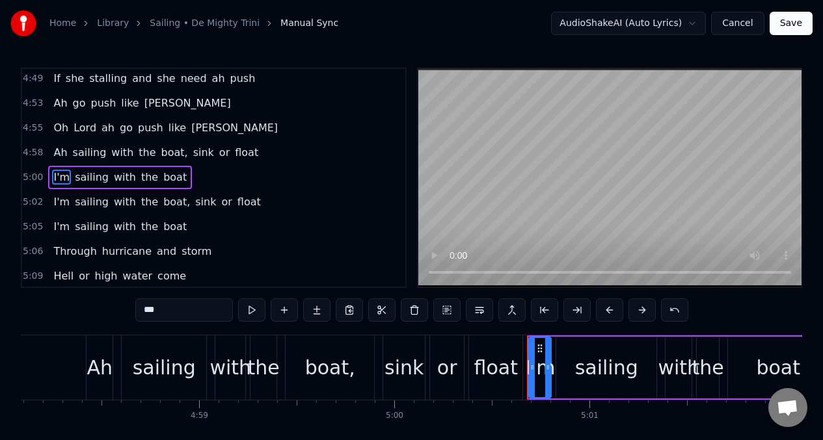
click at [163, 310] on input "***" at bounding box center [184, 309] width 98 height 23
type input "*"
click at [59, 204] on span "I'm" at bounding box center [61, 201] width 19 height 15
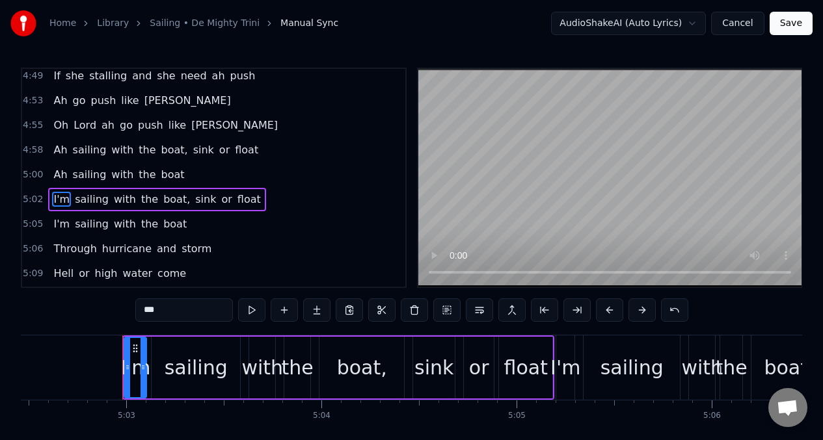
scroll to position [0, 59045]
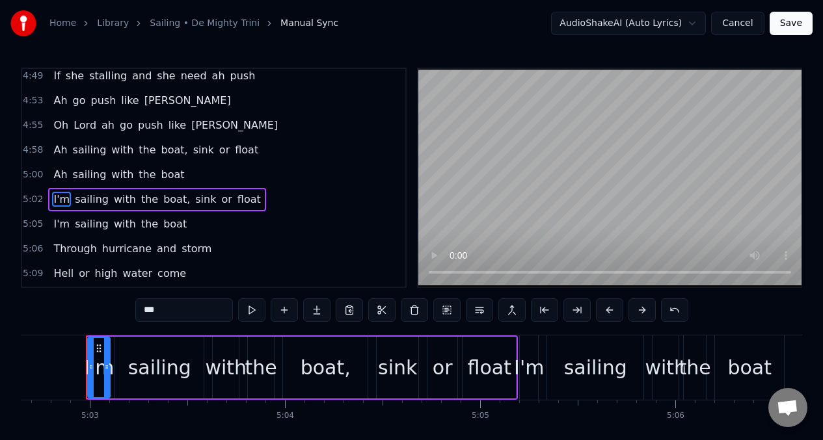
click at [170, 313] on input "***" at bounding box center [184, 309] width 98 height 23
type input "*"
click at [53, 227] on span "I'm" at bounding box center [61, 224] width 19 height 15
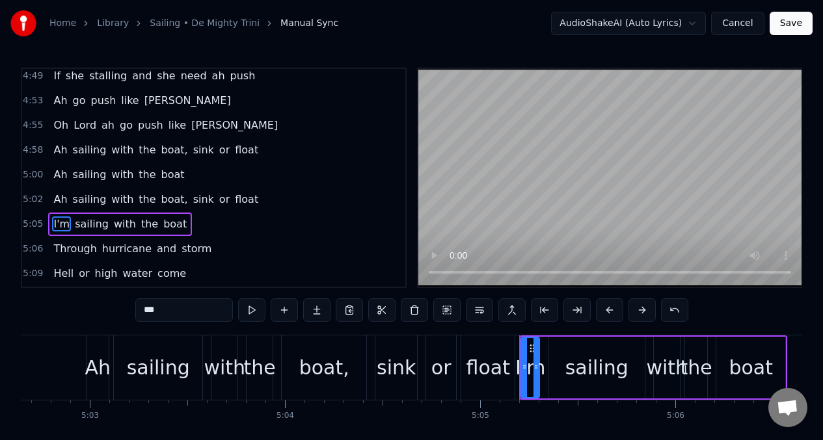
scroll to position [2004, 0]
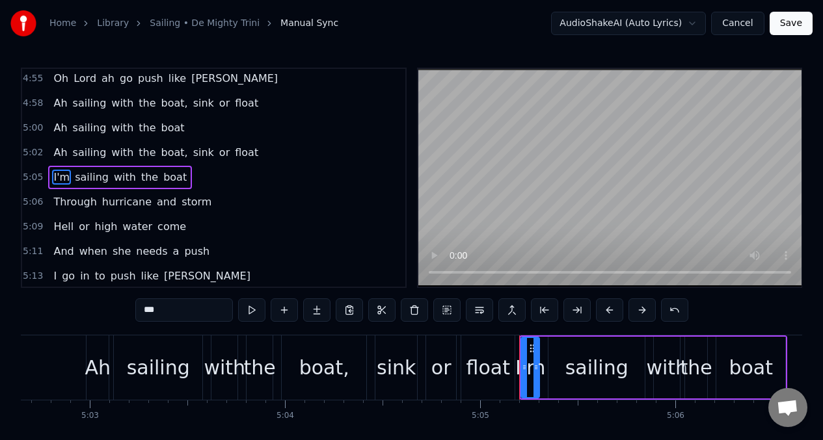
click at [161, 313] on input "***" at bounding box center [184, 309] width 98 height 23
type input "*"
click at [172, 251] on span "a" at bounding box center [176, 251] width 9 height 15
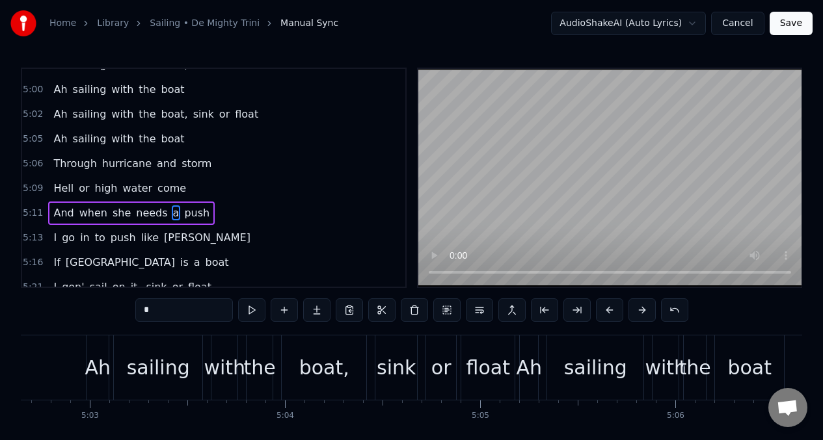
scroll to position [2054, 0]
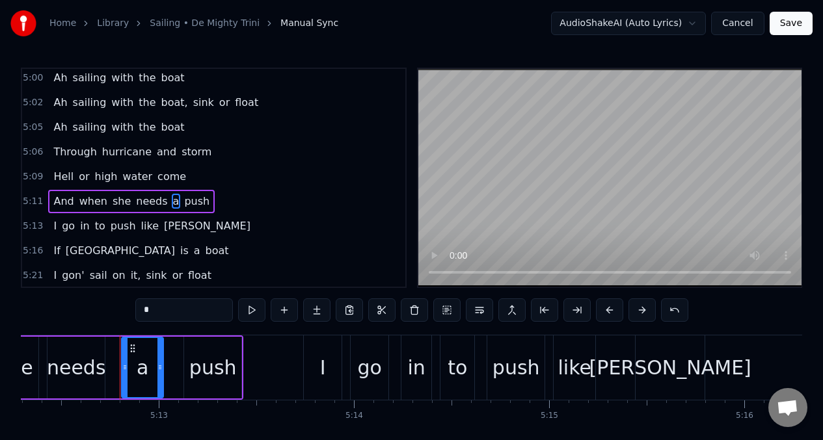
click at [157, 305] on input "*" at bounding box center [184, 309] width 98 height 23
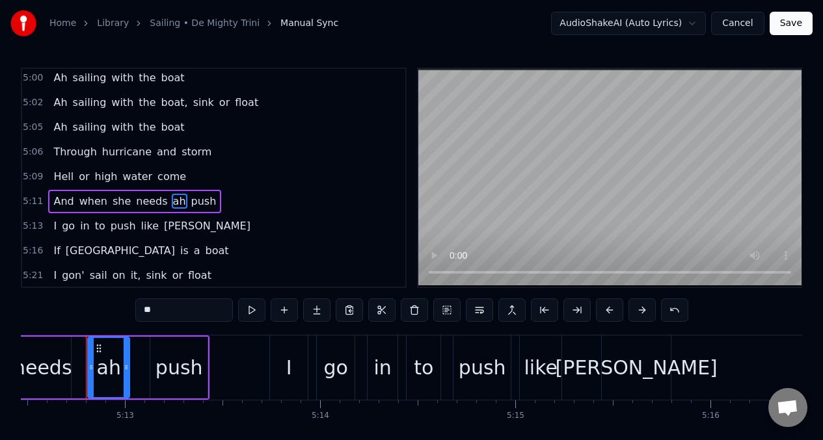
scroll to position [2056, 0]
type input "**"
click at [49, 222] on div "I go in to push like [PERSON_NAME]" at bounding box center [151, 224] width 207 height 23
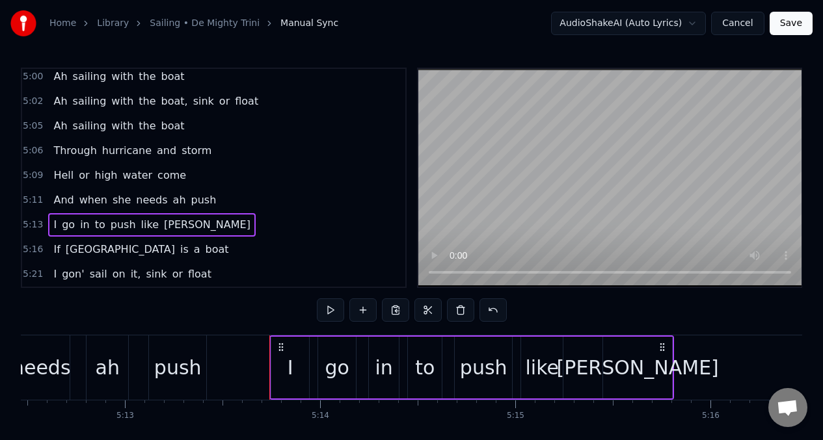
click at [53, 227] on span "I" at bounding box center [55, 224] width 6 height 15
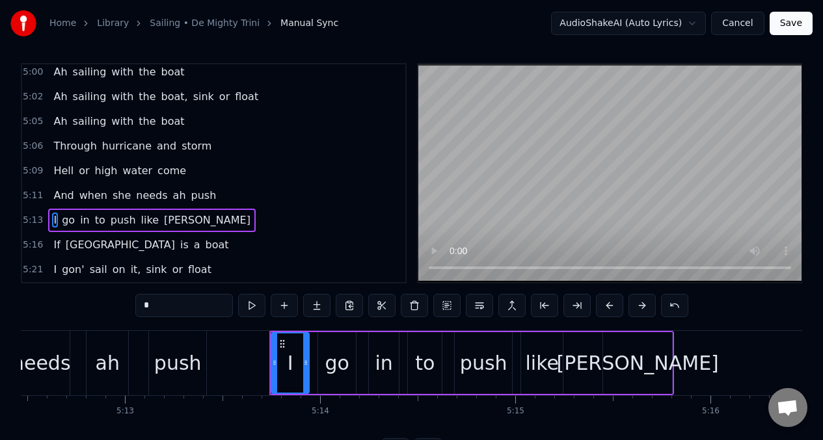
click at [160, 308] on input "*" at bounding box center [184, 305] width 98 height 23
click at [192, 250] on span "a" at bounding box center [196, 244] width 9 height 15
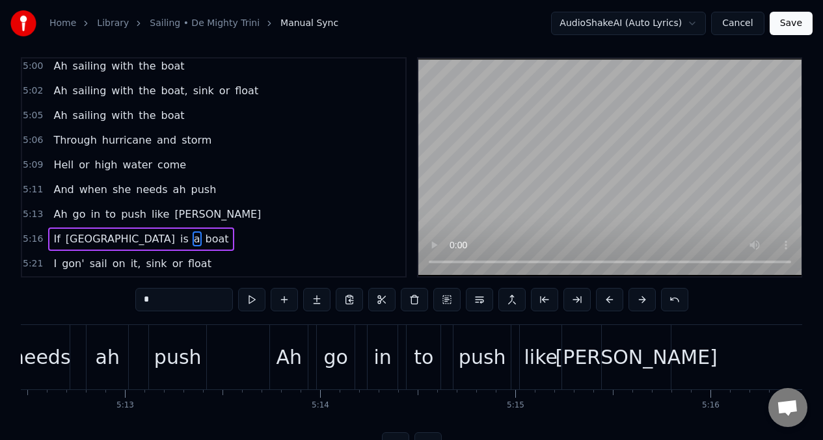
scroll to position [29, 0]
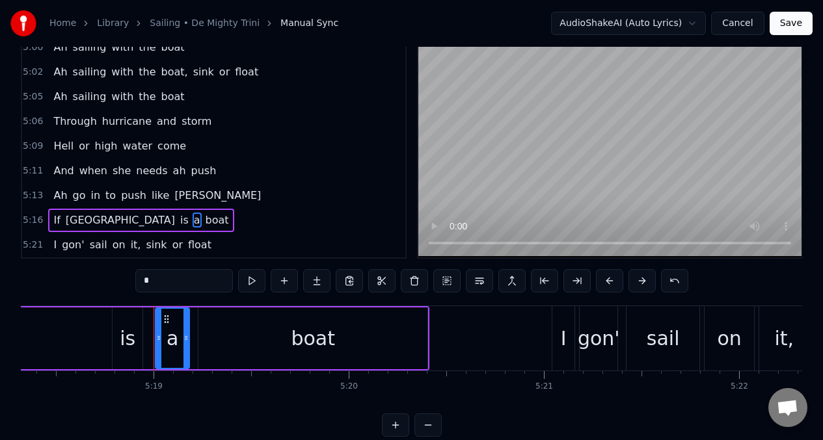
click at [155, 274] on input "*" at bounding box center [184, 280] width 98 height 23
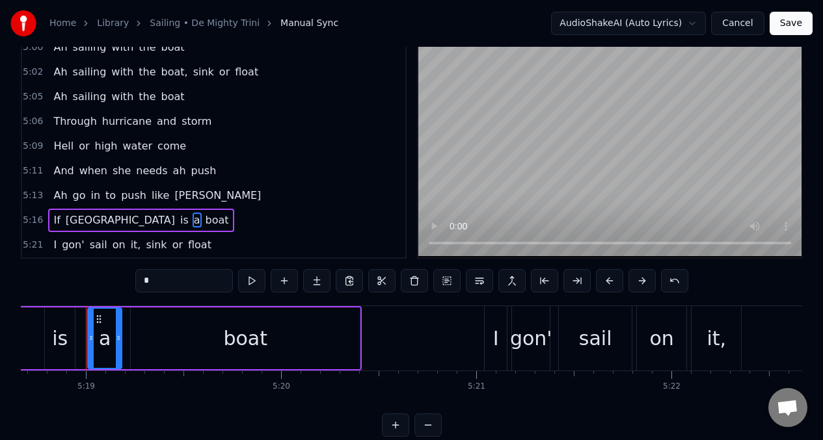
click at [153, 283] on input "*" at bounding box center [184, 280] width 98 height 23
type input "**"
click at [48, 245] on div "I gon' sail on it, sink or float" at bounding box center [132, 244] width 168 height 23
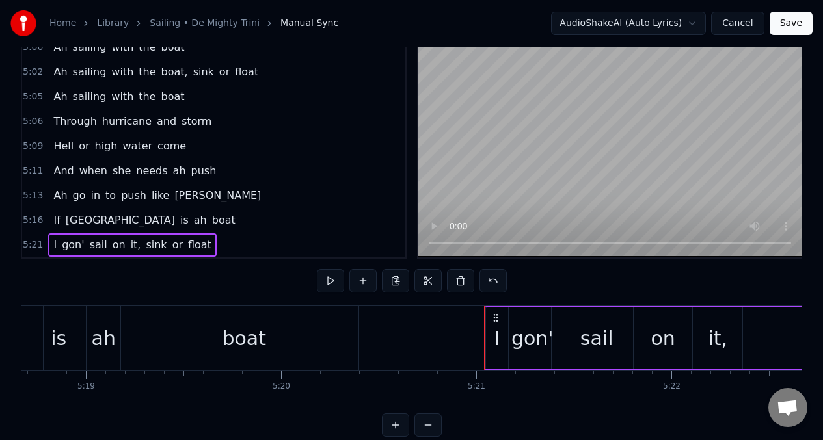
click at [52, 243] on span "I" at bounding box center [55, 244] width 6 height 15
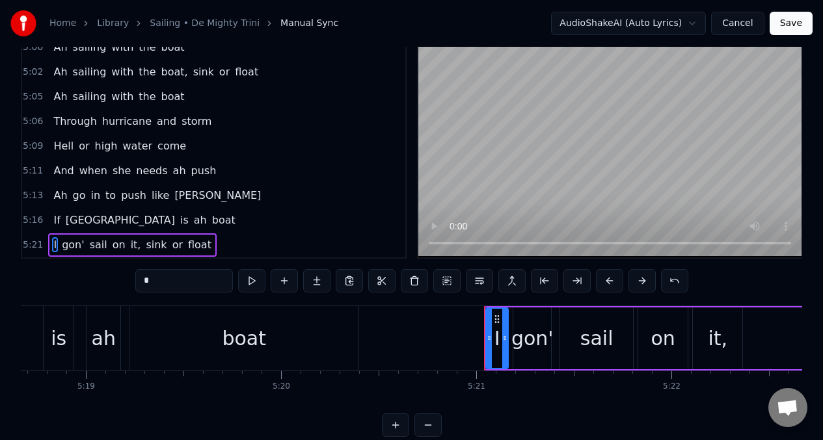
scroll to position [54, 0]
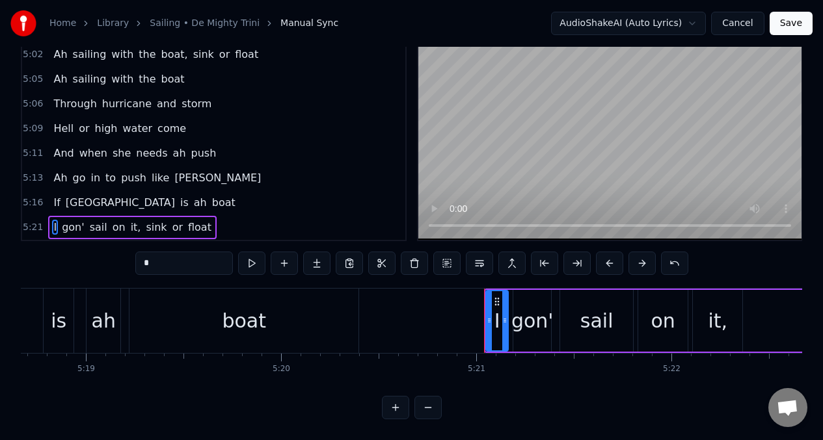
click at [159, 259] on input "*" at bounding box center [184, 263] width 98 height 23
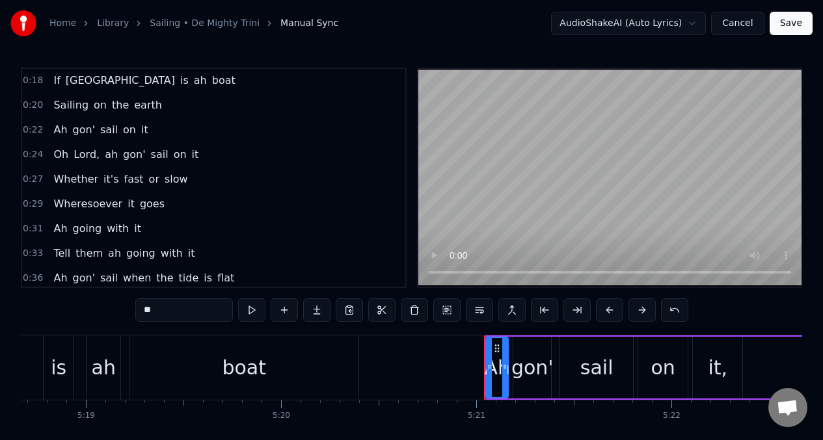
scroll to position [0, 0]
type input "**"
click at [800, 26] on button "Save" at bounding box center [790, 23] width 43 height 23
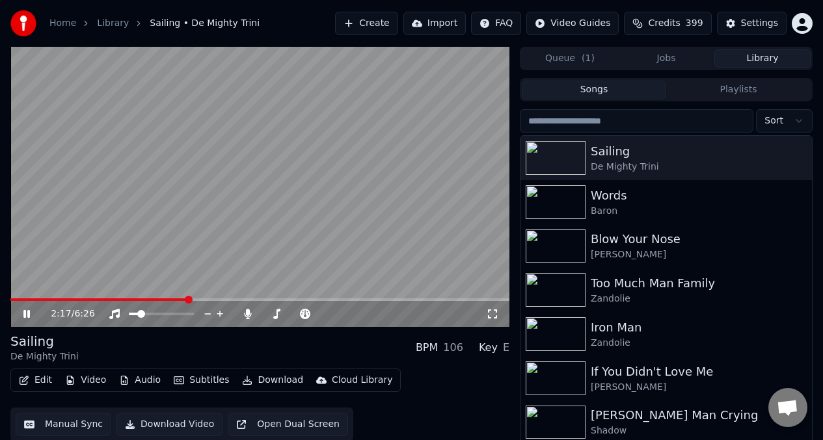
click at [126, 301] on span at bounding box center [98, 299] width 177 height 3
click at [155, 299] on span at bounding box center [83, 299] width 146 height 3
click at [543, 207] on img at bounding box center [555, 202] width 60 height 34
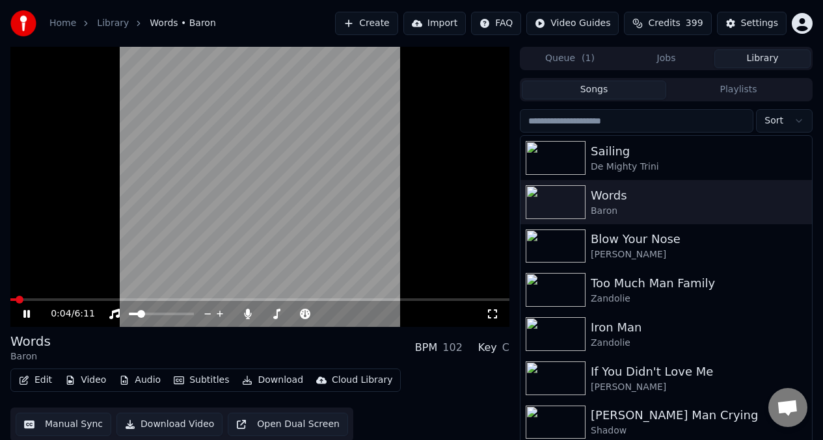
click at [16, 299] on span at bounding box center [12, 299] width 5 height 3
click at [26, 312] on icon at bounding box center [36, 314] width 30 height 10
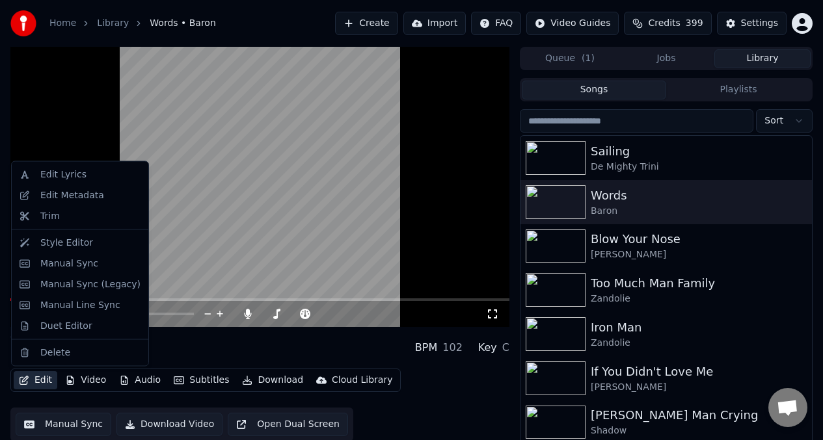
click at [40, 380] on button "Edit" at bounding box center [36, 380] width 44 height 18
click at [57, 266] on div "Manual Sync" at bounding box center [69, 263] width 58 height 13
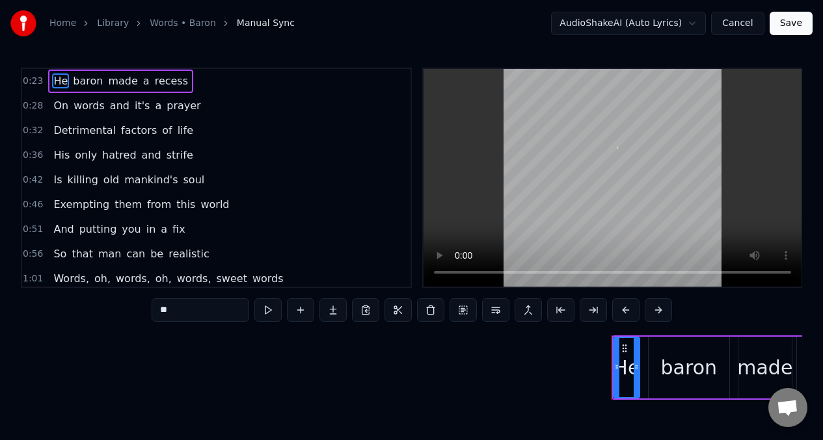
scroll to position [0, 4508]
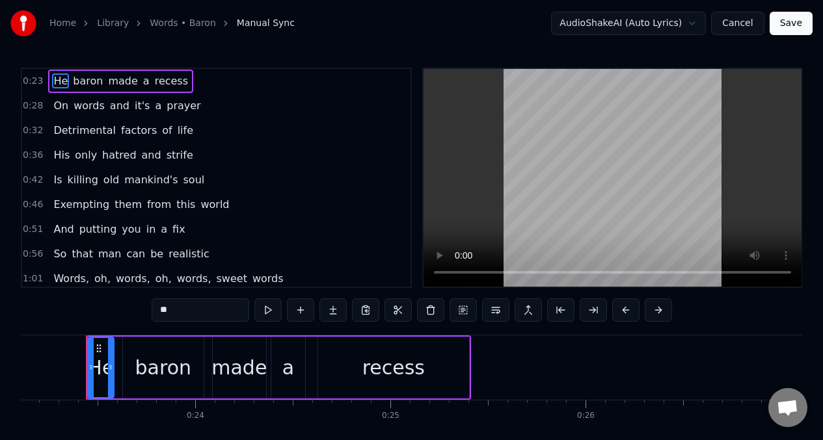
click at [178, 310] on input "**" at bounding box center [201, 309] width 98 height 23
type input "*"
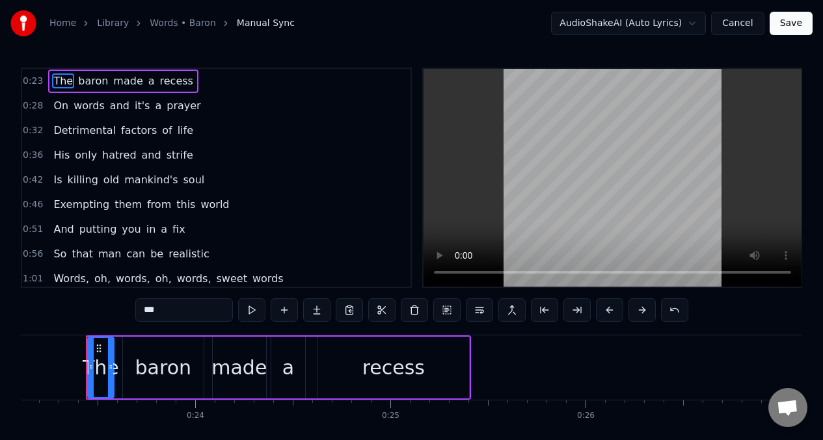
type input "***"
